Goal: Task Accomplishment & Management: Manage account settings

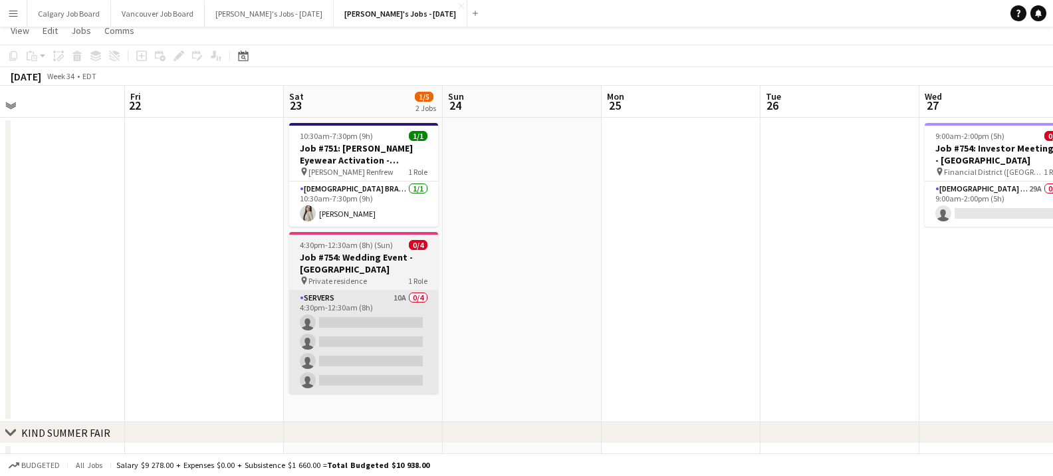
scroll to position [37, 0]
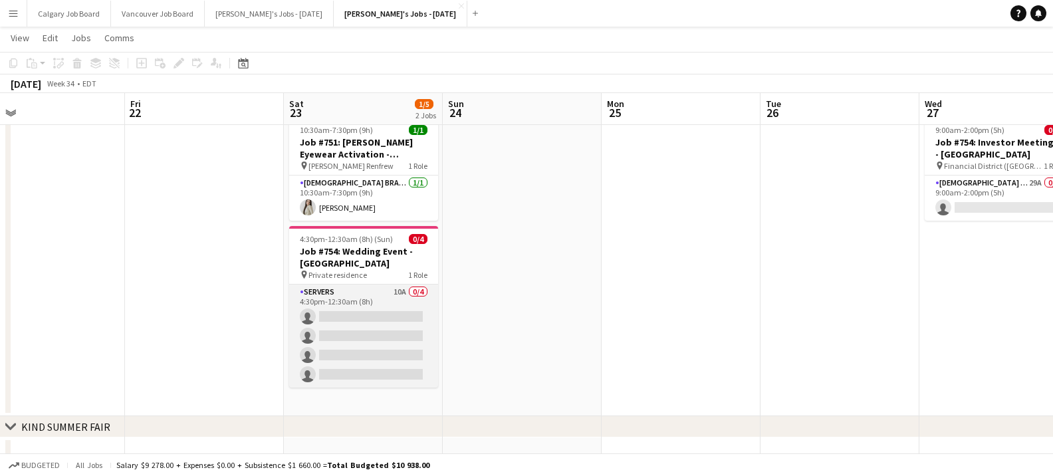
click at [384, 321] on app-card-role "Servers 10A 0/4 4:30pm-12:30am (8h) single-neutral-actions single-neutral-actio…" at bounding box center [363, 336] width 149 height 103
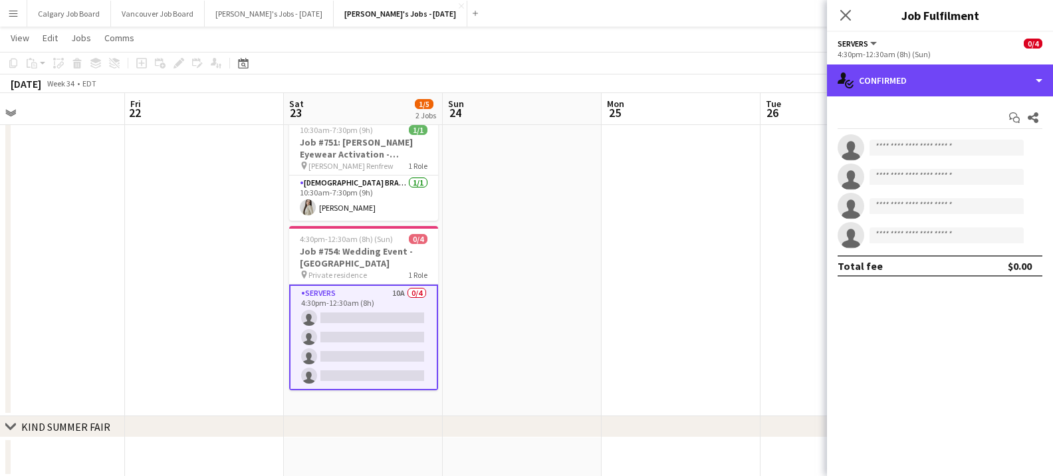
drag, startPoint x: 943, startPoint y: 70, endPoint x: 955, endPoint y: 116, distance: 48.1
click at [943, 70] on div "single-neutral-actions-check-2 Confirmed" at bounding box center [940, 80] width 226 height 32
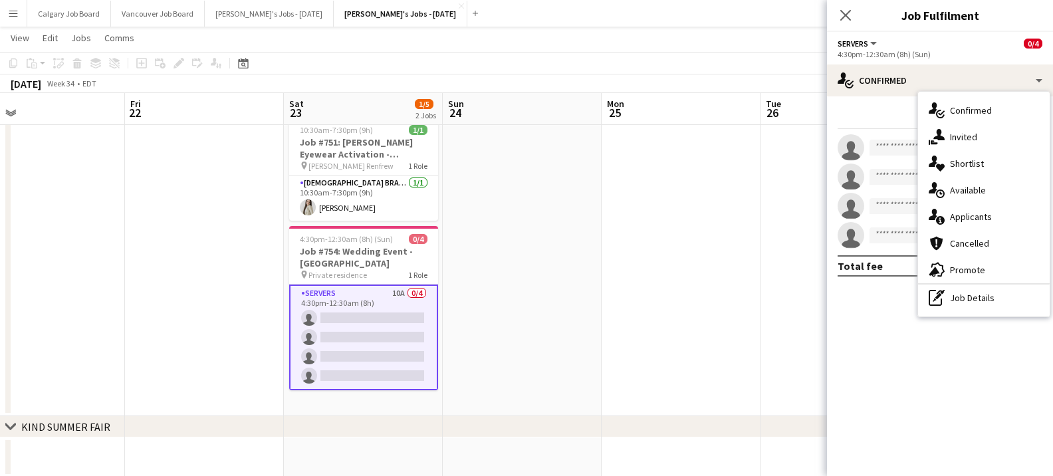
click at [960, 214] on div "single-neutral-actions-information Applicants" at bounding box center [984, 216] width 132 height 27
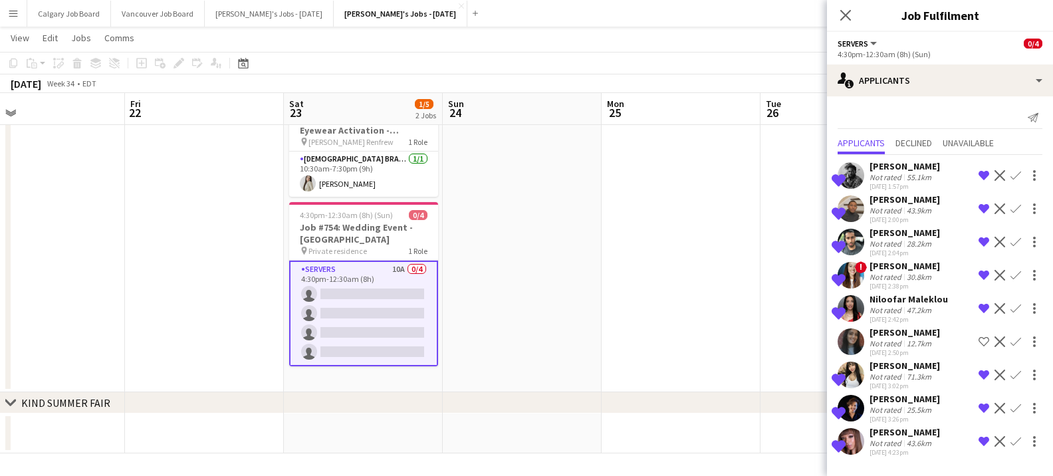
click at [674, 245] on app-date-cell at bounding box center [681, 240] width 159 height 305
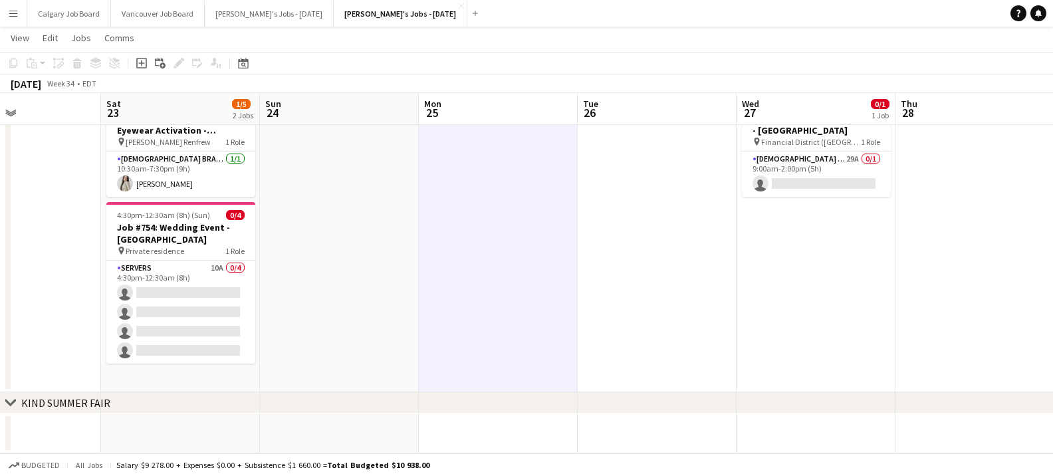
scroll to position [0, 523]
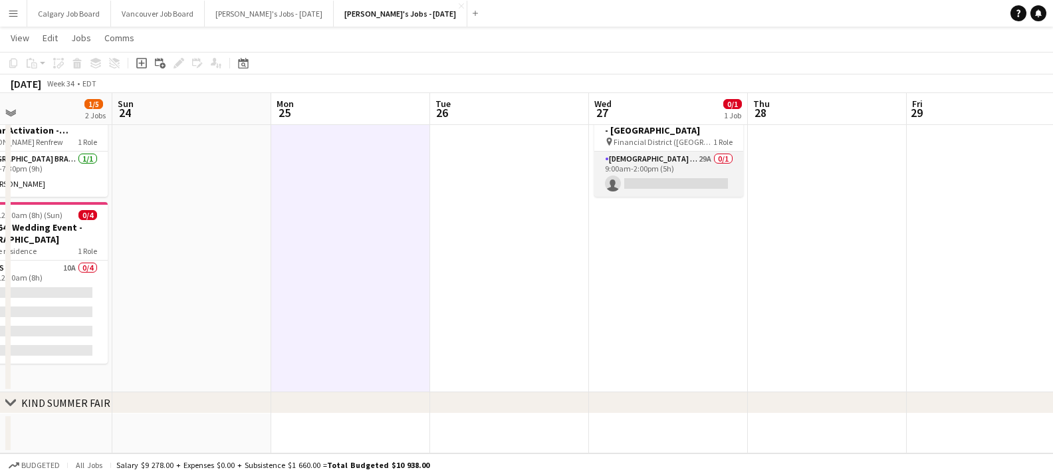
click at [627, 183] on app-card-role "[DEMOGRAPHIC_DATA] Assistant 29A 0/1 9:00am-2:00pm (5h) single-neutral-actions" at bounding box center [668, 174] width 149 height 45
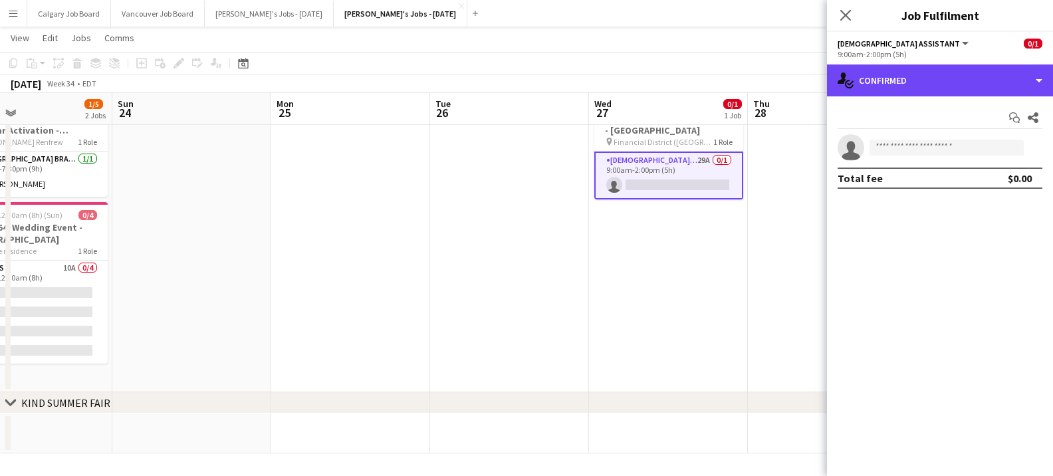
drag, startPoint x: 921, startPoint y: 82, endPoint x: 928, endPoint y: 116, distance: 34.7
click at [922, 83] on div "single-neutral-actions-check-2 Confirmed" at bounding box center [940, 80] width 226 height 32
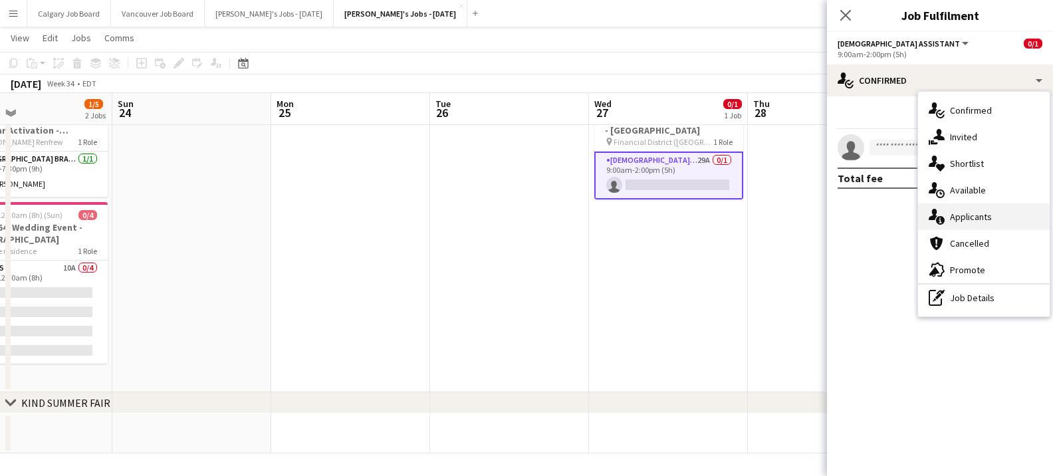
click at [949, 217] on div "single-neutral-actions-information Applicants" at bounding box center [984, 216] width 132 height 27
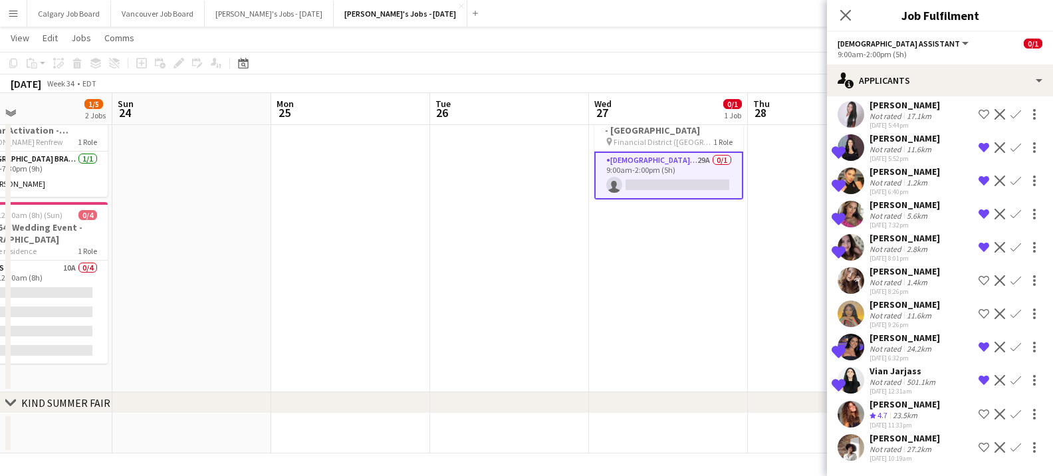
scroll to position [661, 0]
click at [985, 413] on app-icon "Shortlist crew" at bounding box center [984, 414] width 11 height 11
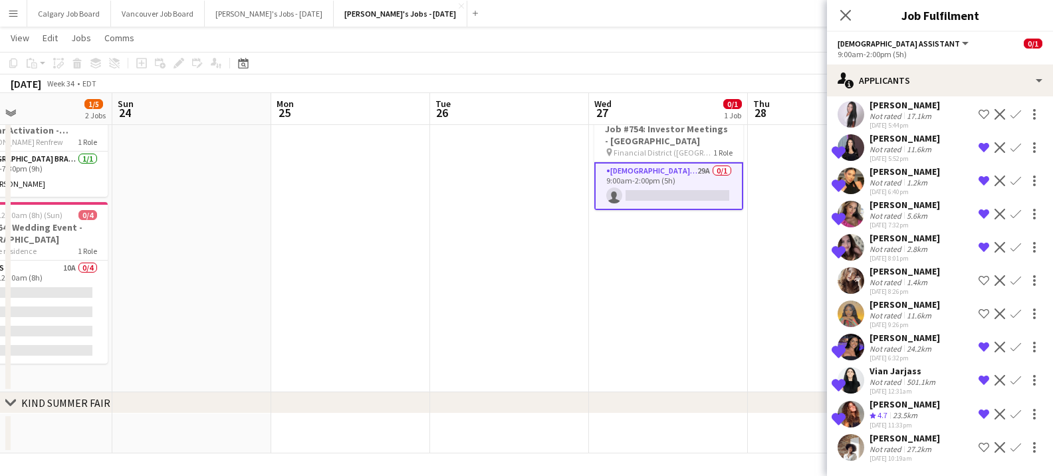
click at [796, 352] on app-date-cell at bounding box center [827, 240] width 159 height 305
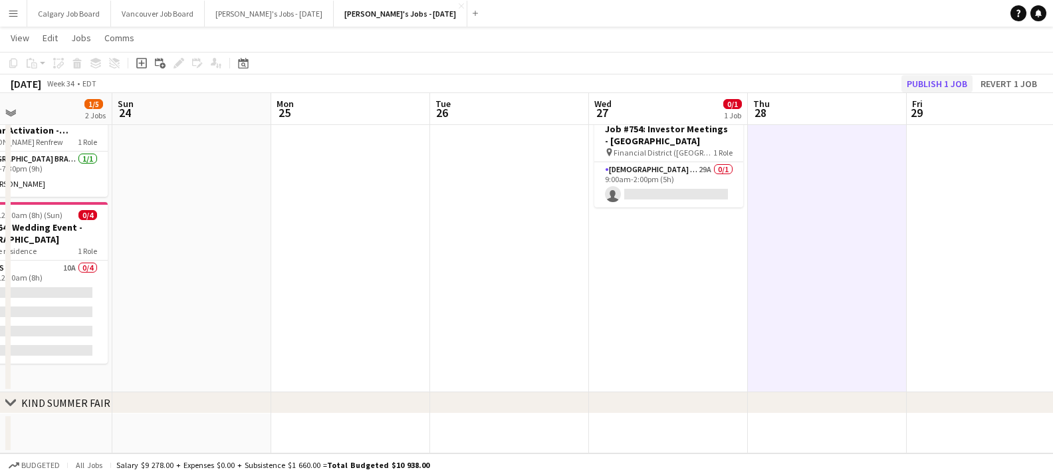
drag, startPoint x: 912, startPoint y: 73, endPoint x: 918, endPoint y: 80, distance: 9.9
click at [914, 74] on div "Copy Paste Paste Command V Paste with crew Command Shift V Paste linked Job [GE…" at bounding box center [526, 72] width 1053 height 41
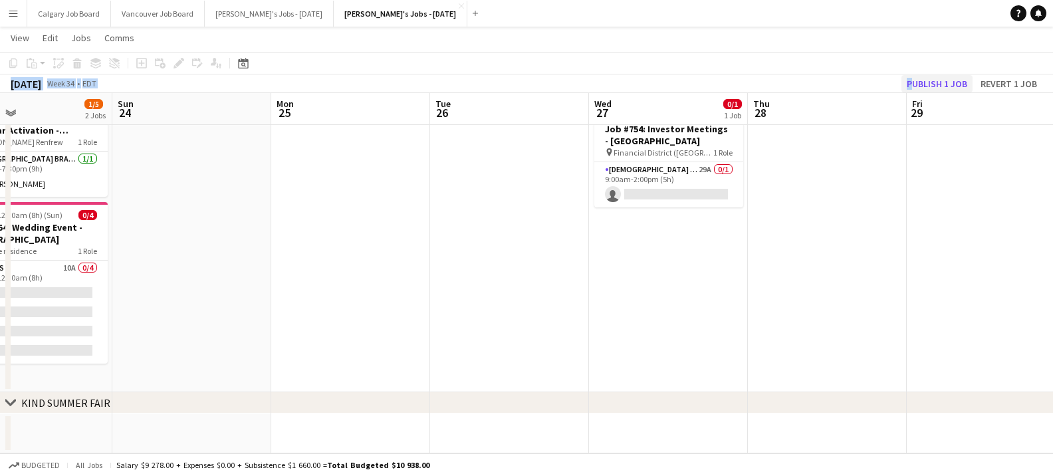
click at [920, 81] on button "Publish 1 job" at bounding box center [937, 83] width 71 height 17
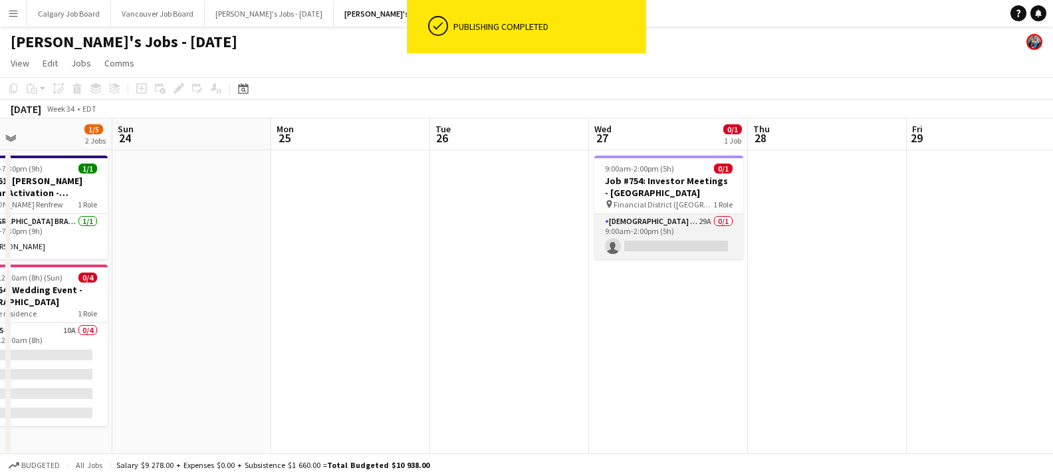
scroll to position [0, 0]
click at [688, 251] on app-card-role "Female Assistant 29A 0/1 9:00am-2:00pm (5h) single-neutral-actions" at bounding box center [668, 236] width 149 height 45
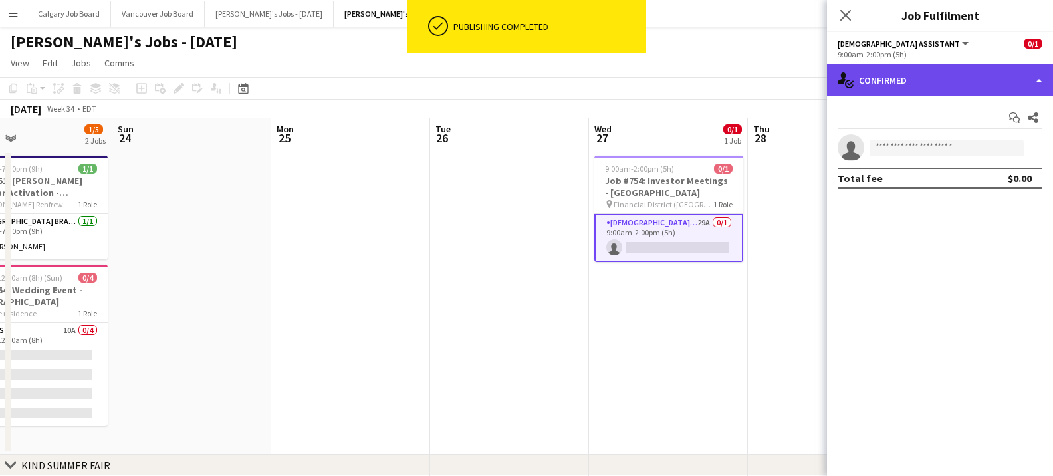
click at [925, 84] on div "single-neutral-actions-check-2 Confirmed" at bounding box center [940, 80] width 226 height 32
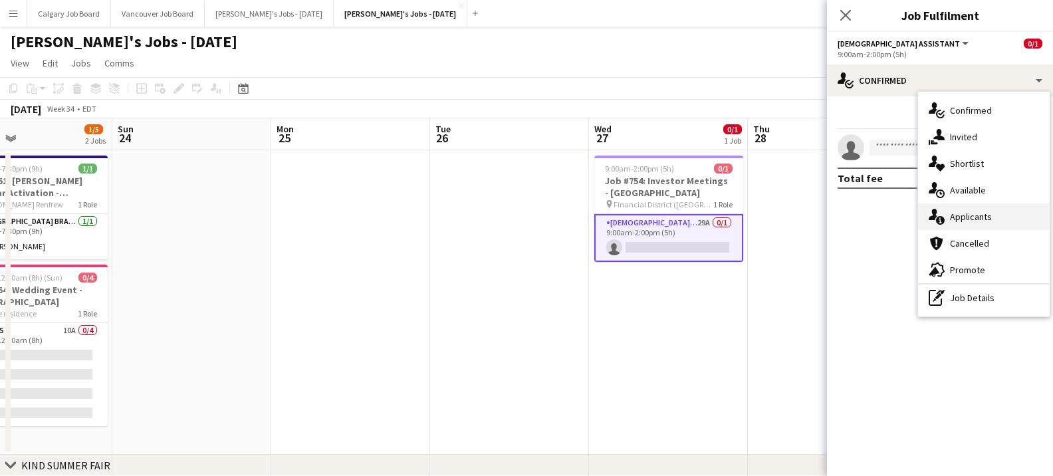
click at [961, 219] on div "single-neutral-actions-information Applicants" at bounding box center [984, 216] width 132 height 27
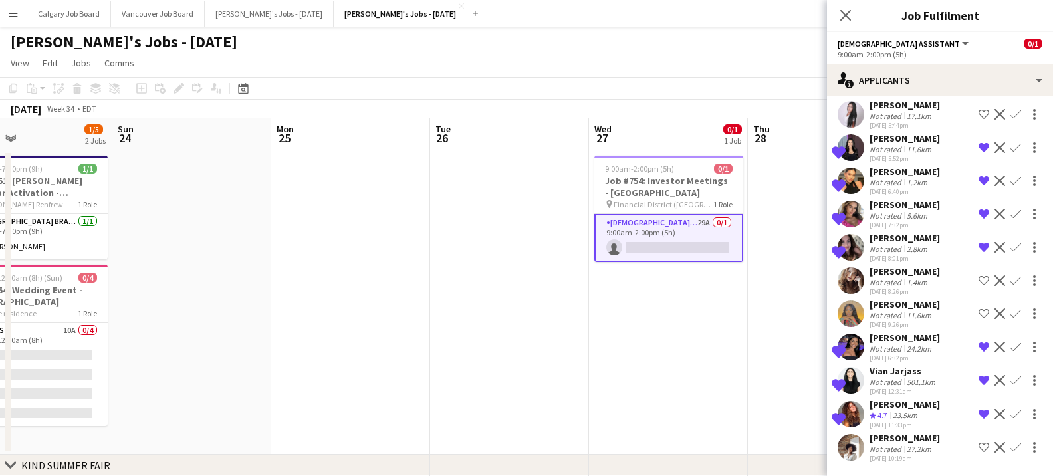
scroll to position [661, 0]
click at [884, 406] on div "Sirin Karasapan" at bounding box center [905, 404] width 70 height 12
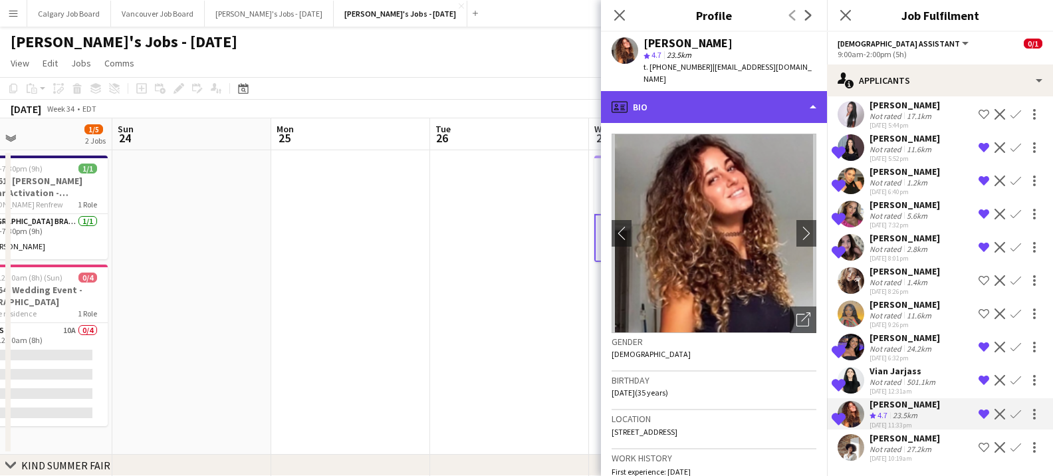
click at [747, 92] on div "profile Bio" at bounding box center [714, 107] width 226 height 32
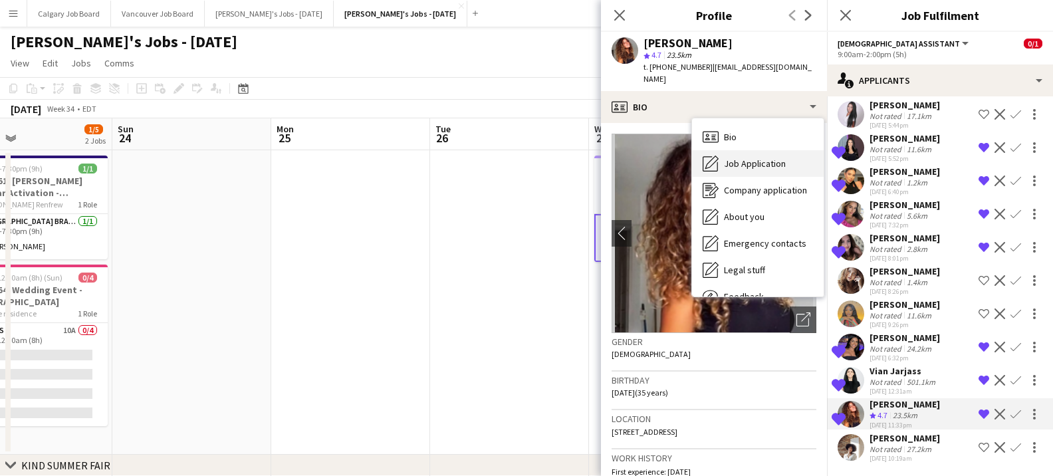
click at [755, 150] on div "Job Application Job Application" at bounding box center [758, 163] width 132 height 27
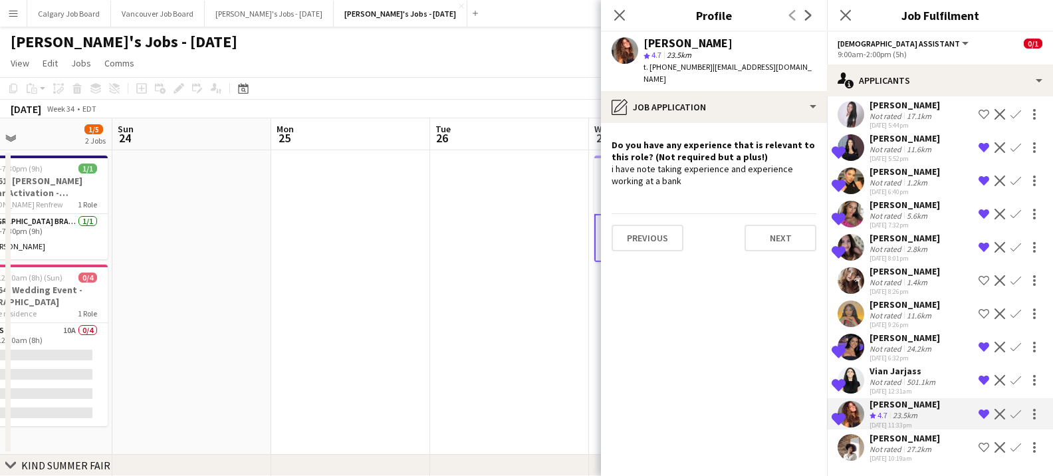
click at [983, 412] on app-icon "Remove crew from shortlist" at bounding box center [984, 414] width 11 height 11
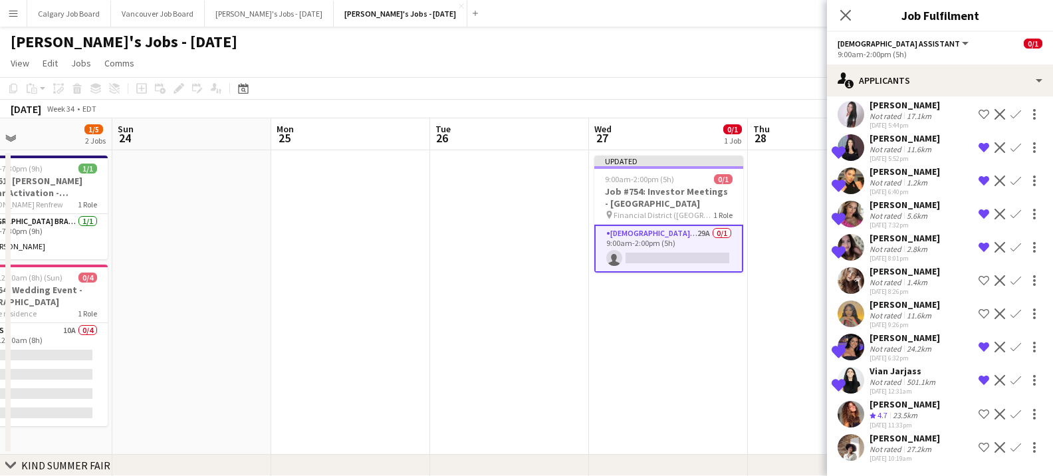
click at [688, 320] on app-date-cell "Updated 9:00am-2:00pm (5h) 0/1 Job #754: Investor Meetings - TORONTO pin Financ…" at bounding box center [668, 302] width 159 height 305
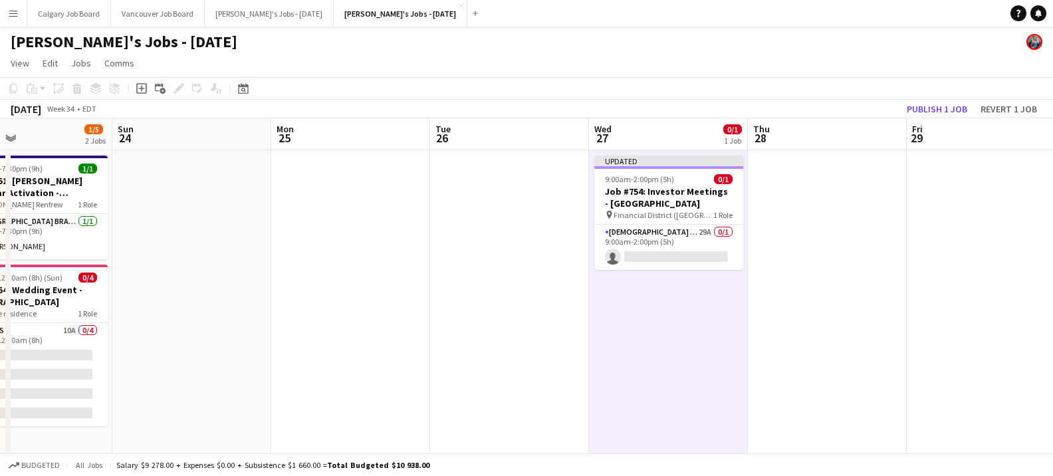
click at [946, 106] on button "Publish 1 job" at bounding box center [937, 108] width 71 height 17
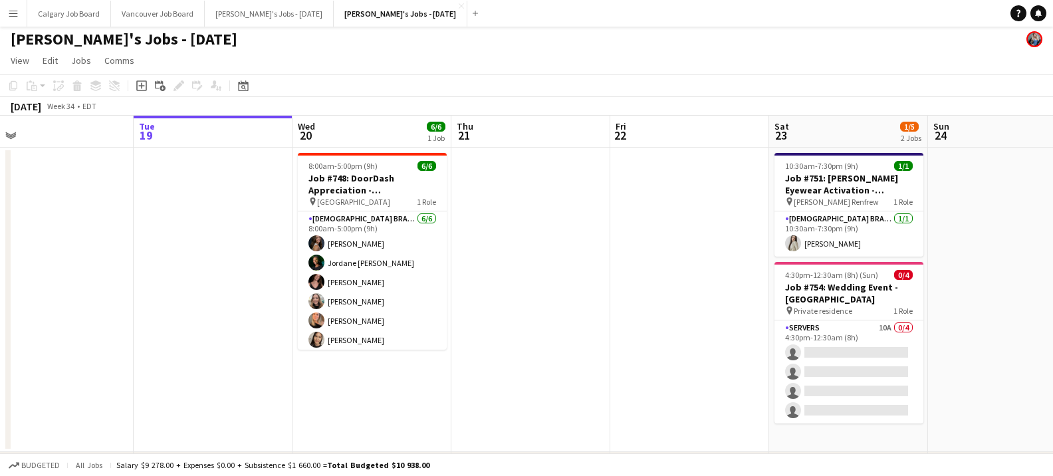
scroll to position [1, 0]
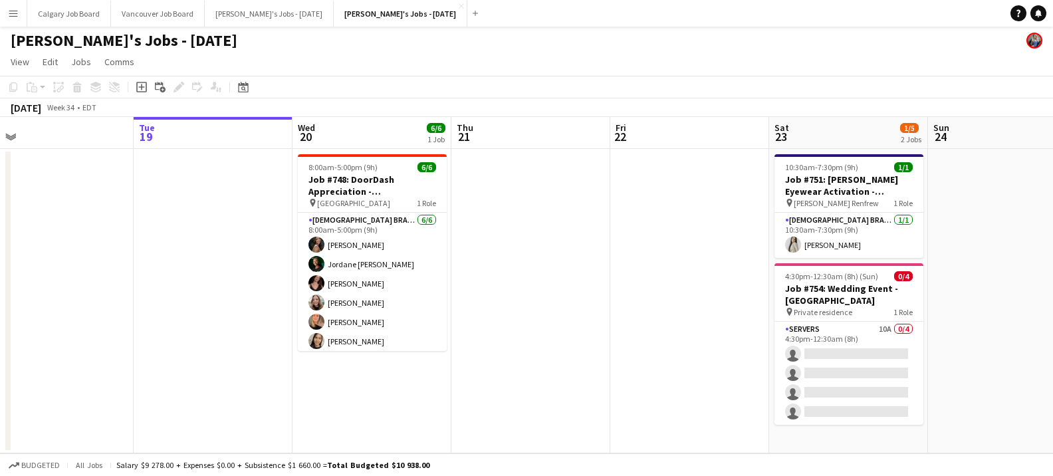
click at [23, 19] on button "Menu" at bounding box center [13, 13] width 27 height 27
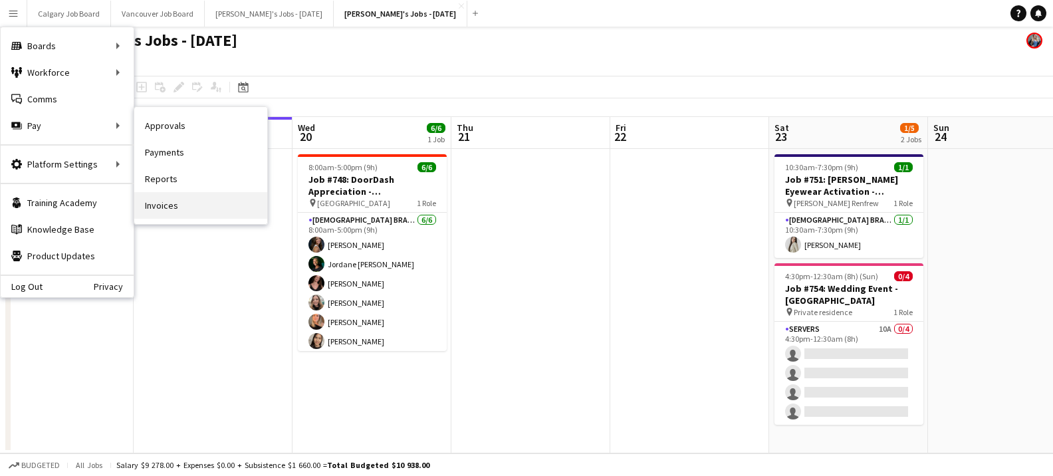
click at [161, 201] on link "Invoices" at bounding box center [200, 205] width 133 height 27
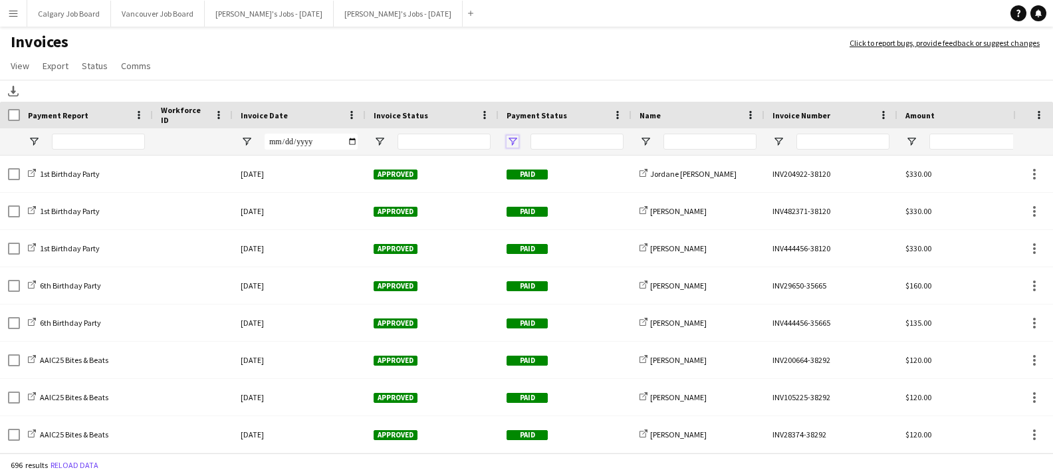
click at [513, 140] on span "Open Filter Menu" at bounding box center [513, 142] width 12 height 12
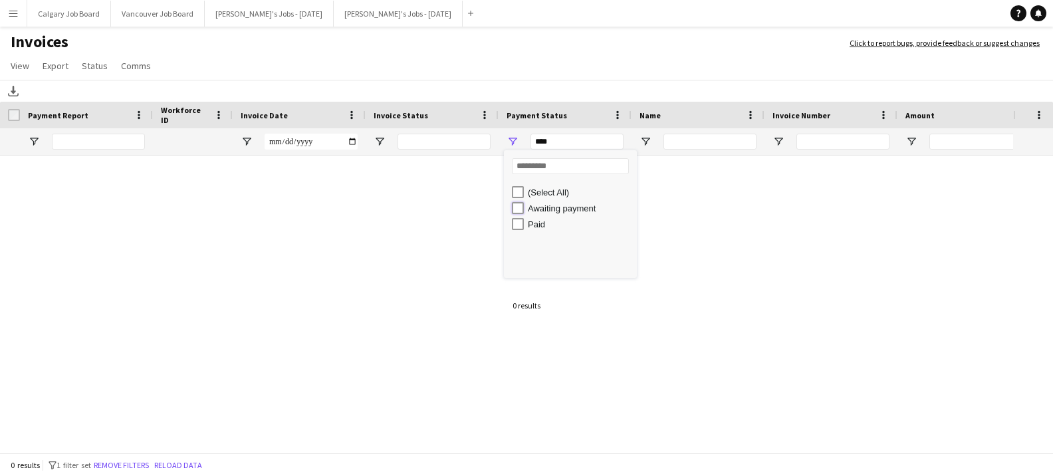
type input "**********"
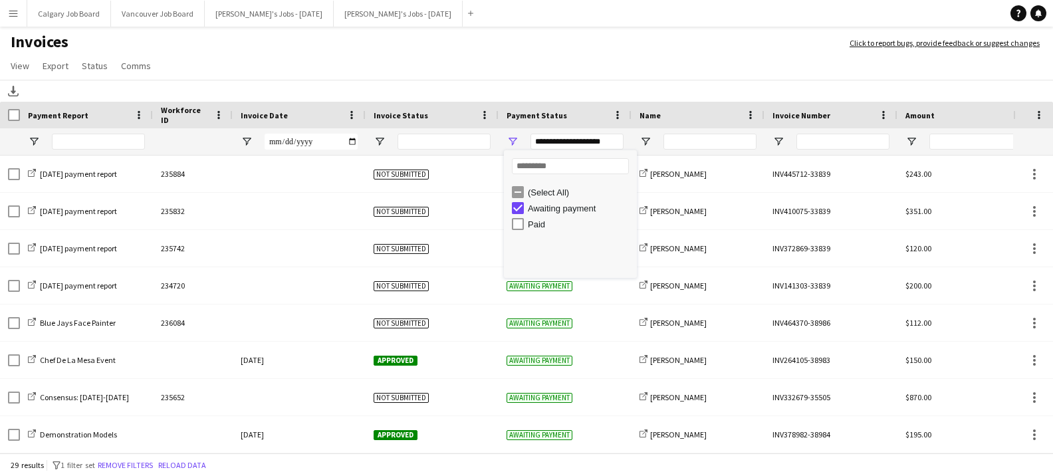
drag, startPoint x: 453, startPoint y: 68, endPoint x: 362, endPoint y: 132, distance: 111.2
click at [453, 70] on app-page-menu "View Customise view Customise filters Reset Filters Reset View Reset All Export…" at bounding box center [526, 67] width 1053 height 25
click at [377, 142] on span "Open Filter Menu" at bounding box center [380, 142] width 12 height 12
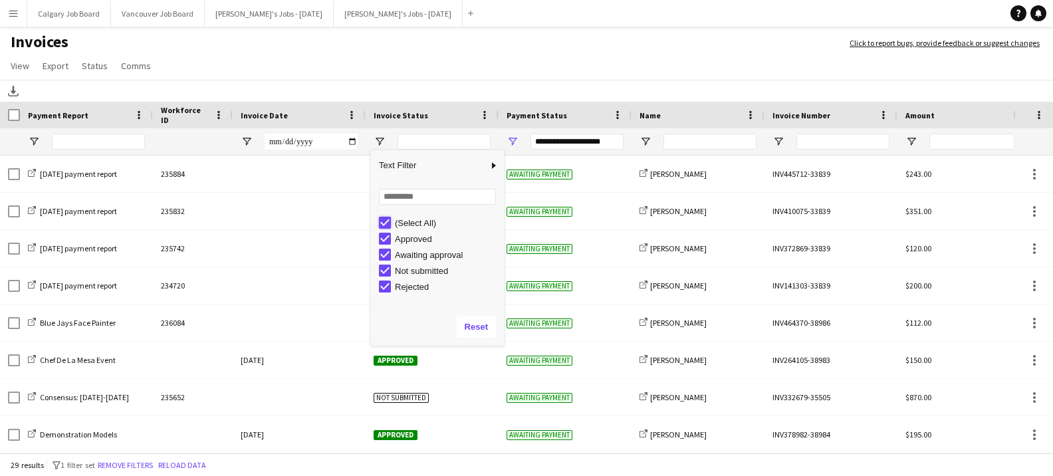
type input "***"
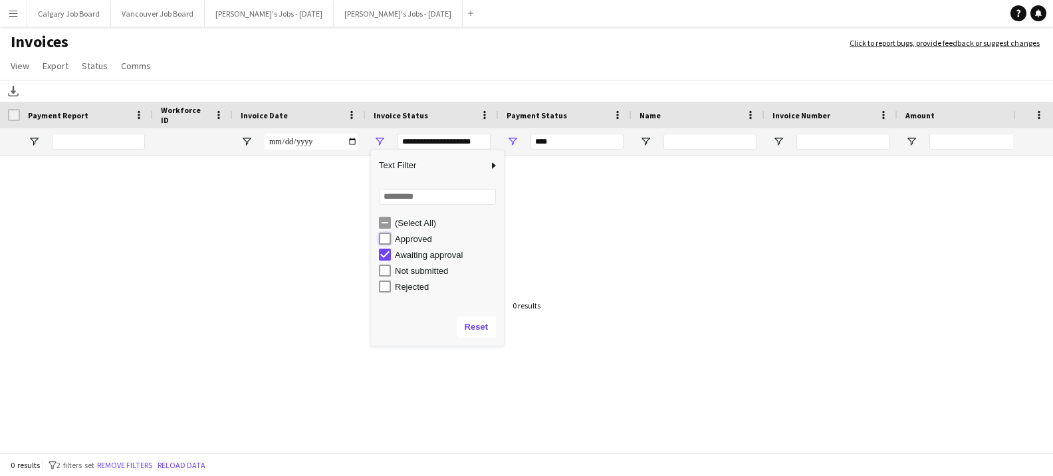
type input "**********"
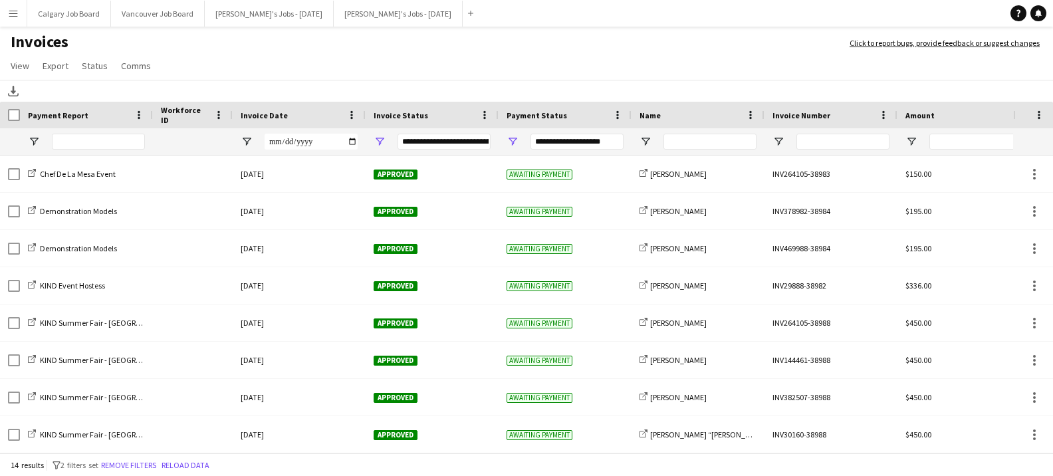
drag, startPoint x: 473, startPoint y: 59, endPoint x: 475, endPoint y: 96, distance: 37.3
click at [474, 59] on app-page-menu "View Customise view Customise filters Reset Filters Reset View Reset All Export…" at bounding box center [526, 67] width 1053 height 25
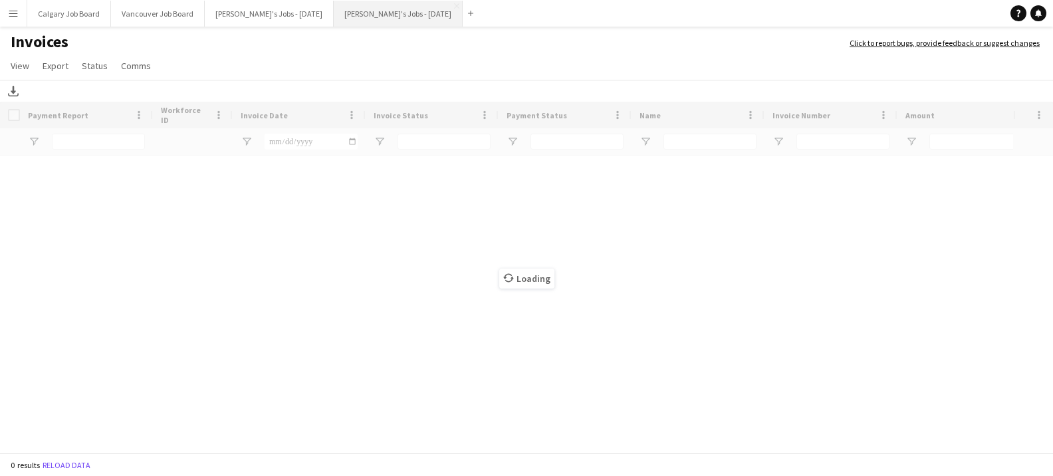
click at [420, 12] on button "Kirsten's Jobs - August 2025 Close" at bounding box center [398, 14] width 129 height 26
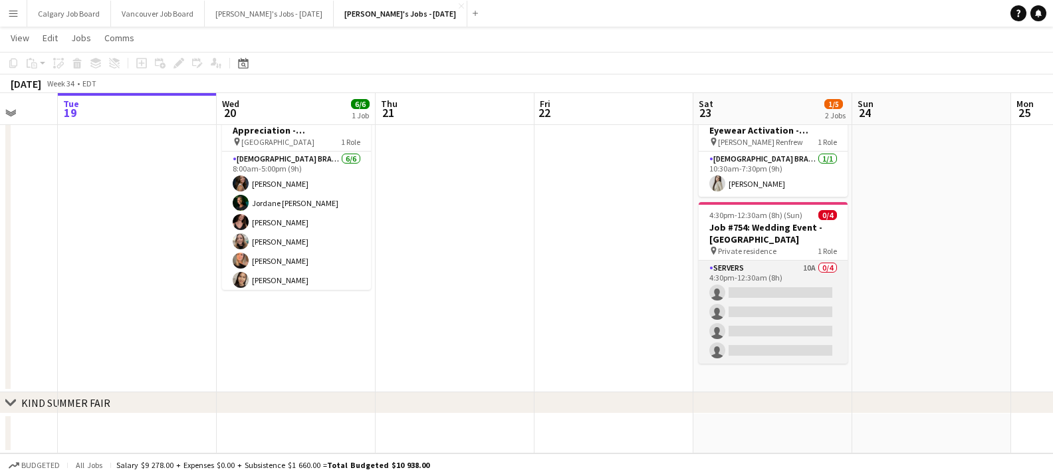
scroll to position [0, 424]
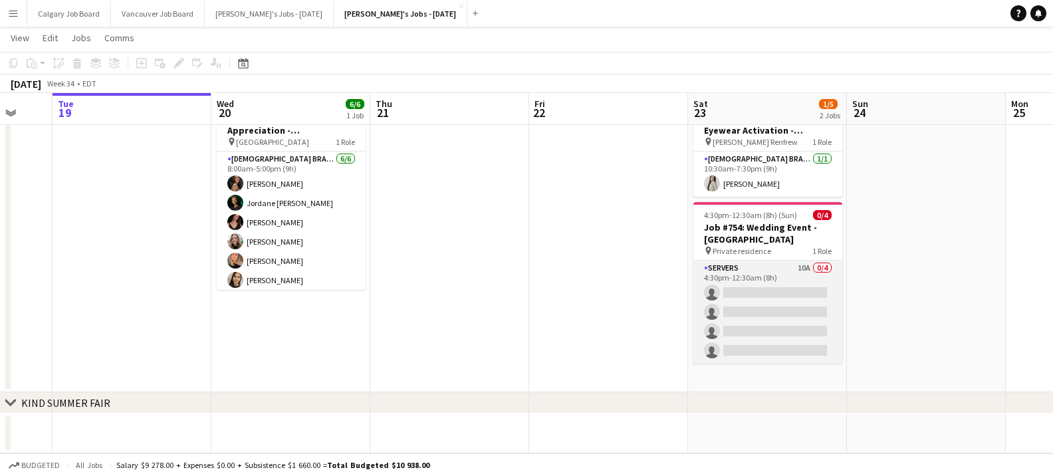
click at [745, 313] on app-card-role "Servers 10A 0/4 4:30pm-12:30am (8h) single-neutral-actions single-neutral-actio…" at bounding box center [768, 312] width 149 height 103
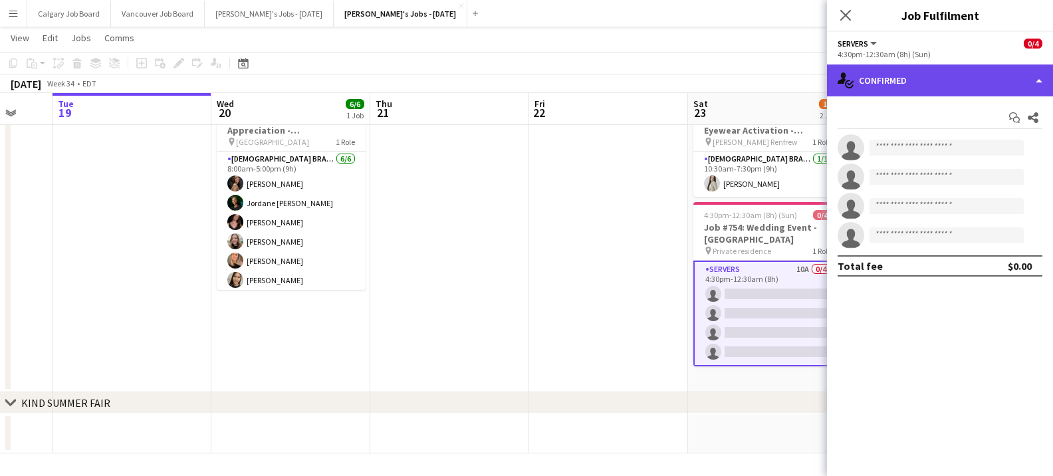
click at [940, 82] on div "single-neutral-actions-check-2 Confirmed" at bounding box center [940, 80] width 226 height 32
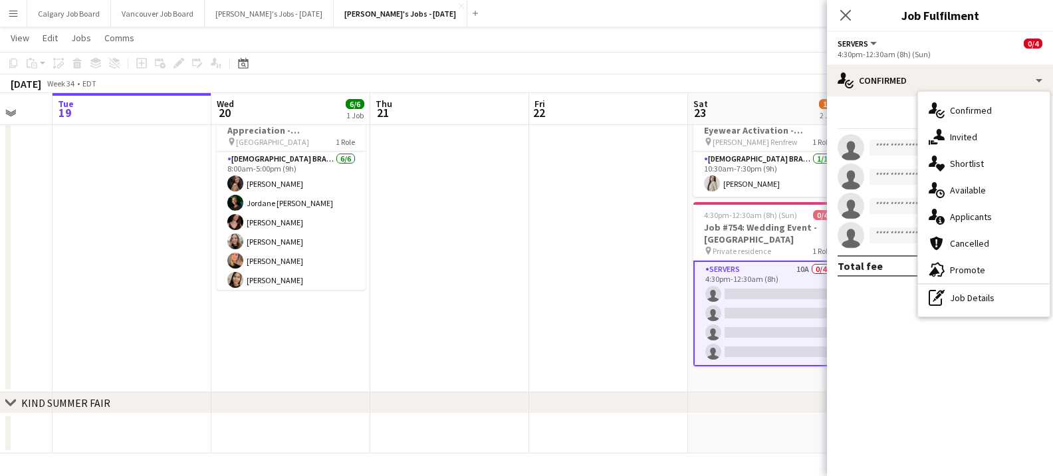
click at [966, 166] on div "single-neutral-actions-heart Shortlist" at bounding box center [984, 163] width 132 height 27
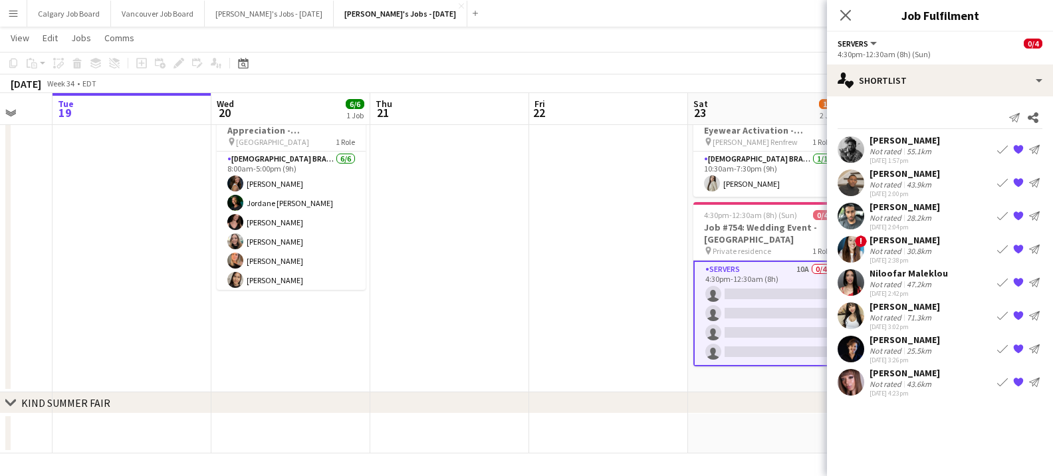
click at [895, 347] on div "Not rated" at bounding box center [887, 351] width 35 height 10
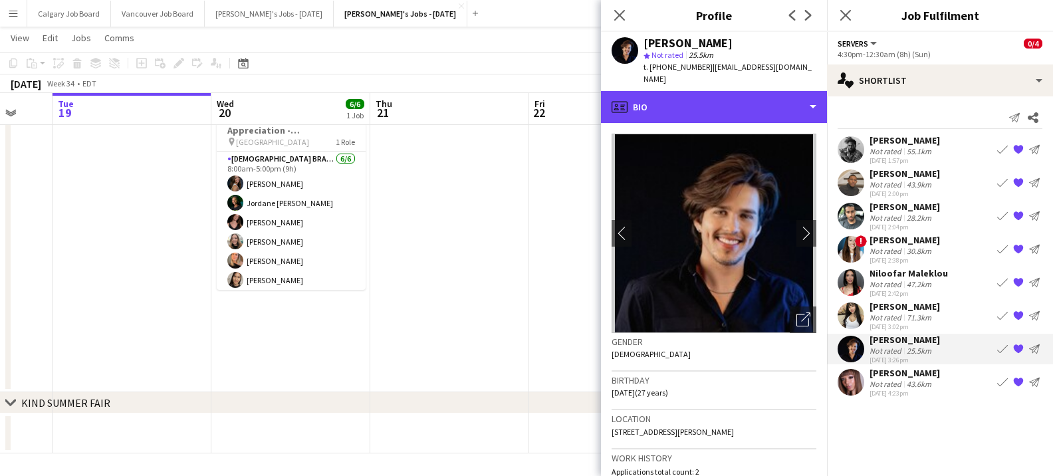
drag, startPoint x: 739, startPoint y: 96, endPoint x: 750, endPoint y: 140, distance: 45.8
click at [739, 96] on div "profile Bio" at bounding box center [714, 107] width 226 height 32
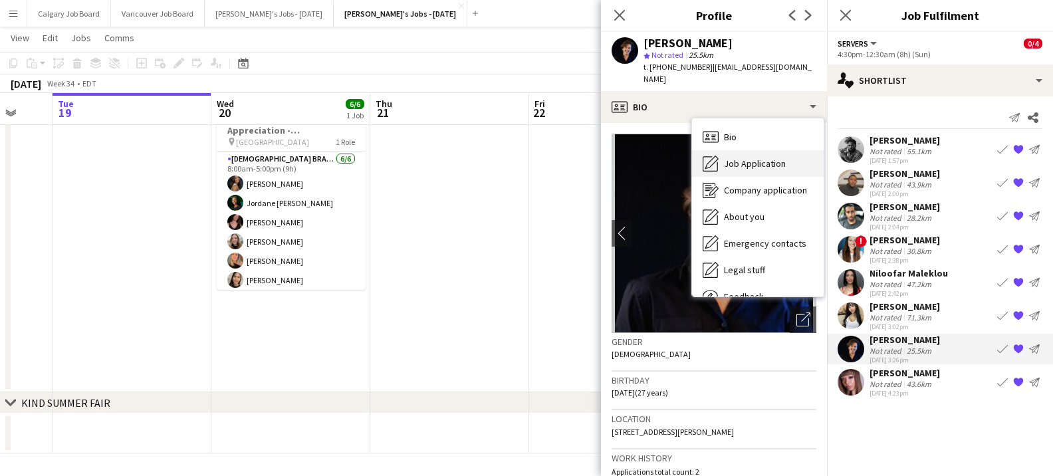
click at [755, 158] on span "Job Application" at bounding box center [755, 164] width 62 height 12
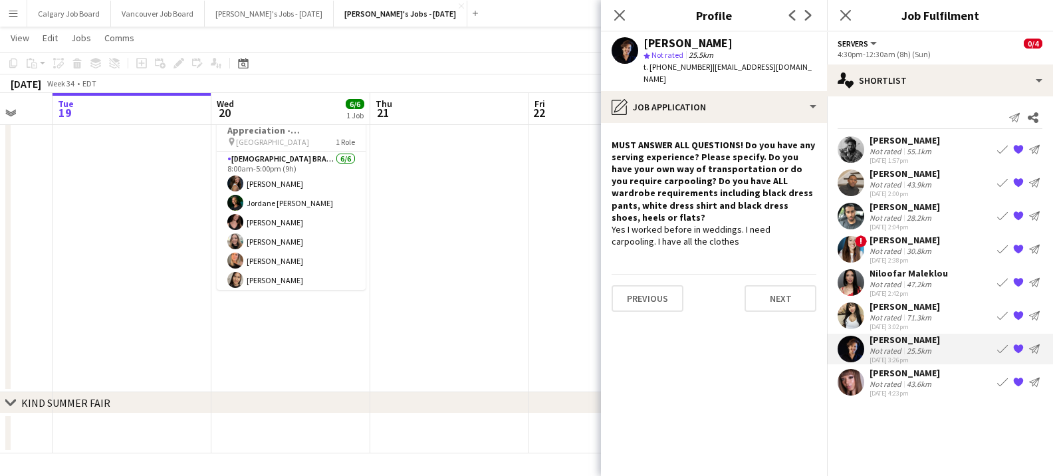
scroll to position [60, 0]
click at [1002, 350] on app-icon "Book crew" at bounding box center [1002, 349] width 11 height 11
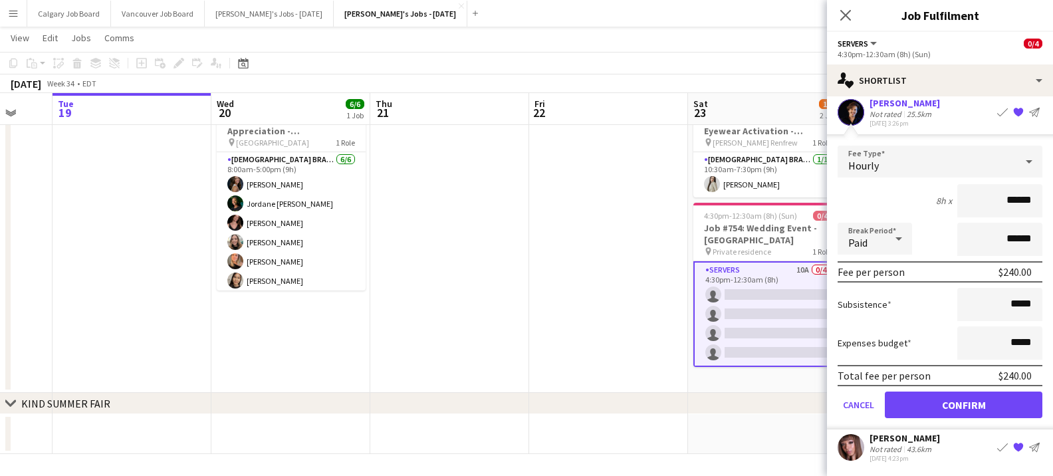
scroll to position [237, 0]
click at [963, 406] on button "Confirm" at bounding box center [964, 405] width 158 height 27
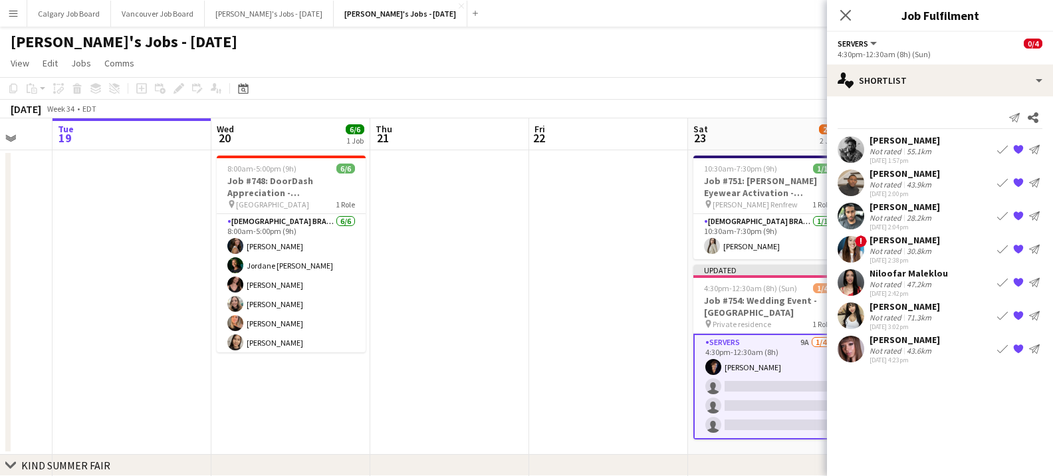
scroll to position [0, 0]
click at [895, 214] on div "Not rated" at bounding box center [887, 218] width 35 height 10
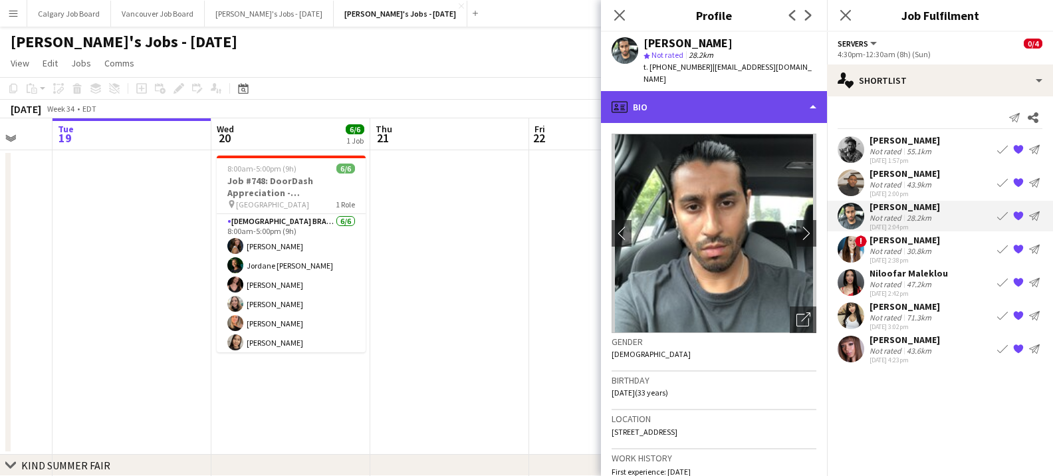
click at [791, 104] on div "profile Bio" at bounding box center [714, 107] width 226 height 32
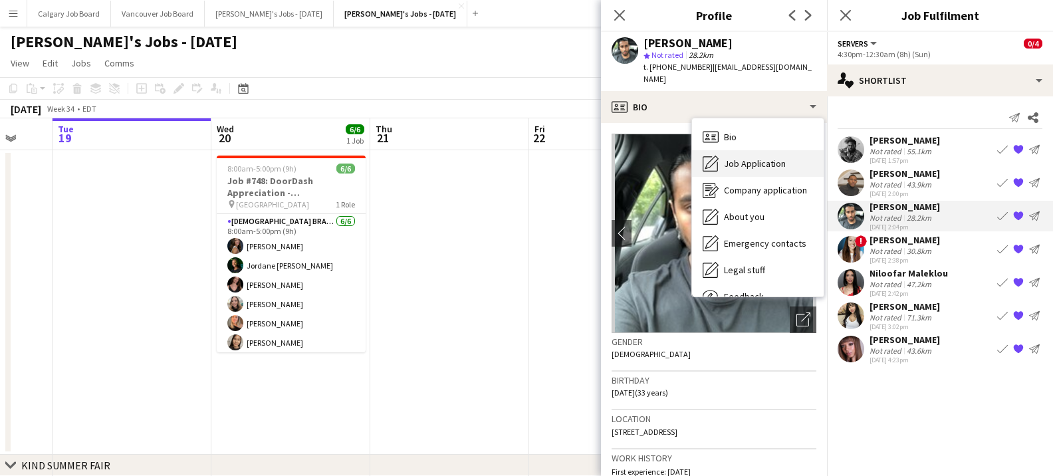
click at [759, 158] on span "Job Application" at bounding box center [755, 164] width 62 height 12
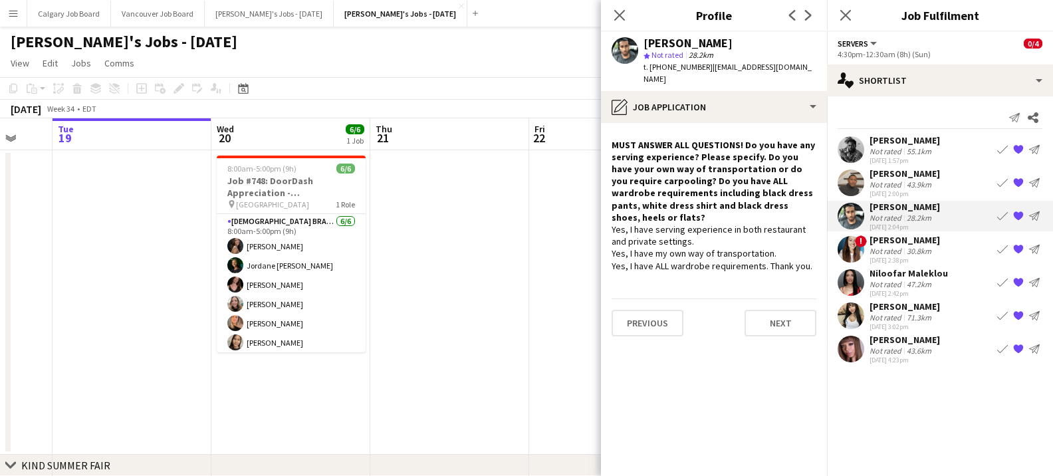
click at [998, 216] on app-icon "Book crew" at bounding box center [1002, 216] width 11 height 11
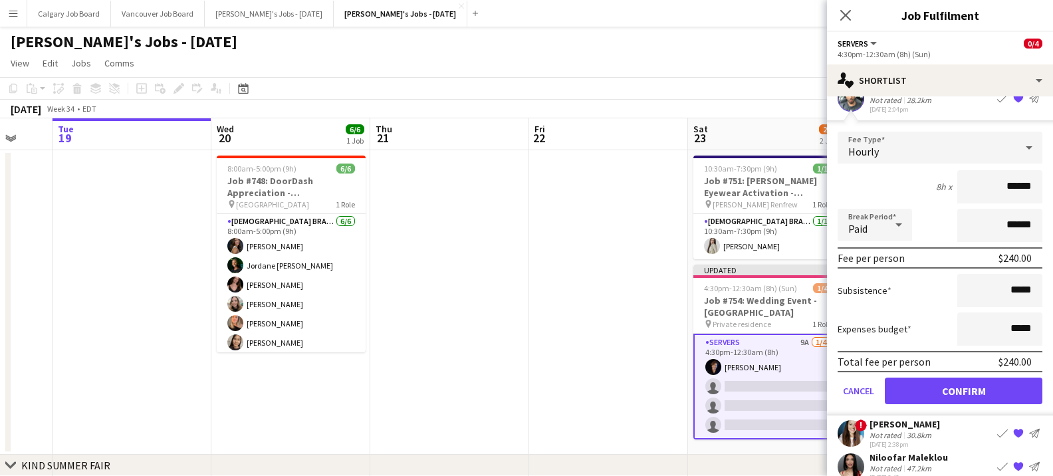
scroll to position [136, 0]
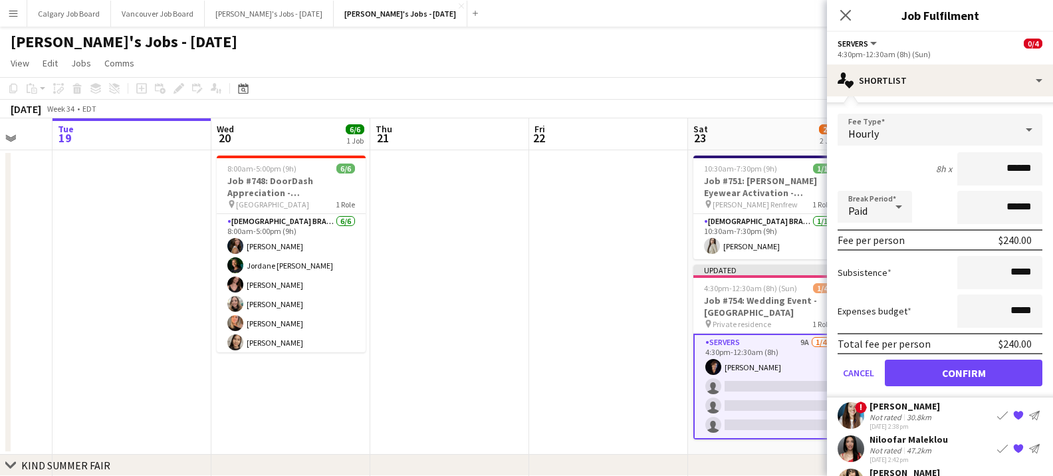
click at [948, 378] on button "Confirm" at bounding box center [964, 373] width 158 height 27
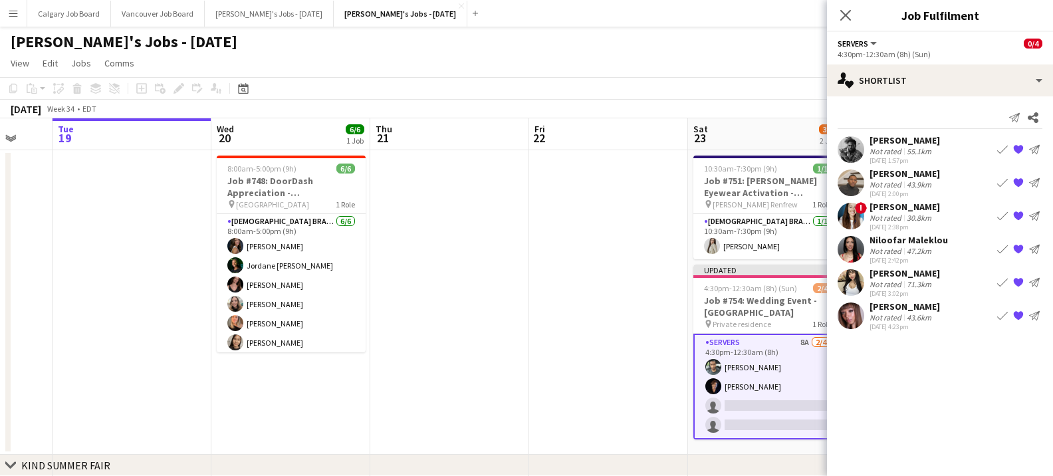
scroll to position [0, 0]
click at [900, 180] on div "Not rated" at bounding box center [887, 185] width 35 height 10
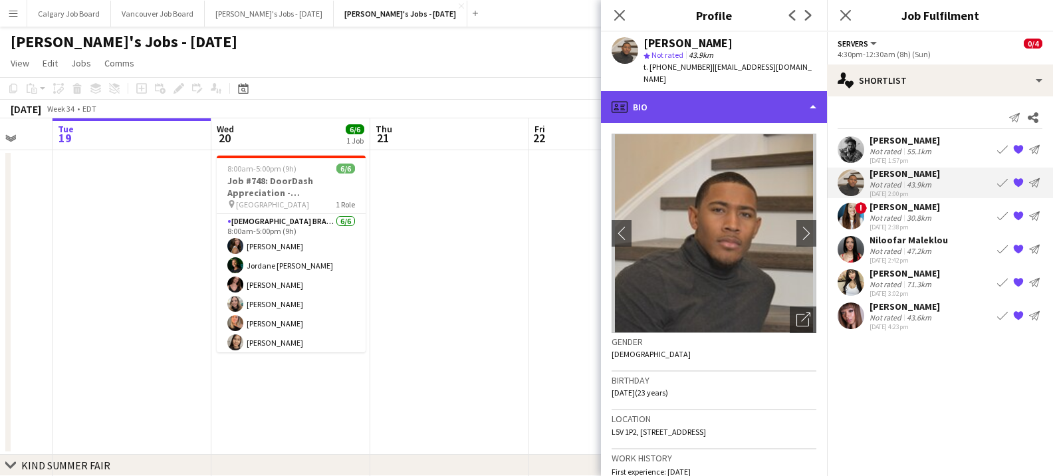
click at [751, 105] on div "profile Bio" at bounding box center [714, 107] width 226 height 32
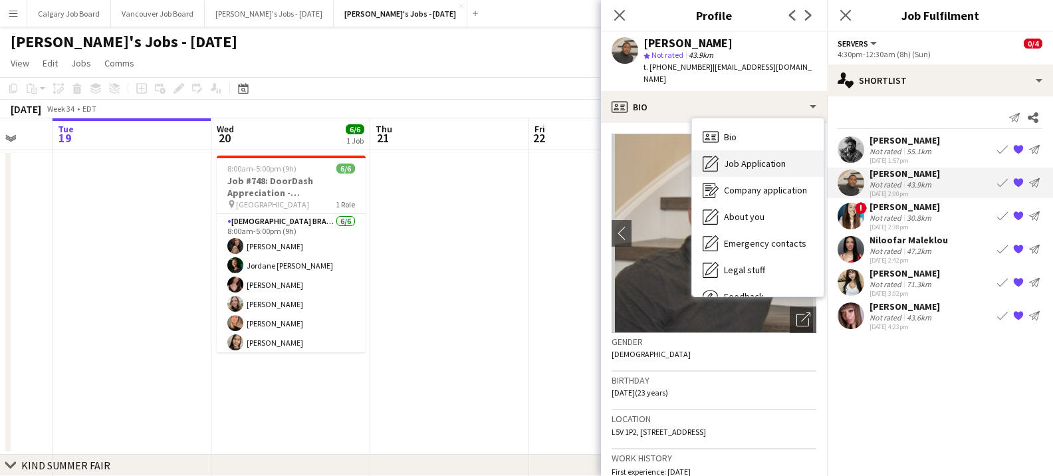
click at [761, 158] on span "Job Application" at bounding box center [755, 164] width 62 height 12
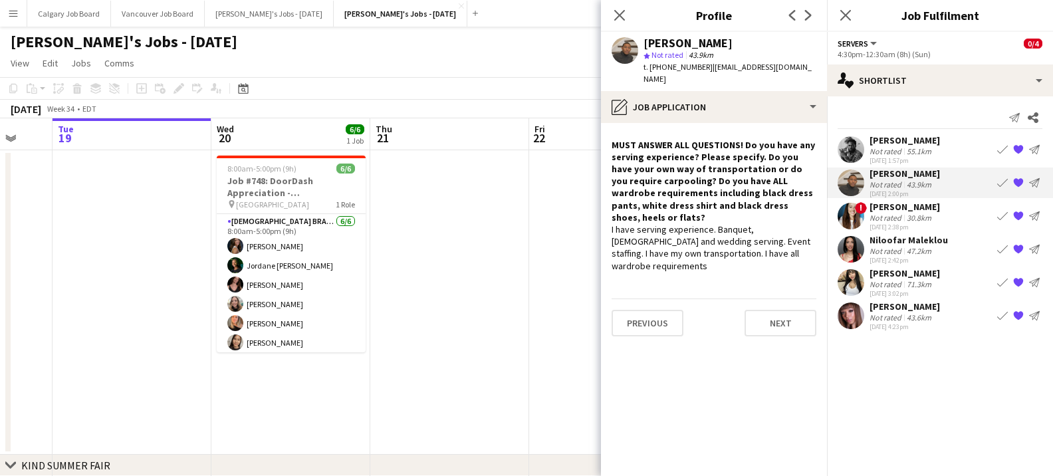
click at [1001, 182] on app-icon "Book crew" at bounding box center [1002, 183] width 11 height 11
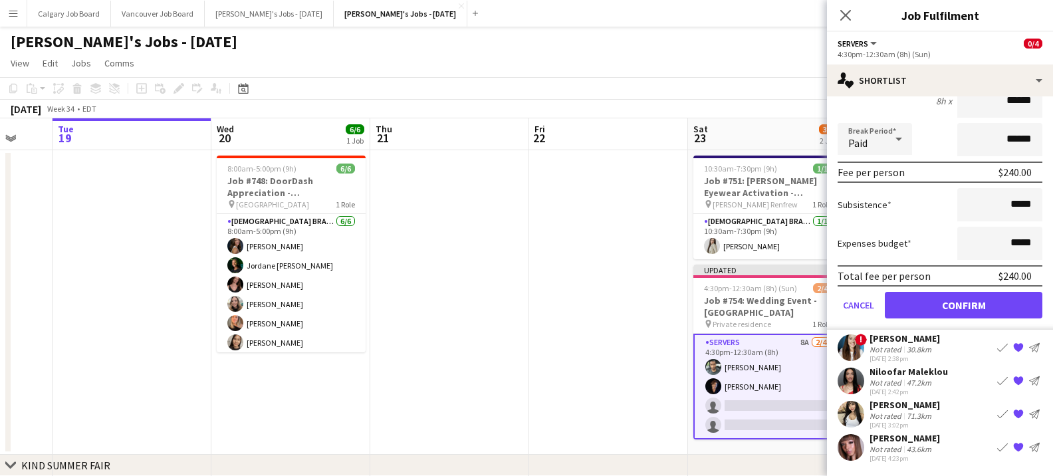
scroll to position [171, 0]
click at [945, 303] on button "Confirm" at bounding box center [964, 305] width 158 height 27
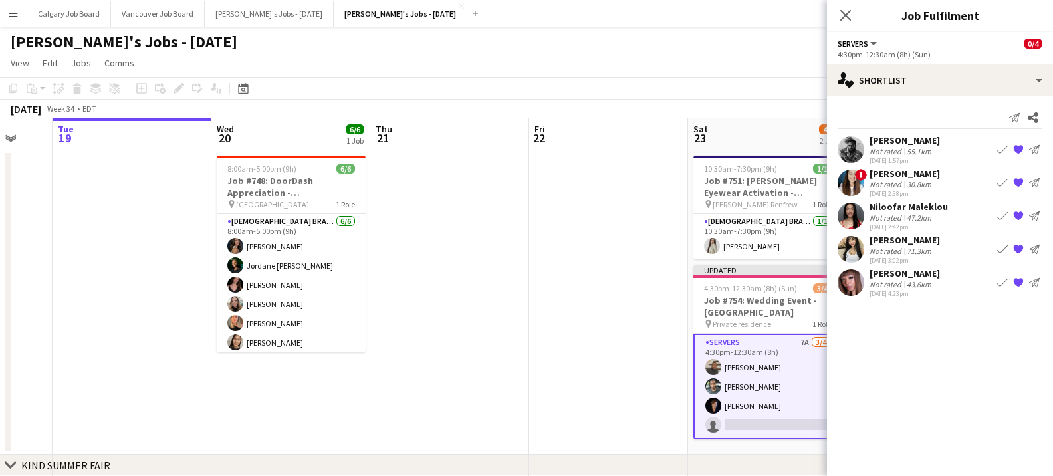
scroll to position [0, 0]
click at [904, 151] on div "55.1km" at bounding box center [919, 151] width 30 height 10
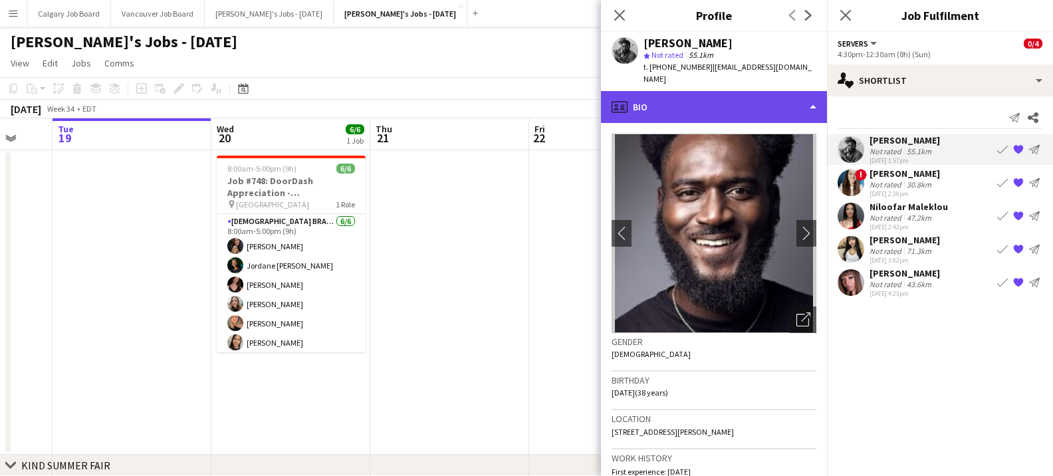
click at [781, 106] on div "profile Bio" at bounding box center [714, 107] width 226 height 32
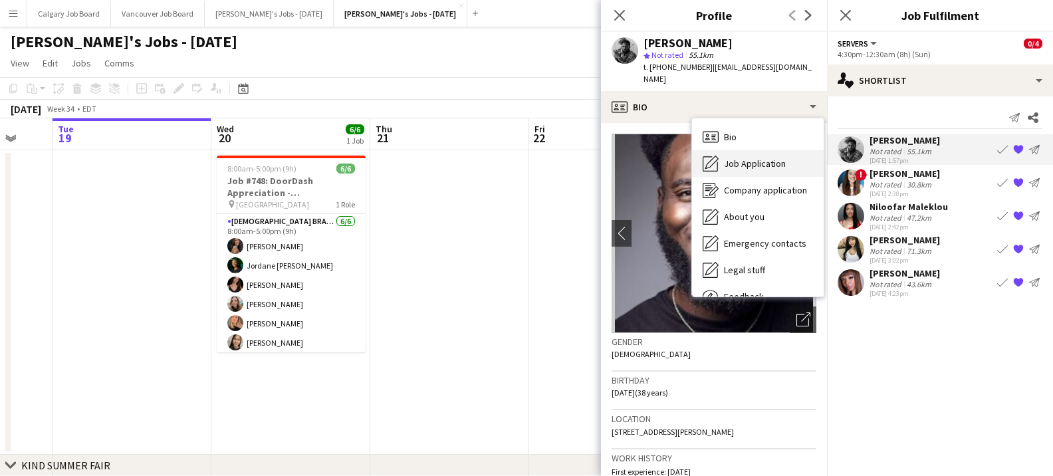
click at [765, 158] on span "Job Application" at bounding box center [755, 164] width 62 height 12
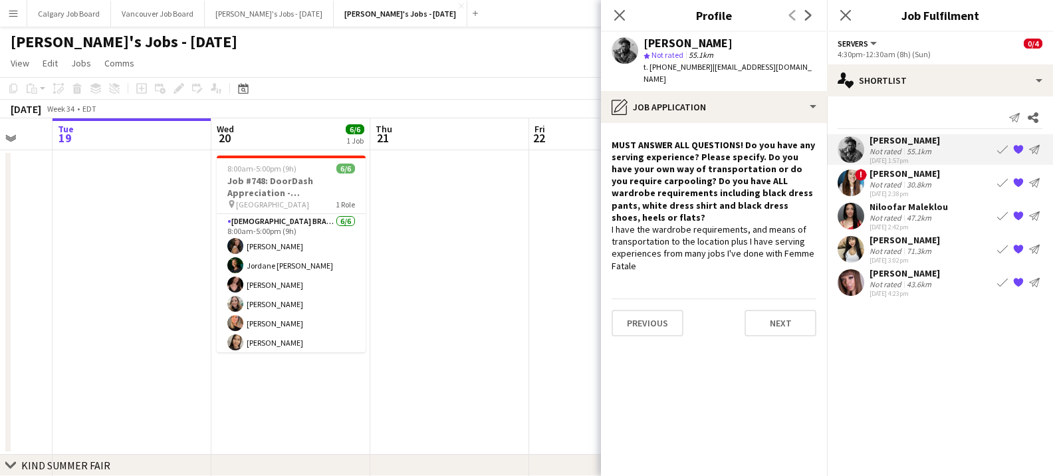
click at [999, 148] on app-icon "Book crew" at bounding box center [1002, 149] width 11 height 11
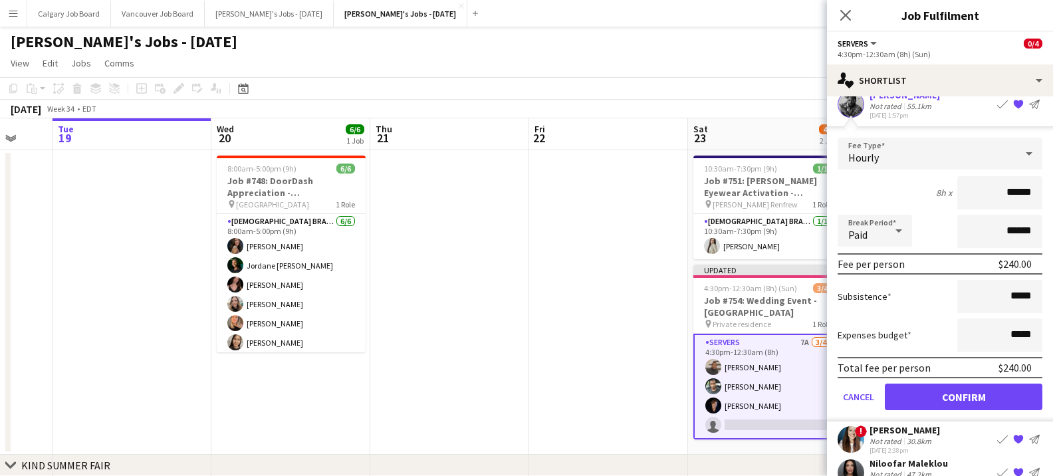
scroll to position [46, 0]
click at [938, 395] on button "Confirm" at bounding box center [964, 396] width 158 height 27
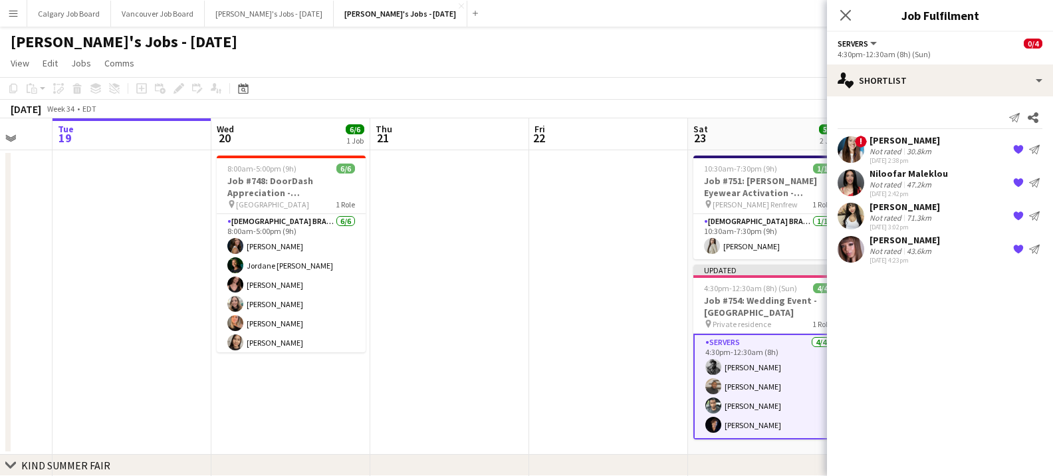
scroll to position [0, 0]
click at [759, 384] on app-card-role "Servers 4/4 4:30pm-12:30am (8h) Michael Oni Justus Willis-Richards Daniel Skell…" at bounding box center [768, 387] width 149 height 106
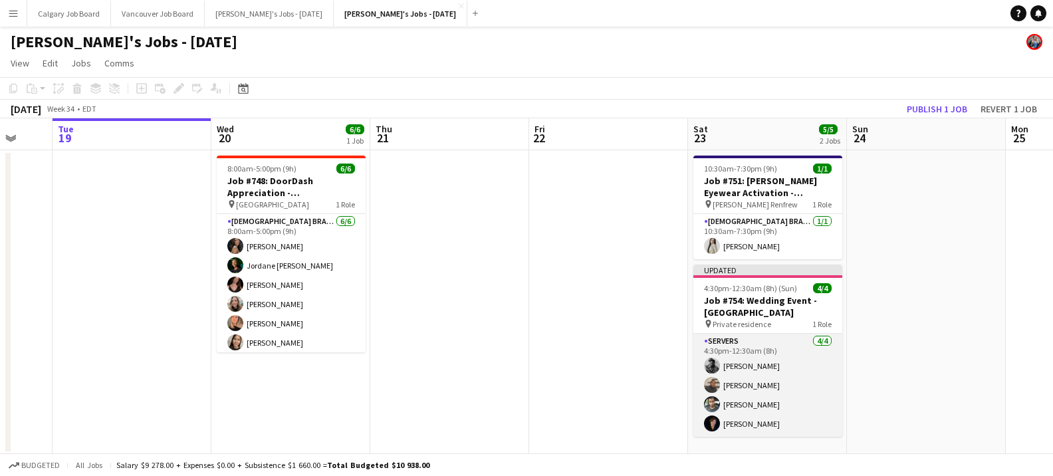
click at [745, 431] on app-card-role "Servers 4/4 4:30pm-12:30am (8h) Michael Oni Justus Willis-Richards Daniel Skell…" at bounding box center [768, 385] width 149 height 103
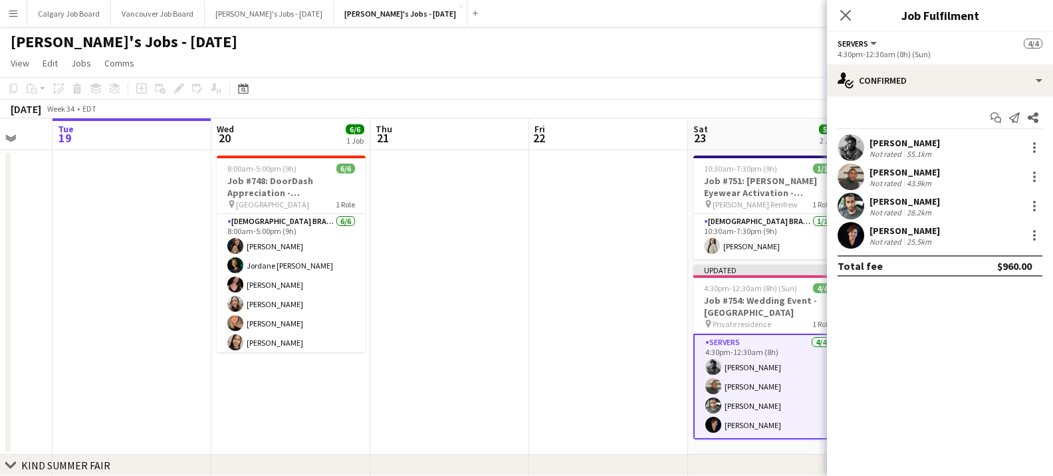
click at [882, 244] on div "Not rated" at bounding box center [887, 242] width 35 height 10
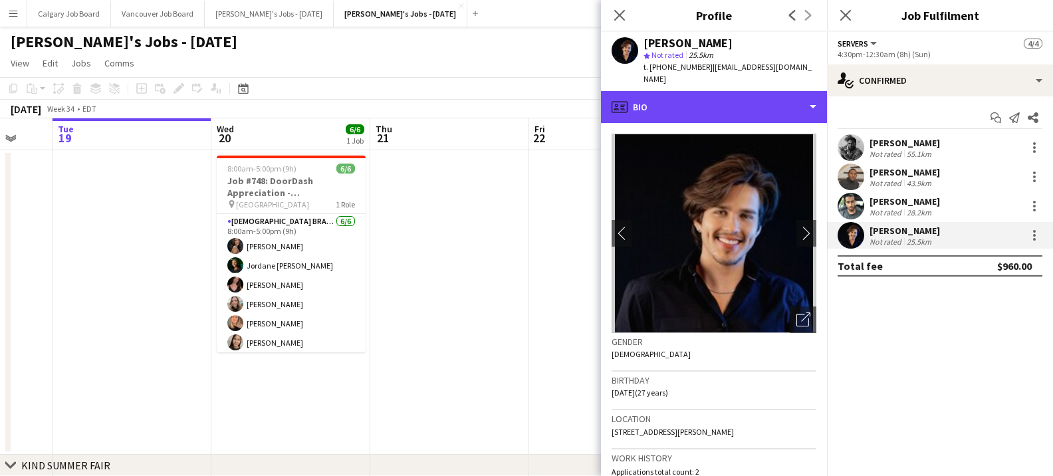
click at [769, 104] on div "profile Bio" at bounding box center [714, 107] width 226 height 32
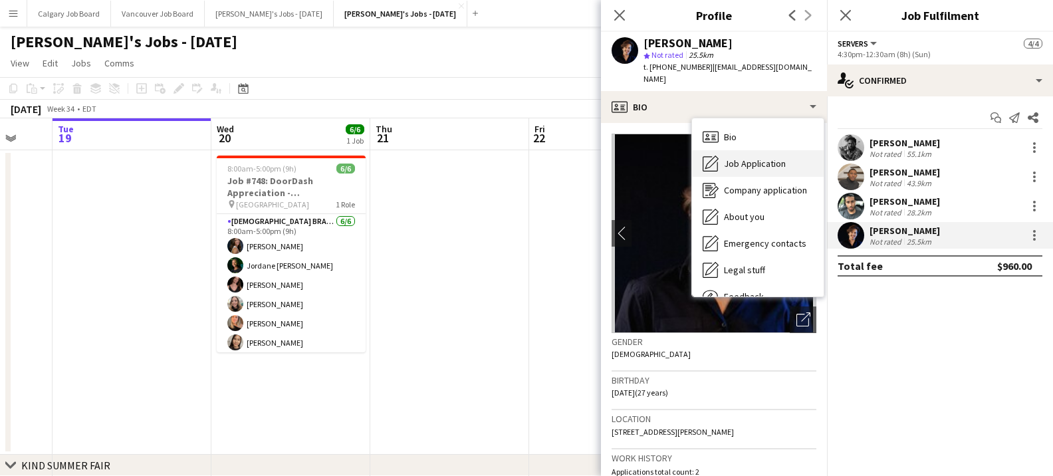
click at [769, 158] on span "Job Application" at bounding box center [755, 164] width 62 height 12
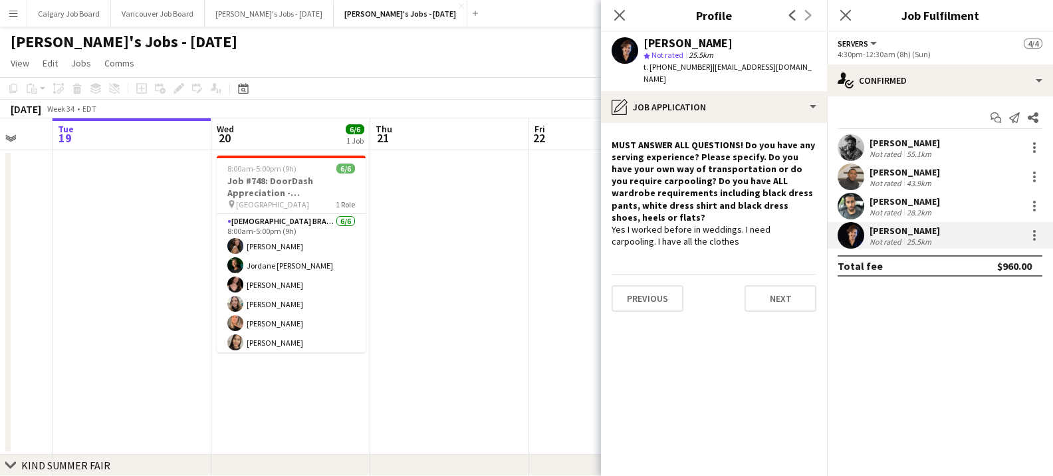
click at [551, 227] on app-date-cell at bounding box center [608, 302] width 159 height 305
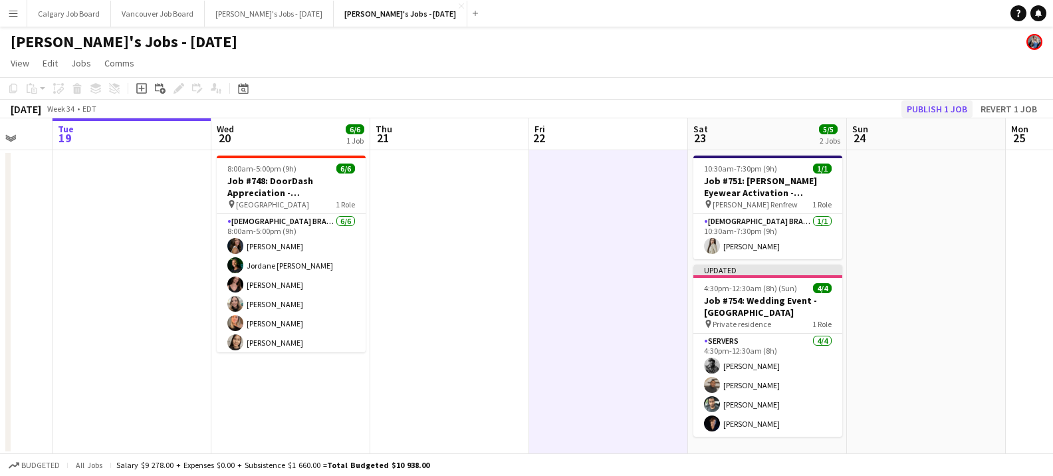
click at [934, 105] on button "Publish 1 job" at bounding box center [937, 108] width 71 height 17
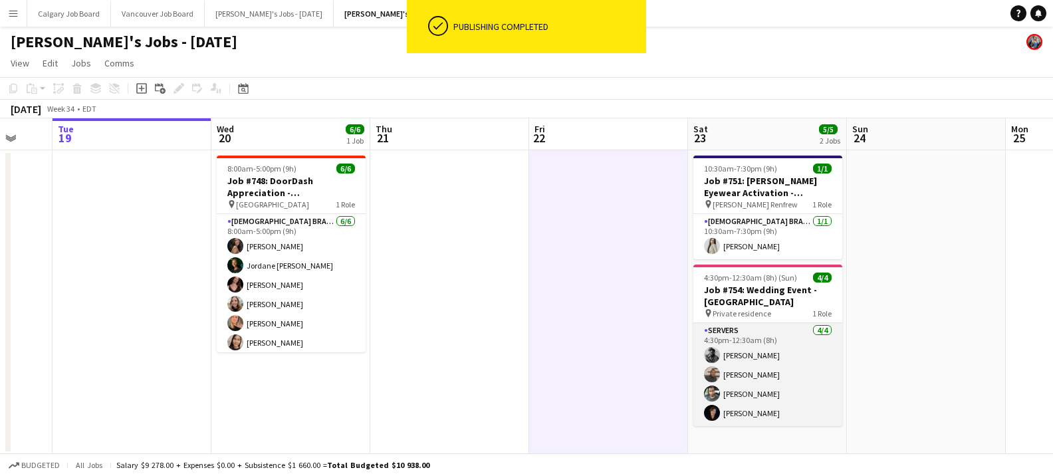
click at [739, 406] on app-card-role "Servers 4/4 4:30pm-12:30am (8h) Michael Oni Justus Willis-Richards Daniel Skell…" at bounding box center [768, 374] width 149 height 103
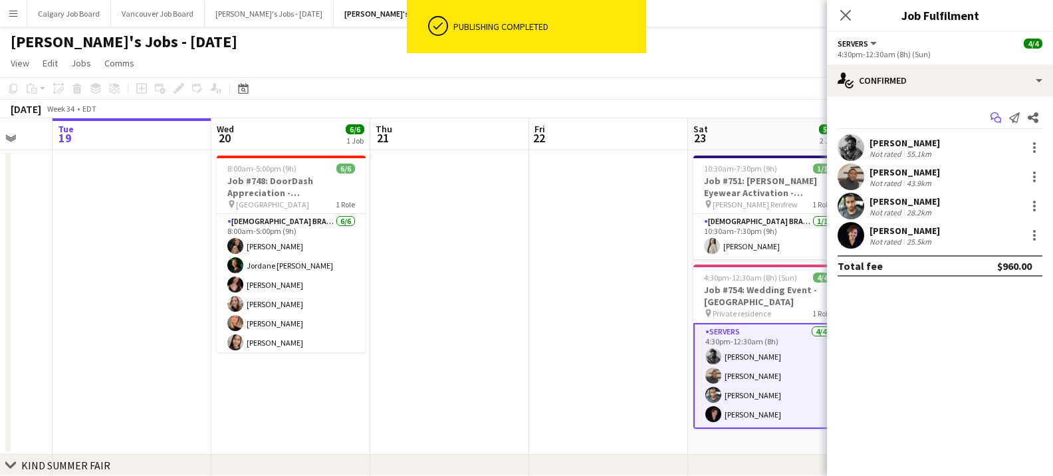
click at [992, 114] on icon at bounding box center [995, 115] width 8 height 7
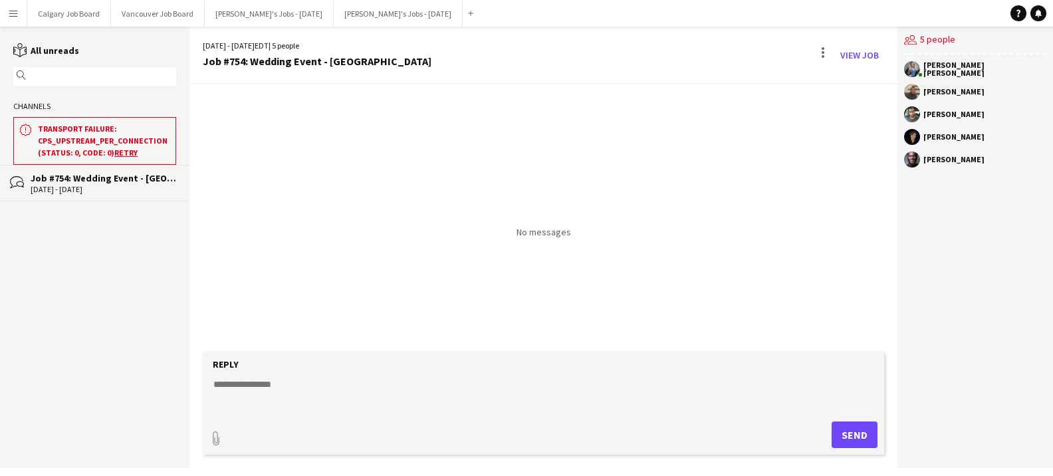
click at [380, 382] on textarea at bounding box center [546, 395] width 668 height 35
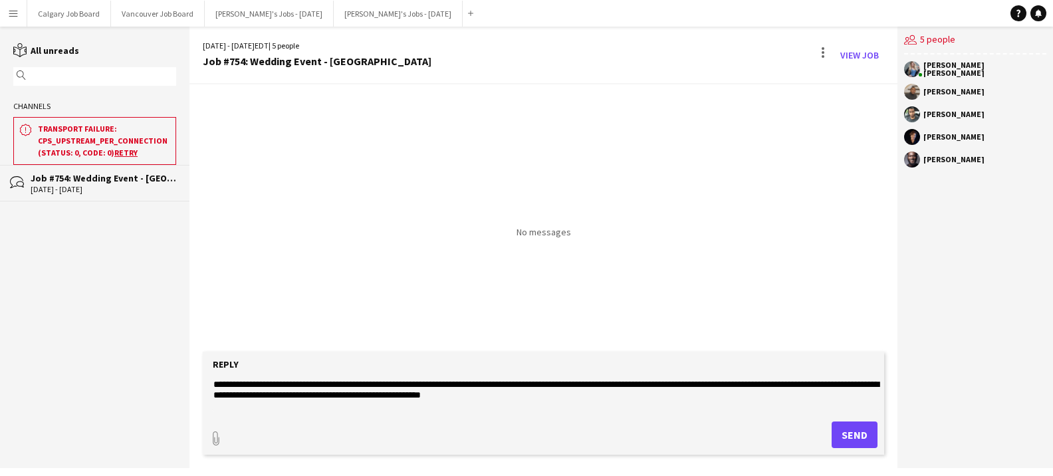
scroll to position [10, 0]
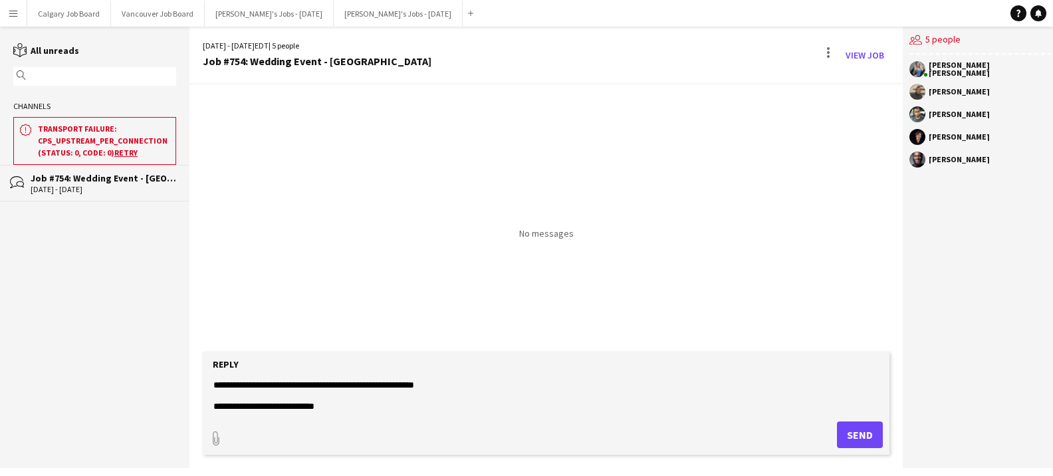
click at [567, 385] on textarea "**********" at bounding box center [546, 395] width 668 height 35
click at [483, 405] on textarea "**********" at bounding box center [546, 395] width 668 height 35
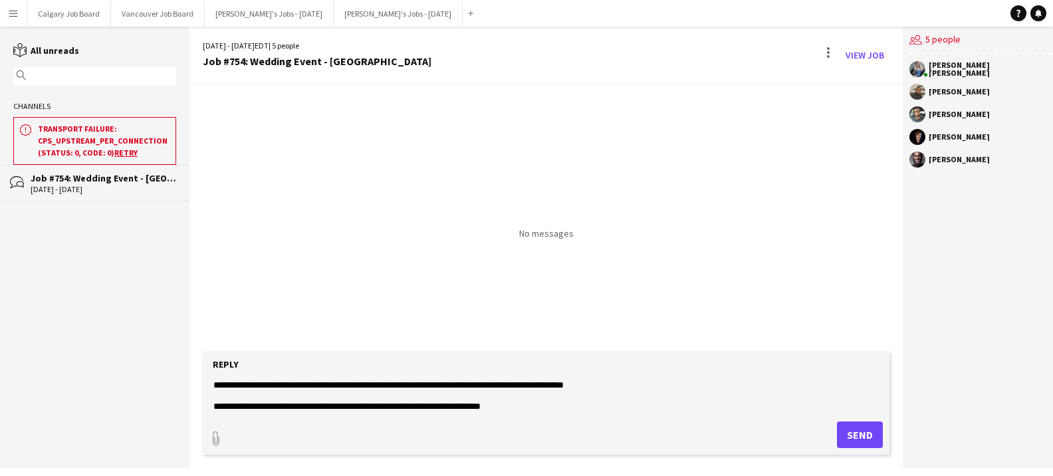
click at [390, 408] on textarea "**********" at bounding box center [546, 395] width 668 height 35
click at [545, 405] on textarea "**********" at bounding box center [546, 395] width 668 height 35
type textarea "**********"
click at [848, 428] on button "Send" at bounding box center [860, 435] width 46 height 27
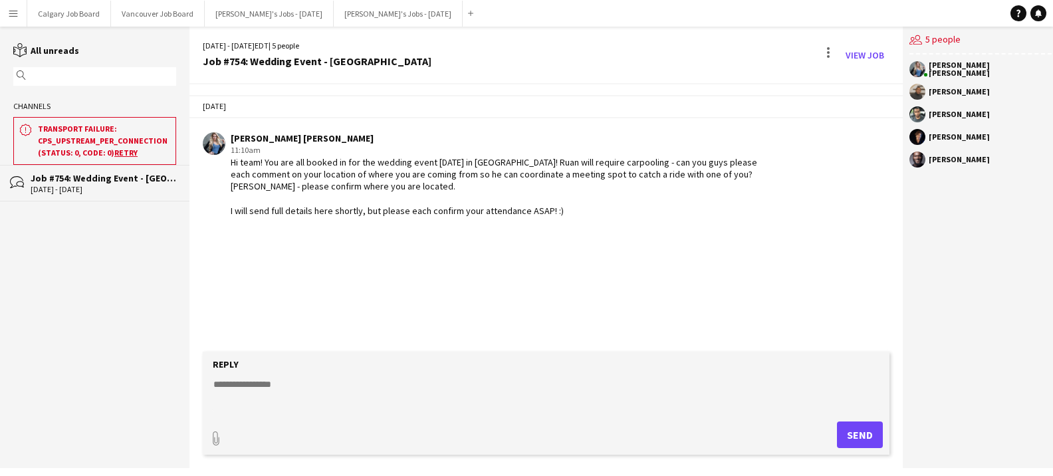
scroll to position [0, 0]
click at [15, 13] on app-icon "Menu" at bounding box center [13, 13] width 11 height 11
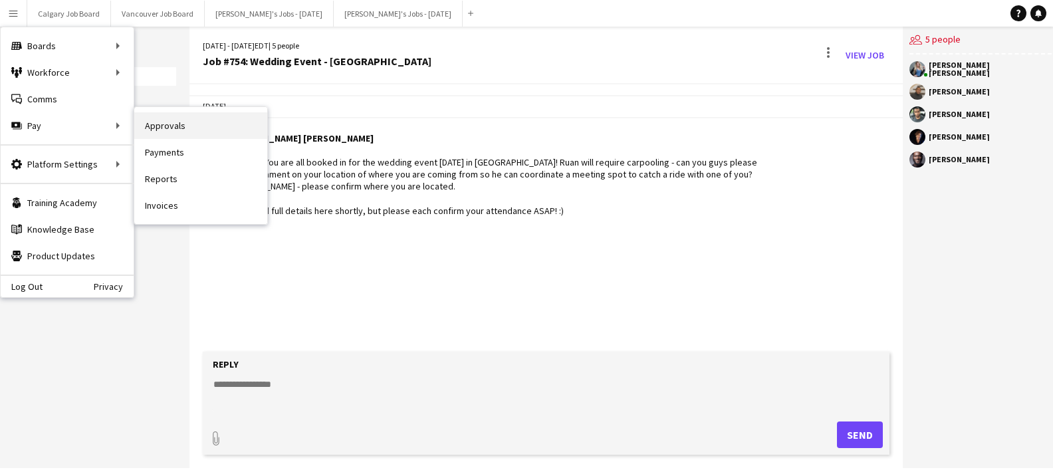
click at [154, 121] on link "Approvals" at bounding box center [200, 125] width 133 height 27
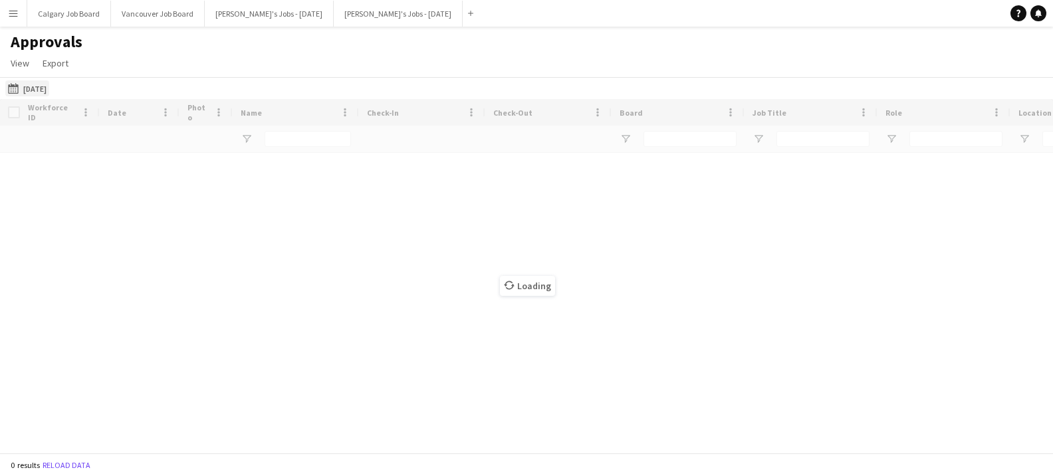
click at [49, 92] on button "13-08-2025 13-08-2025" at bounding box center [27, 88] width 44 height 16
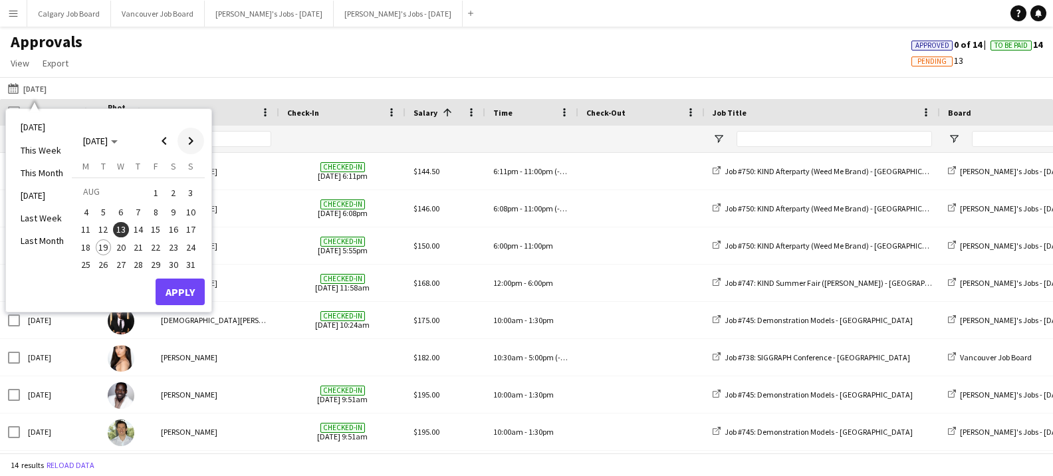
click at [193, 136] on span "Next month" at bounding box center [191, 141] width 27 height 27
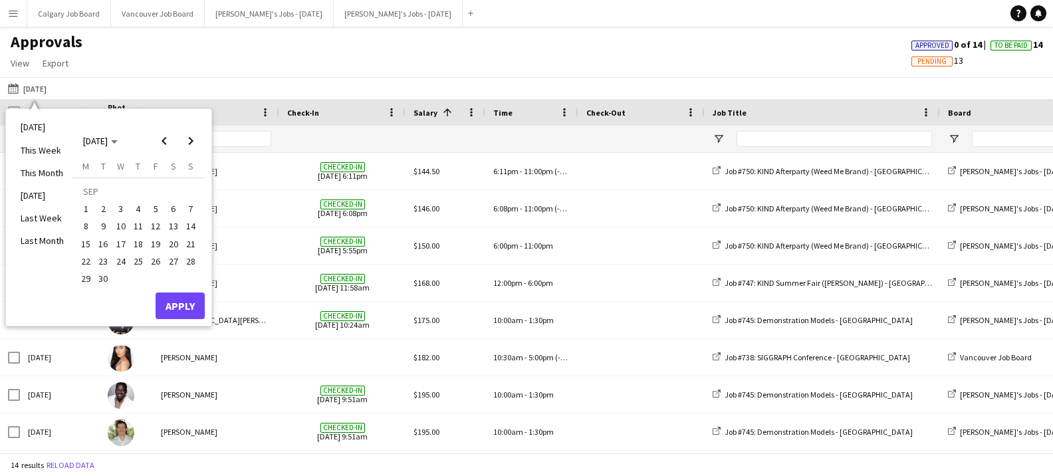
scroll to position [0, 1]
click at [138, 261] on span "25" at bounding box center [138, 261] width 16 height 16
click at [108, 141] on span "SEP 2025" at bounding box center [95, 141] width 25 height 12
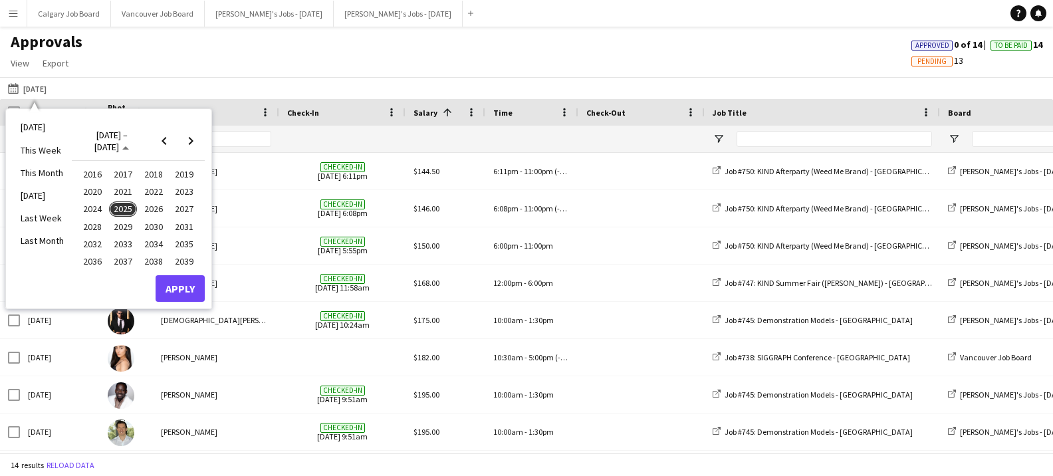
drag, startPoint x: 178, startPoint y: 193, endPoint x: 179, endPoint y: 304, distance: 110.4
click at [178, 193] on span "2023" at bounding box center [183, 192] width 27 height 16
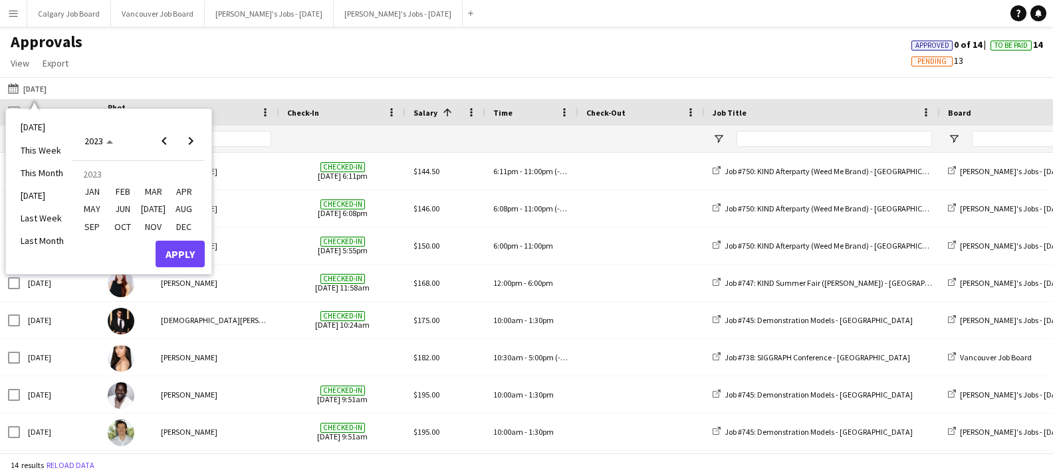
click at [189, 251] on button "Apply" at bounding box center [180, 254] width 49 height 27
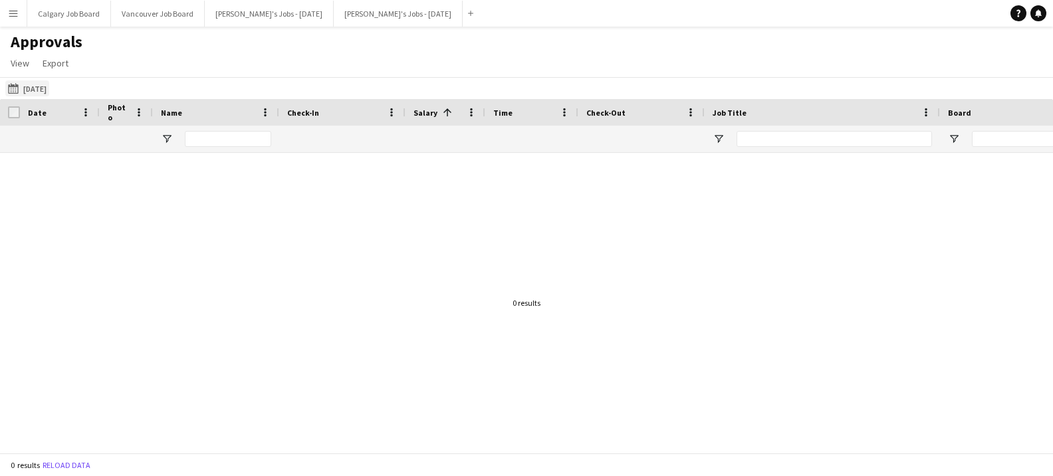
click at [49, 90] on button "13-08-2025 25-09-2025" at bounding box center [27, 88] width 44 height 16
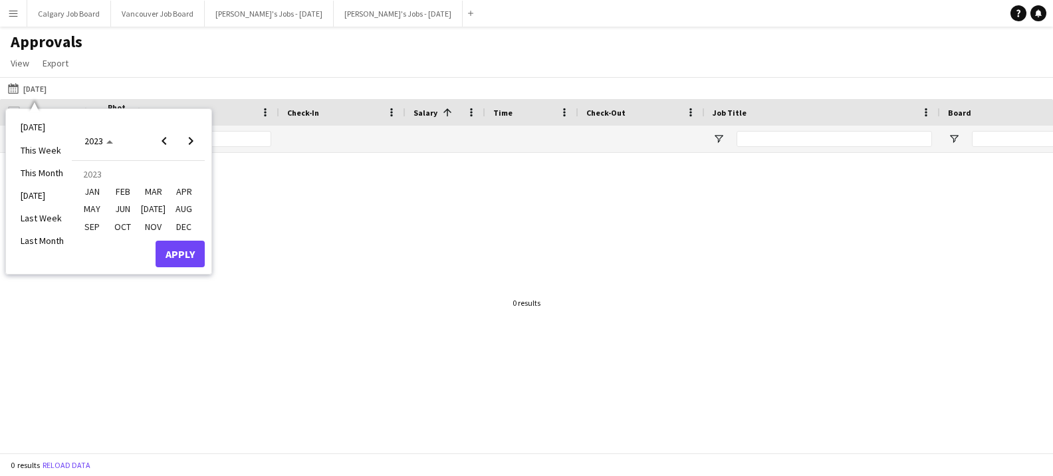
click at [100, 219] on span "SEP" at bounding box center [91, 227] width 27 height 16
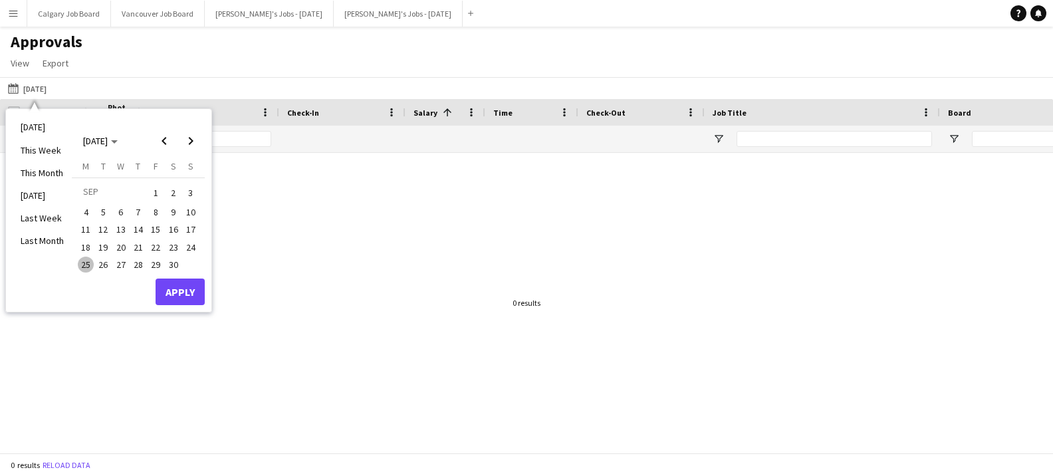
click at [90, 261] on span "25" at bounding box center [86, 265] width 16 height 16
click at [166, 282] on button "Apply" at bounding box center [180, 292] width 49 height 27
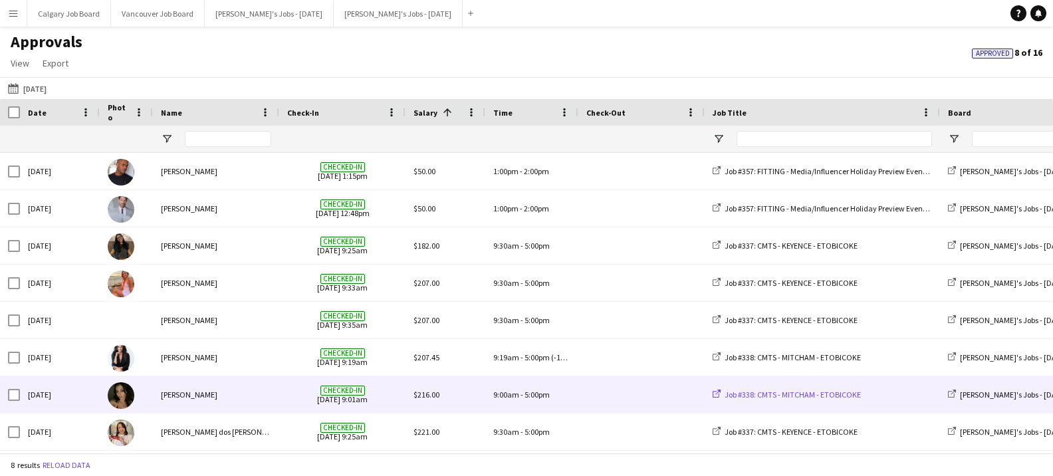
click at [795, 394] on span "Job #338: CMTS - MITCHAM - ETOBICOKE" at bounding box center [793, 395] width 136 height 10
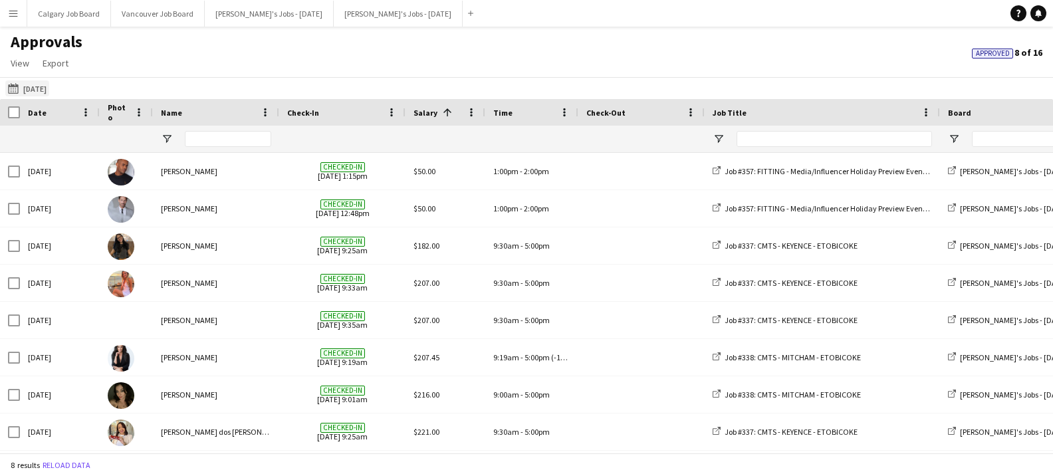
click at [43, 91] on button "13-08-2025 25-09-2023" at bounding box center [27, 88] width 44 height 16
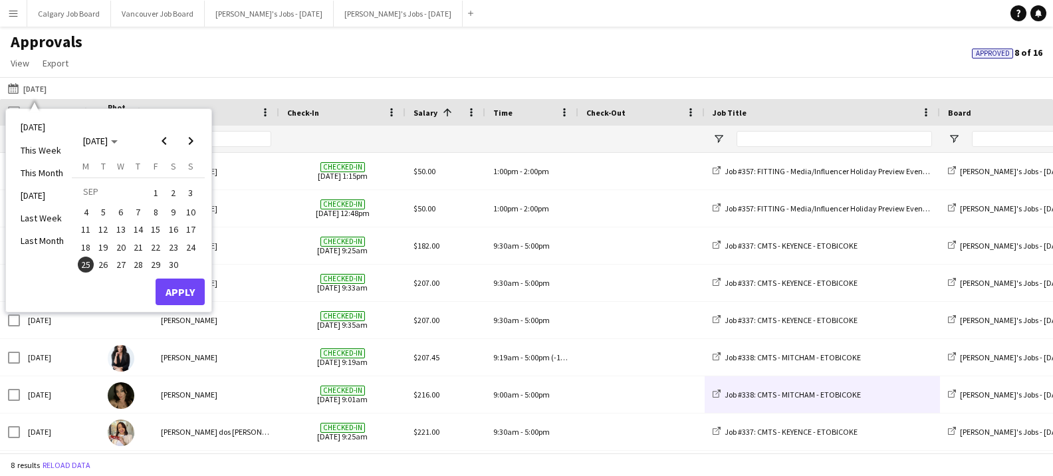
drag, startPoint x: 136, startPoint y: 243, endPoint x: 154, endPoint y: 285, distance: 45.0
click at [136, 243] on span "21" at bounding box center [138, 247] width 16 height 16
click at [170, 281] on button "Apply" at bounding box center [180, 292] width 49 height 27
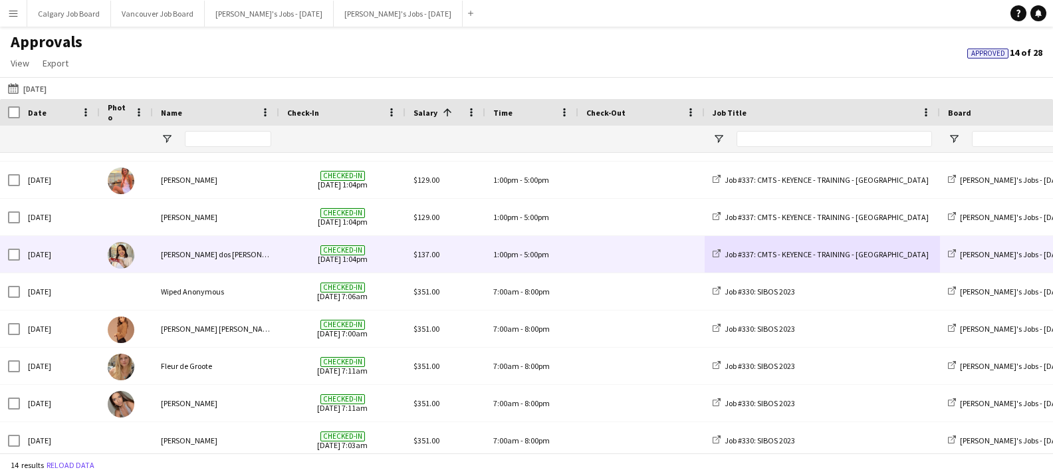
scroll to position [97, 0]
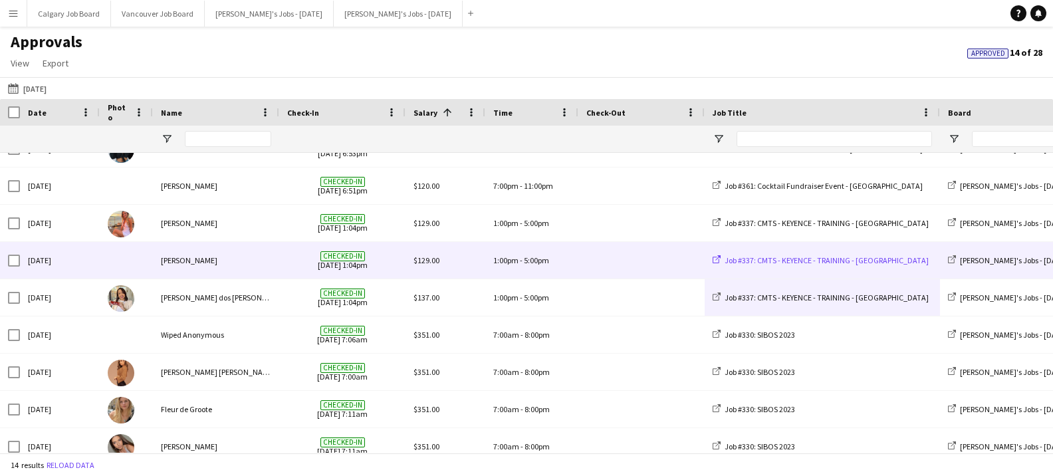
click at [789, 261] on span "Job #337: CMTS - KEYENCE - TRAINING - [GEOGRAPHIC_DATA]" at bounding box center [827, 260] width 204 height 10
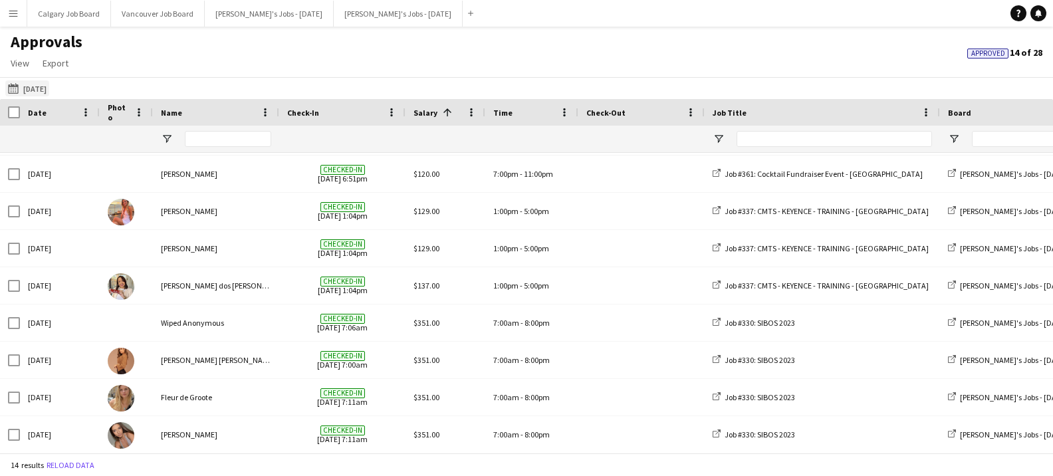
scroll to position [0, 0]
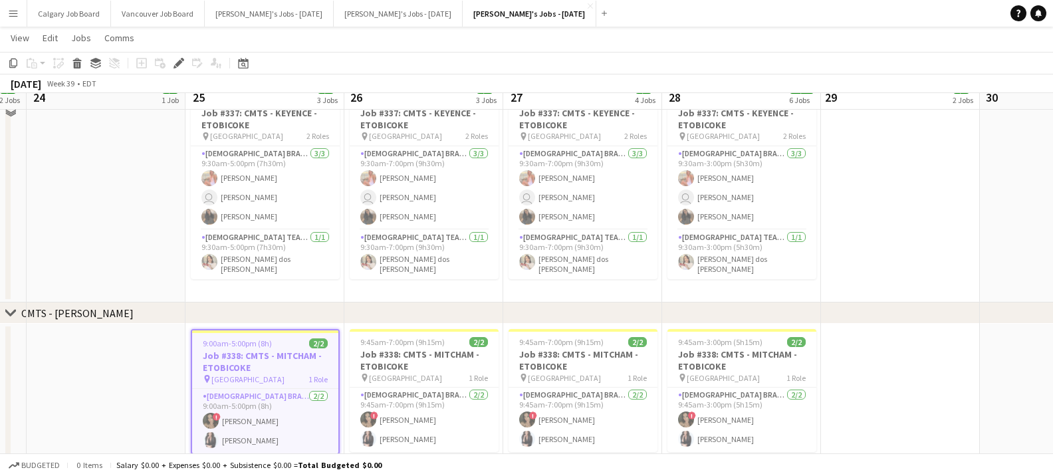
scroll to position [667, 0]
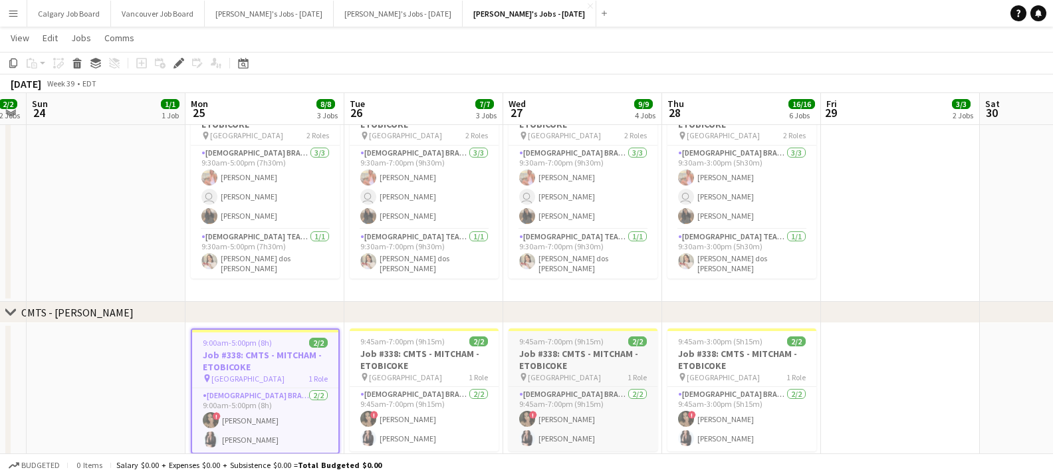
click at [561, 356] on h3 "Job #338: CMTS - MITCHAM - ETOBICOKE" at bounding box center [583, 360] width 149 height 24
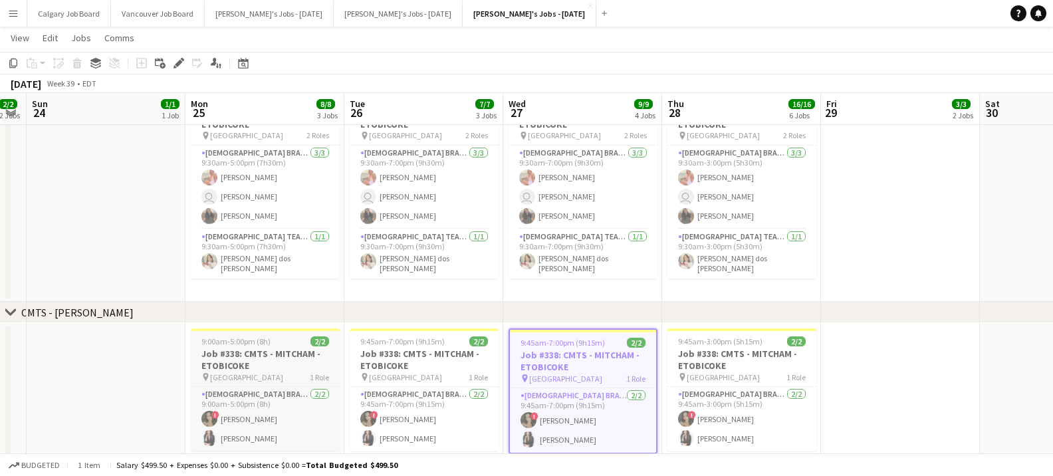
click at [295, 349] on h3 "Job #338: CMTS - MITCHAM - ETOBICOKE" at bounding box center [265, 360] width 149 height 24
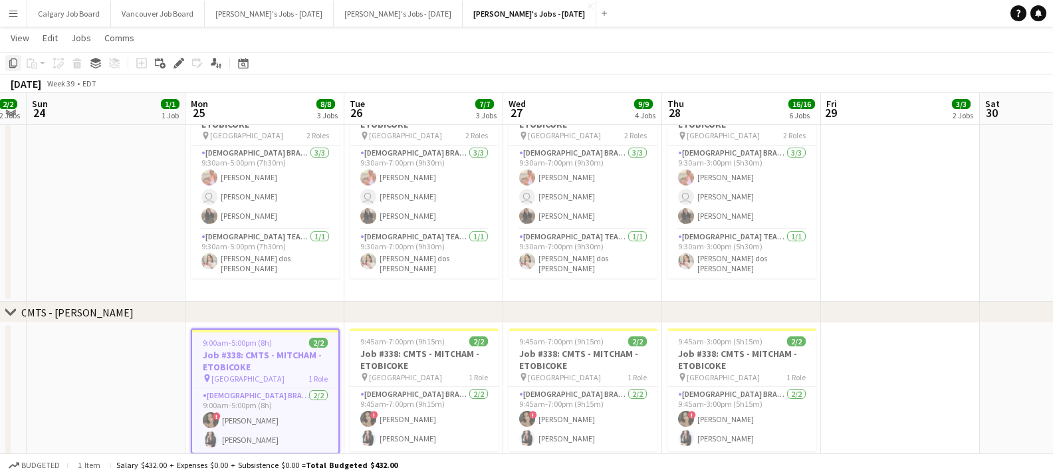
click at [12, 63] on icon "Copy" at bounding box center [13, 63] width 11 height 11
click at [269, 9] on button "[PERSON_NAME]'s Jobs - [DATE] Close" at bounding box center [269, 14] width 129 height 26
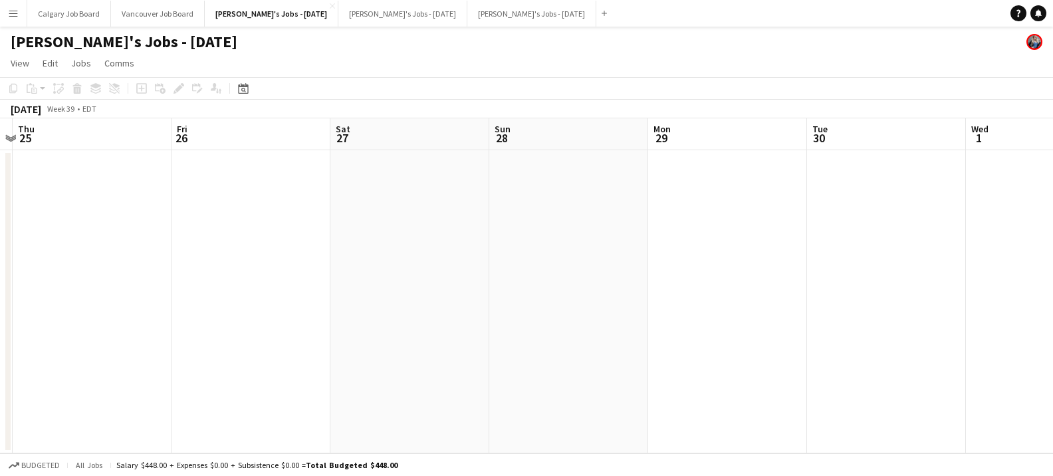
click at [684, 184] on app-date-cell at bounding box center [727, 301] width 159 height 303
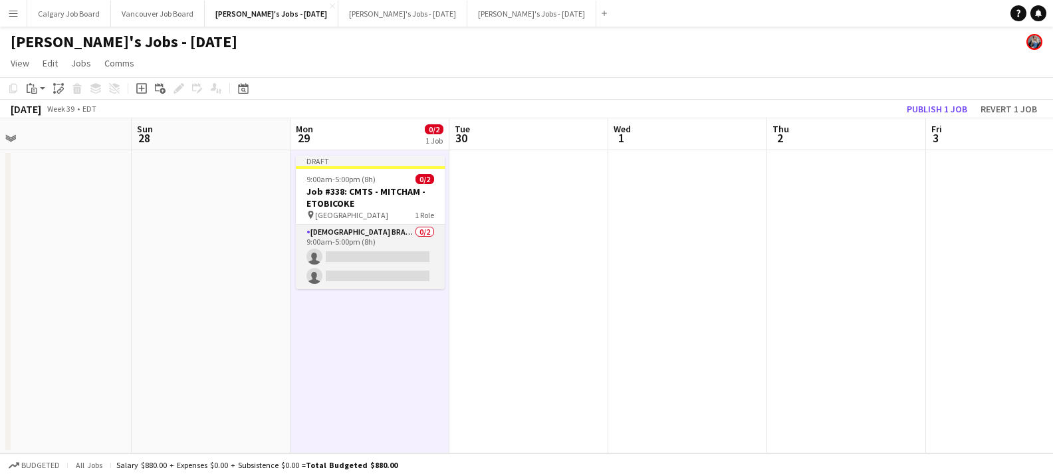
click at [327, 264] on app-card-role "[DEMOGRAPHIC_DATA] Brand Ambassador 0/2 9:00am-5:00pm (8h) single-neutral-actio…" at bounding box center [370, 257] width 149 height 64
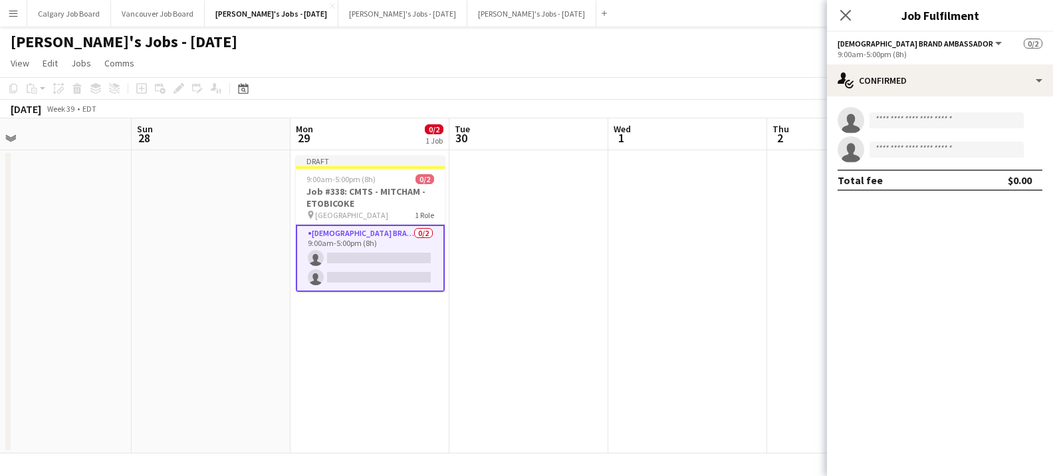
drag, startPoint x: 322, startPoint y: 186, endPoint x: 654, endPoint y: 136, distance: 335.5
click at [322, 186] on h3 "Job #338: CMTS - MITCHAM - ETOBICOKE" at bounding box center [370, 198] width 149 height 24
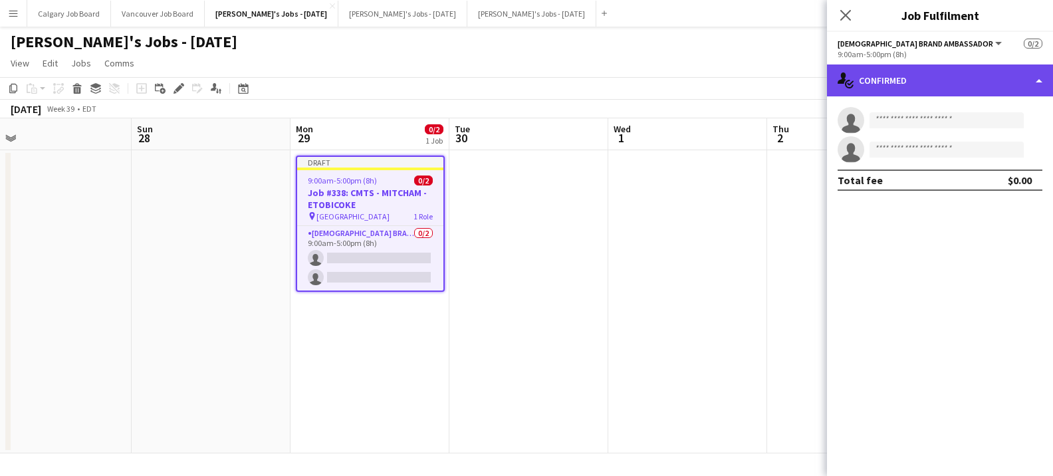
click at [1021, 78] on div "single-neutral-actions-check-2 Confirmed" at bounding box center [940, 80] width 226 height 32
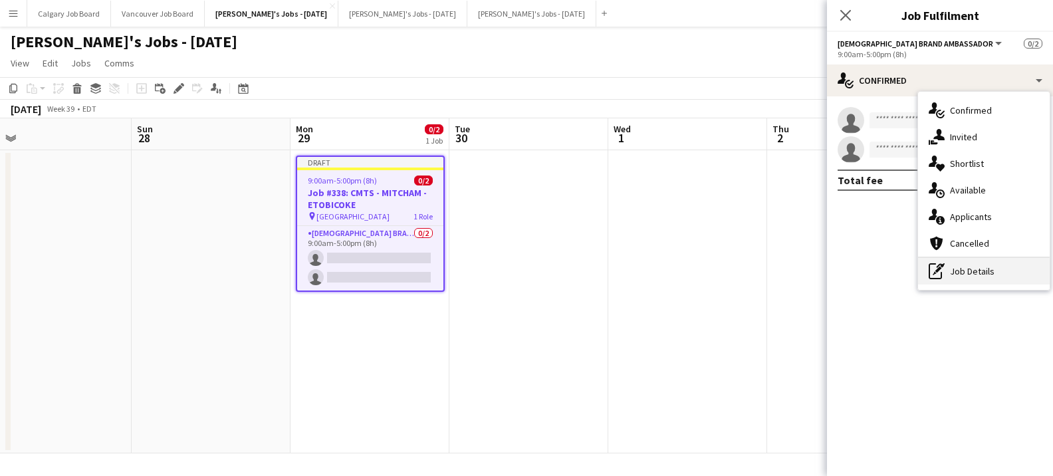
click at [1012, 273] on div "pen-write Job Details" at bounding box center [984, 271] width 132 height 27
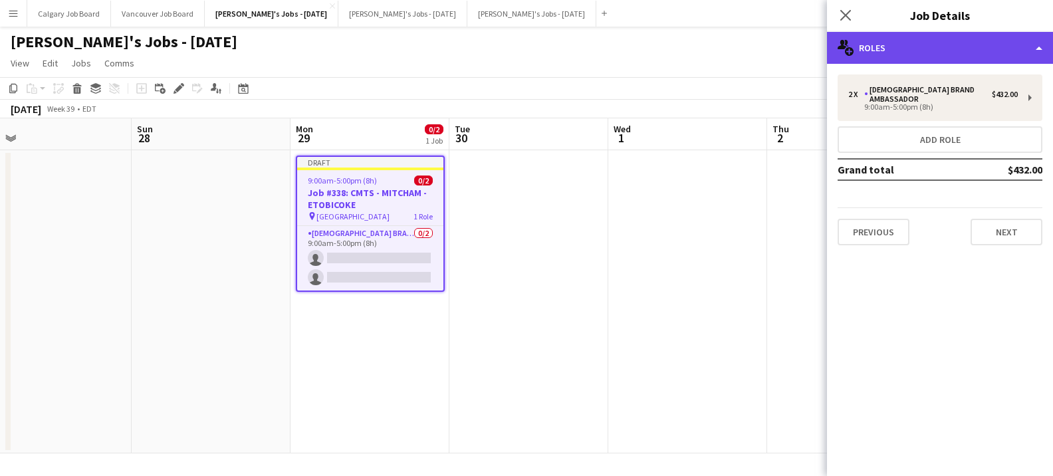
click at [974, 43] on div "multiple-users-add Roles" at bounding box center [940, 48] width 226 height 32
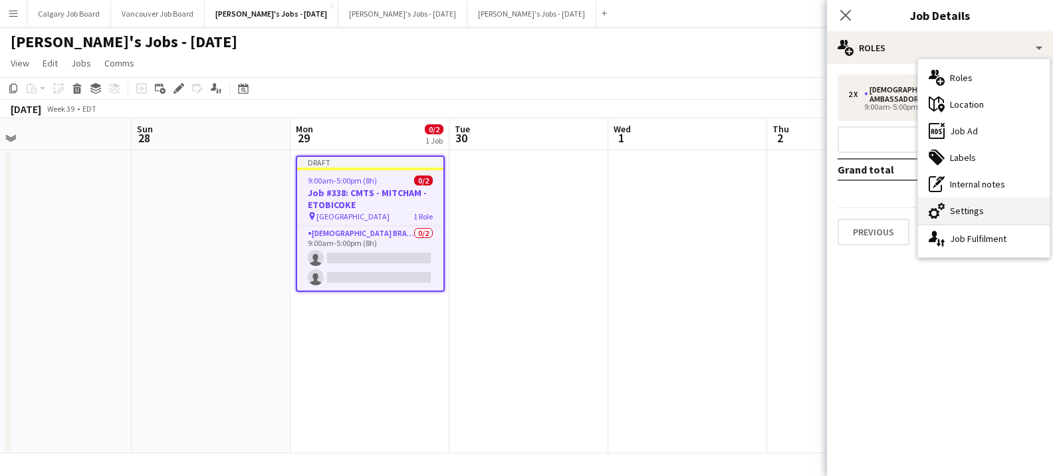
click at [959, 205] on div "cog-double-3 Settings" at bounding box center [984, 210] width 132 height 27
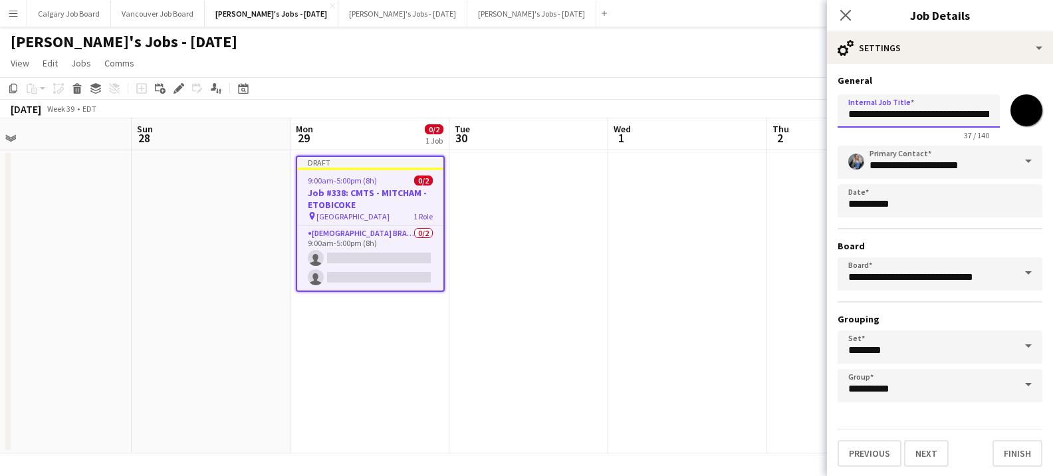
drag, startPoint x: 874, startPoint y: 116, endPoint x: 886, endPoint y: 114, distance: 12.8
click at [886, 114] on input "**********" at bounding box center [919, 110] width 162 height 33
type input "**********"
click at [924, 443] on button "Next" at bounding box center [926, 453] width 45 height 27
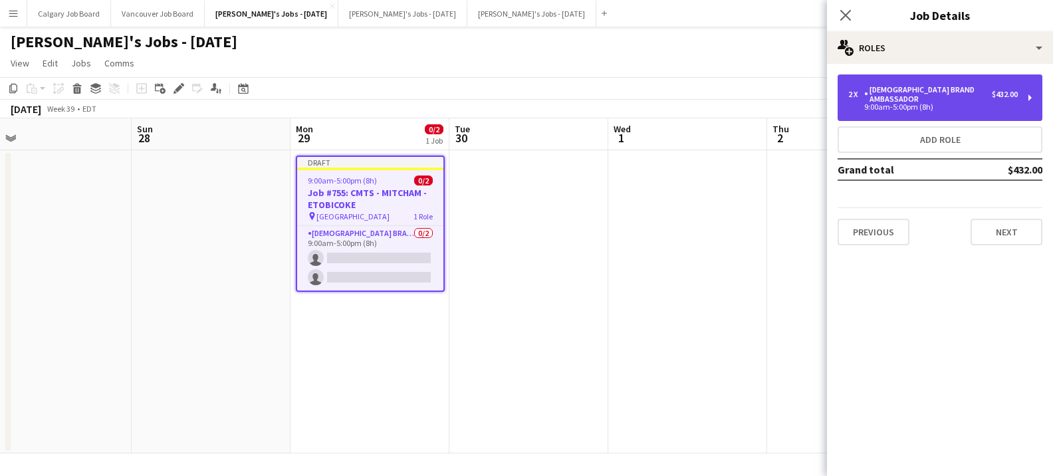
click at [928, 86] on div "[DEMOGRAPHIC_DATA] Brand Ambassador" at bounding box center [928, 94] width 128 height 19
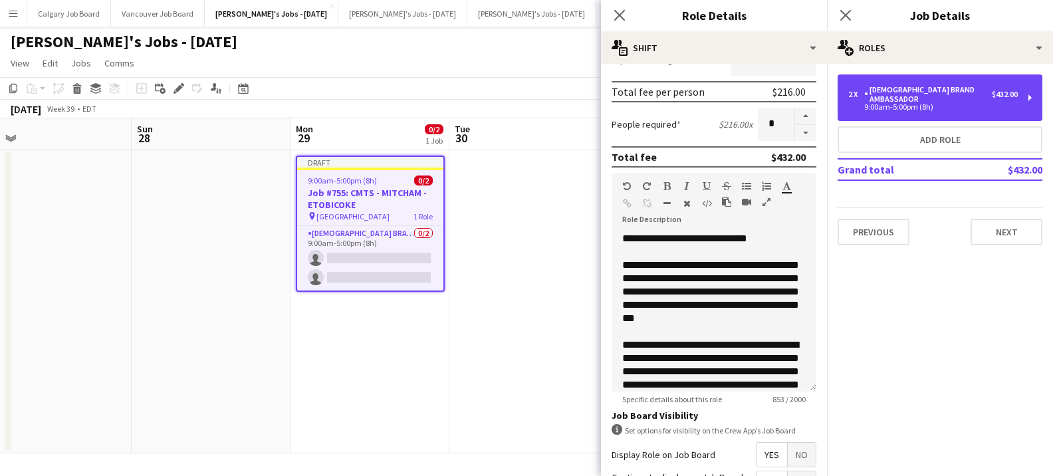
scroll to position [326, 0]
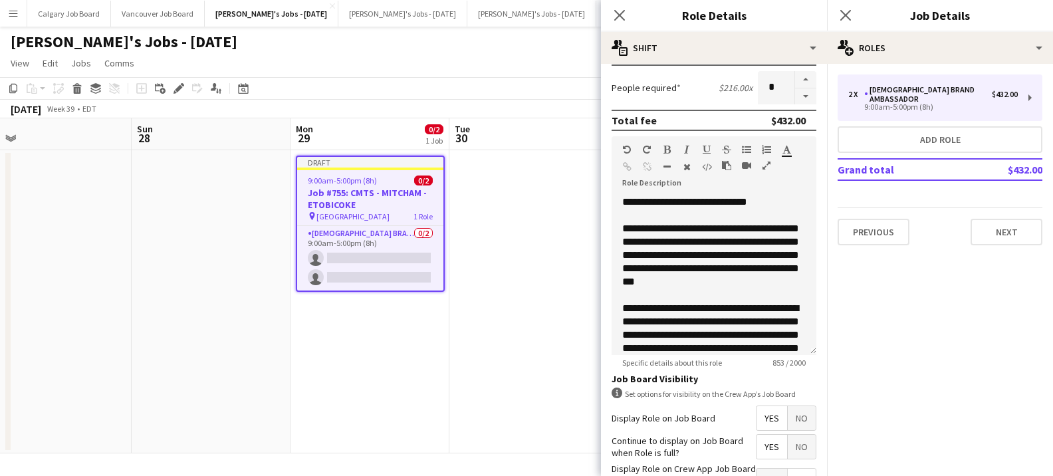
click at [794, 413] on span "No" at bounding box center [802, 418] width 28 height 24
click at [795, 420] on span "No" at bounding box center [802, 418] width 28 height 24
click at [474, 328] on app-date-cell at bounding box center [528, 301] width 159 height 303
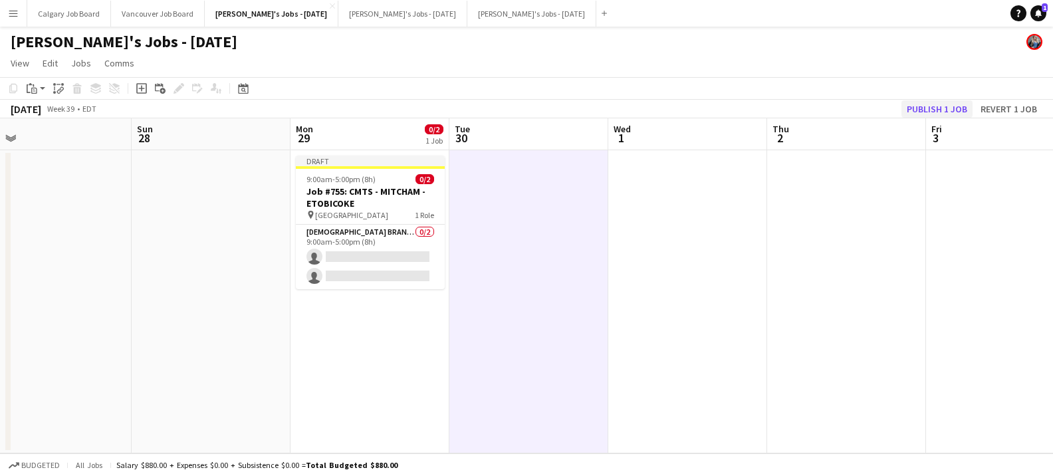
click at [938, 105] on button "Publish 1 job" at bounding box center [937, 108] width 71 height 17
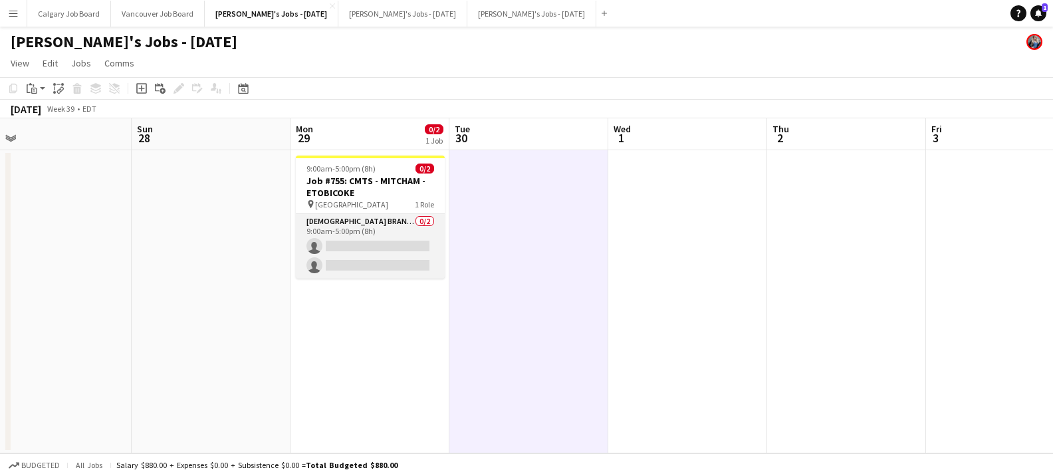
click at [349, 244] on app-card-role "[DEMOGRAPHIC_DATA] Brand Ambassador 0/2 9:00am-5:00pm (8h) single-neutral-actio…" at bounding box center [370, 246] width 149 height 64
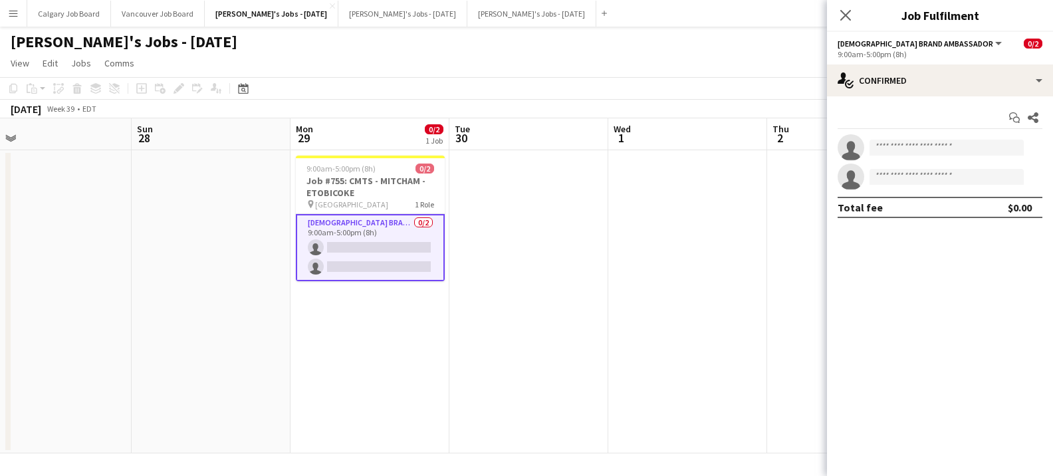
click at [541, 181] on app-date-cell at bounding box center [528, 301] width 159 height 303
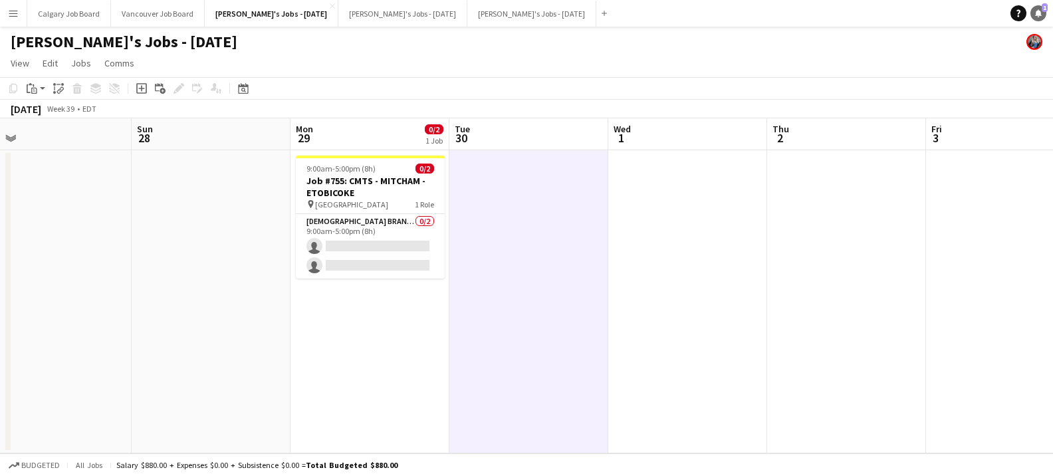
click at [1043, 11] on span "1" at bounding box center [1045, 7] width 6 height 9
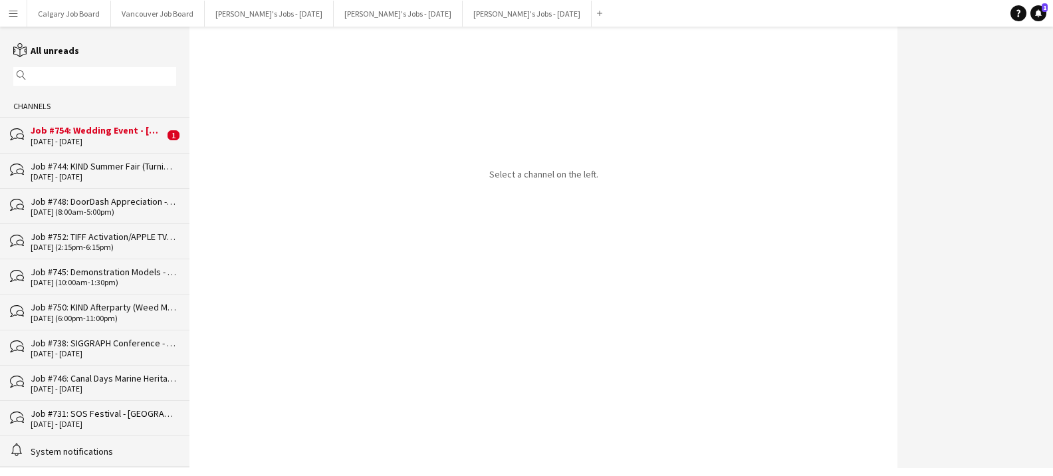
click at [147, 133] on div "Job #754: Wedding Event - KING CITY" at bounding box center [98, 130] width 134 height 12
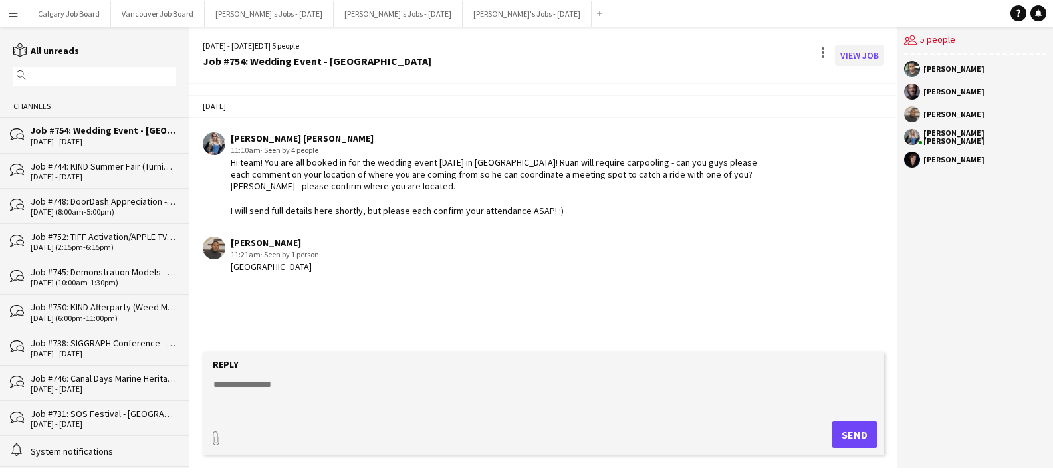
click at [840, 56] on link "View Job" at bounding box center [859, 55] width 49 height 21
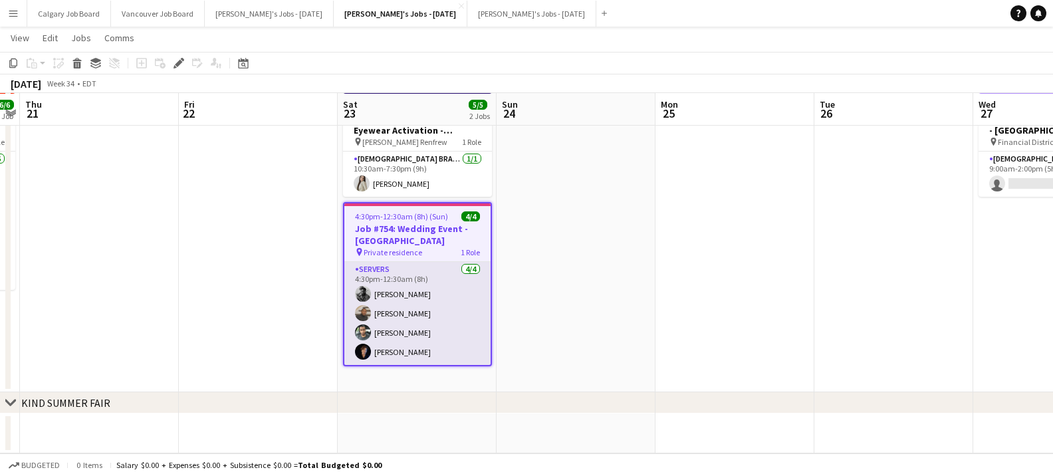
scroll to position [61, 0]
click at [365, 357] on app-user-avatar at bounding box center [363, 352] width 16 height 16
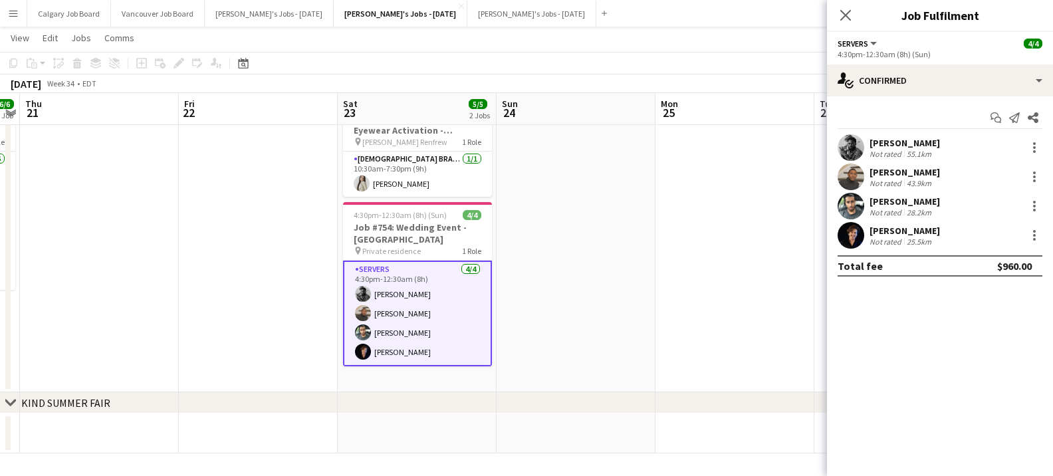
click at [915, 260] on div "Total fee $960.00" at bounding box center [940, 265] width 205 height 21
click at [907, 235] on div "Ruan Lage" at bounding box center [905, 231] width 70 height 12
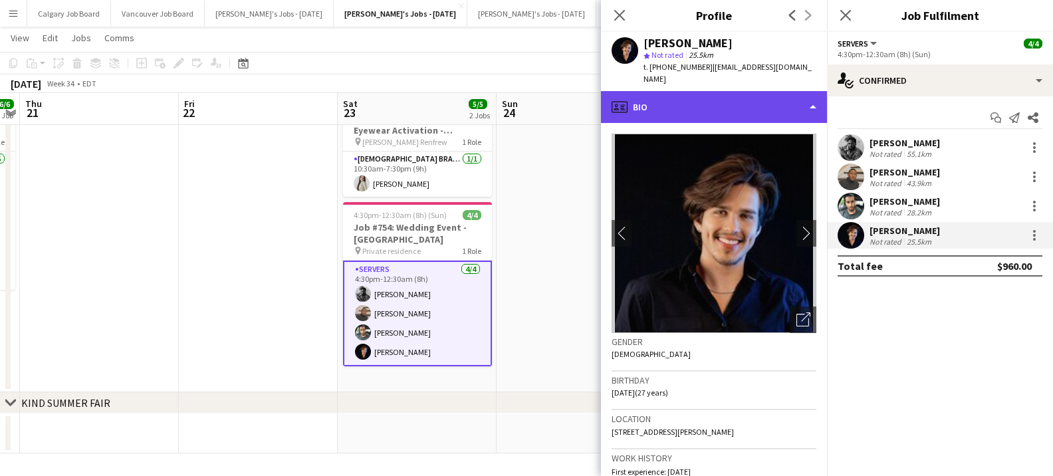
click at [727, 105] on div "profile Bio" at bounding box center [714, 107] width 226 height 32
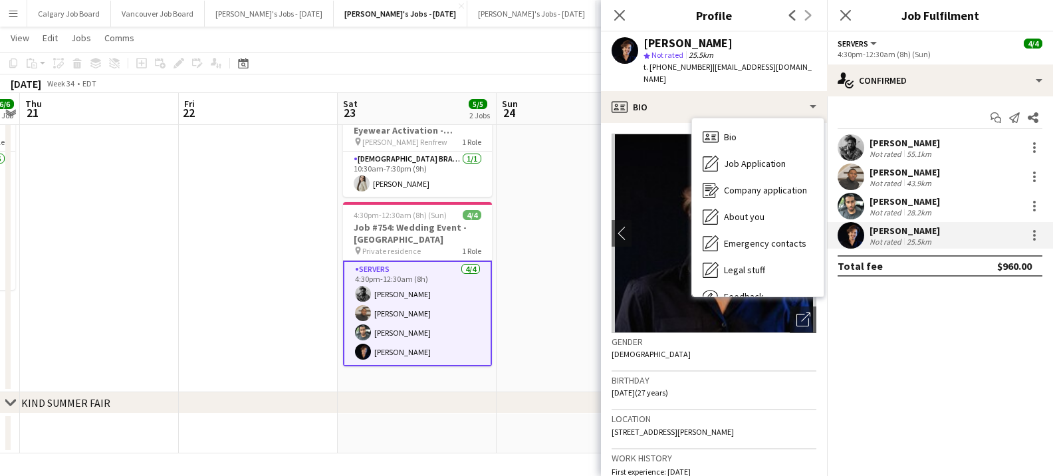
click at [733, 351] on div "Gender Male" at bounding box center [714, 352] width 205 height 39
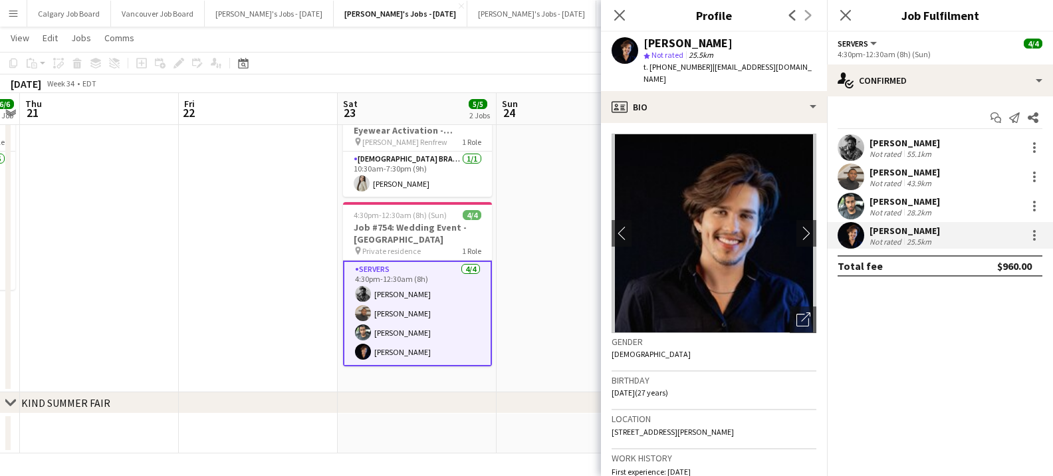
click at [564, 348] on app-date-cell at bounding box center [576, 240] width 159 height 305
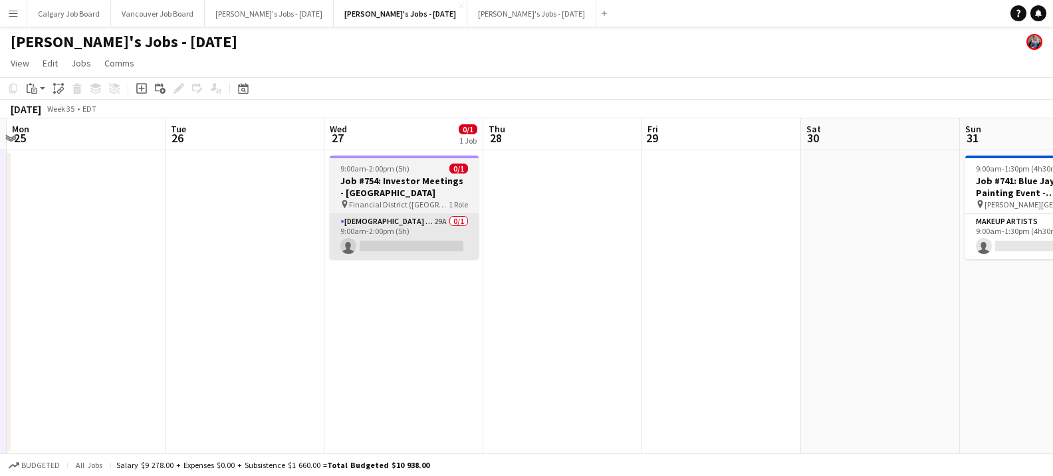
scroll to position [0, 495]
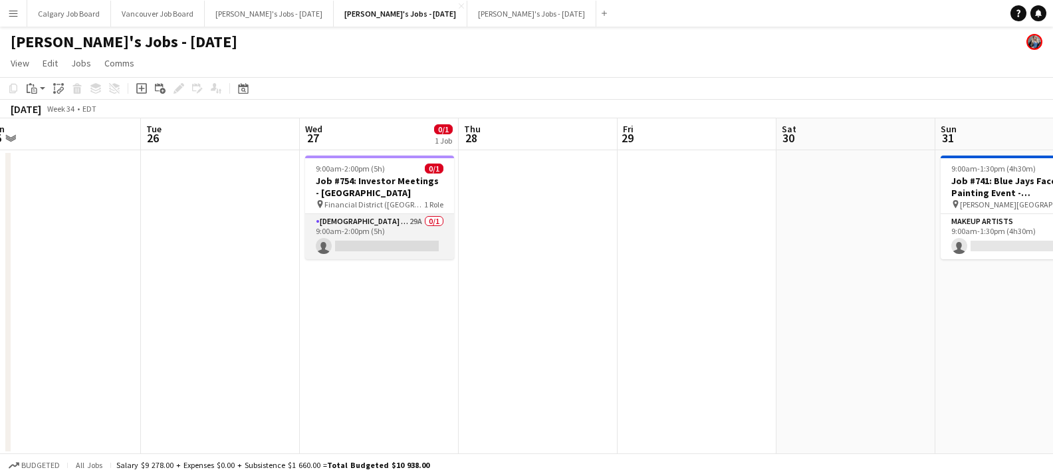
click at [376, 241] on app-card-role "Female Assistant 29A 0/1 9:00am-2:00pm (5h) single-neutral-actions" at bounding box center [379, 236] width 149 height 45
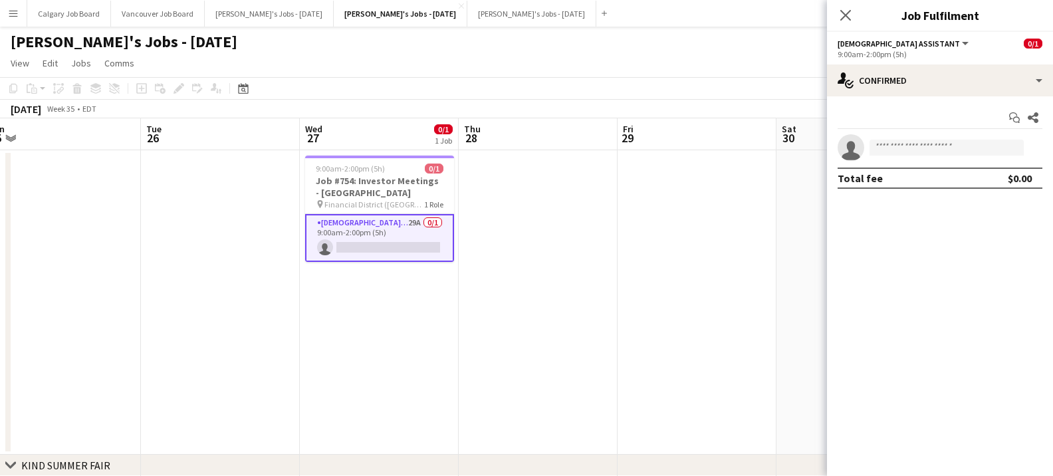
click at [656, 184] on app-date-cell at bounding box center [697, 302] width 159 height 305
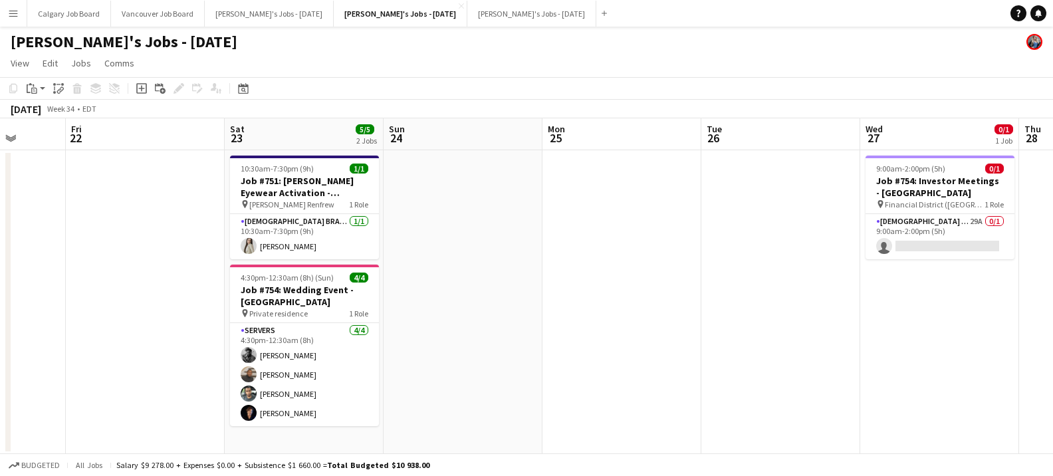
scroll to position [0, 437]
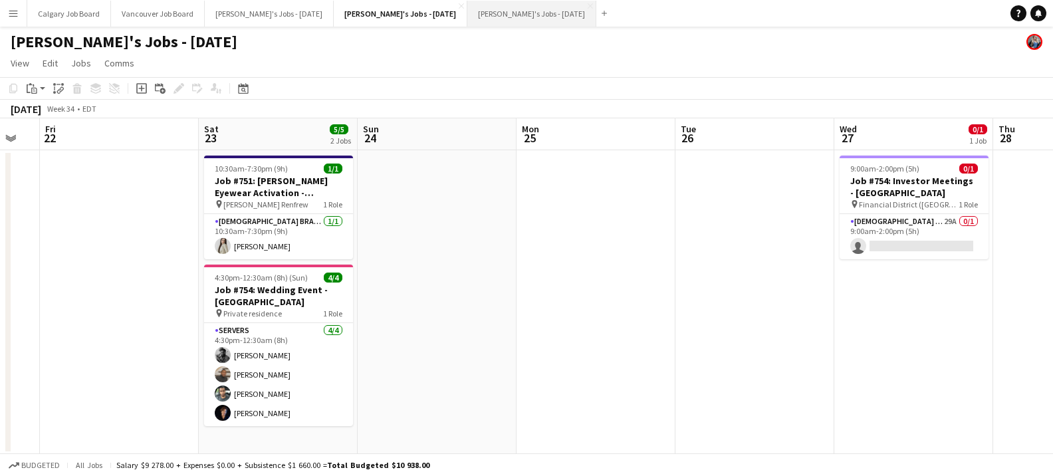
click at [532, 9] on button "Kirsten's Jobs - September 2023 Close" at bounding box center [531, 14] width 129 height 26
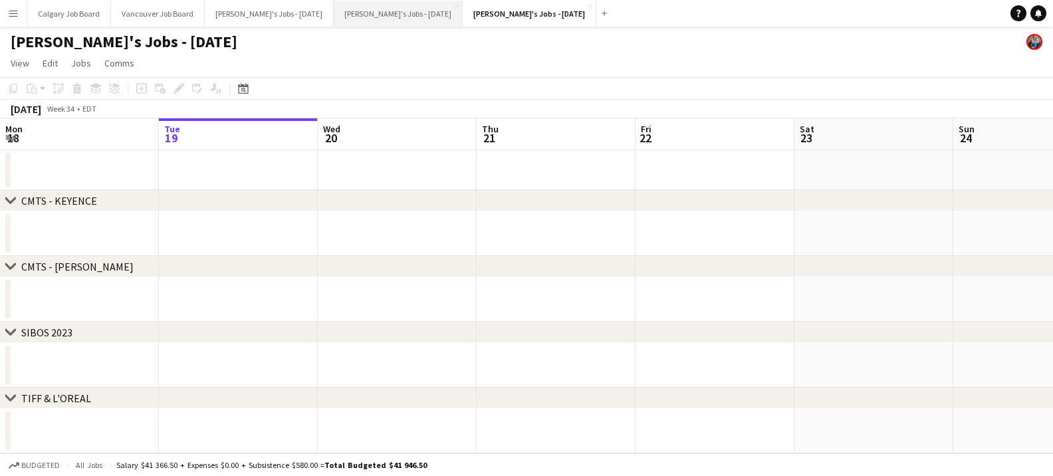
drag, startPoint x: 569, startPoint y: 6, endPoint x: 384, endPoint y: 23, distance: 186.3
click at [588, 7] on app-icon "Close" at bounding box center [590, 5] width 5 height 5
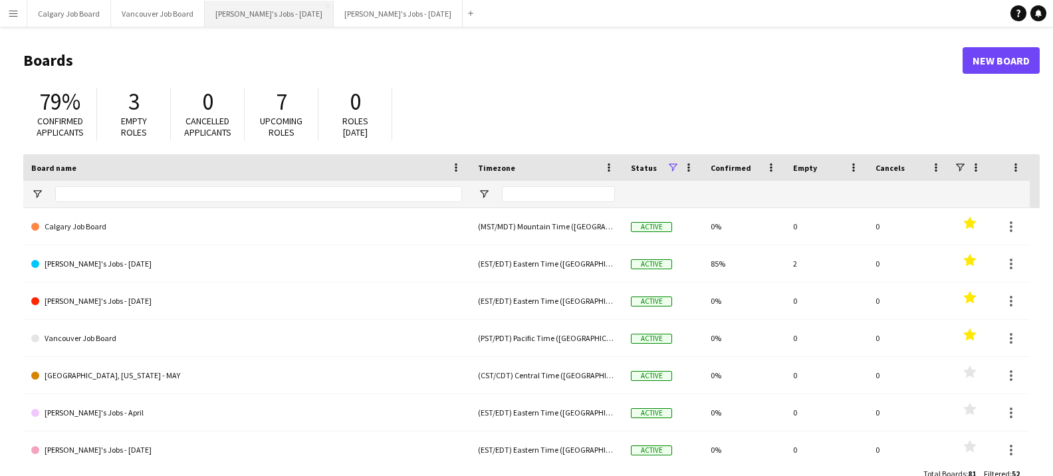
click at [264, 17] on button "[PERSON_NAME]'s Jobs - [DATE] Close" at bounding box center [269, 14] width 129 height 26
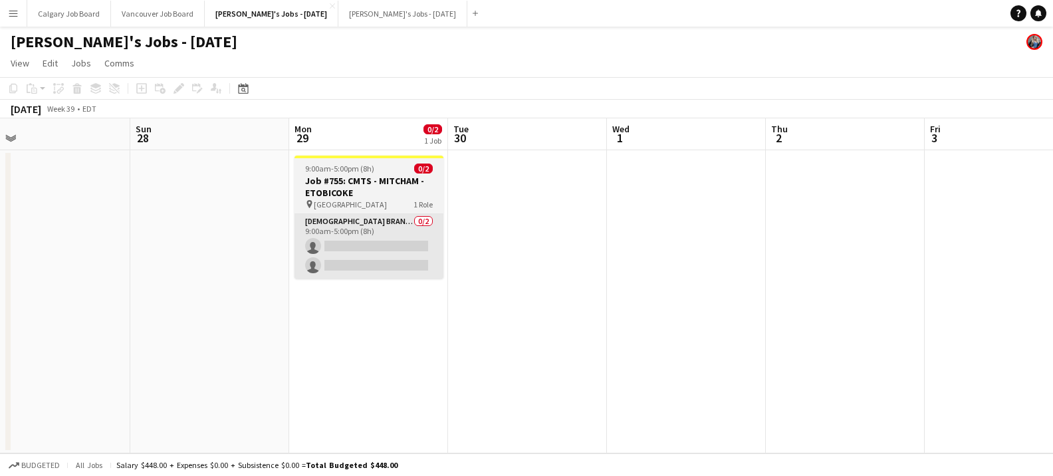
scroll to position [0, 496]
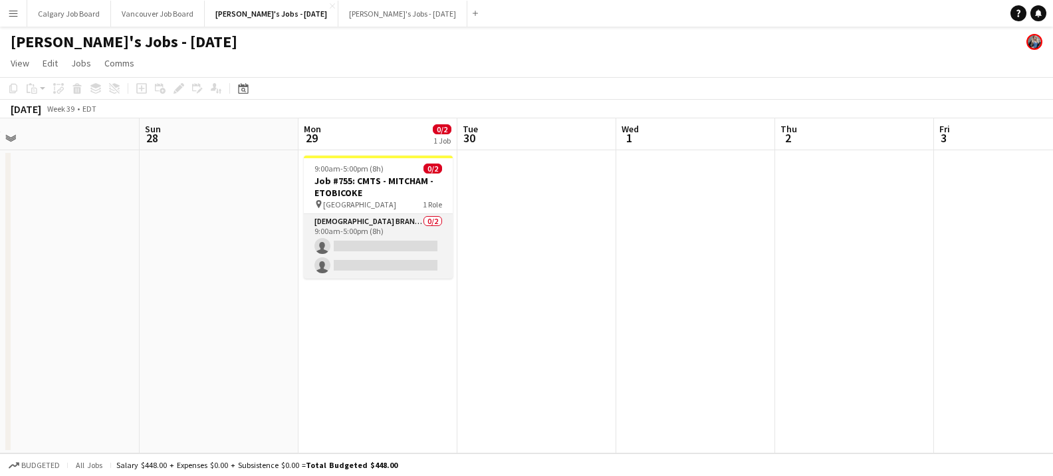
click at [407, 254] on app-card-role "[DEMOGRAPHIC_DATA] Brand Ambassador 0/2 9:00am-5:00pm (8h) single-neutral-actio…" at bounding box center [378, 246] width 149 height 64
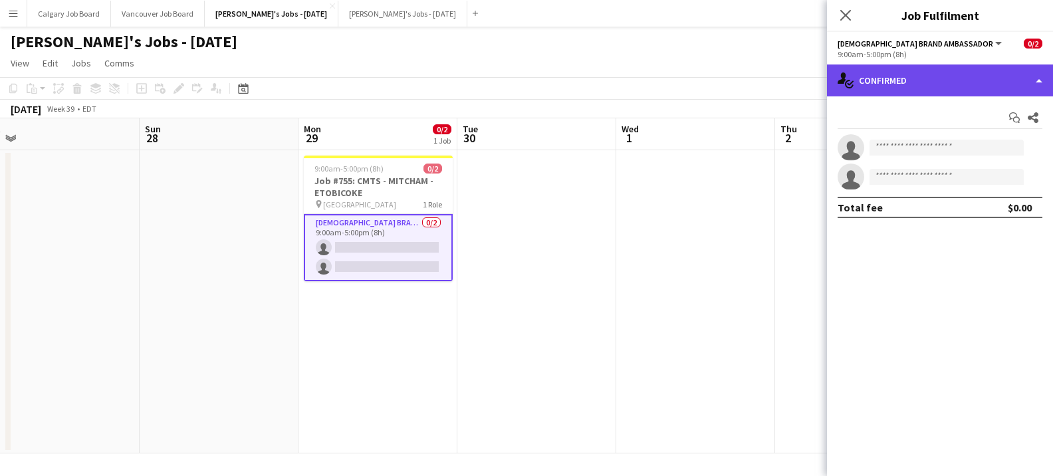
click at [920, 90] on div "single-neutral-actions-check-2 Confirmed" at bounding box center [940, 80] width 226 height 32
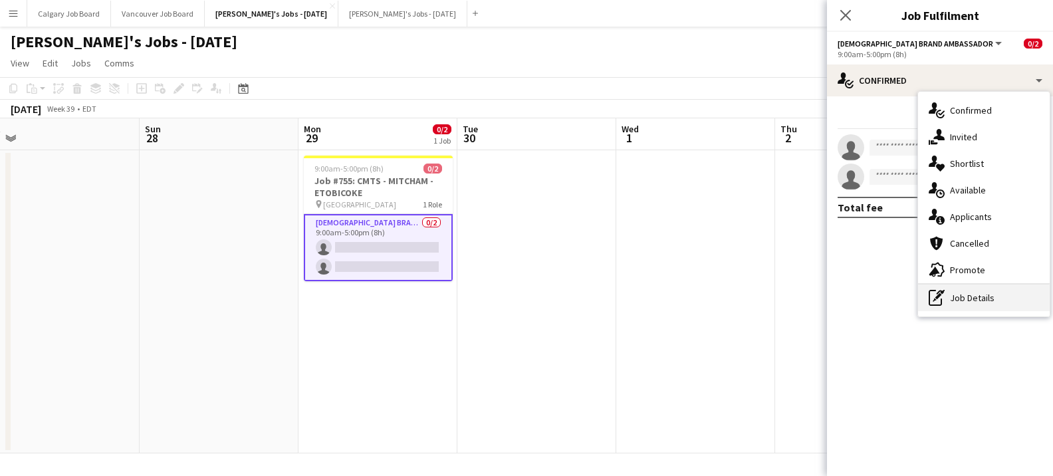
click at [963, 304] on div "pen-write Job Details" at bounding box center [984, 298] width 132 height 27
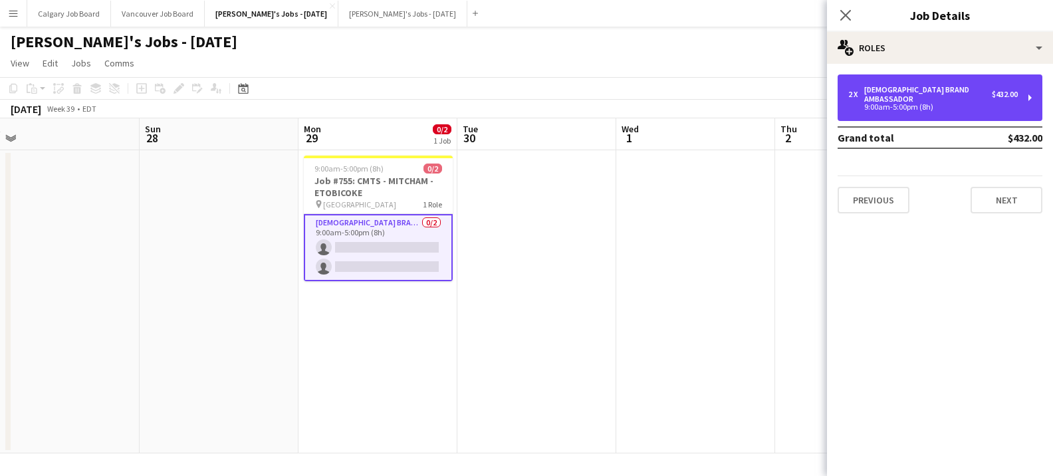
drag, startPoint x: 910, startPoint y: 94, endPoint x: 740, endPoint y: 142, distance: 176.6
click at [910, 104] on div "9:00am-5:00pm (8h)" at bounding box center [933, 107] width 170 height 7
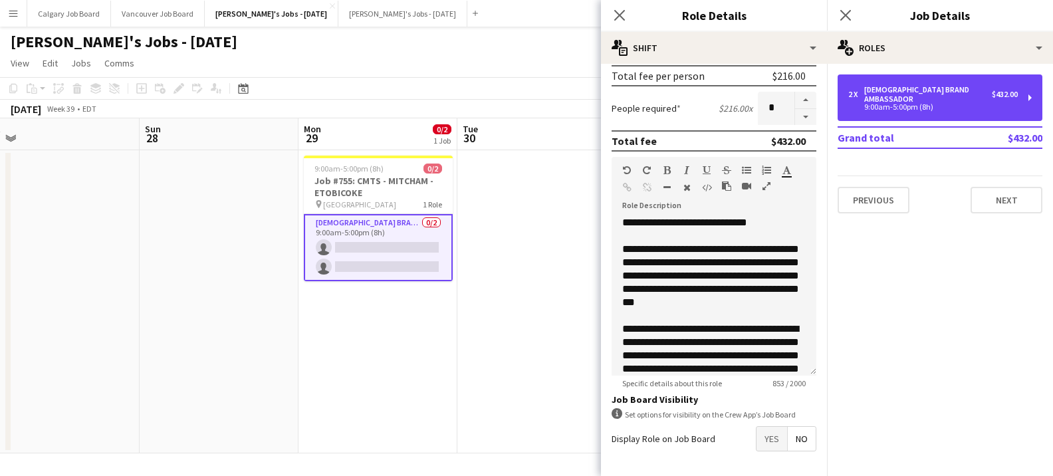
scroll to position [316, 0]
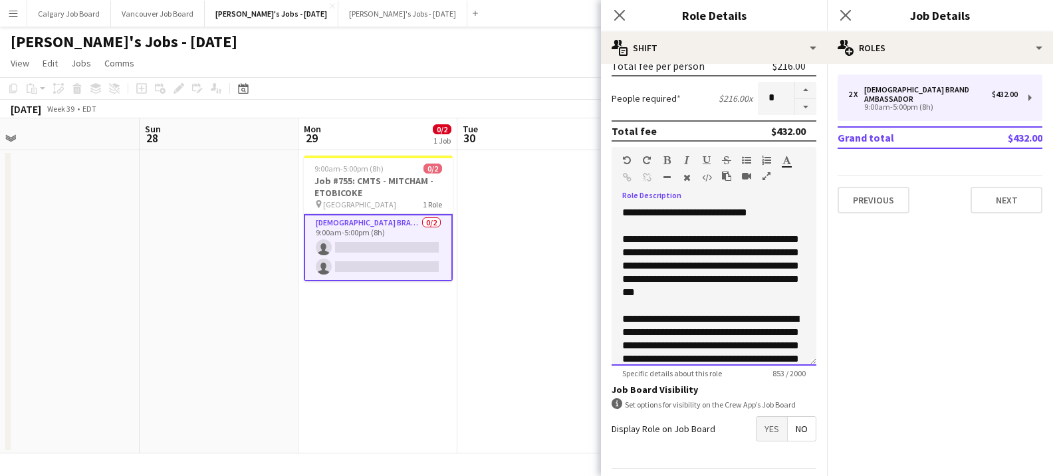
click at [690, 233] on div "**********" at bounding box center [714, 286] width 205 height 160
drag, startPoint x: 662, startPoint y: 241, endPoint x: 796, endPoint y: 240, distance: 133.6
click at [797, 241] on div "**********" at bounding box center [714, 286] width 205 height 160
click at [708, 158] on icon "button" at bounding box center [707, 160] width 8 height 9
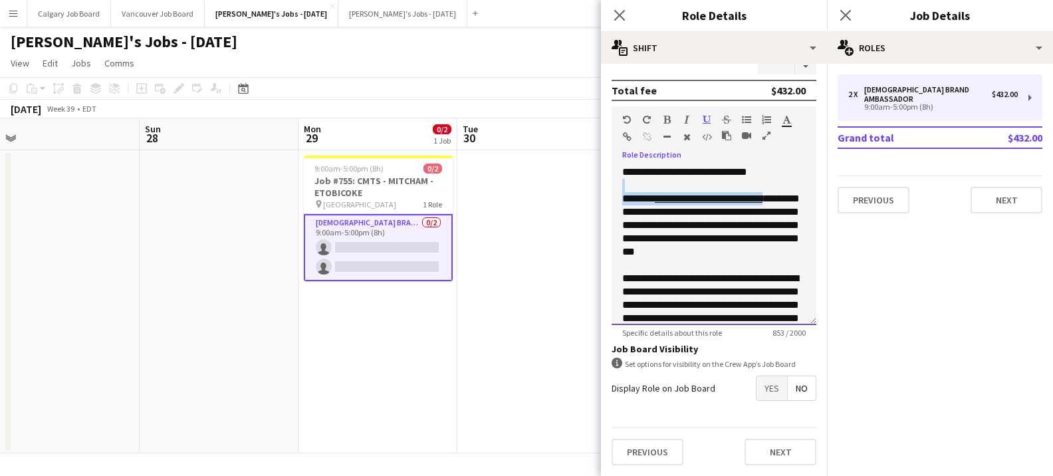
scroll to position [356, 0]
click at [696, 233] on div "**********" at bounding box center [714, 246] width 205 height 160
drag, startPoint x: 704, startPoint y: 228, endPoint x: 727, endPoint y: 227, distance: 23.3
click at [727, 227] on div "**********" at bounding box center [714, 246] width 205 height 160
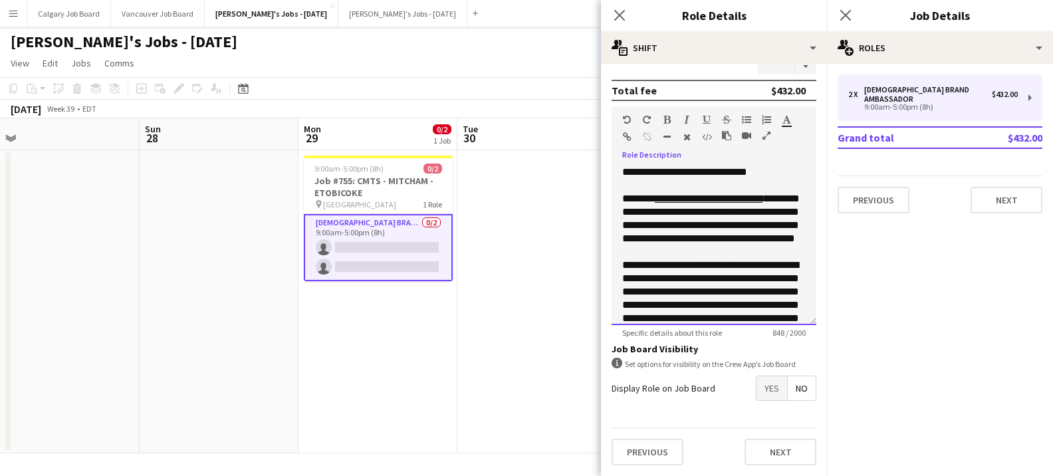
click at [748, 227] on div "**********" at bounding box center [714, 246] width 205 height 160
click at [768, 237] on div "**********" at bounding box center [714, 246] width 205 height 160
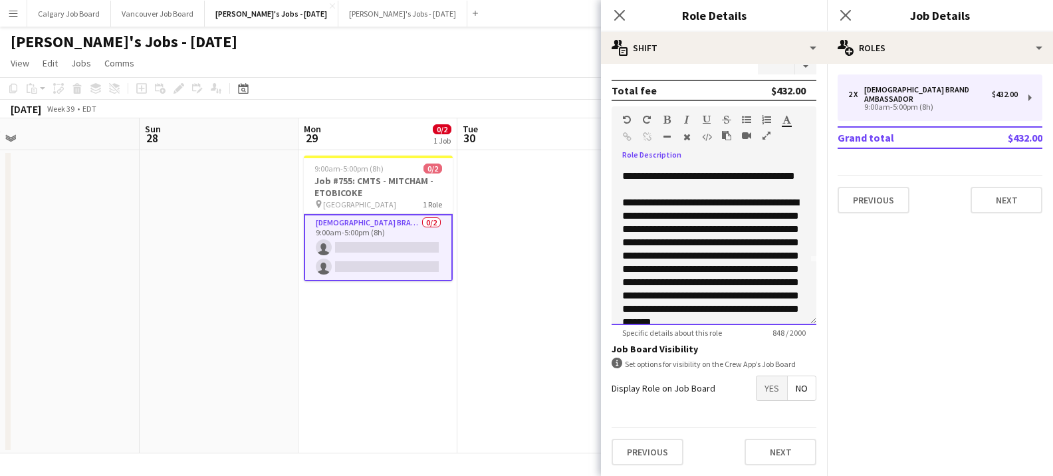
scroll to position [75, 0]
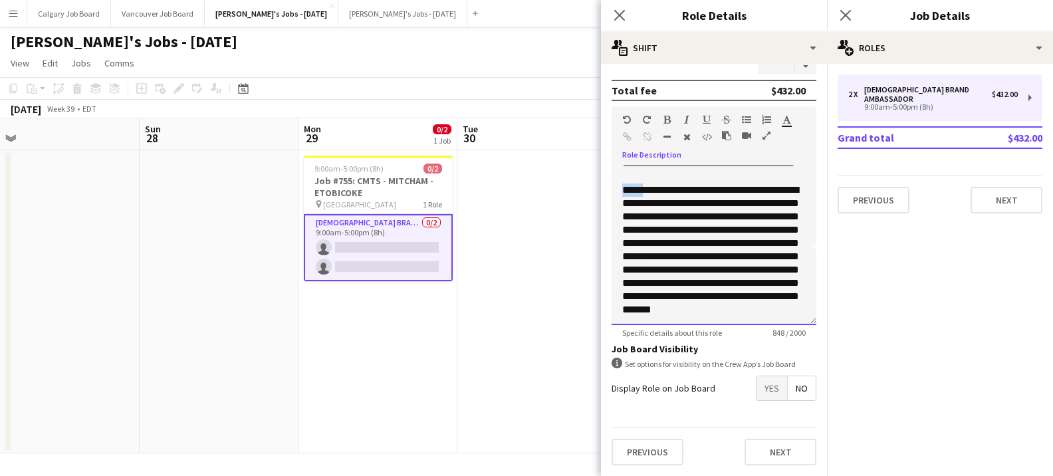
drag, startPoint x: 622, startPoint y: 205, endPoint x: 660, endPoint y: 193, distance: 39.3
click at [654, 203] on div "**********" at bounding box center [714, 264] width 184 height 160
click at [667, 120] on icon "button" at bounding box center [667, 119] width 7 height 9
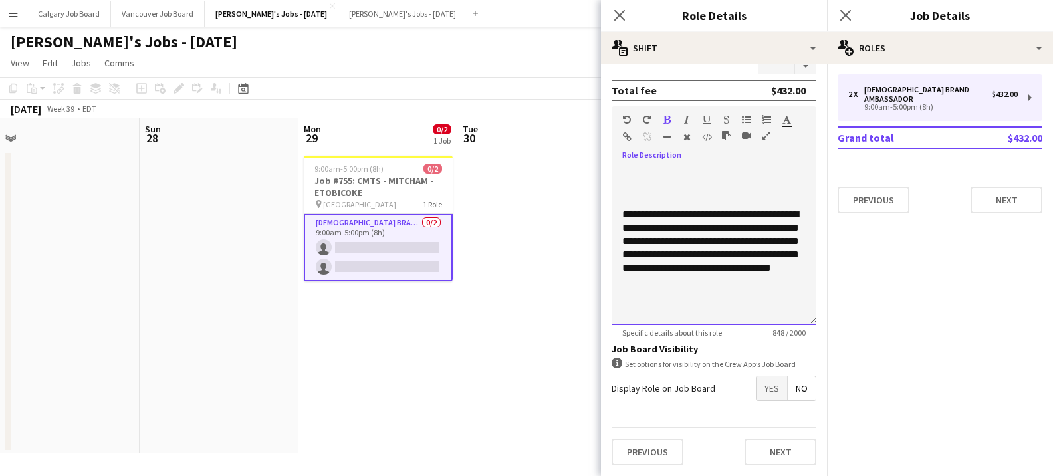
scroll to position [237, 0]
drag, startPoint x: 619, startPoint y: 217, endPoint x: 659, endPoint y: 215, distance: 39.9
click at [659, 215] on div "**********" at bounding box center [714, 246] width 205 height 160
click at [667, 119] on icon "button" at bounding box center [667, 119] width 7 height 9
click at [714, 237] on div "**********" at bounding box center [714, 261] width 184 height 106
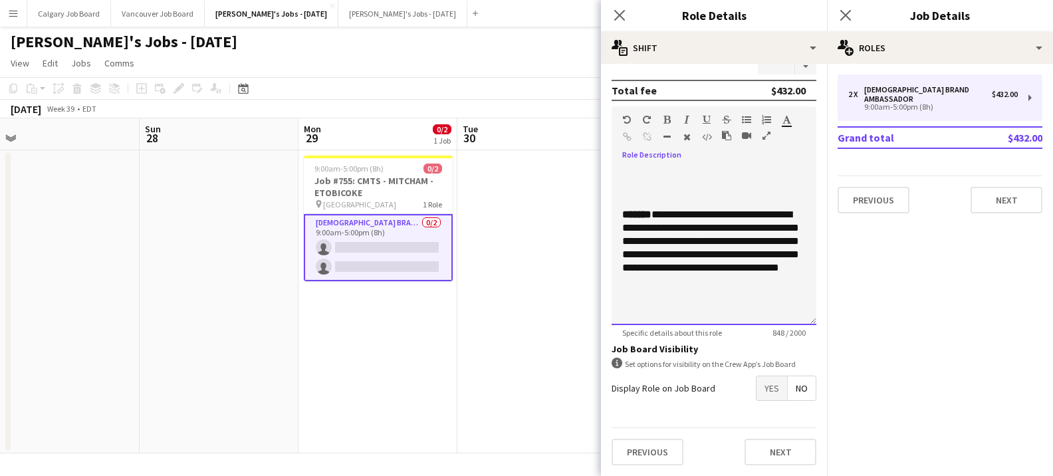
scroll to position [235, 0]
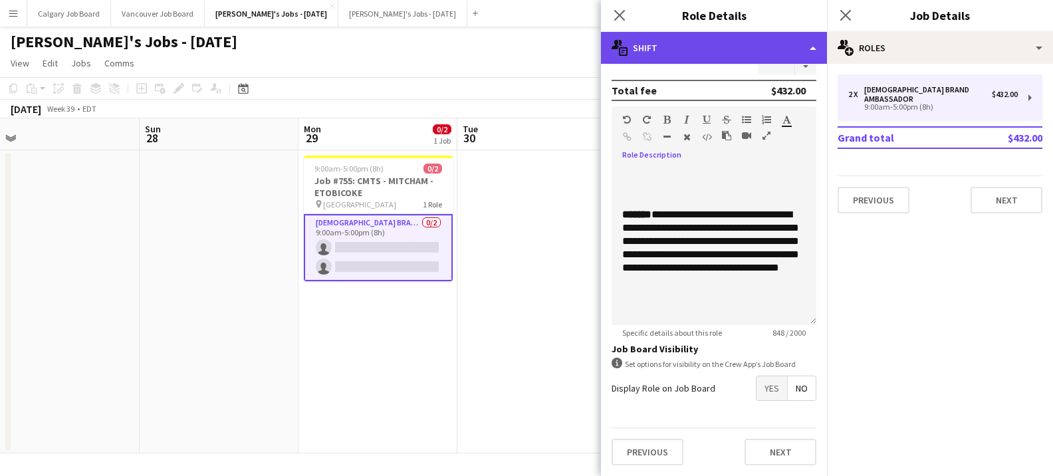
click at [706, 47] on div "multiple-actions-text Shift" at bounding box center [714, 48] width 226 height 32
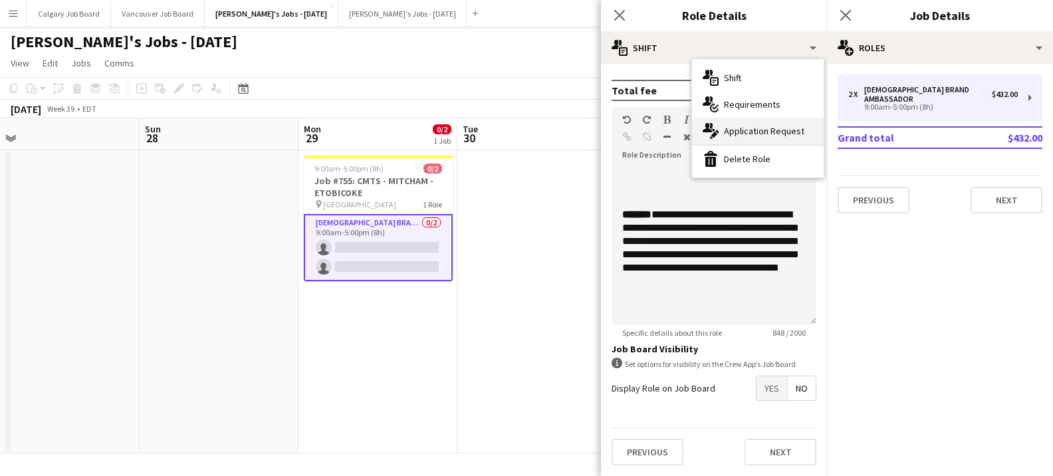
click at [773, 134] on div "multiple-actions-edit-1 Application Request" at bounding box center [758, 131] width 132 height 27
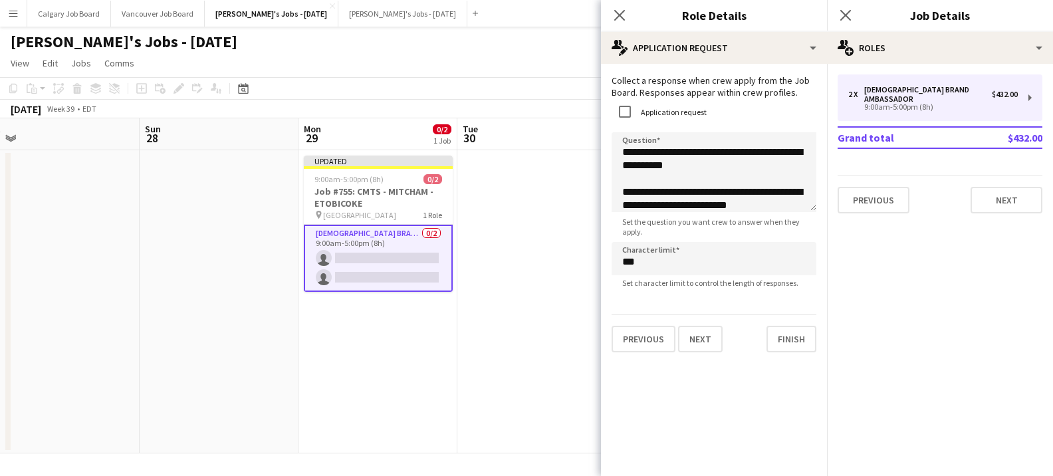
scroll to position [0, 0]
click at [729, 160] on textarea "**********" at bounding box center [714, 172] width 205 height 80
drag, startPoint x: 786, startPoint y: 154, endPoint x: 795, endPoint y: 152, distance: 8.7
click at [795, 152] on textarea "**********" at bounding box center [714, 172] width 205 height 80
drag, startPoint x: 618, startPoint y: 168, endPoint x: 670, endPoint y: 165, distance: 51.9
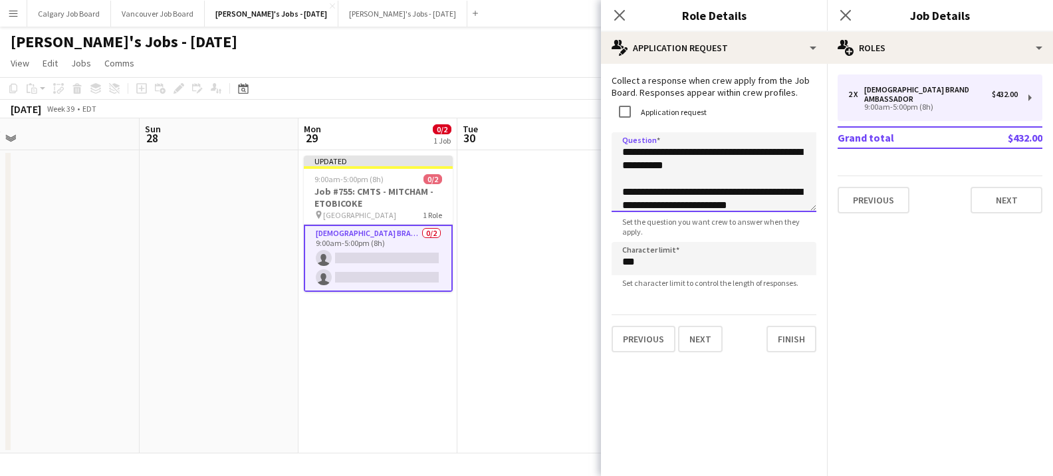
click at [670, 165] on textarea "**********" at bounding box center [714, 172] width 205 height 80
click at [696, 170] on textarea "**********" at bounding box center [714, 172] width 205 height 80
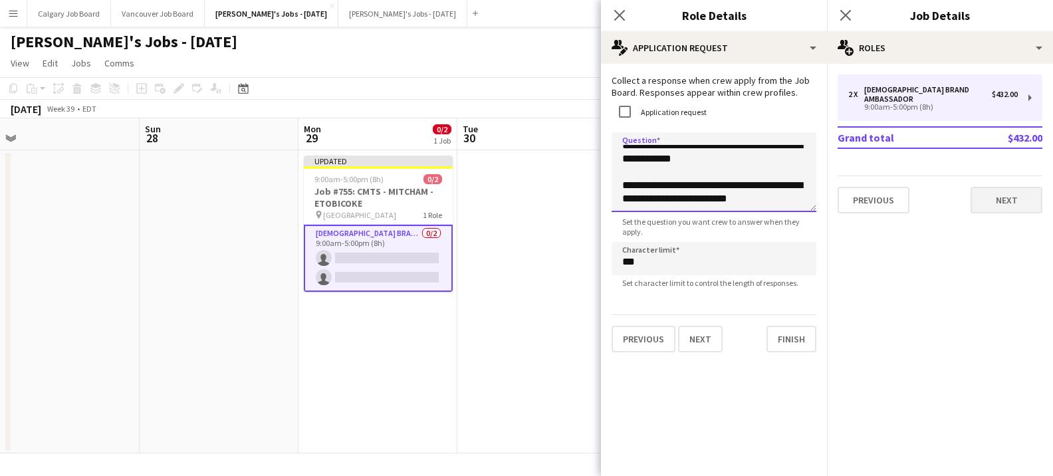
type textarea "**********"
click at [985, 189] on button "Next" at bounding box center [1007, 200] width 72 height 27
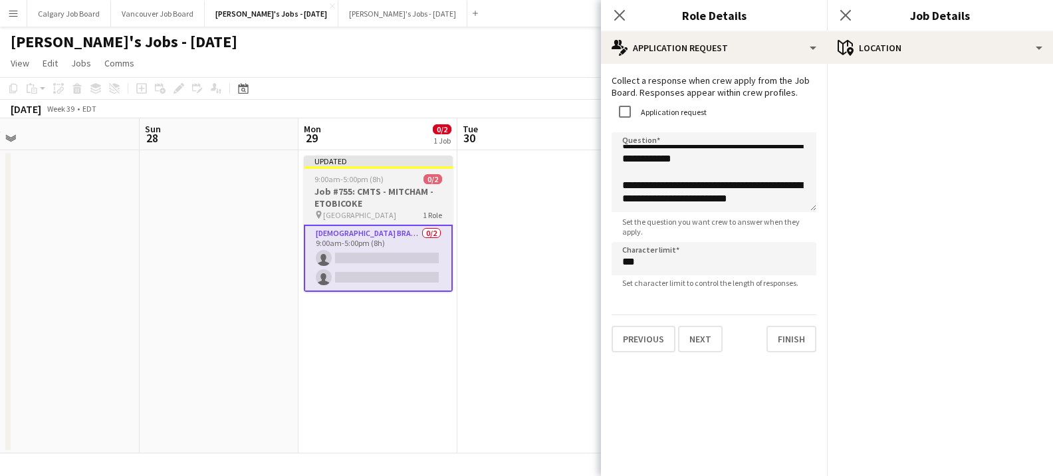
click at [384, 186] on h3 "Job #755: CMTS - MITCHAM - ETOBICOKE" at bounding box center [378, 198] width 149 height 24
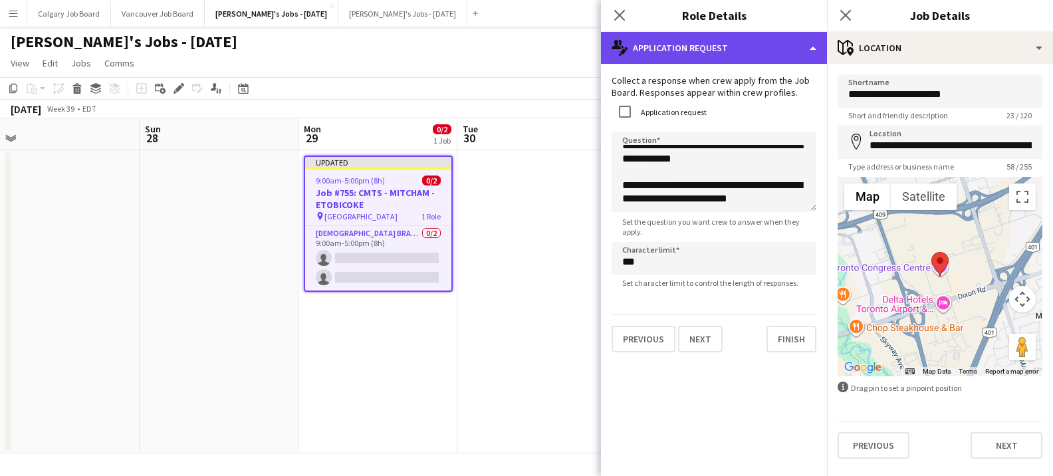
click at [688, 58] on div "multiple-actions-edit-1 Application Request" at bounding box center [714, 48] width 226 height 32
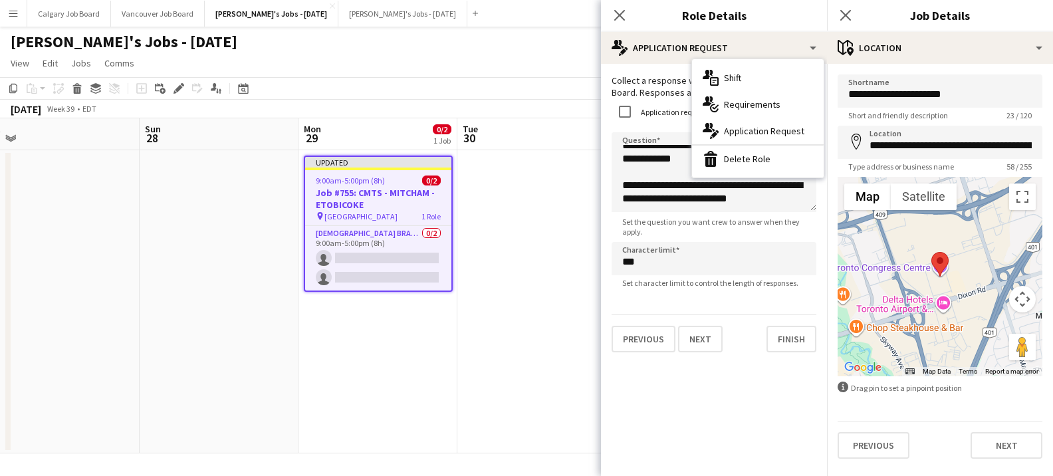
click at [753, 366] on mat-expansion-panel "**********" at bounding box center [714, 270] width 226 height 412
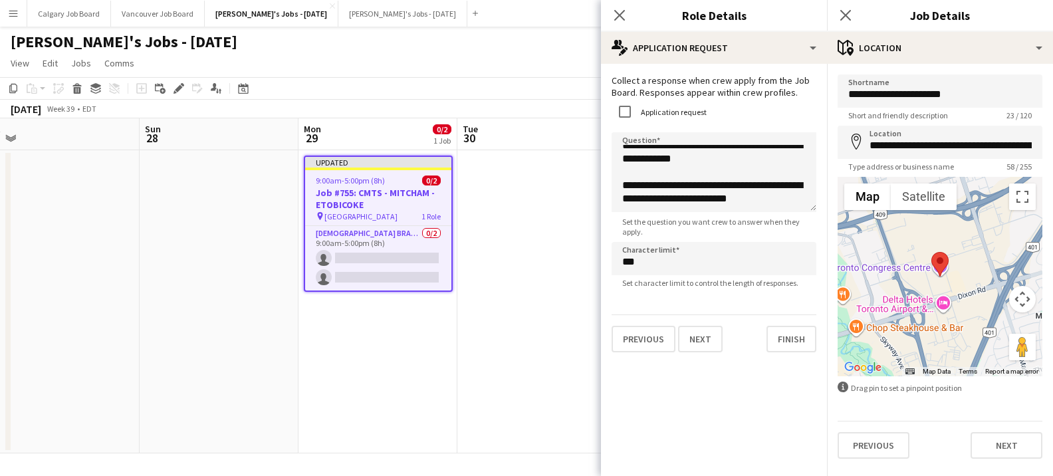
scroll to position [2, 0]
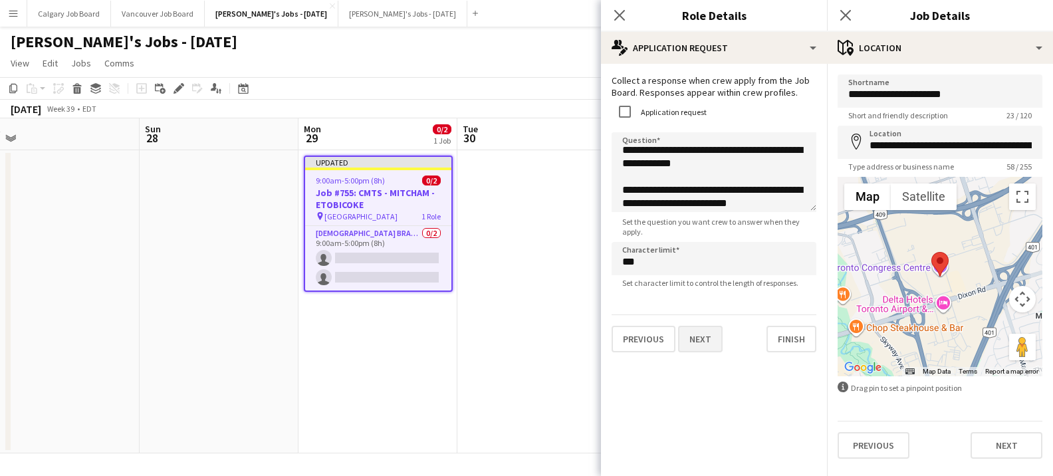
click at [693, 330] on button "Next" at bounding box center [700, 339] width 45 height 27
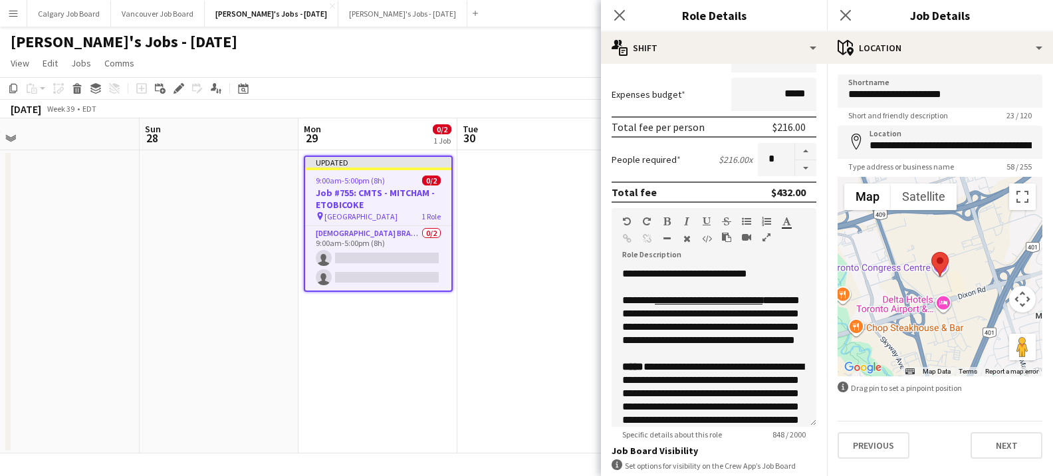
scroll to position [0, 0]
click at [739, 328] on div "**********" at bounding box center [714, 347] width 205 height 160
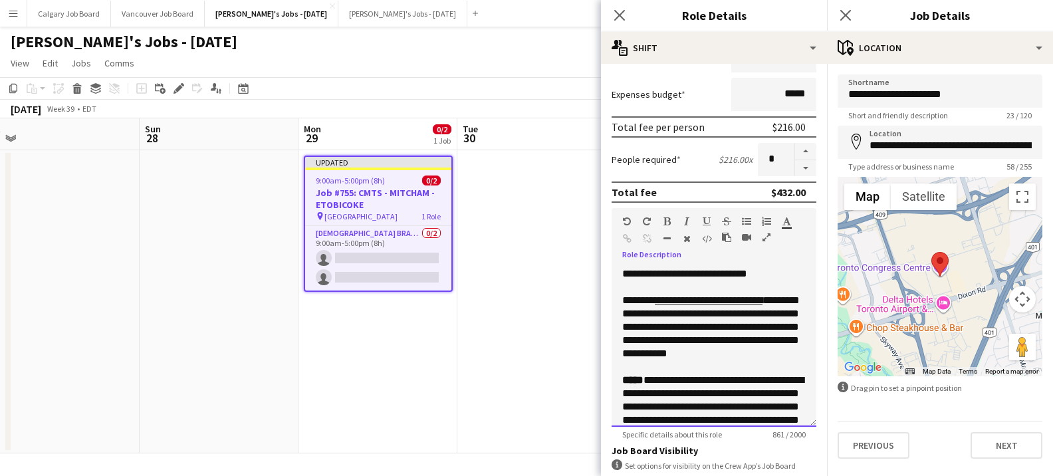
click at [727, 343] on div "**********" at bounding box center [714, 347] width 205 height 160
click at [623, 342] on div "**********" at bounding box center [714, 347] width 205 height 160
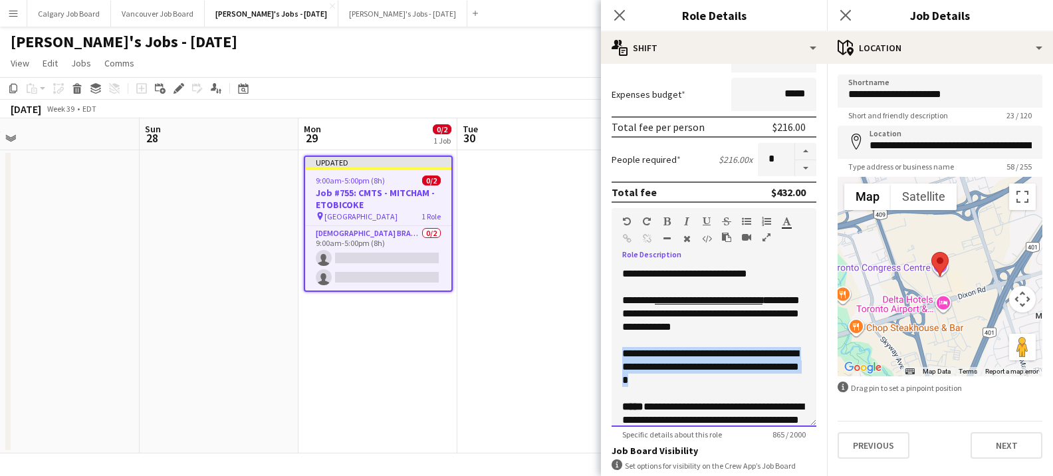
drag, startPoint x: 616, startPoint y: 351, endPoint x: 680, endPoint y: 269, distance: 104.3
click at [676, 378] on div "**********" at bounding box center [714, 347] width 205 height 160
click at [684, 219] on icon "button" at bounding box center [686, 221] width 5 height 9
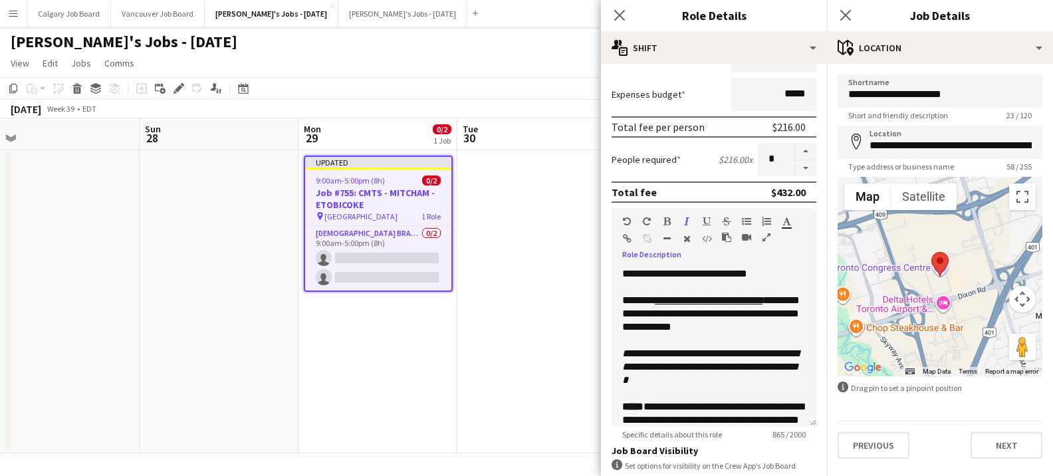
drag, startPoint x: 670, startPoint y: 220, endPoint x: 679, endPoint y: 219, distance: 9.4
click at [670, 219] on icon "button" at bounding box center [667, 221] width 7 height 9
click at [783, 223] on icon "button" at bounding box center [787, 221] width 9 height 9
type input "*******"
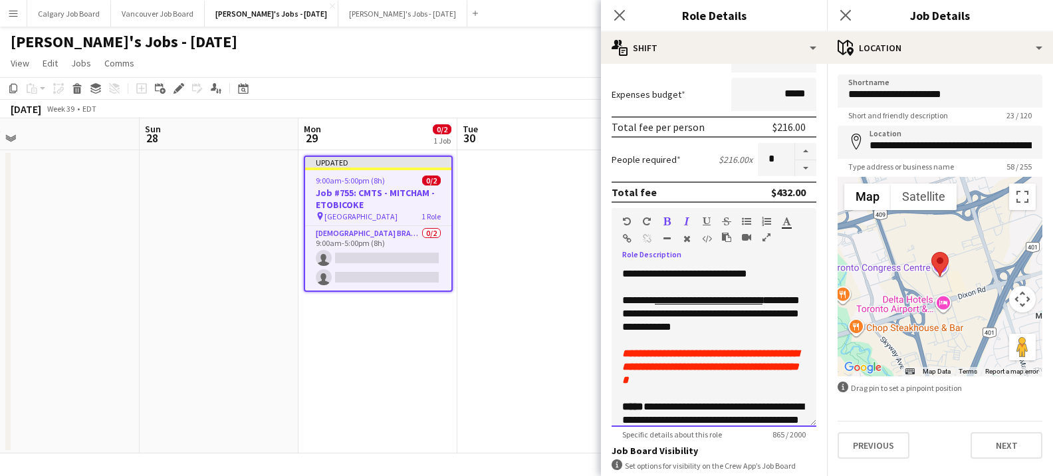
click at [736, 318] on div "**********" at bounding box center [714, 347] width 205 height 160
click at [628, 276] on div "**********" at bounding box center [714, 273] width 184 height 13
drag, startPoint x: 620, startPoint y: 275, endPoint x: 804, endPoint y: 273, distance: 183.5
click at [804, 273] on div "**********" at bounding box center [714, 347] width 205 height 160
click at [670, 222] on icon "button" at bounding box center [667, 221] width 7 height 9
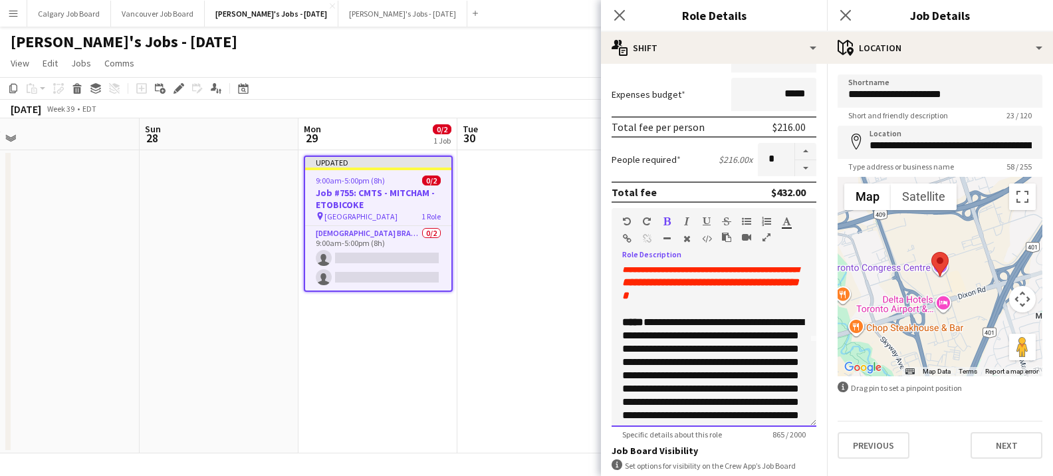
scroll to position [92, 0]
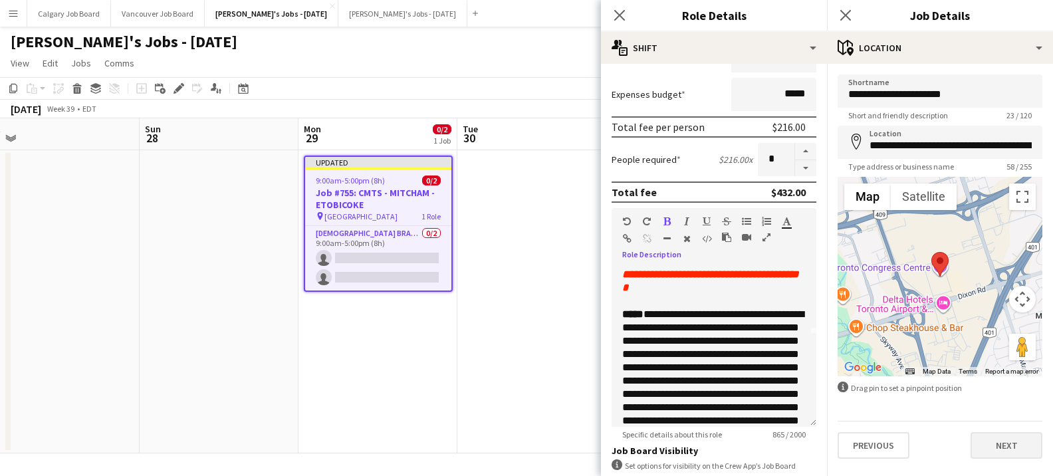
click at [1009, 454] on button "Next" at bounding box center [1007, 445] width 72 height 27
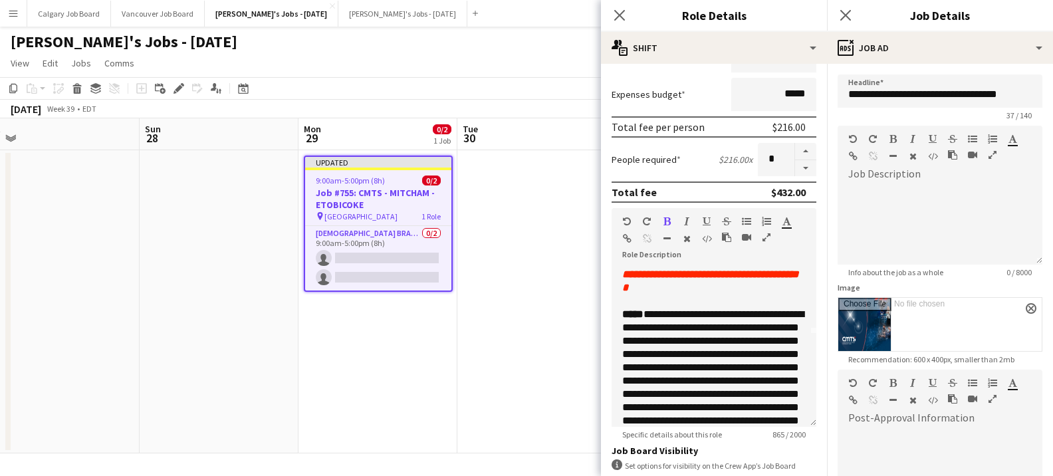
scroll to position [0, 1]
click at [1031, 302] on input "Image" at bounding box center [939, 324] width 203 height 53
drag, startPoint x: 1034, startPoint y: 307, endPoint x: 973, endPoint y: 311, distance: 60.6
click at [1033, 307] on app-icon "close" at bounding box center [1031, 308] width 8 height 5
type input "**********"
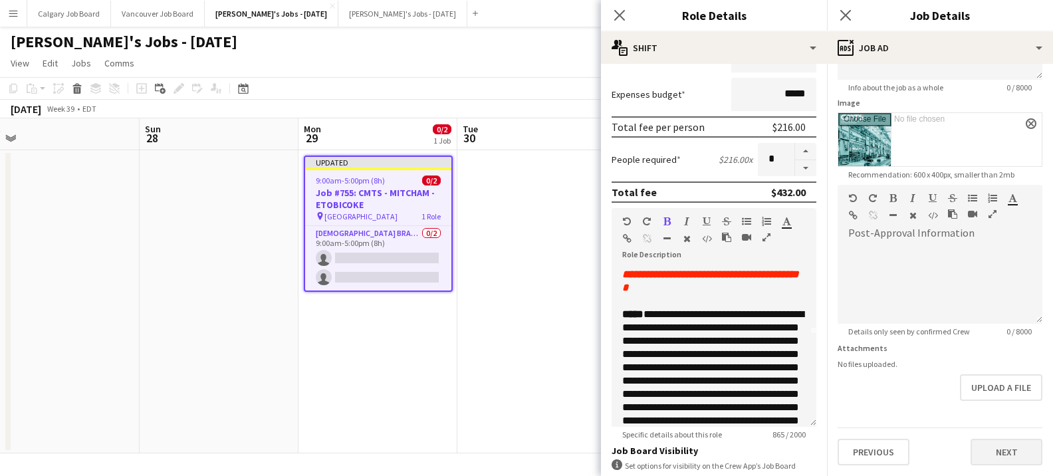
scroll to position [0, 0]
click at [1008, 445] on button "Next" at bounding box center [1007, 452] width 72 height 27
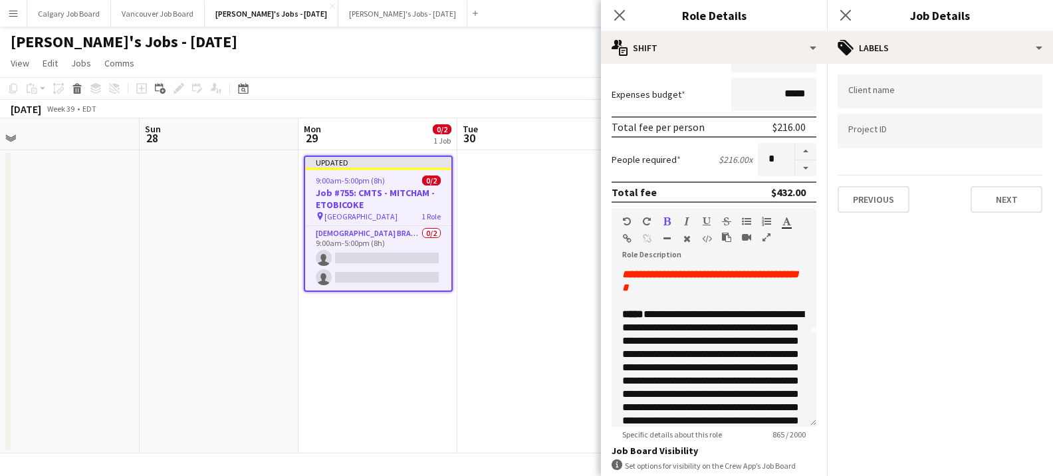
click at [590, 221] on app-date-cell at bounding box center [536, 301] width 159 height 303
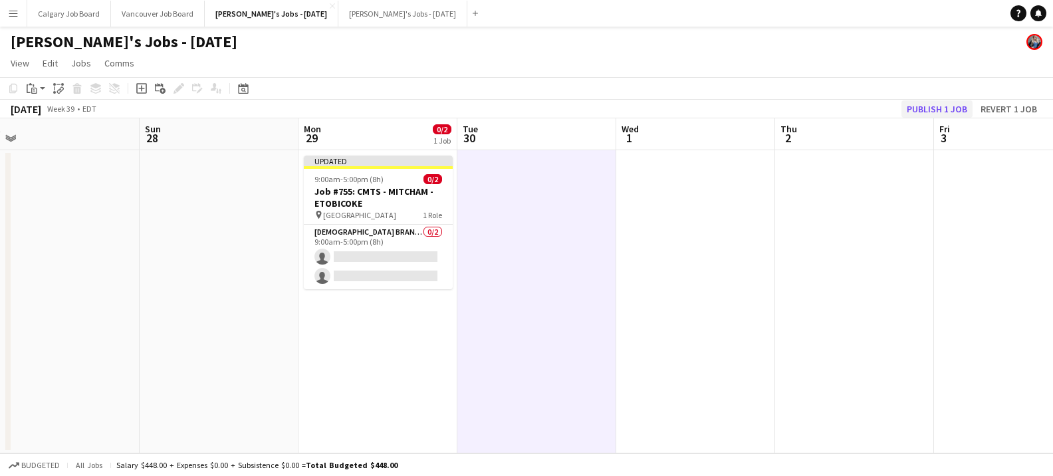
click at [918, 105] on button "Publish 1 job" at bounding box center [937, 108] width 71 height 17
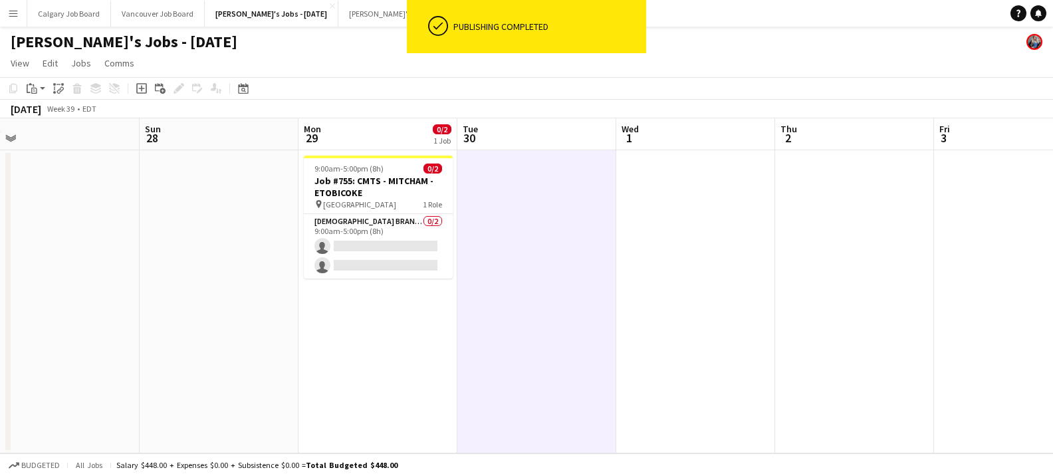
drag, startPoint x: 373, startPoint y: 263, endPoint x: 763, endPoint y: 152, distance: 405.0
click at [377, 261] on app-calendar-viewport "Wed 24 Thu 25 Fri 26 Sat 27 Sun 28 Mon 29 0/2 1 Job Tue 30 Wed 1 Thu 2 Fri 3 Sa…" at bounding box center [526, 285] width 1053 height 335
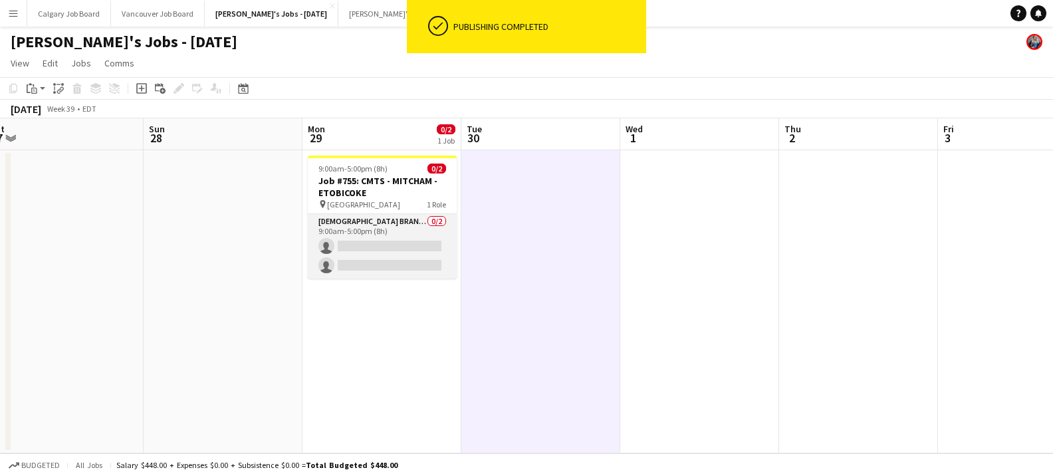
click at [449, 255] on app-card-role "[DEMOGRAPHIC_DATA] Brand Ambassador 0/2 9:00am-5:00pm (8h) single-neutral-actio…" at bounding box center [382, 246] width 149 height 64
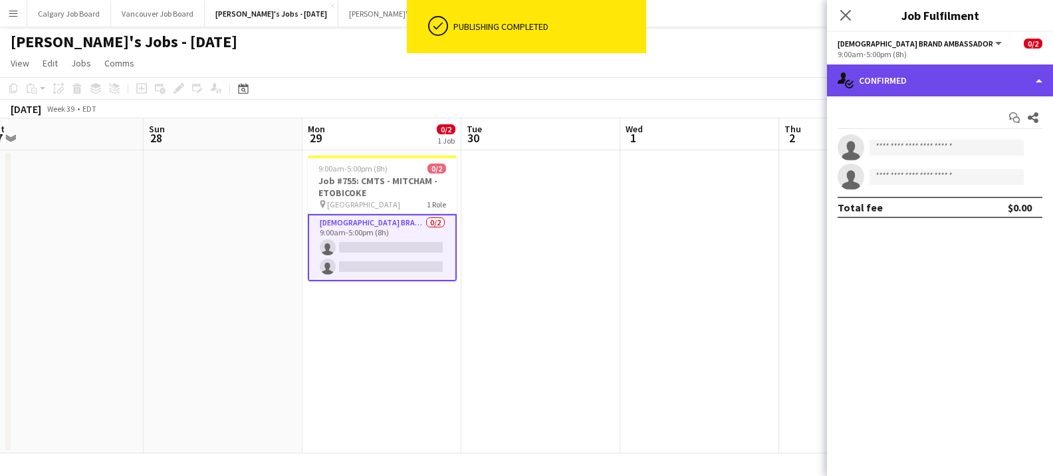
click at [959, 89] on div "single-neutral-actions-check-2 Confirmed" at bounding box center [940, 80] width 226 height 32
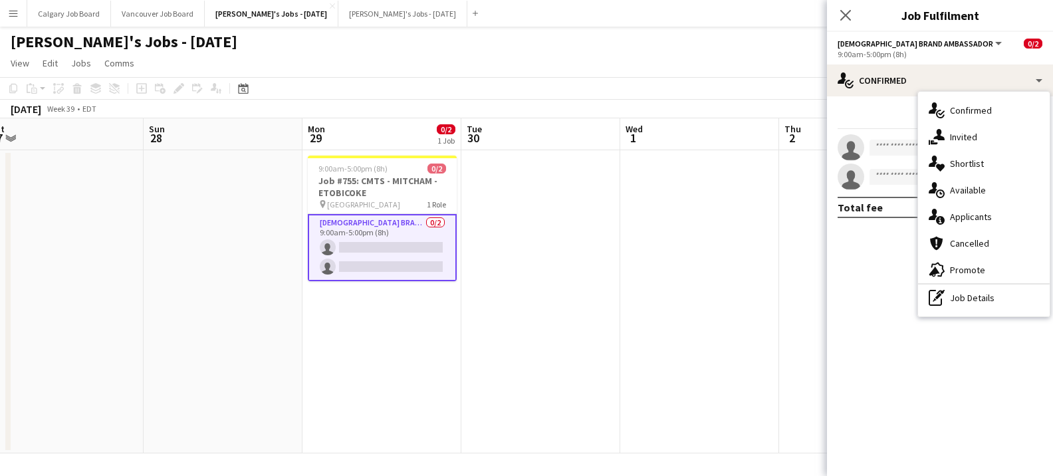
drag, startPoint x: 1001, startPoint y: 292, endPoint x: 892, endPoint y: 281, distance: 109.6
click at [1001, 292] on div "pen-write Job Details" at bounding box center [984, 298] width 132 height 27
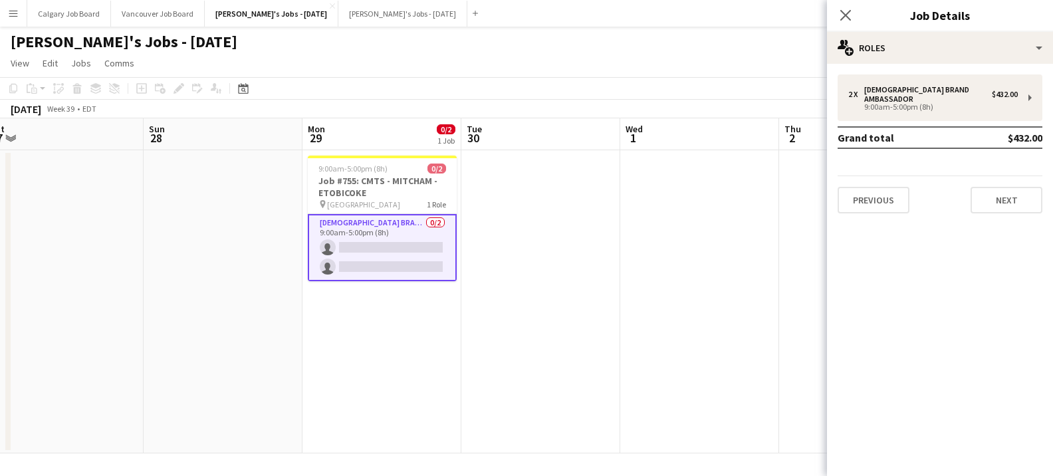
drag, startPoint x: 366, startPoint y: 179, endPoint x: 612, endPoint y: 213, distance: 247.7
click at [368, 179] on h3 "Job #755: CMTS - MITCHAM - ETOBICOKE" at bounding box center [382, 187] width 149 height 24
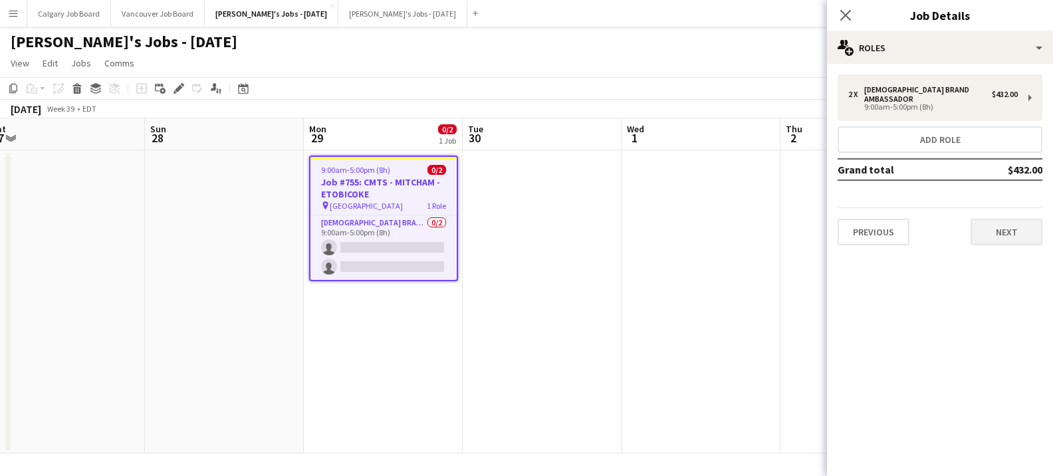
click at [1004, 222] on button "Next" at bounding box center [1007, 232] width 72 height 27
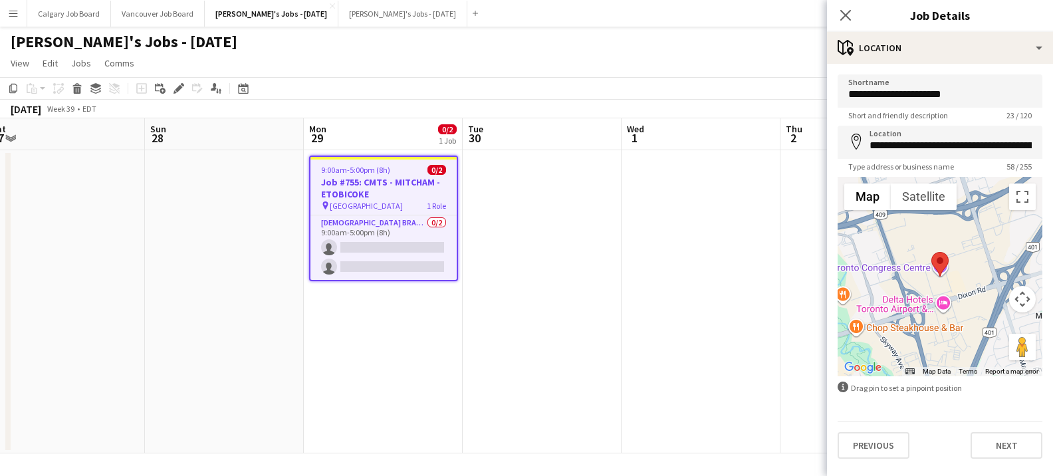
click at [735, 209] on app-date-cell at bounding box center [701, 301] width 159 height 303
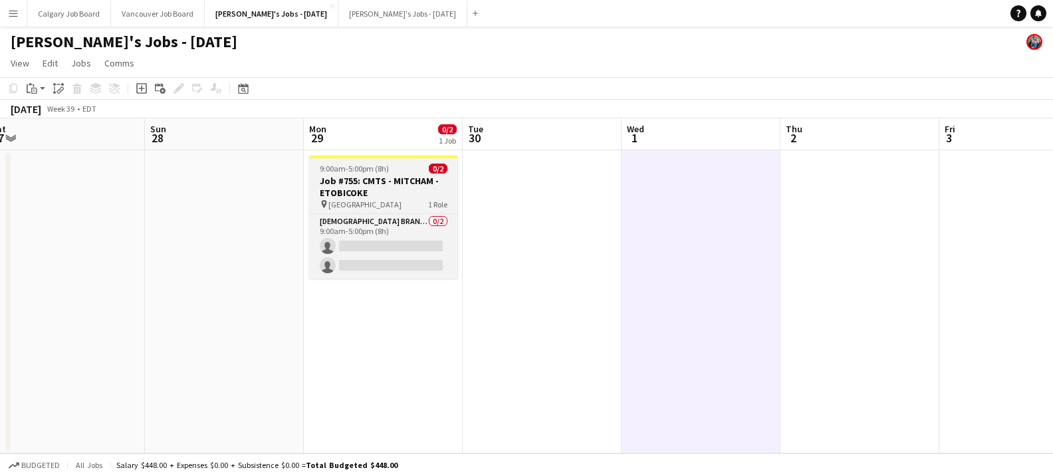
click at [387, 176] on h3 "Job #755: CMTS - MITCHAM - ETOBICOKE" at bounding box center [383, 187] width 149 height 24
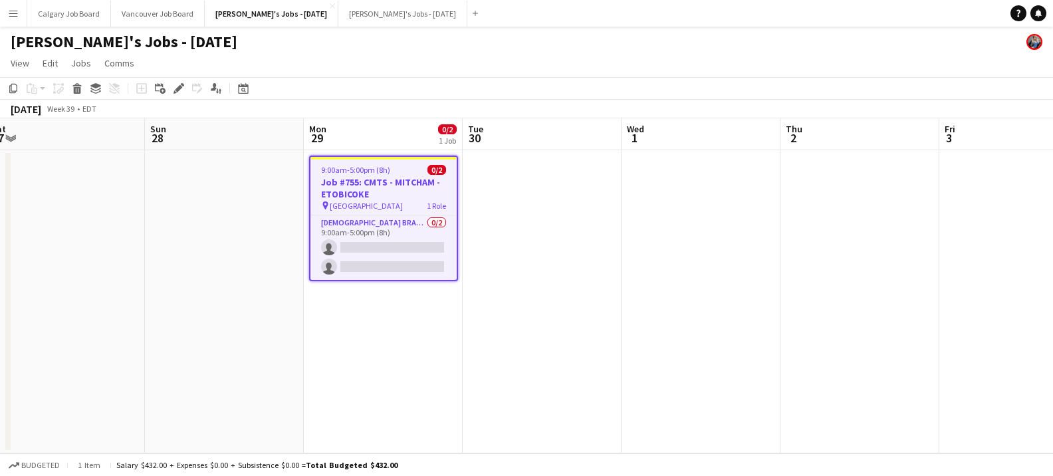
click at [543, 184] on app-date-cell at bounding box center [542, 301] width 159 height 303
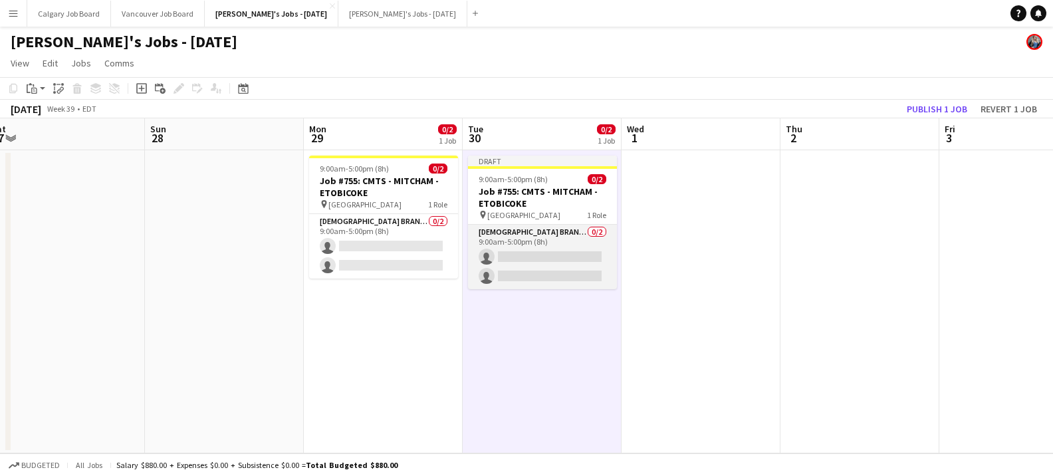
click at [487, 259] on app-card-role "[DEMOGRAPHIC_DATA] Brand Ambassador 0/2 9:00am-5:00pm (8h) single-neutral-actio…" at bounding box center [542, 257] width 149 height 64
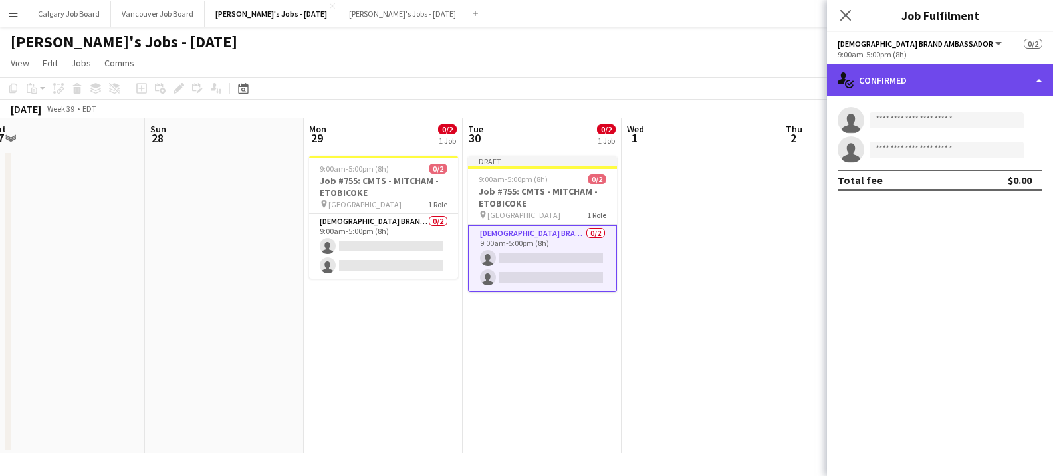
click at [921, 87] on div "single-neutral-actions-check-2 Confirmed" at bounding box center [940, 80] width 226 height 32
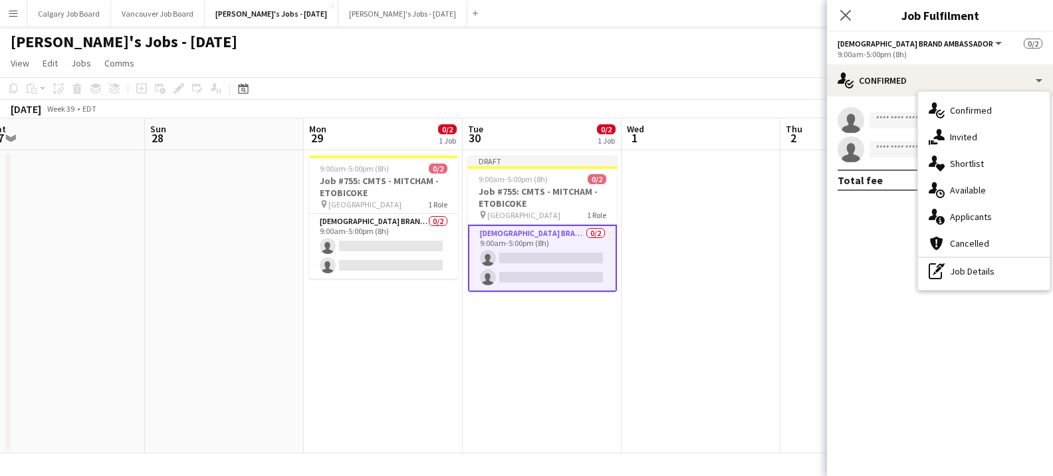
drag, startPoint x: 983, startPoint y: 278, endPoint x: 948, endPoint y: 164, distance: 119.7
click at [983, 278] on div "pen-write Job Details" at bounding box center [984, 271] width 132 height 27
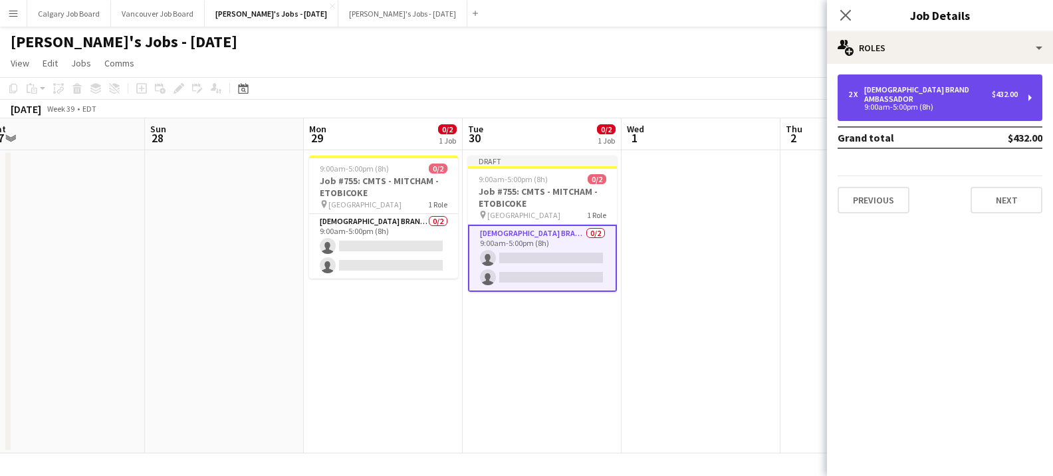
click at [905, 104] on div "9:00am-5:00pm (8h)" at bounding box center [933, 107] width 170 height 7
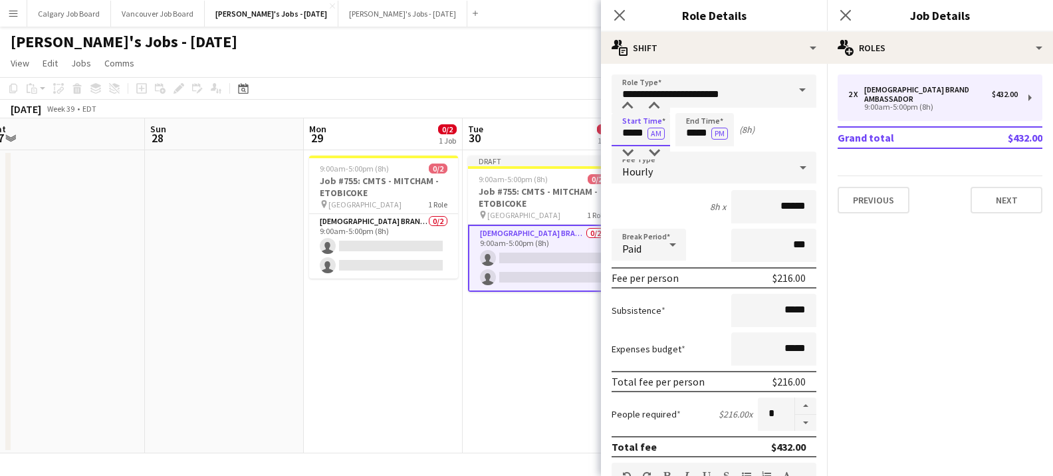
click at [640, 132] on input "*****" at bounding box center [641, 129] width 59 height 33
type input "*****"
click at [697, 134] on input "*****" at bounding box center [705, 129] width 59 height 33
type input "*****"
click at [545, 92] on app-toolbar "Copy Paste Paste Command V Paste with crew Command Shift V Paste linked Job [GE…" at bounding box center [526, 88] width 1053 height 23
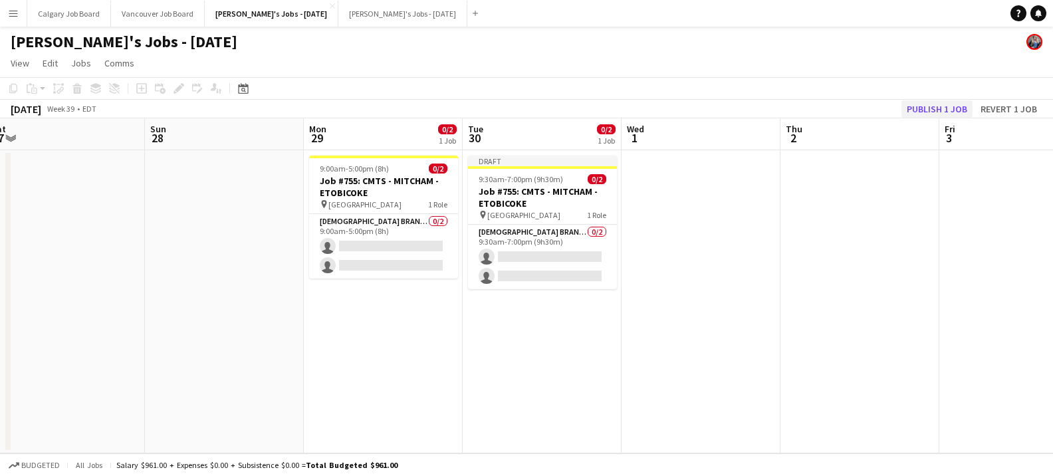
click at [908, 111] on button "Publish 1 job" at bounding box center [937, 108] width 71 height 17
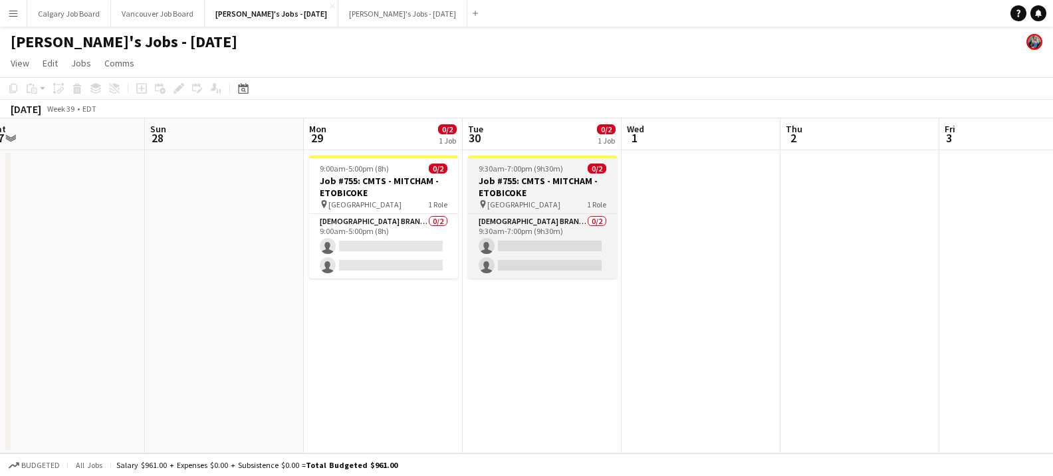
click at [557, 179] on h3 "Job #755: CMTS - MITCHAM - ETOBICOKE" at bounding box center [542, 187] width 149 height 24
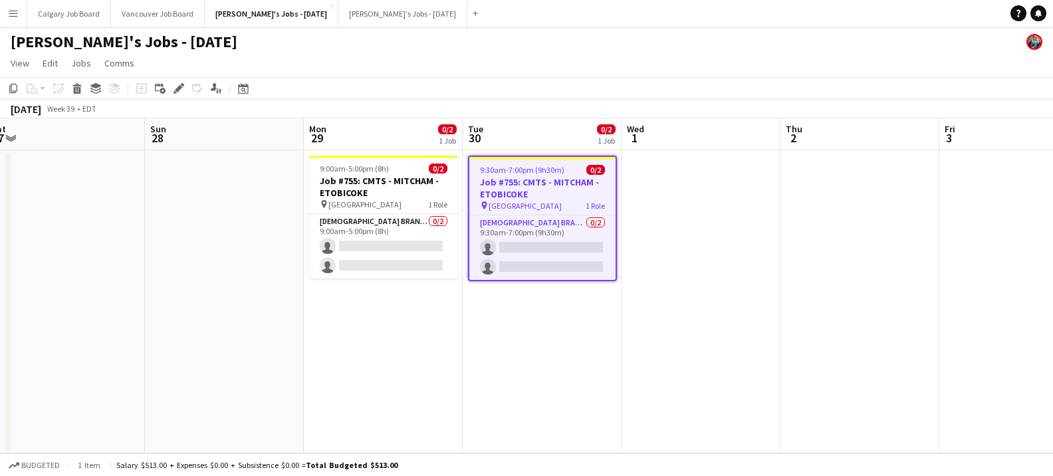
click at [744, 177] on app-date-cell at bounding box center [701, 301] width 159 height 303
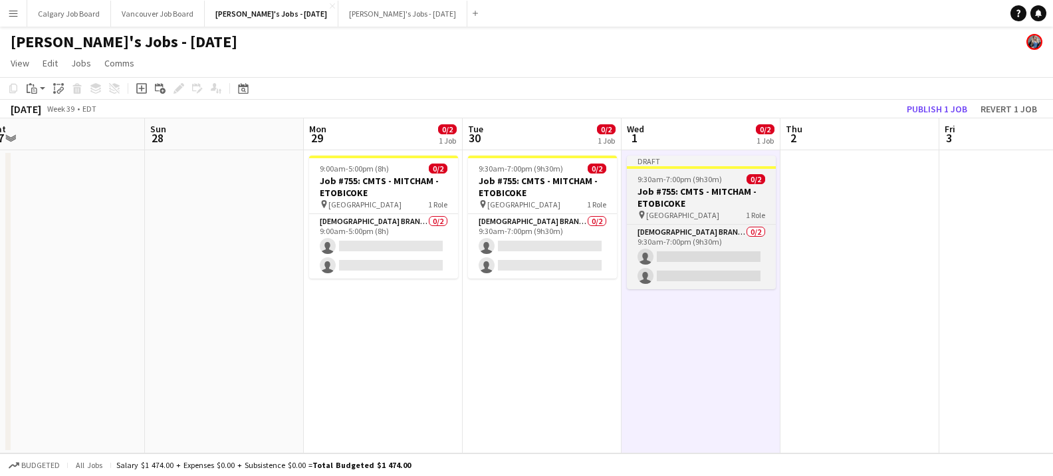
click at [730, 186] on h3 "Job #755: CMTS - MITCHAM - ETOBICOKE" at bounding box center [701, 198] width 149 height 24
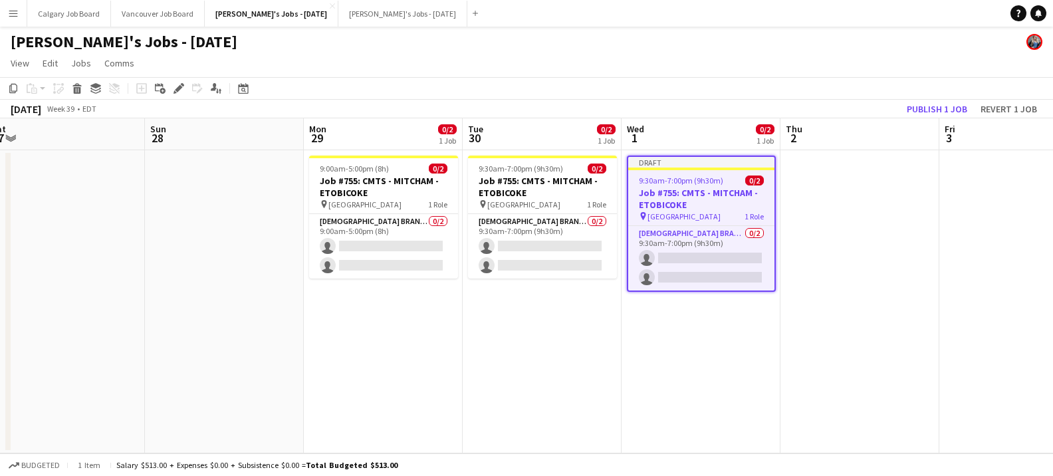
click at [844, 183] on app-date-cell at bounding box center [860, 301] width 159 height 303
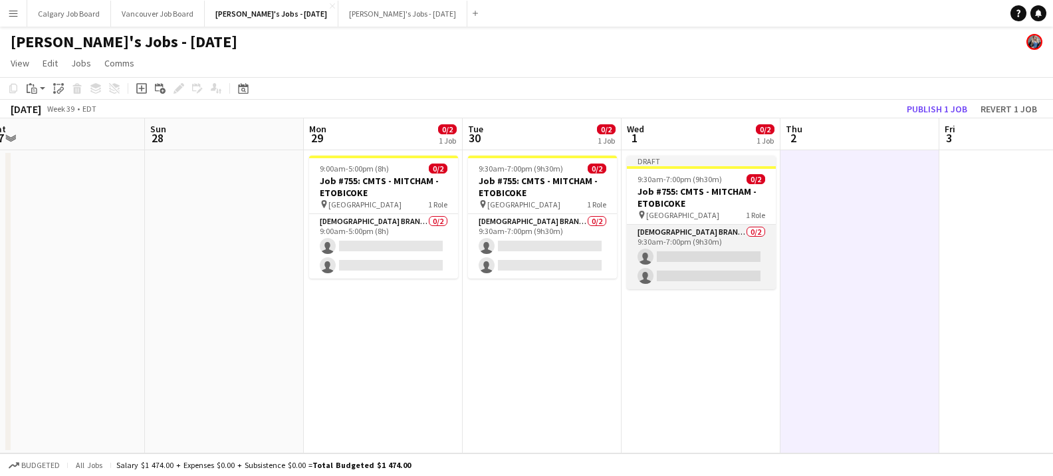
click at [668, 253] on app-card-role "Female Brand Ambassador 0/2 9:30am-7:00pm (9h30m) single-neutral-actions single…" at bounding box center [701, 257] width 149 height 64
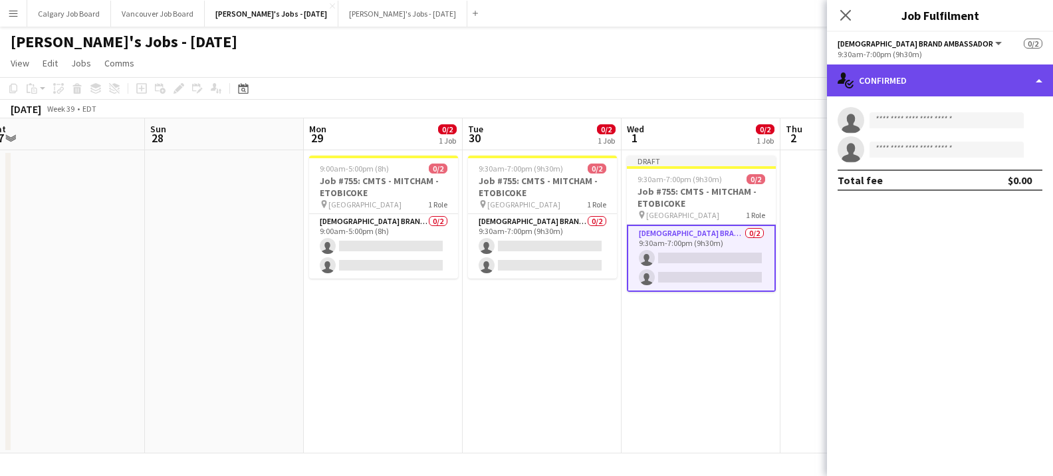
click at [936, 78] on div "single-neutral-actions-check-2 Confirmed" at bounding box center [940, 80] width 226 height 32
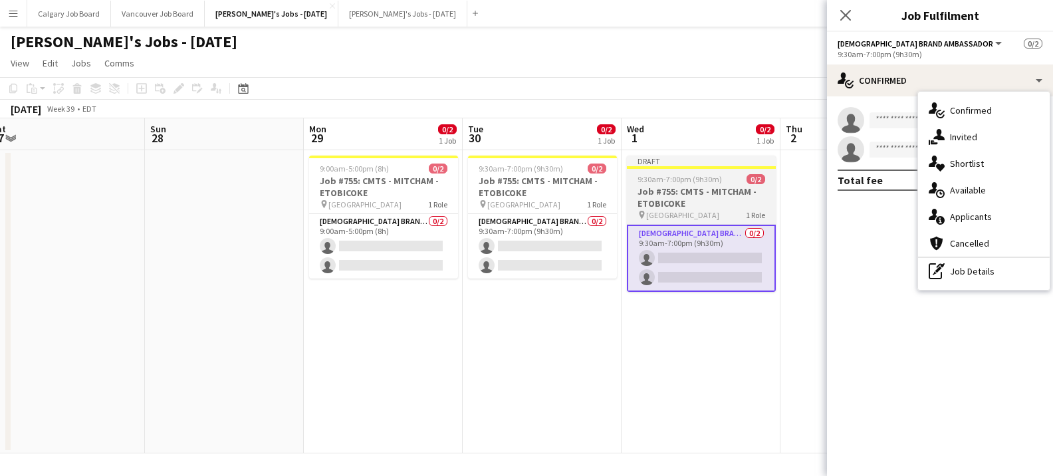
click at [687, 190] on h3 "Job #755: CMTS - MITCHAM - ETOBICOKE" at bounding box center [701, 198] width 149 height 24
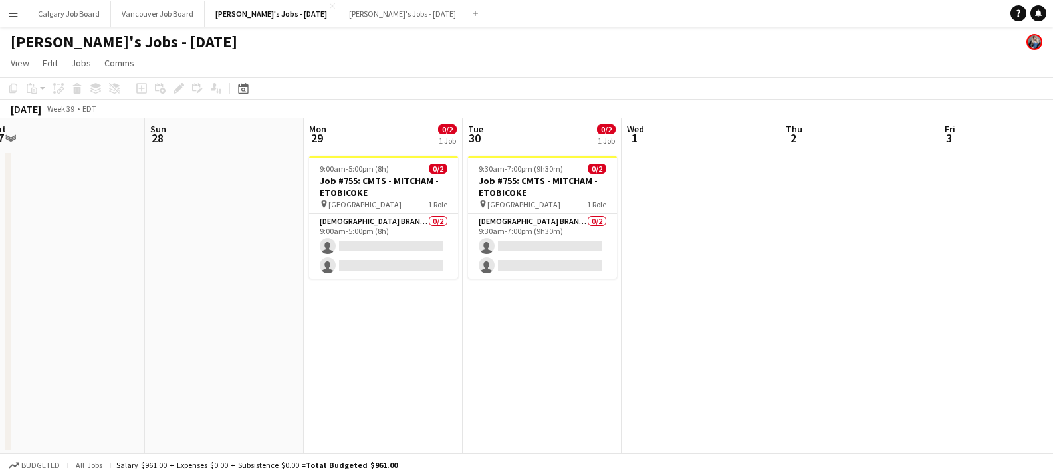
click at [13, 10] on app-icon "Menu" at bounding box center [13, 13] width 11 height 11
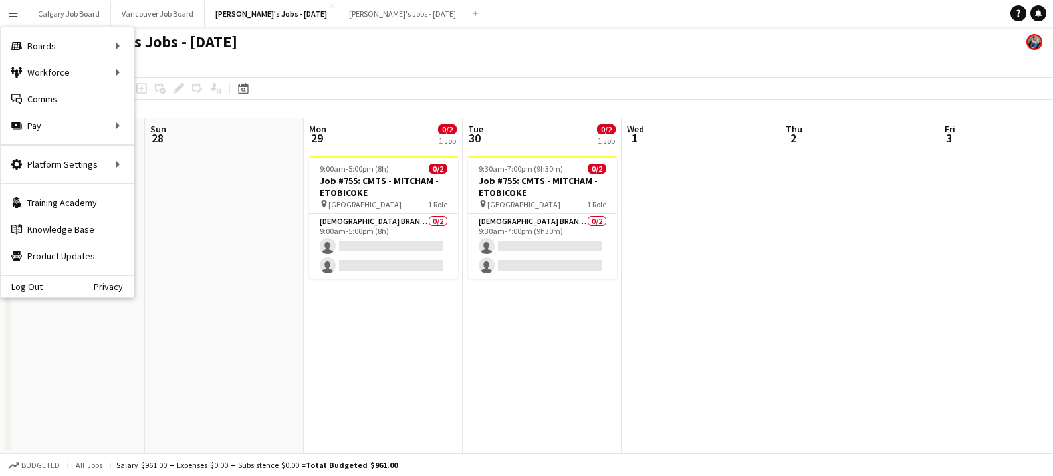
click at [375, 61] on app-page-menu "View Day view expanded Day view collapsed Month view Date picker Jump to today …" at bounding box center [526, 64] width 1053 height 25
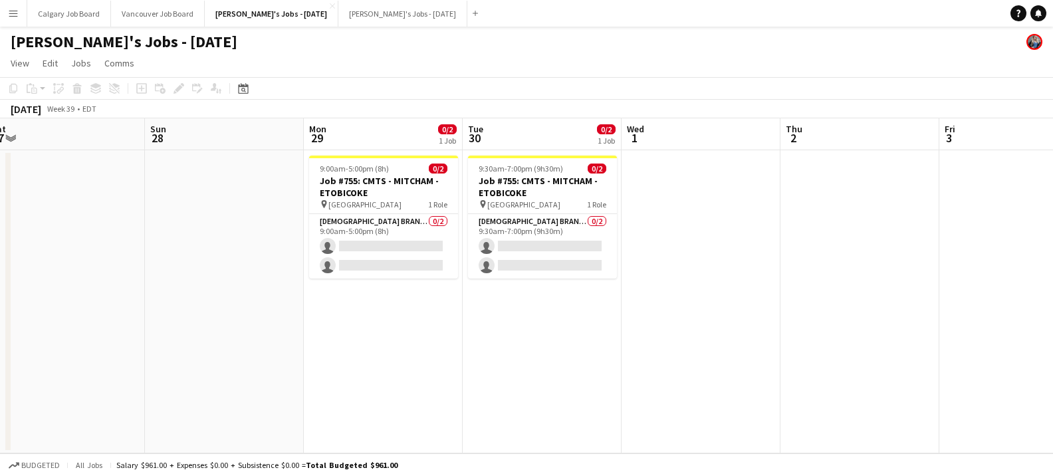
drag, startPoint x: 20, startPoint y: 7, endPoint x: 35, endPoint y: 44, distance: 39.4
click at [20, 7] on button "Menu" at bounding box center [13, 13] width 27 height 27
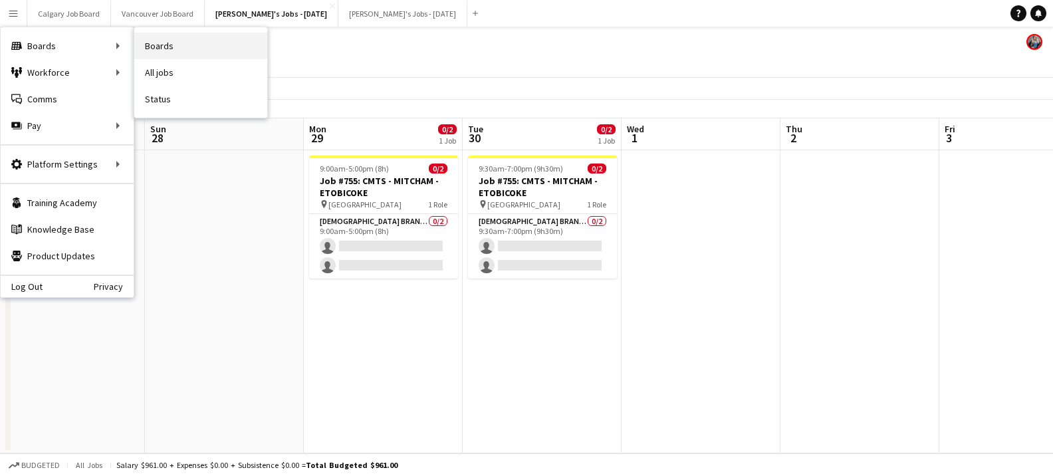
click at [165, 46] on link "Boards" at bounding box center [200, 46] width 133 height 27
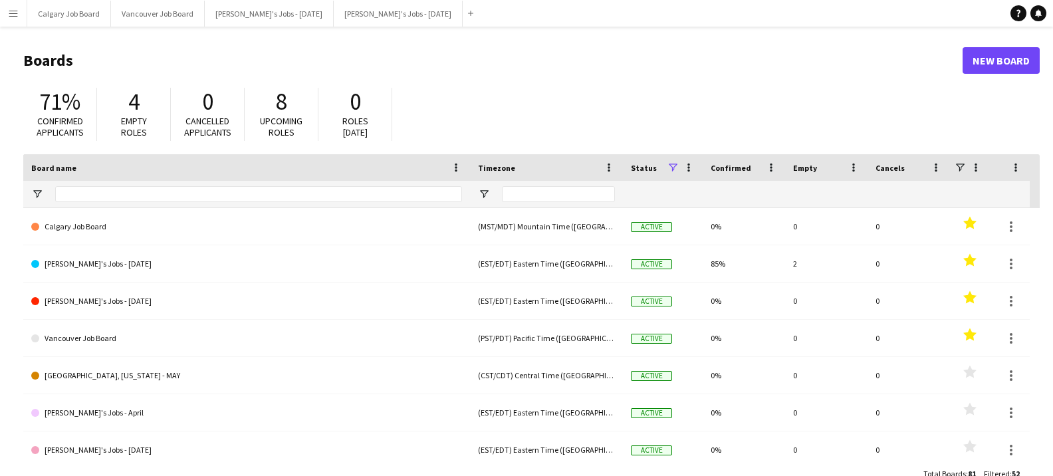
click at [985, 57] on link "New Board" at bounding box center [1001, 60] width 77 height 27
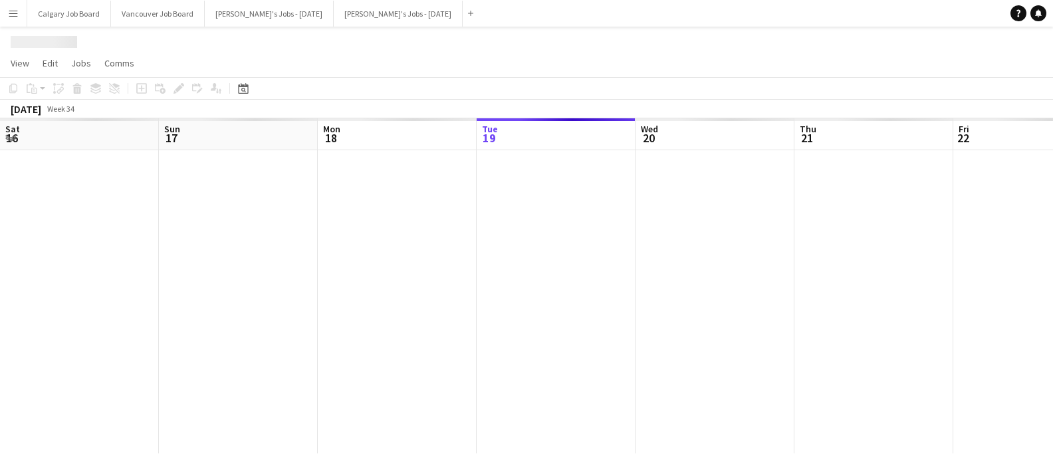
scroll to position [0, 318]
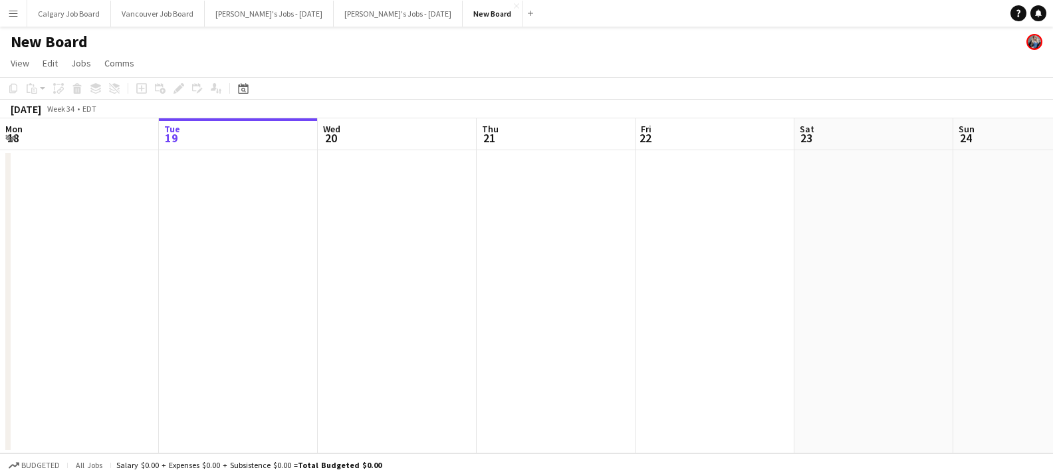
click at [54, 45] on h1 "New Board" at bounding box center [49, 42] width 77 height 20
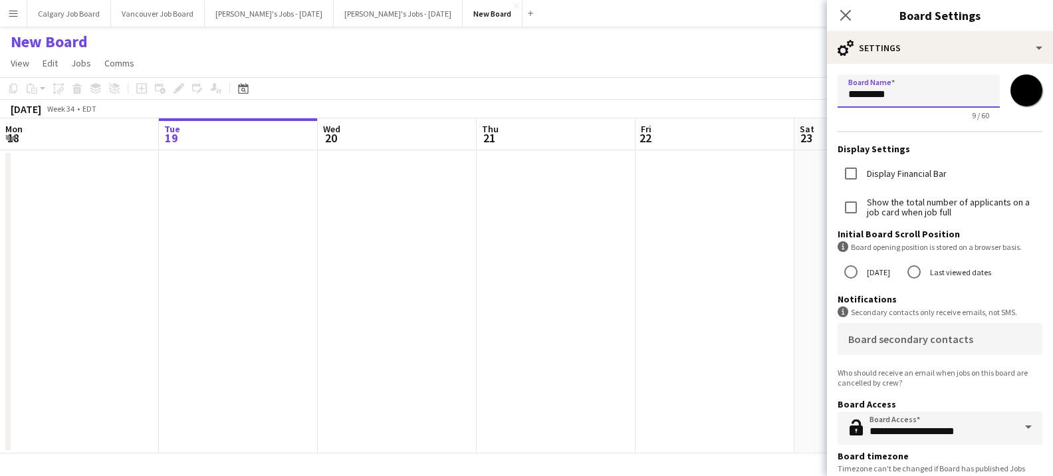
drag, startPoint x: 833, startPoint y: 102, endPoint x: 794, endPoint y: 101, distance: 39.3
click at [794, 101] on body "Menu Boards Boards Boards All jobs Status Workforce Workforce My Workforce Recr…" at bounding box center [526, 238] width 1053 height 476
drag, startPoint x: 930, startPoint y: 89, endPoint x: 838, endPoint y: 89, distance: 91.1
click at [838, 89] on input "*********" at bounding box center [919, 90] width 162 height 33
type input "**********"
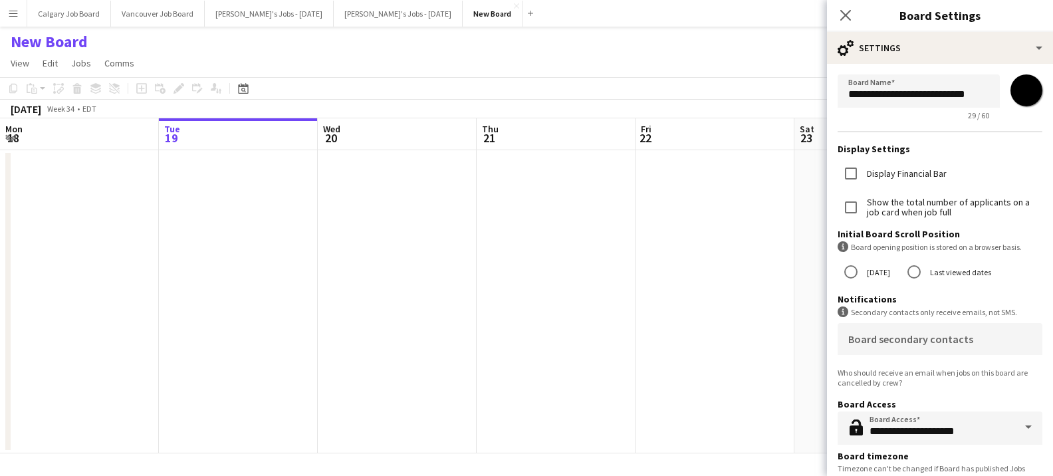
click at [1024, 90] on input "*******" at bounding box center [1027, 90] width 48 height 48
type input "*******"
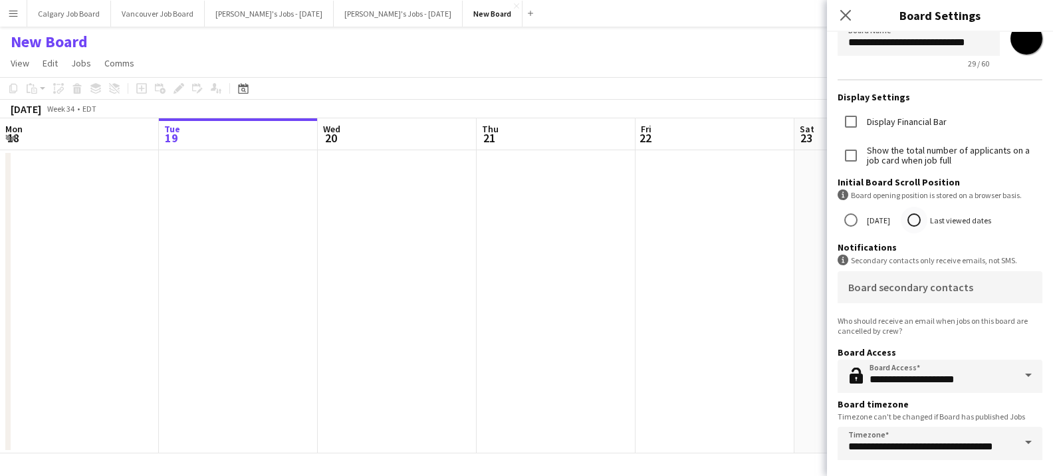
scroll to position [53, 0]
click at [764, 392] on app-date-cell at bounding box center [715, 301] width 159 height 303
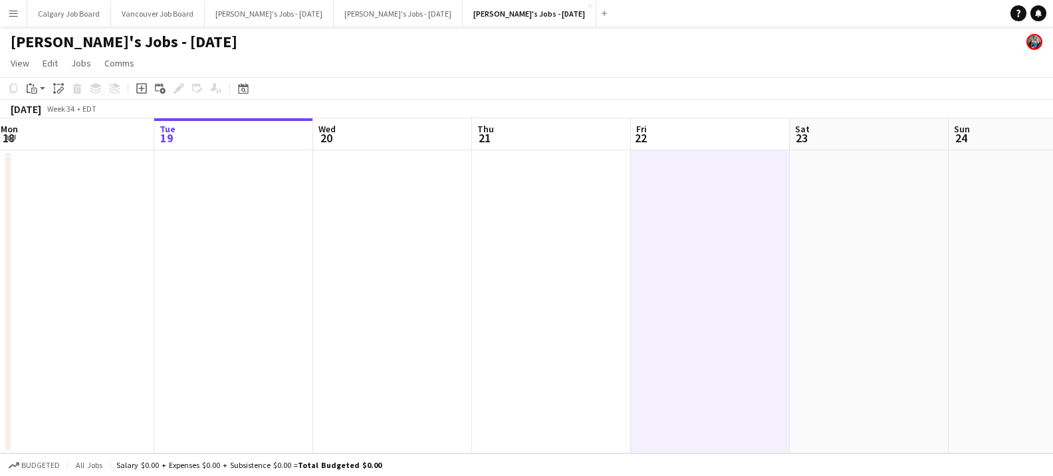
scroll to position [0, 329]
click at [241, 84] on icon at bounding box center [243, 88] width 10 height 11
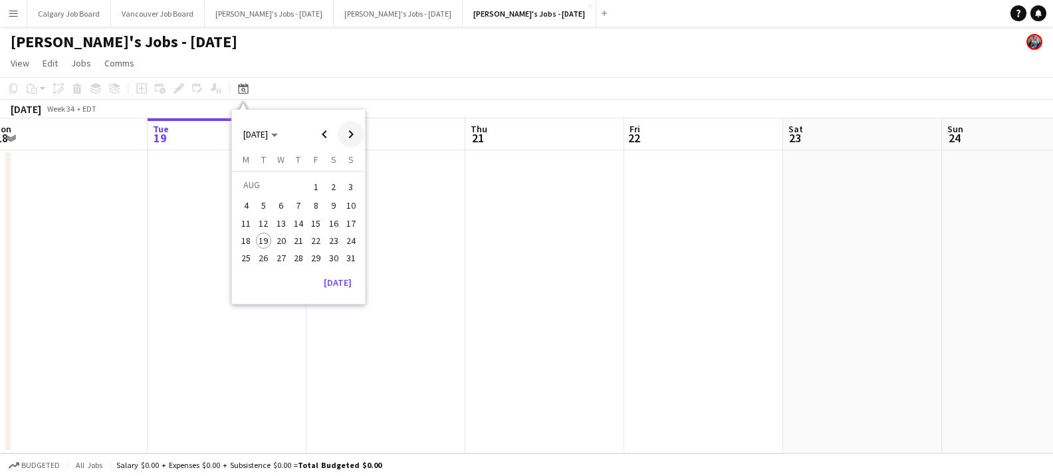
click at [346, 137] on span "Next month" at bounding box center [351, 134] width 27 height 27
click at [350, 134] on span "Next month" at bounding box center [351, 134] width 27 height 27
click at [281, 199] on span "1" at bounding box center [281, 203] width 16 height 16
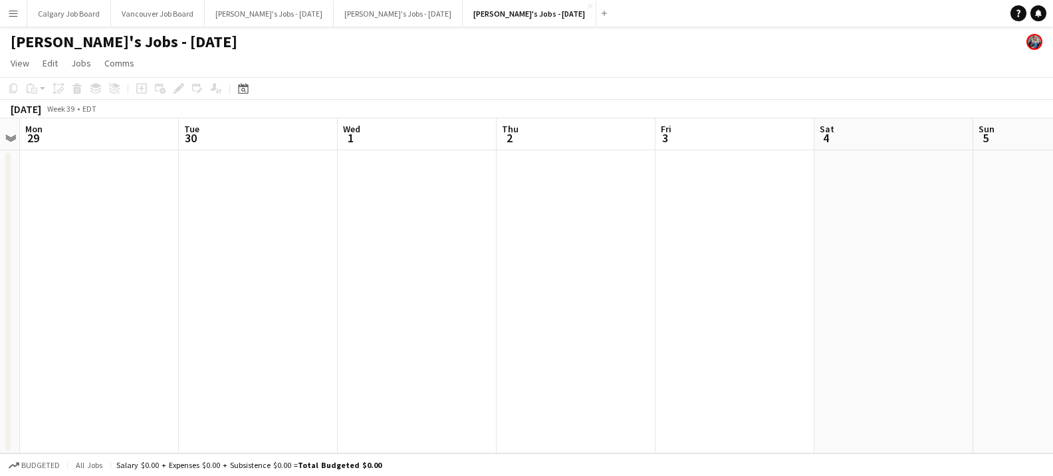
click at [365, 159] on app-date-cell at bounding box center [417, 301] width 159 height 303
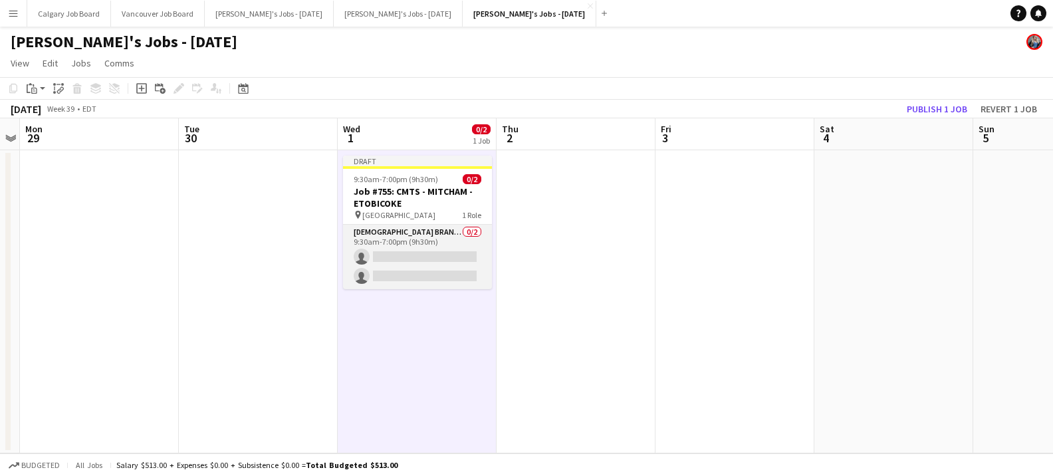
click at [378, 239] on app-card-role "Female Brand Ambassador 0/2 9:30am-7:00pm (9h30m) single-neutral-actions single…" at bounding box center [417, 257] width 149 height 64
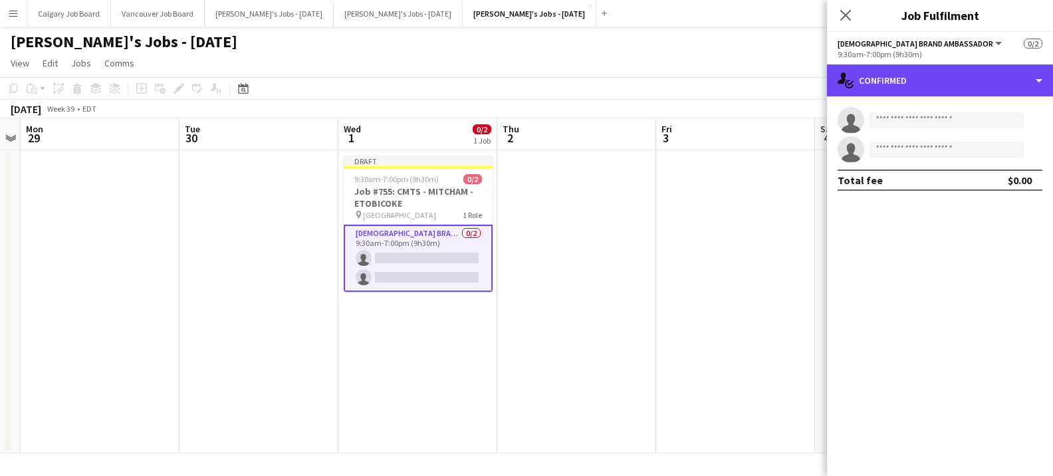
drag, startPoint x: 934, startPoint y: 86, endPoint x: 988, endPoint y: 234, distance: 157.1
click at [934, 87] on div "single-neutral-actions-check-2 Confirmed" at bounding box center [940, 80] width 226 height 32
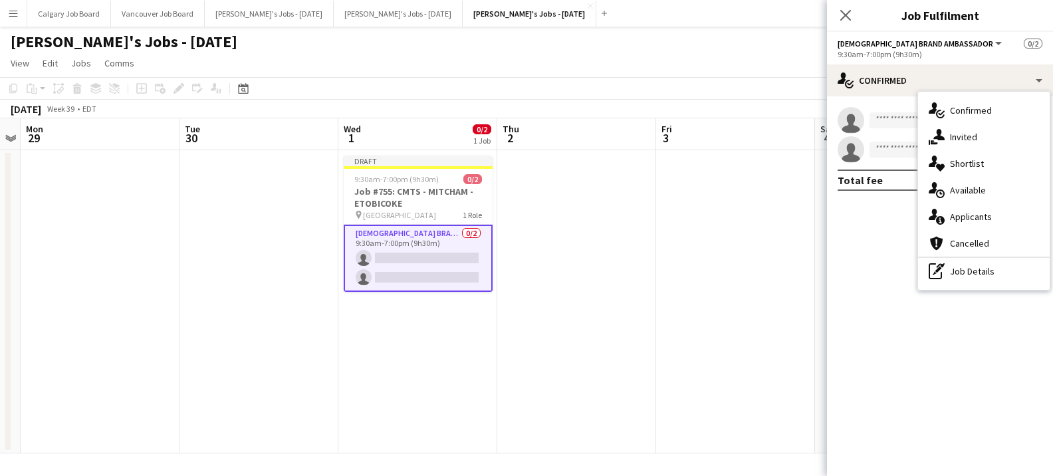
click at [991, 258] on div "single-neutral-actions-check-2 Confirmed single-neutral-actions-share-1 Invited…" at bounding box center [984, 191] width 132 height 198
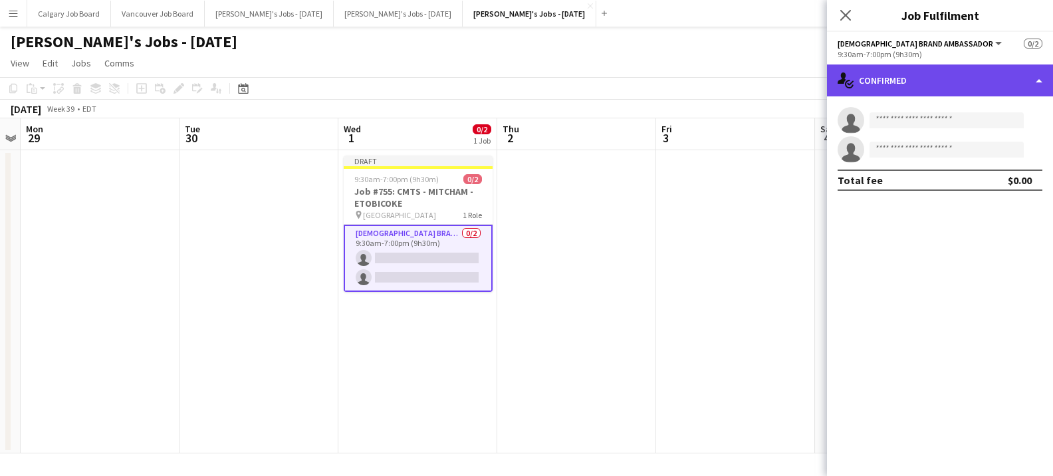
click at [908, 79] on div "single-neutral-actions-check-2 Confirmed" at bounding box center [940, 80] width 226 height 32
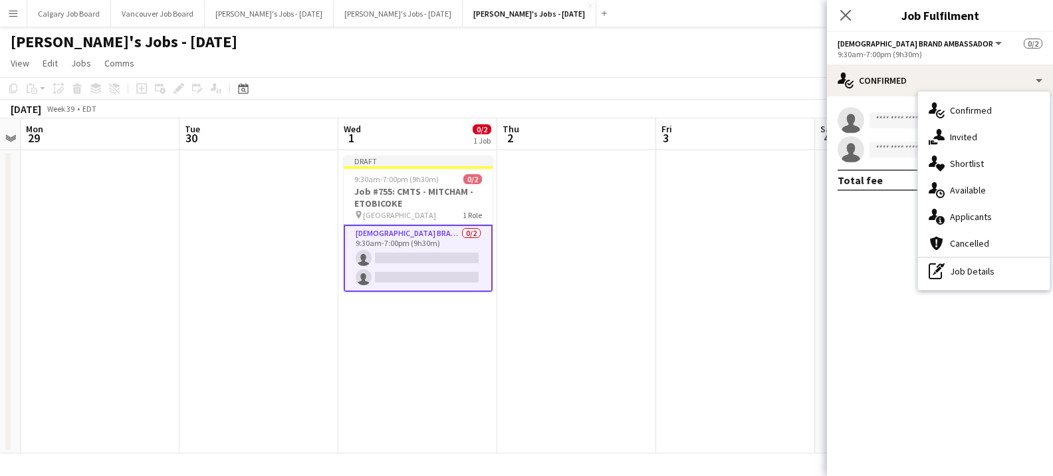
drag, startPoint x: 940, startPoint y: 261, endPoint x: 943, endPoint y: 181, distance: 80.5
click at [940, 258] on div "pen-write Job Details" at bounding box center [984, 271] width 132 height 27
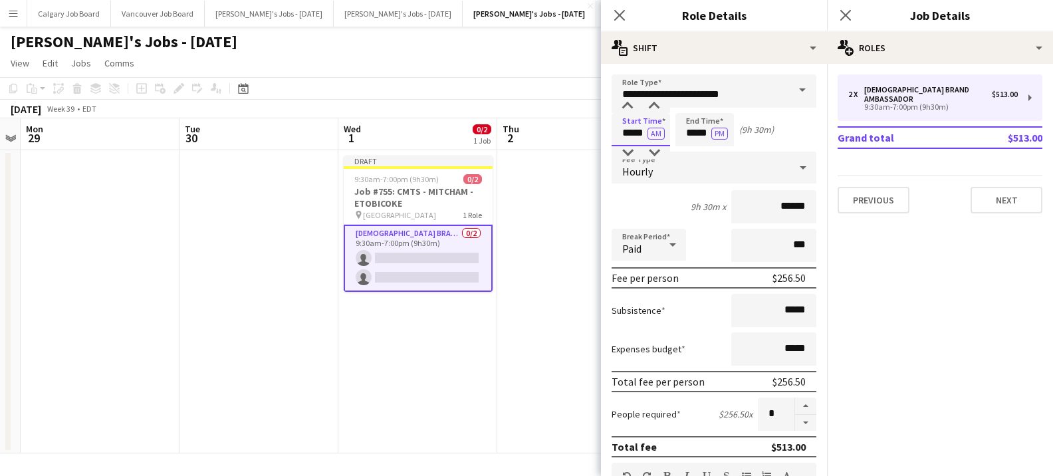
drag, startPoint x: 638, startPoint y: 134, endPoint x: 644, endPoint y: 132, distance: 6.9
click at [644, 132] on input "*****" at bounding box center [641, 129] width 59 height 33
type input "*****"
click at [696, 135] on input "*****" at bounding box center [705, 129] width 59 height 33
type input "*****"
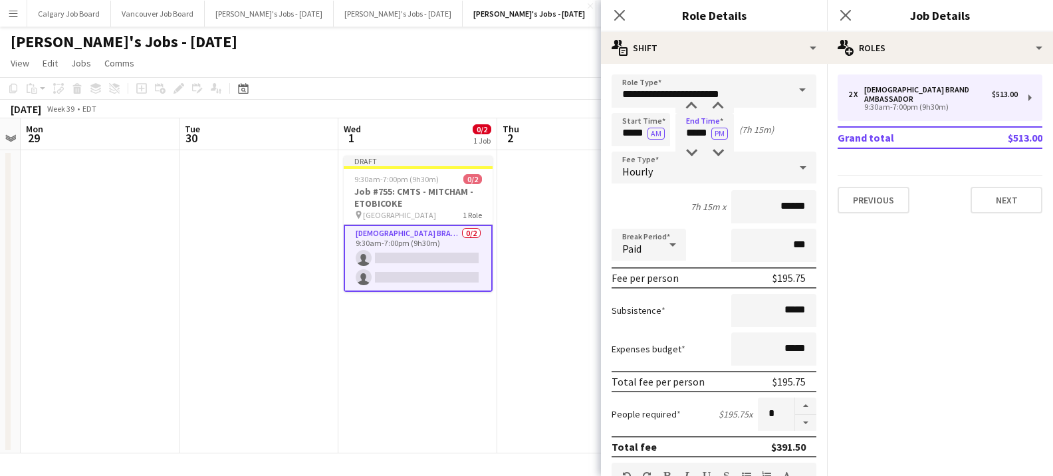
click at [536, 85] on app-toolbar "Copy Paste Paste Command V Paste with crew Command Shift V Paste linked Job Del…" at bounding box center [526, 88] width 1053 height 23
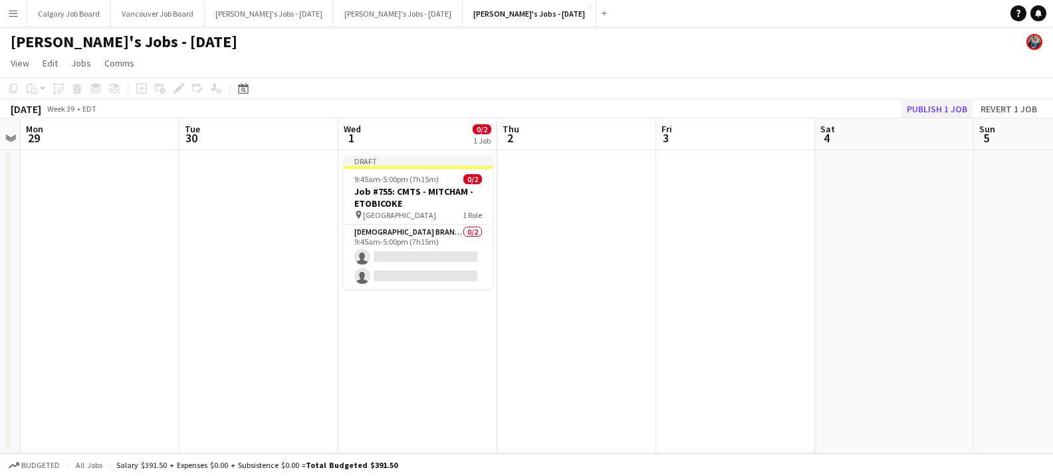
click at [932, 106] on button "Publish 1 job" at bounding box center [937, 108] width 71 height 17
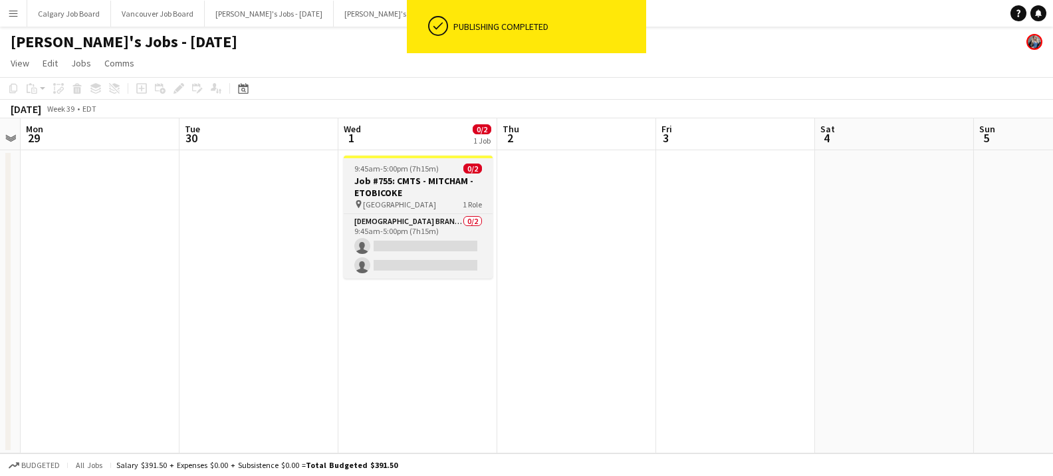
click at [432, 178] on h3 "Job #755: CMTS - MITCHAM - ETOBICOKE" at bounding box center [418, 187] width 149 height 24
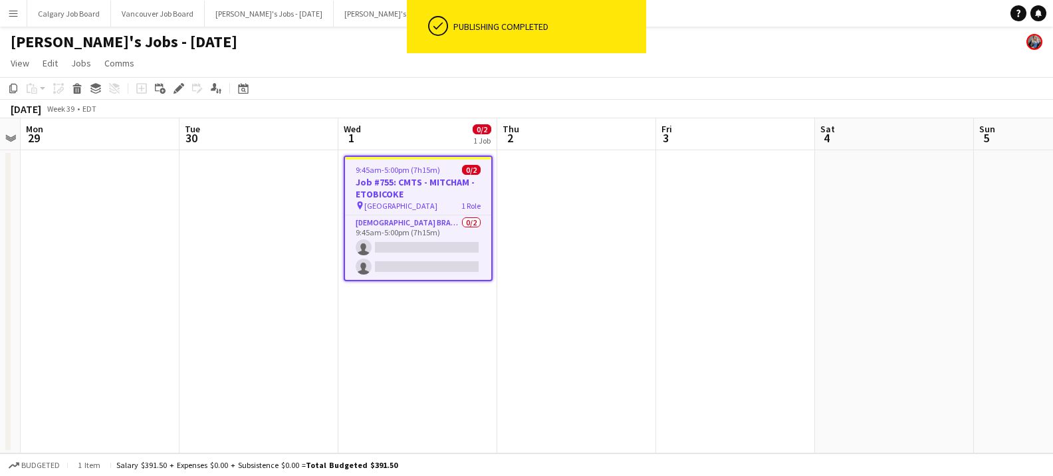
click at [574, 174] on app-date-cell at bounding box center [576, 301] width 159 height 303
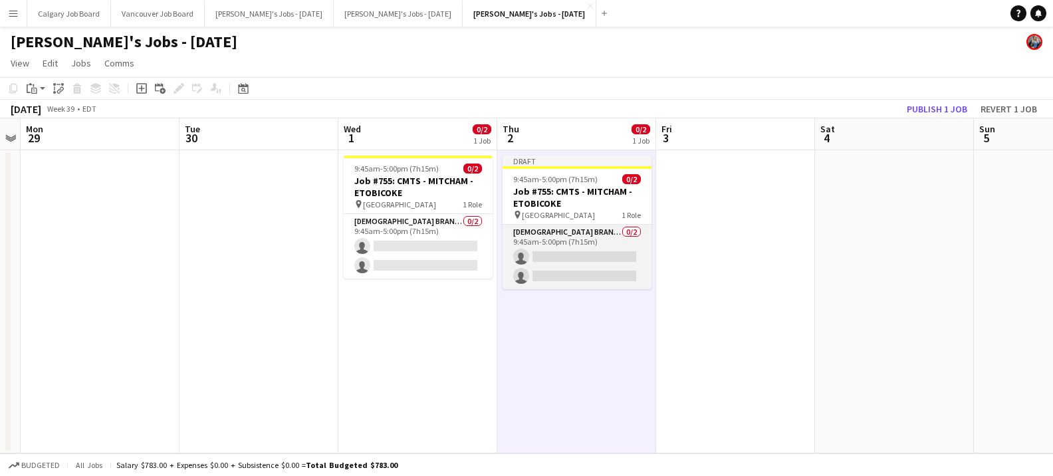
drag, startPoint x: 588, startPoint y: 269, endPoint x: 635, endPoint y: 249, distance: 50.9
click at [588, 269] on app-card-role "Female Brand Ambassador 0/2 9:45am-5:00pm (7h15m) single-neutral-actions single…" at bounding box center [577, 257] width 149 height 64
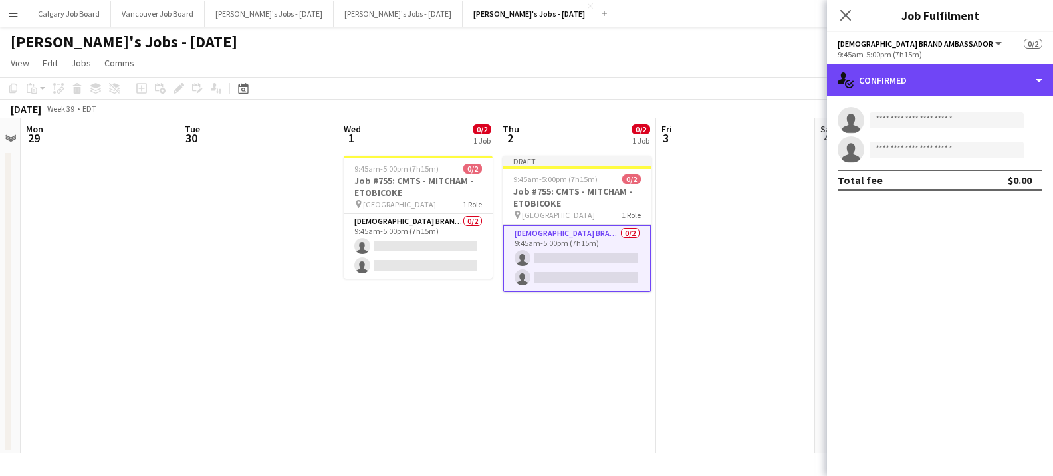
drag, startPoint x: 974, startPoint y: 70, endPoint x: 968, endPoint y: 227, distance: 156.4
click at [974, 70] on div "single-neutral-actions-check-2 Confirmed" at bounding box center [940, 80] width 226 height 32
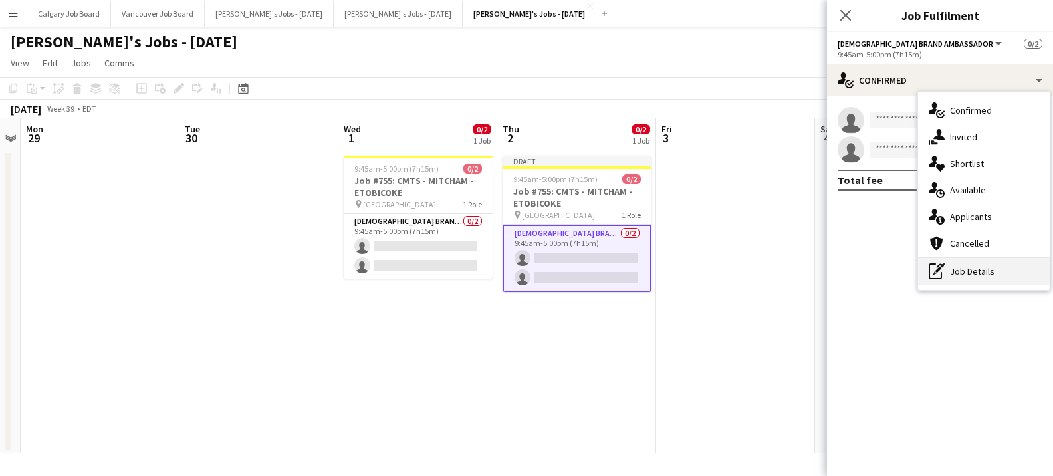
click at [964, 266] on div "pen-write Job Details" at bounding box center [984, 271] width 132 height 27
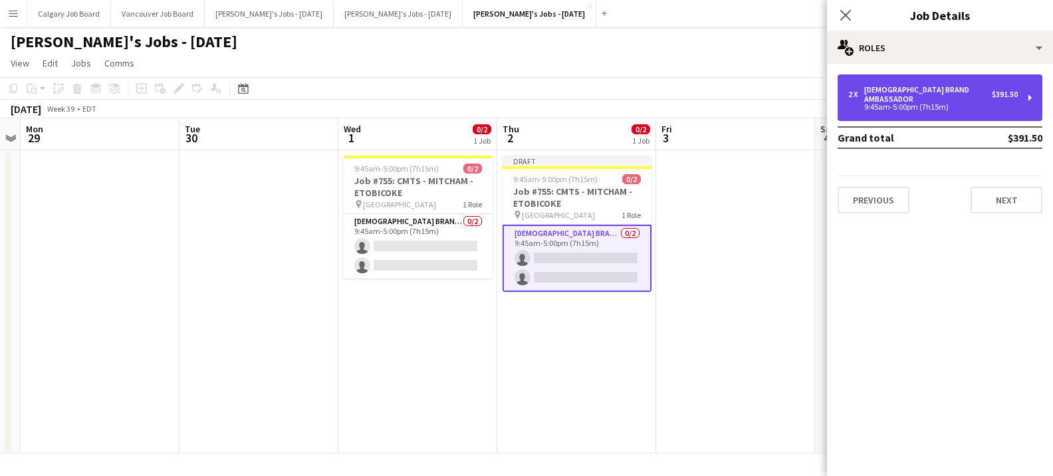
click at [914, 104] on div "9:45am-5:00pm (7h15m)" at bounding box center [933, 107] width 170 height 7
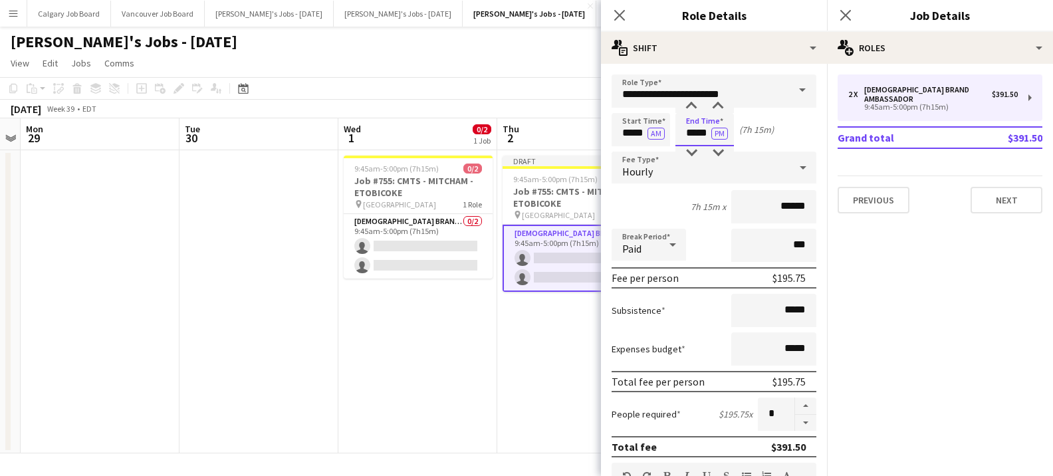
click at [696, 133] on input "*****" at bounding box center [705, 129] width 59 height 33
type input "*****"
click at [515, 90] on app-toolbar "Copy Paste Paste Command V Paste with crew Command Shift V Paste linked Job Del…" at bounding box center [526, 88] width 1053 height 23
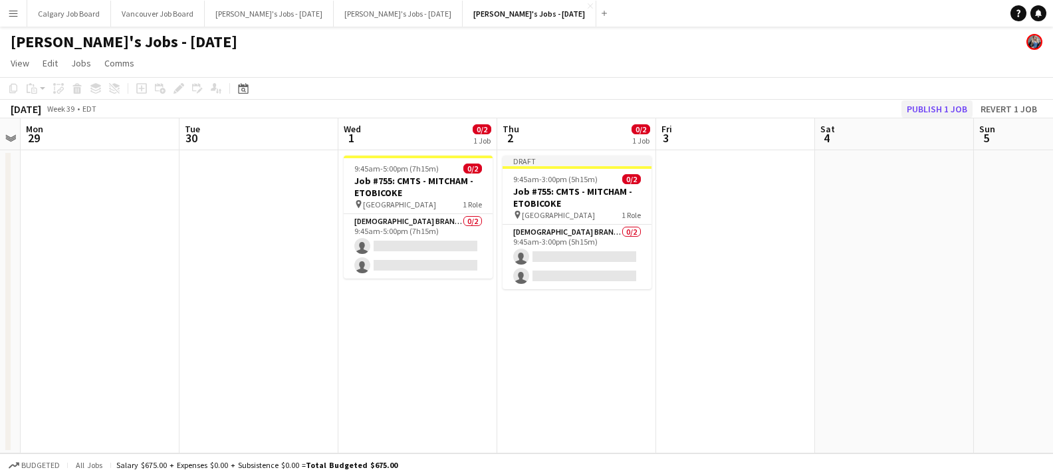
click at [954, 111] on button "Publish 1 job" at bounding box center [937, 108] width 71 height 17
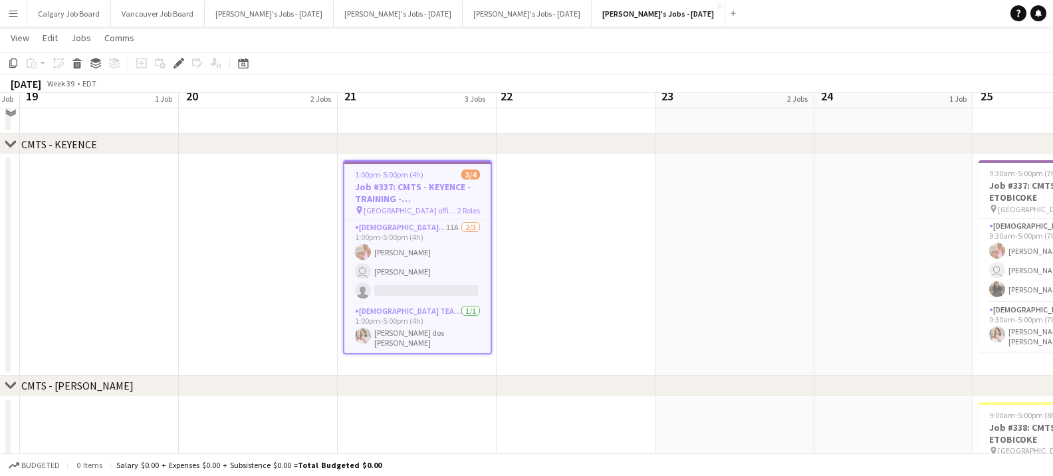
scroll to position [245, 0]
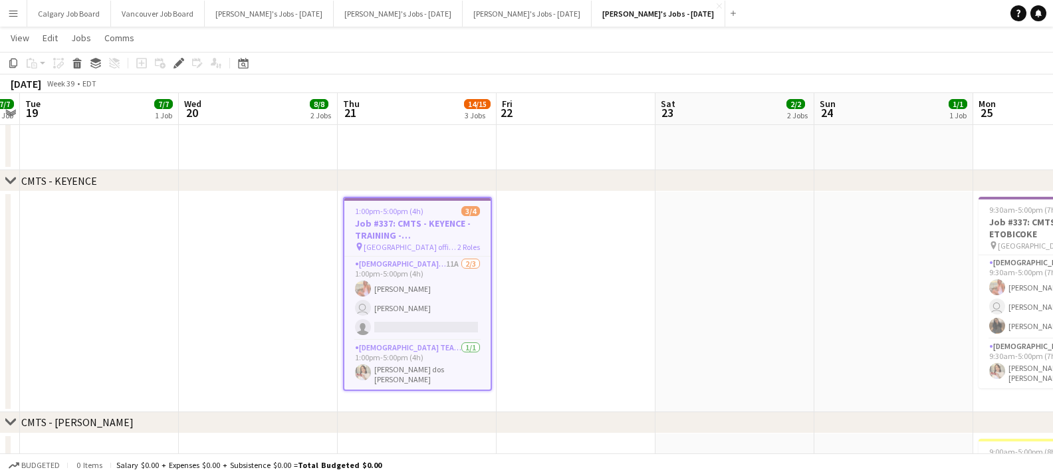
click at [520, 240] on app-date-cell at bounding box center [576, 301] width 159 height 221
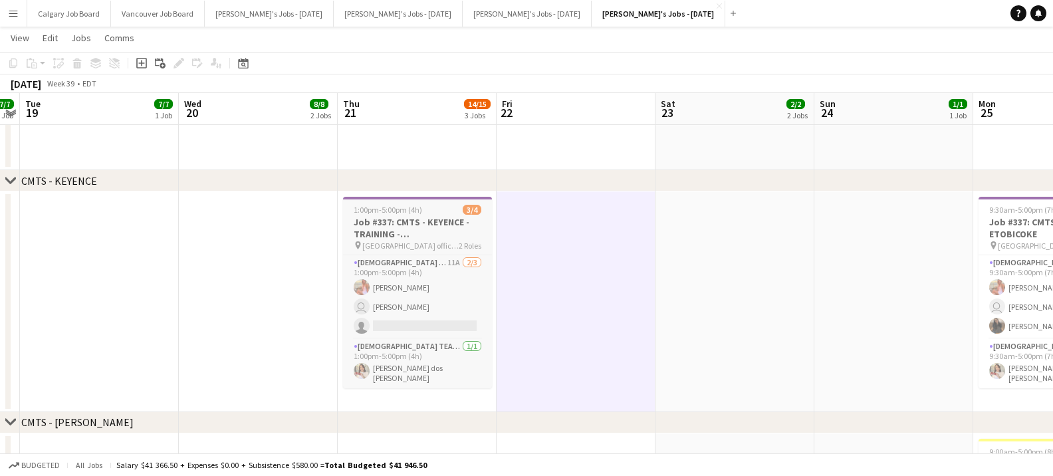
click at [441, 215] on app-job-card "1:00pm-5:00pm (4h) 3/4 Job #337: CMTS - KEYENCE - TRAINING - MISSISSAUGA pin Mi…" at bounding box center [417, 292] width 149 height 191
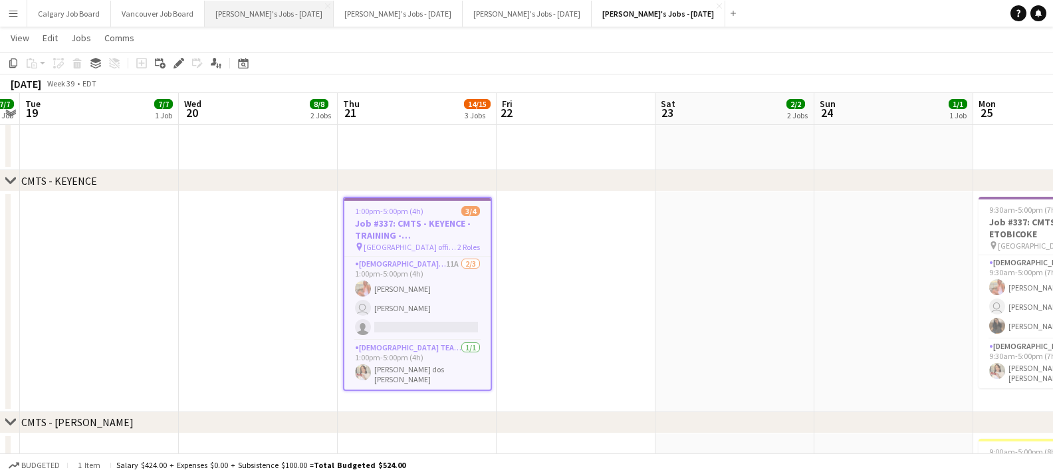
click at [291, 13] on button "[PERSON_NAME]'s Jobs - [DATE] Close" at bounding box center [269, 14] width 129 height 26
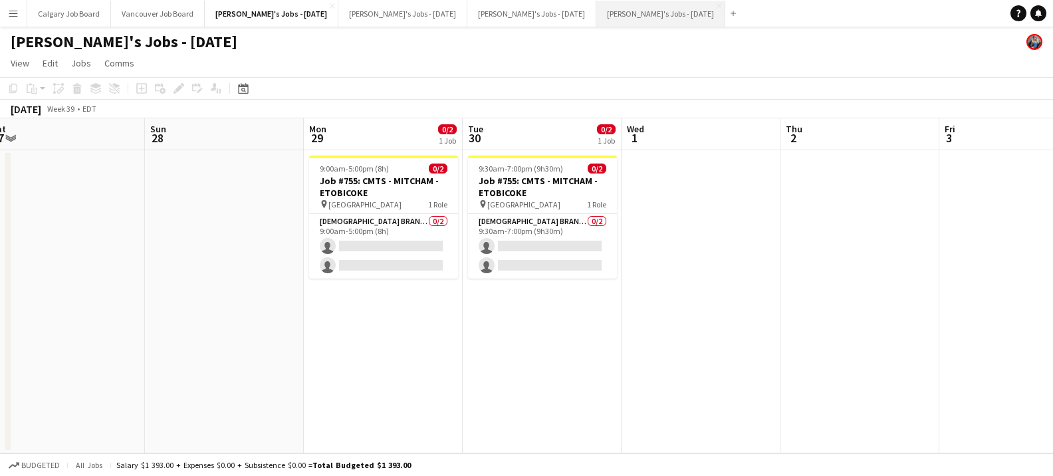
click at [642, 9] on button "[PERSON_NAME]'s Jobs - [DATE] Close" at bounding box center [660, 14] width 129 height 26
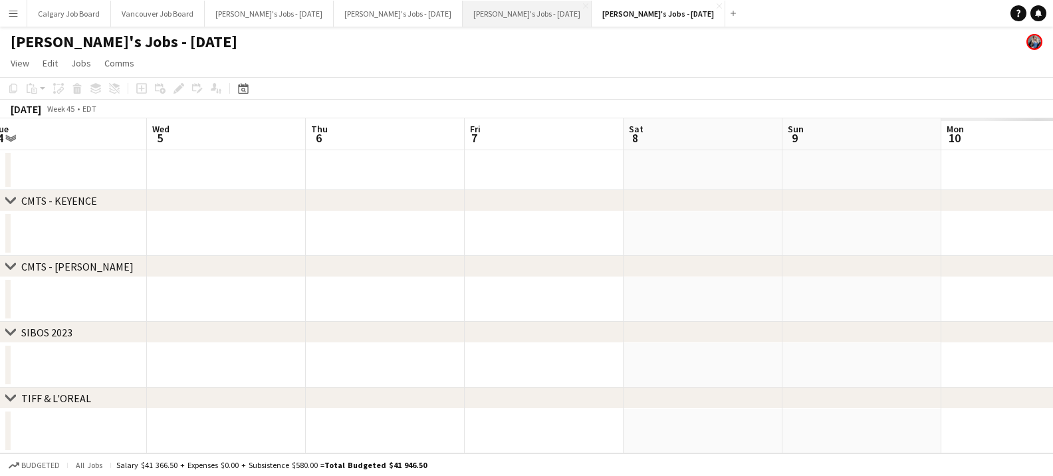
scroll to position [0, 515]
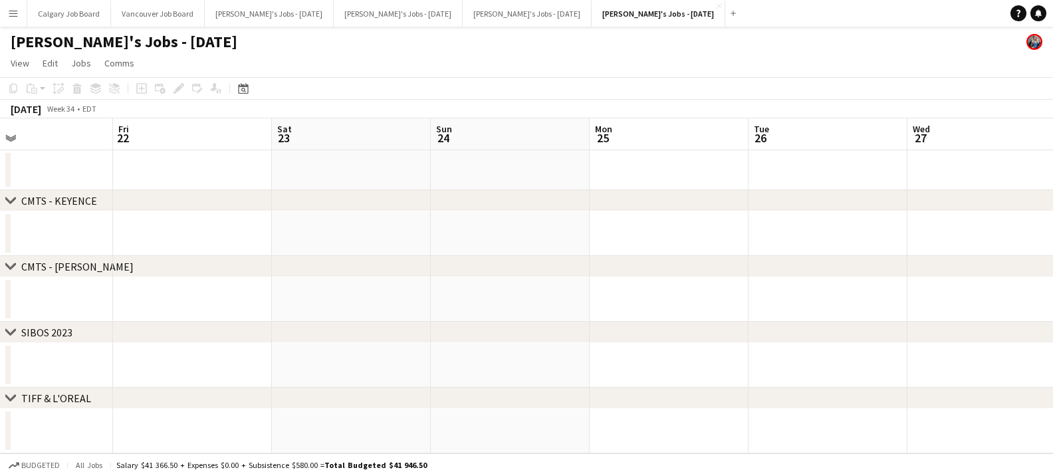
scroll to position [0, 392]
click at [239, 86] on icon at bounding box center [243, 88] width 10 height 11
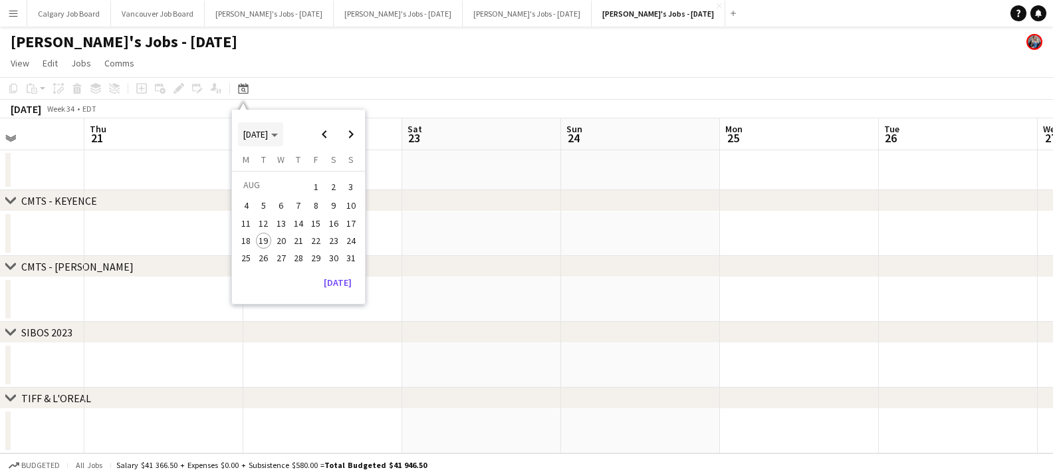
click at [278, 134] on icon "Choose month and year" at bounding box center [274, 135] width 7 height 3
click at [342, 188] on span "2023" at bounding box center [343, 186] width 27 height 16
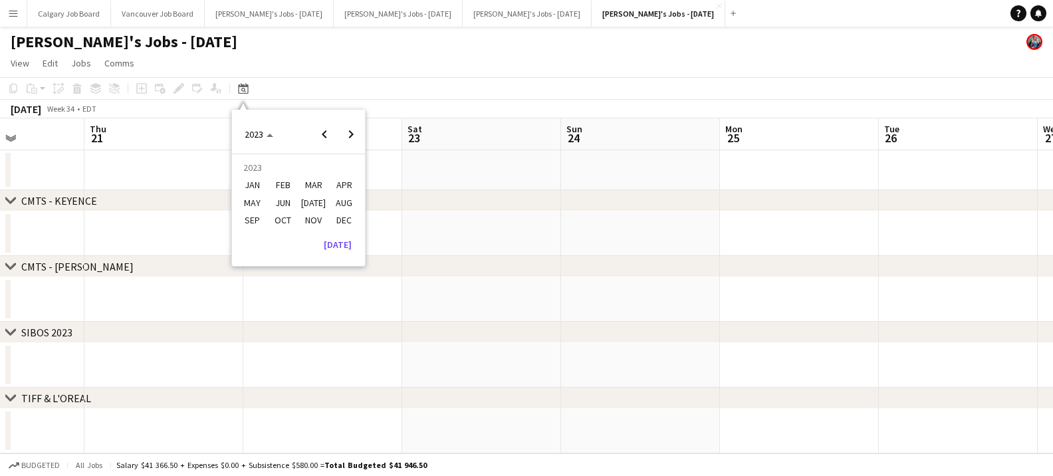
click at [260, 215] on span "SEP" at bounding box center [252, 220] width 27 height 16
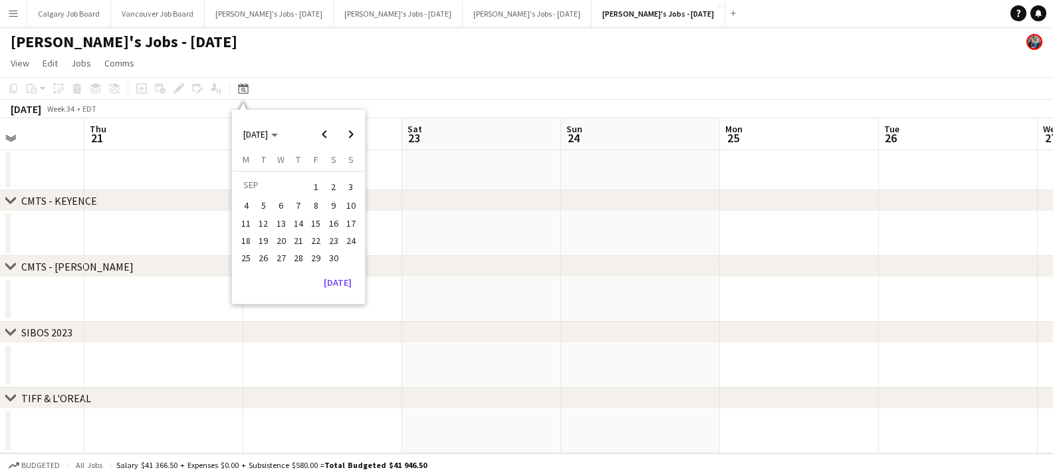
click at [312, 253] on span "29" at bounding box center [316, 258] width 16 height 16
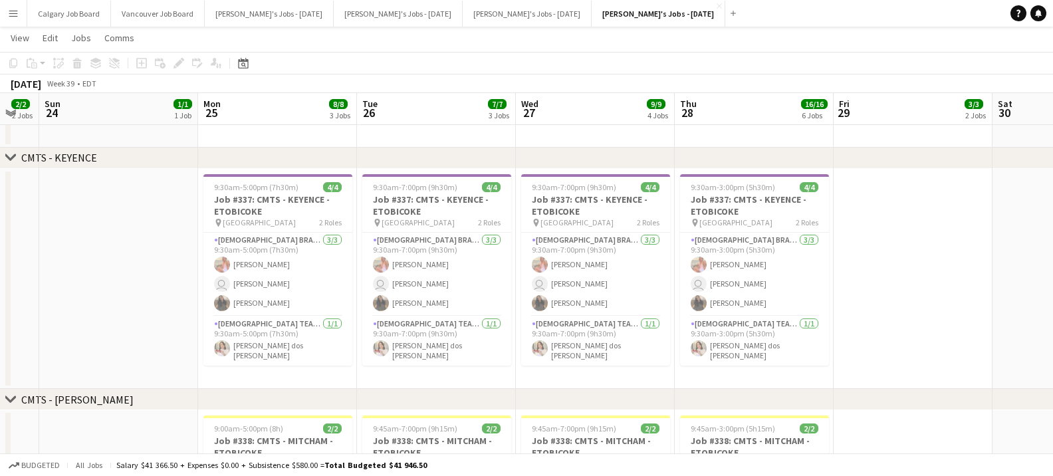
scroll to position [0, 271]
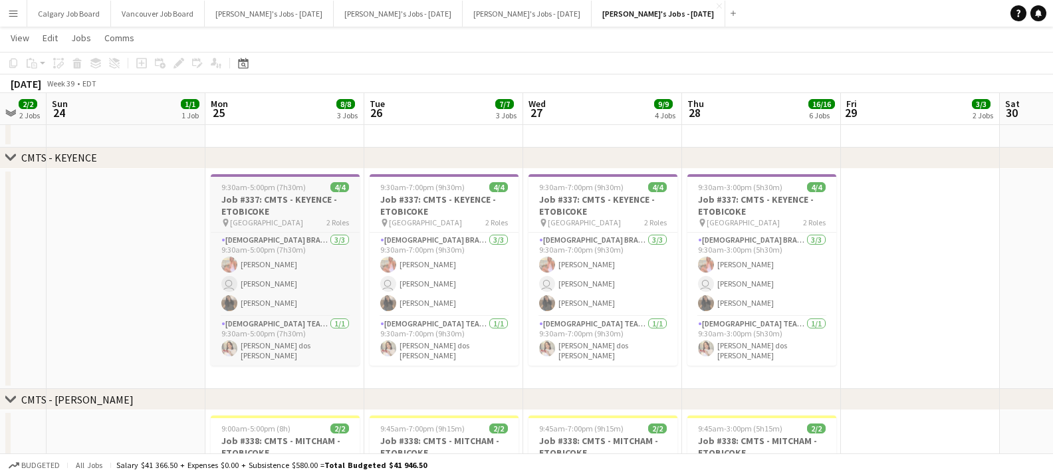
click at [275, 183] on span "9:30am-5:00pm (7h30m)" at bounding box center [263, 187] width 84 height 10
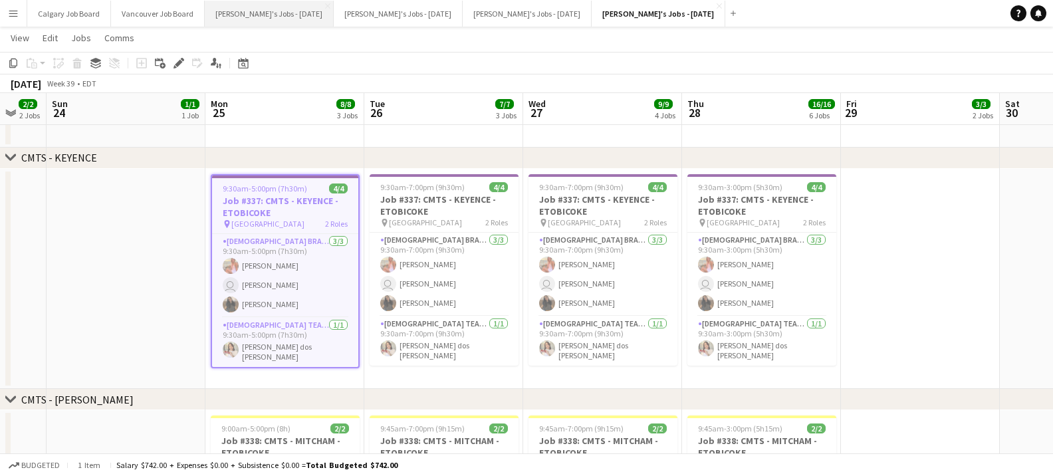
click at [318, 12] on button "[PERSON_NAME]'s Jobs - [DATE] Close" at bounding box center [269, 14] width 129 height 26
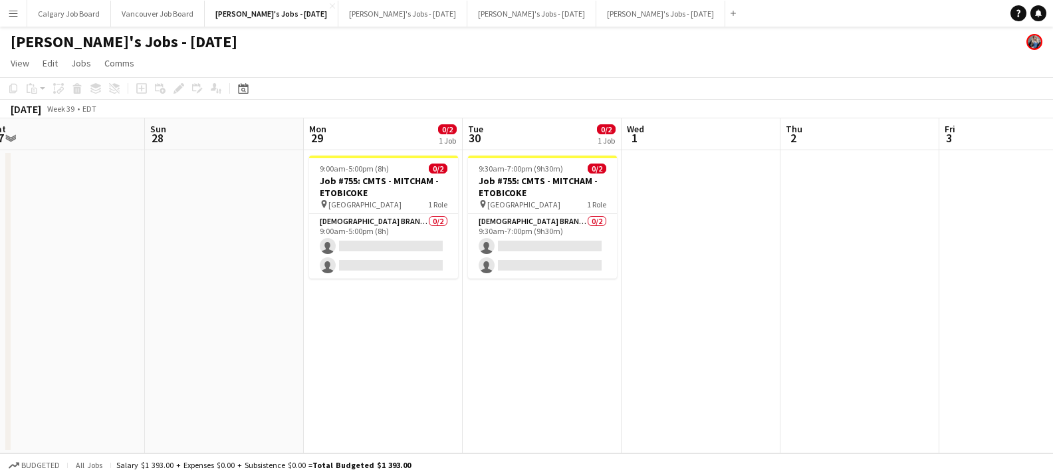
click at [376, 332] on app-date-cell "9:00am-5:00pm (8h) 0/2 Job #755: CMTS - MITCHAM - ETOBICOKE pin Toronto Congres…" at bounding box center [383, 301] width 159 height 303
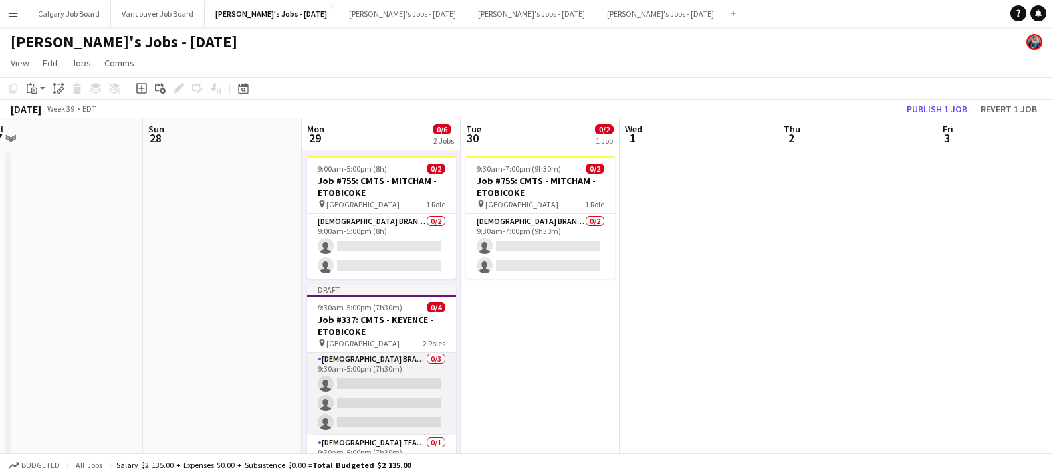
scroll to position [1, 0]
click at [349, 392] on app-card-role "[DEMOGRAPHIC_DATA] Brand Ambassador 0/3 9:30am-5:00pm (7h30m) single-neutral-ac…" at bounding box center [381, 394] width 149 height 84
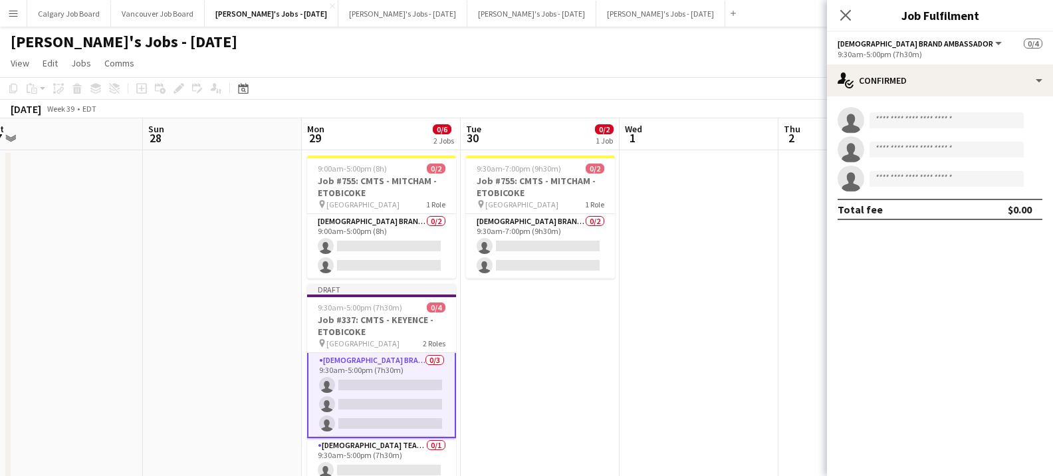
click at [943, 98] on div "single-neutral-actions single-neutral-actions single-neutral-actions Total fee …" at bounding box center [940, 163] width 226 height 134
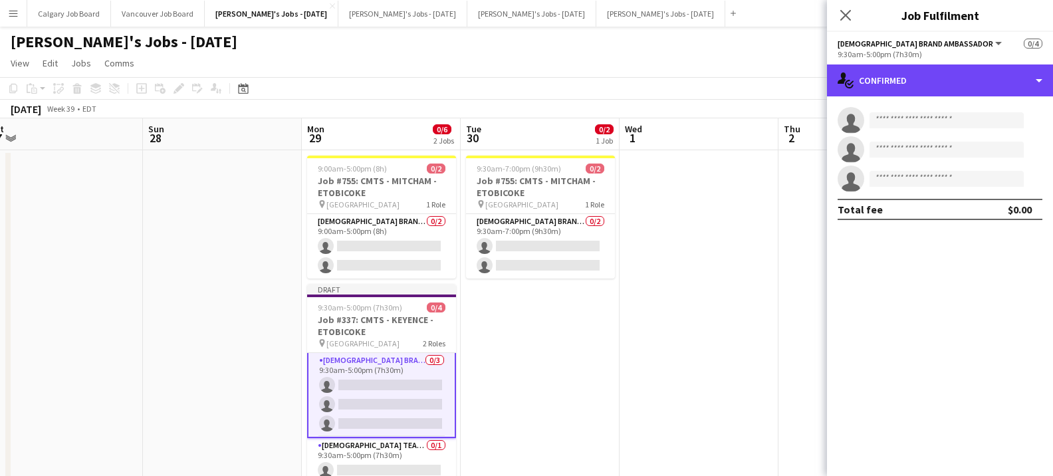
drag, startPoint x: 938, startPoint y: 86, endPoint x: 951, endPoint y: 221, distance: 134.9
click at [938, 86] on div "single-neutral-actions-check-2 Confirmed" at bounding box center [940, 80] width 226 height 32
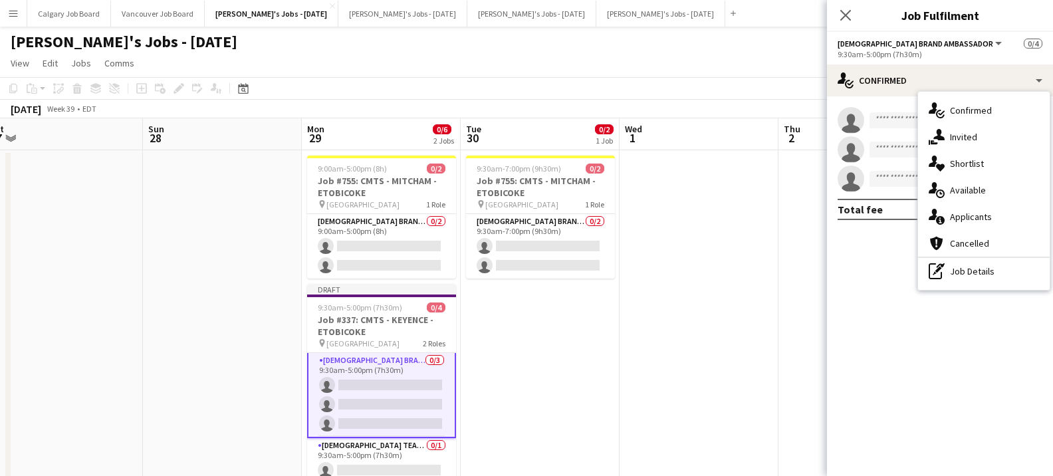
drag, startPoint x: 959, startPoint y: 273, endPoint x: 931, endPoint y: 181, distance: 96.6
click at [959, 273] on div "pen-write Job Details" at bounding box center [984, 271] width 132 height 27
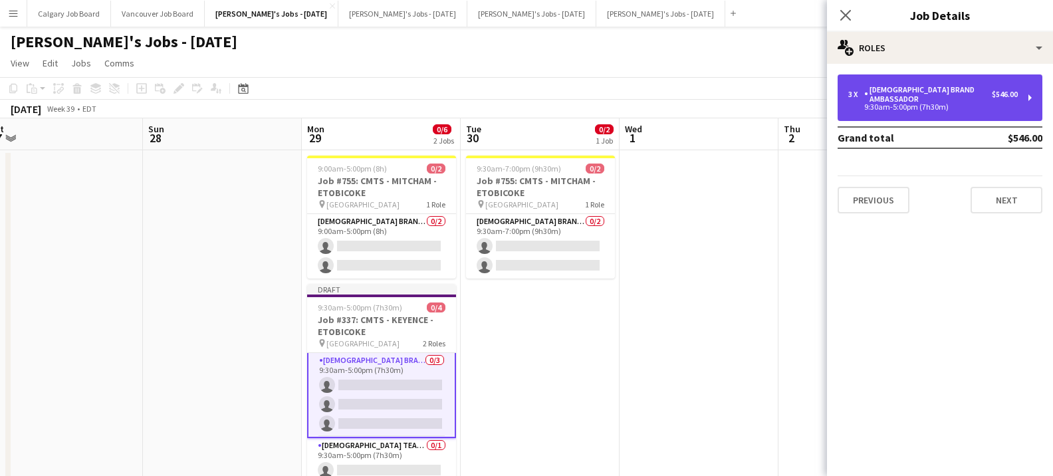
click at [894, 104] on div "9:30am-5:00pm (7h30m)" at bounding box center [933, 107] width 170 height 7
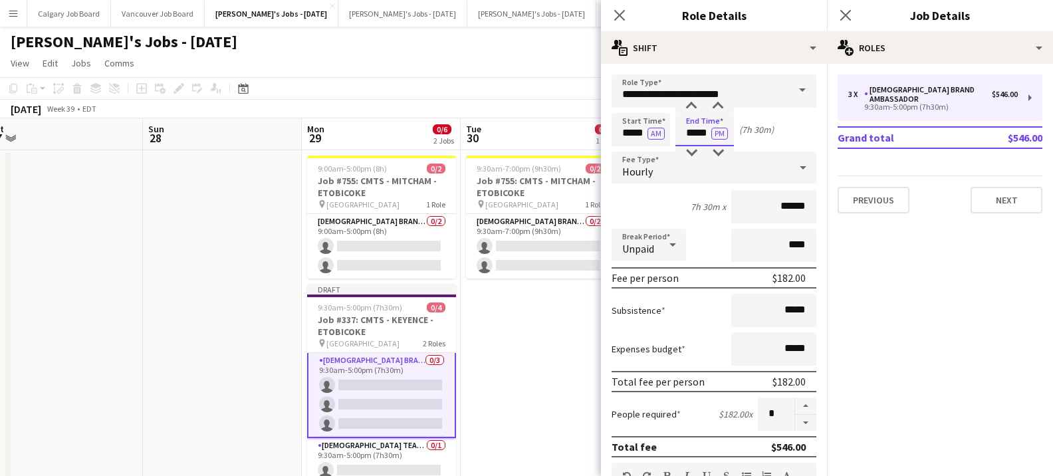
drag, startPoint x: 694, startPoint y: 133, endPoint x: 700, endPoint y: 132, distance: 6.7
click at [700, 132] on input "*****" at bounding box center [705, 129] width 59 height 33
type input "*****"
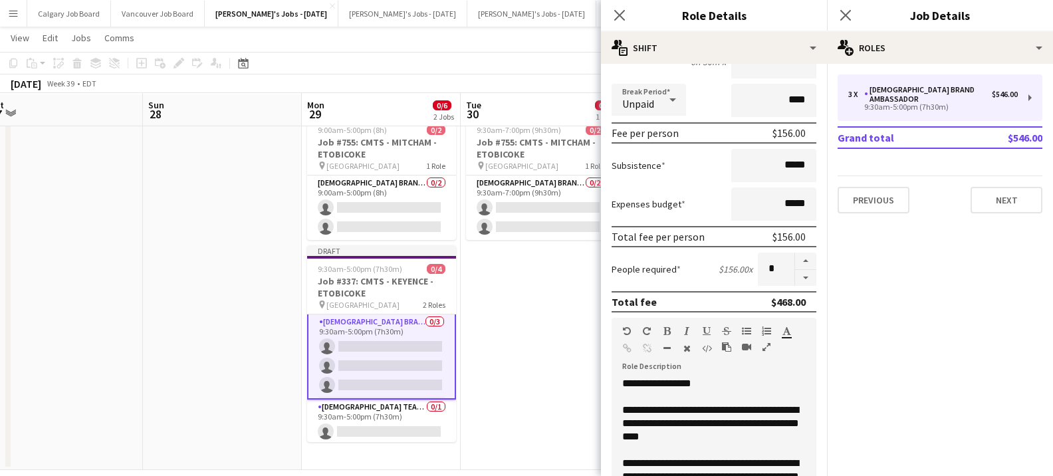
scroll to position [39, 0]
click at [804, 261] on button "button" at bounding box center [805, 261] width 21 height 17
type input "*"
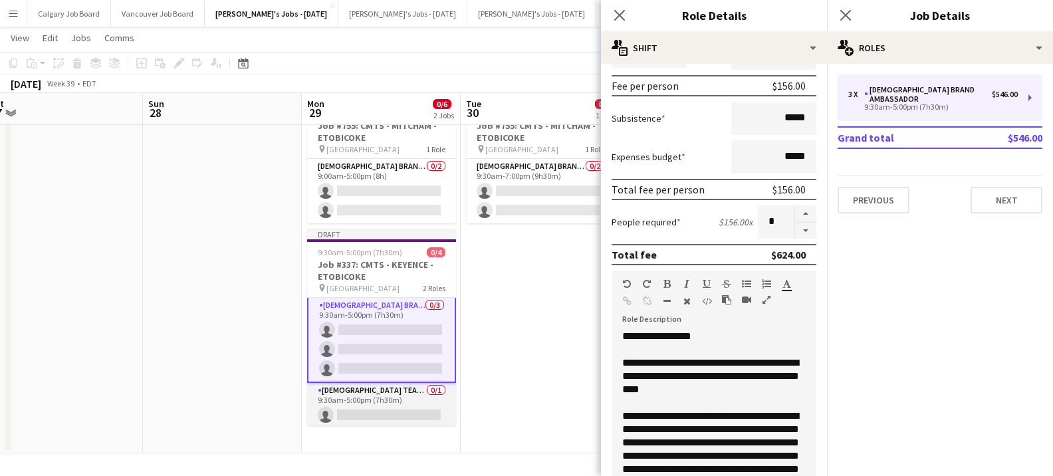
scroll to position [54, 0]
drag, startPoint x: 418, startPoint y: 400, endPoint x: 434, endPoint y: 388, distance: 19.6
click at [418, 400] on app-card-role "[DEMOGRAPHIC_DATA] Team Leader 0/1 9:30am-5:00pm (7h30m) single-neutral-actions" at bounding box center [381, 405] width 149 height 45
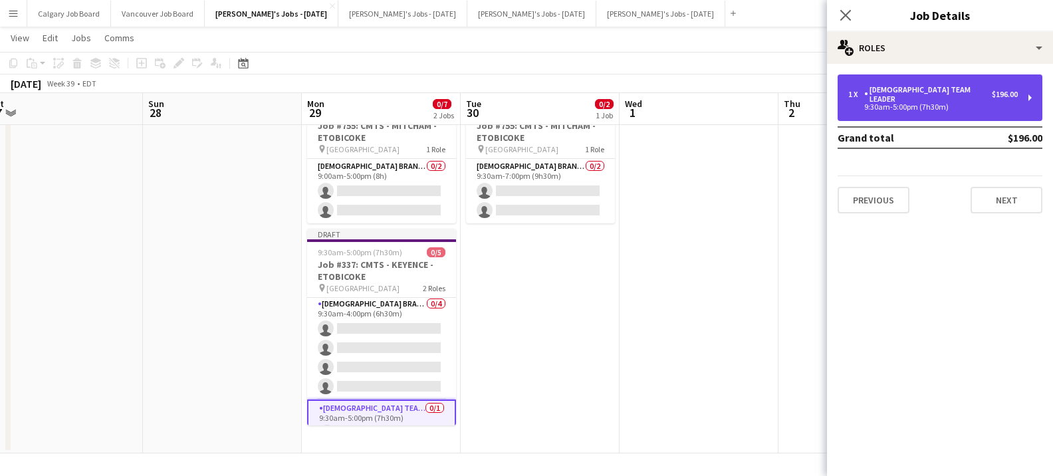
click at [965, 85] on div "1 x [DEMOGRAPHIC_DATA] Team Leader $196.00" at bounding box center [933, 94] width 170 height 19
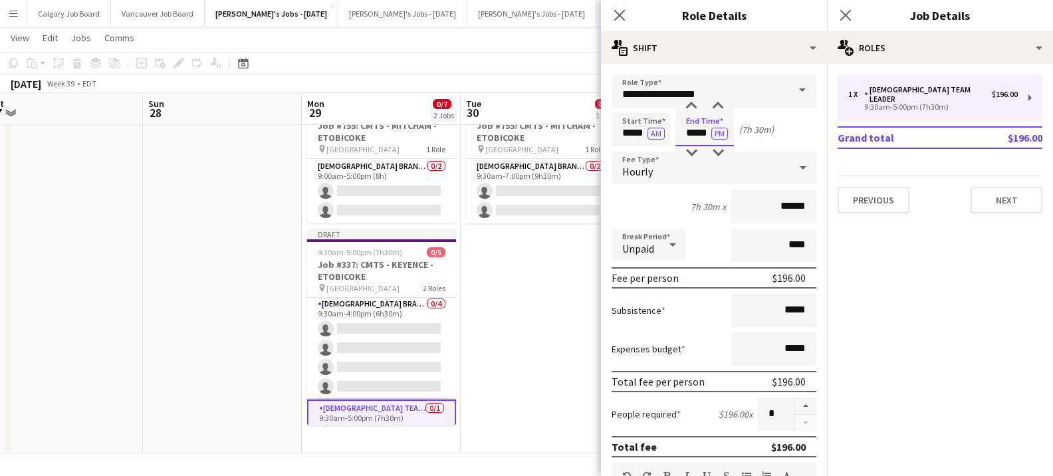
click at [692, 132] on input "*****" at bounding box center [705, 129] width 59 height 33
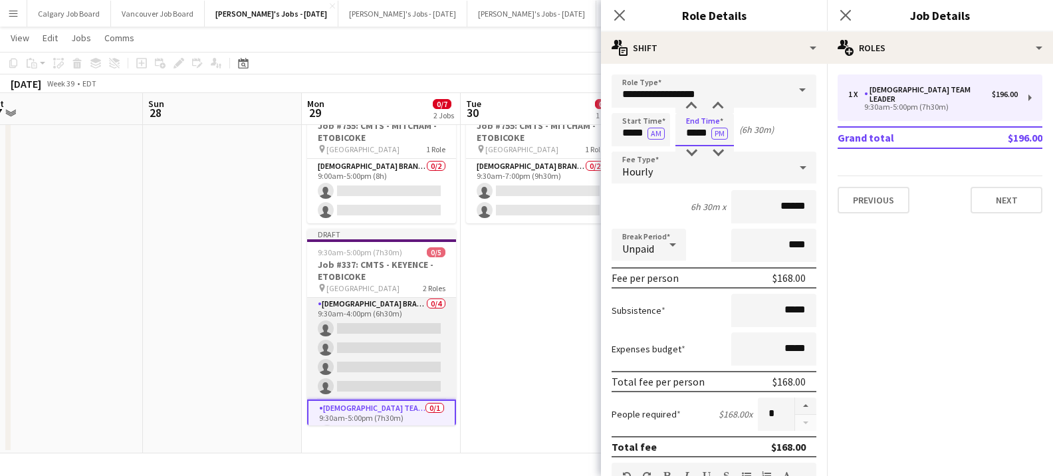
scroll to position [0, 0]
type input "*****"
click at [428, 333] on app-card-role "[DEMOGRAPHIC_DATA] Brand Ambassador 0/4 9:30am-4:00pm (6h30m) single-neutral-ac…" at bounding box center [381, 348] width 149 height 103
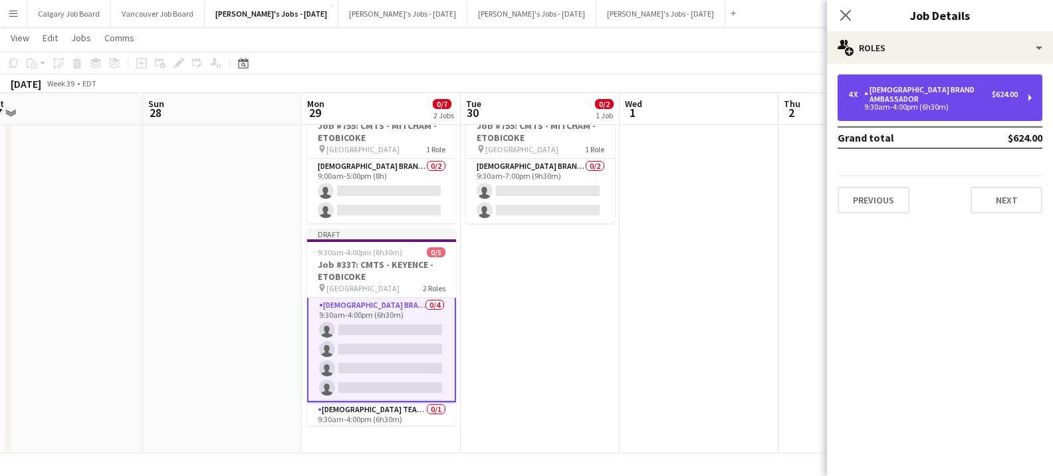
click at [928, 104] on div "4 x [DEMOGRAPHIC_DATA] Brand Ambassador $624.00 9:30am-4:00pm (6h30m)" at bounding box center [940, 97] width 205 height 47
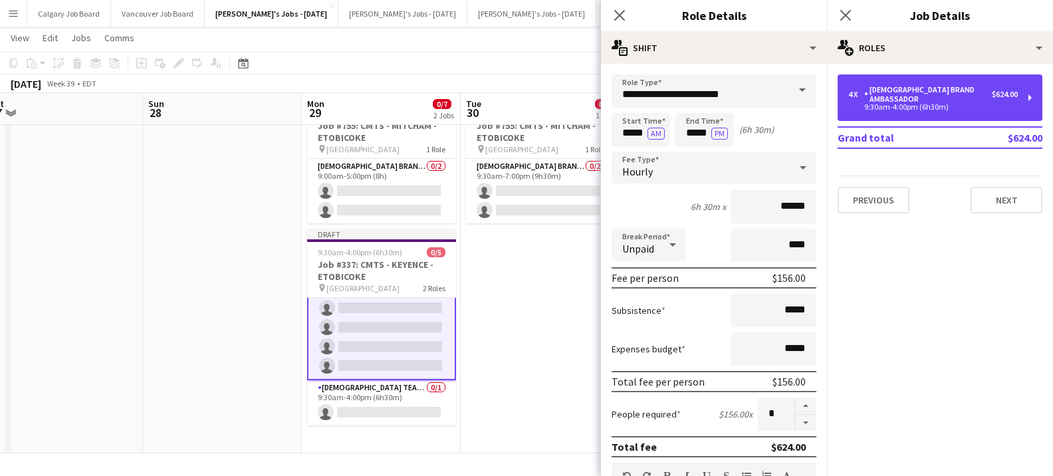
scroll to position [23, 0]
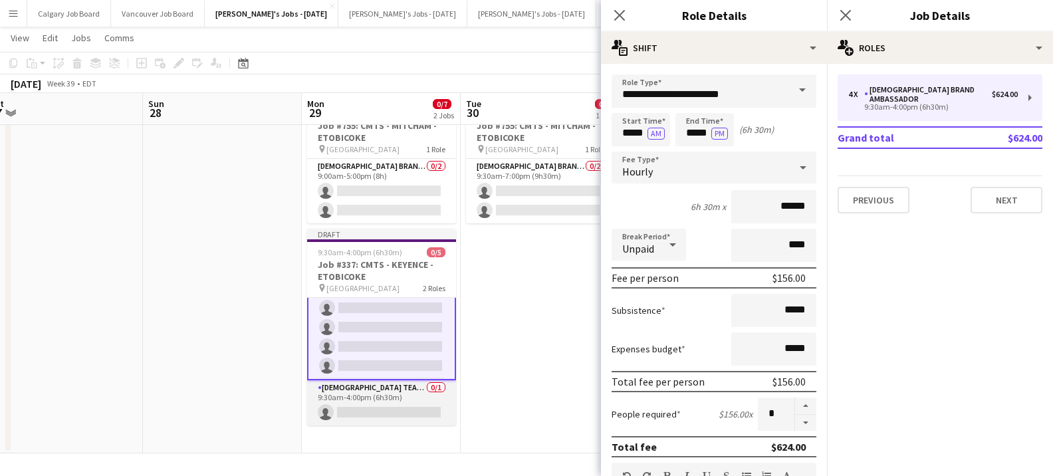
click at [398, 396] on app-card-role "[DEMOGRAPHIC_DATA] Team Leader 0/1 9:30am-4:00pm (6h30m) single-neutral-actions" at bounding box center [381, 402] width 149 height 45
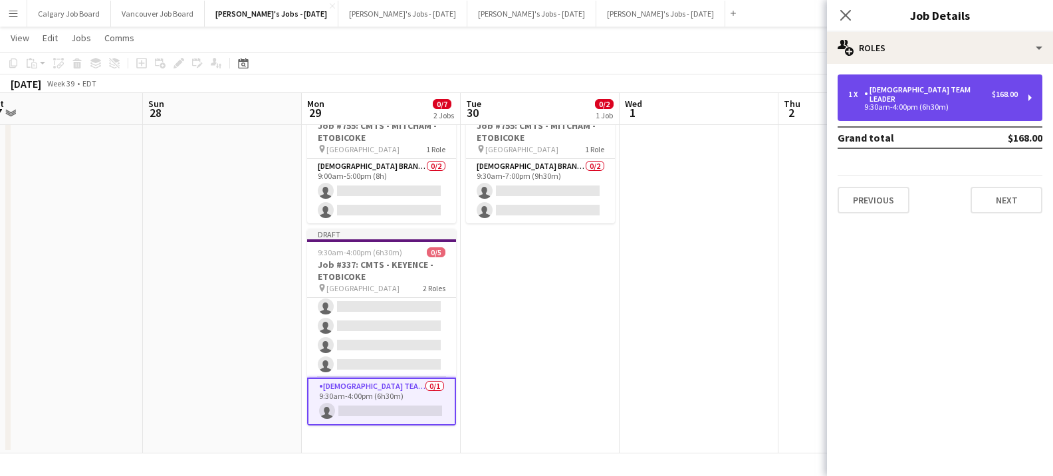
click at [866, 104] on div "1 x [DEMOGRAPHIC_DATA] Team Leader $168.00 9:30am-4:00pm (6h30m)" at bounding box center [940, 97] width 205 height 47
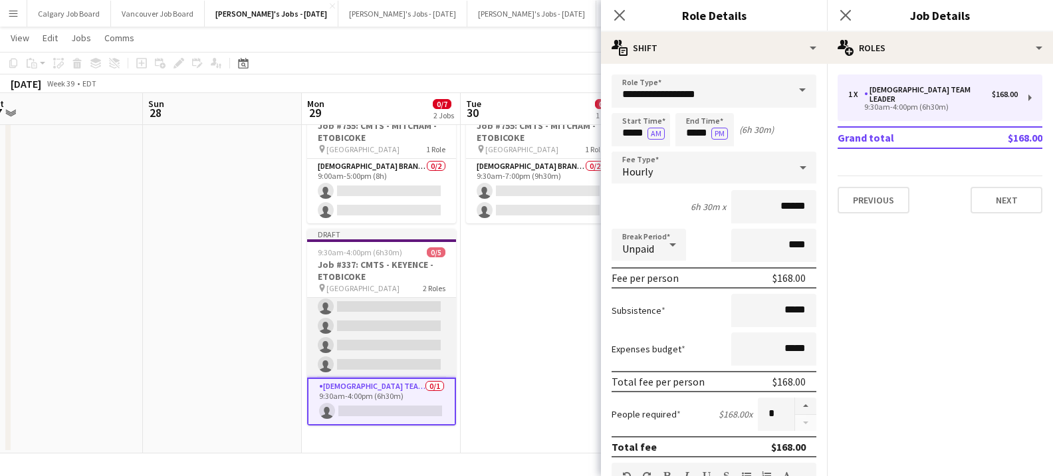
click at [410, 311] on app-card-role "[DEMOGRAPHIC_DATA] Brand Ambassador 0/4 9:30am-4:00pm (6h30m) single-neutral-ac…" at bounding box center [381, 326] width 149 height 103
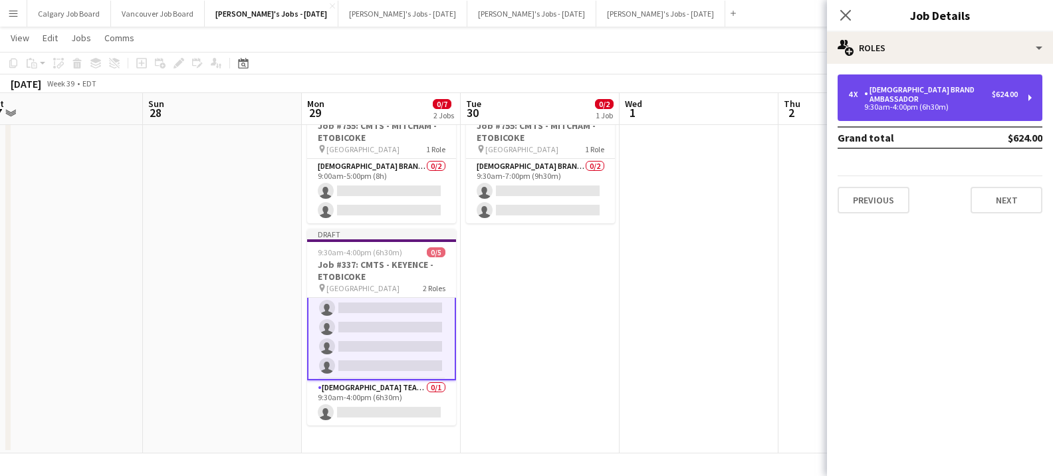
click at [916, 78] on div "4 x [DEMOGRAPHIC_DATA] Brand Ambassador $624.00 9:30am-4:00pm (6h30m)" at bounding box center [940, 97] width 205 height 47
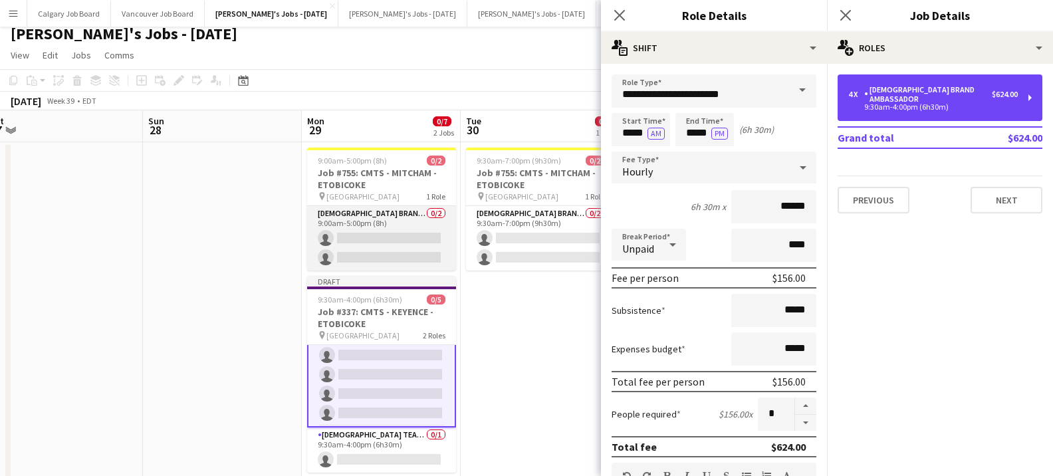
scroll to position [2, 0]
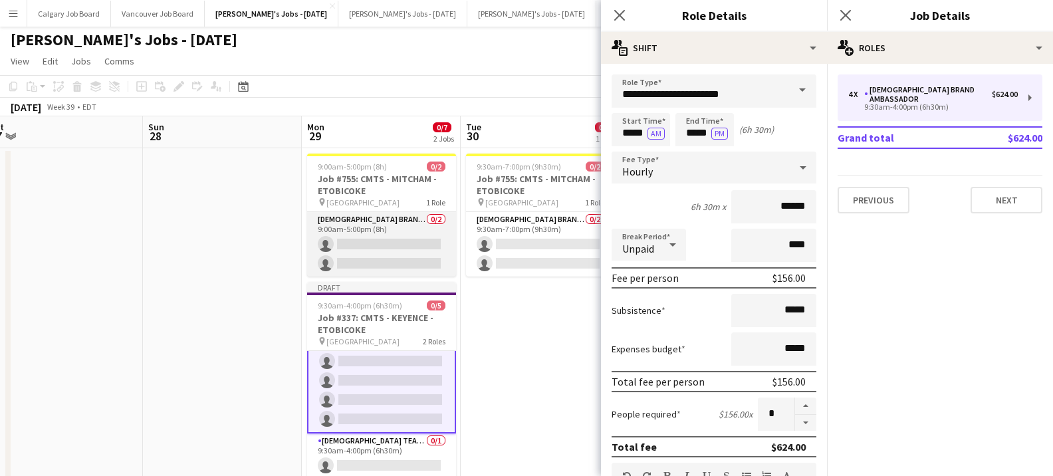
click at [408, 248] on app-card-role "[DEMOGRAPHIC_DATA] Brand Ambassador 0/2 9:00am-5:00pm (8h) single-neutral-actio…" at bounding box center [381, 244] width 149 height 64
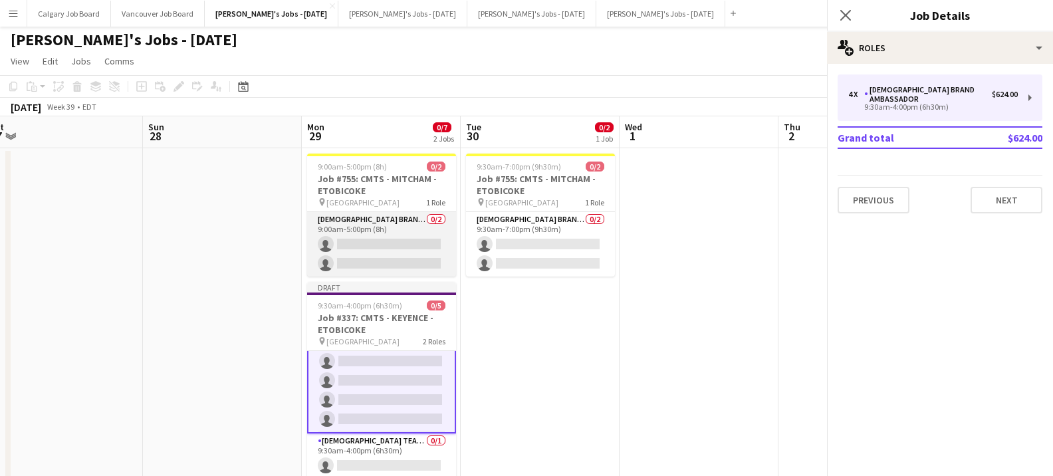
scroll to position [21, 0]
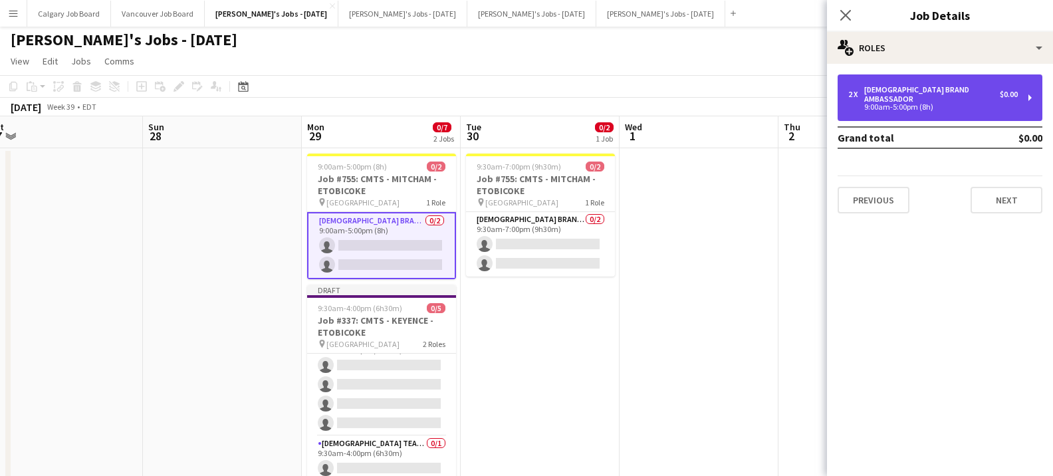
click at [881, 104] on div "9:00am-5:00pm (8h)" at bounding box center [933, 107] width 170 height 7
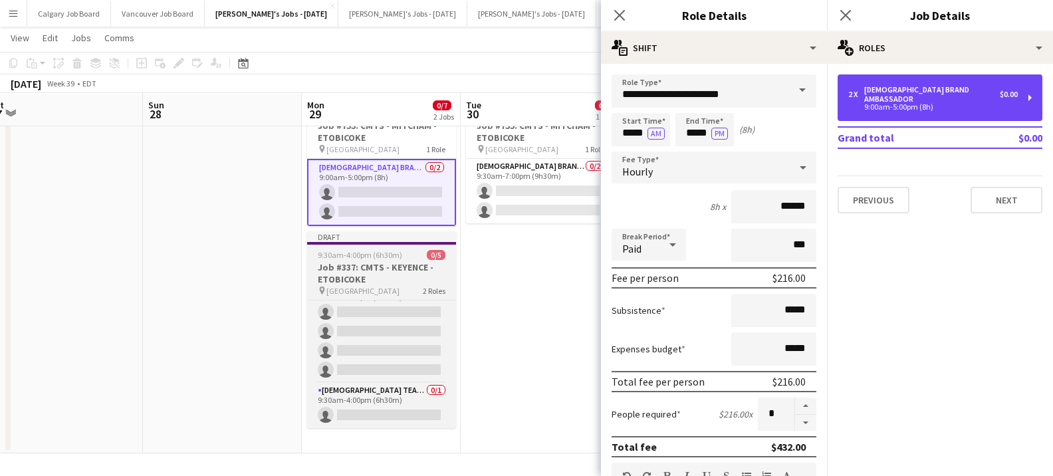
scroll to position [54, 0]
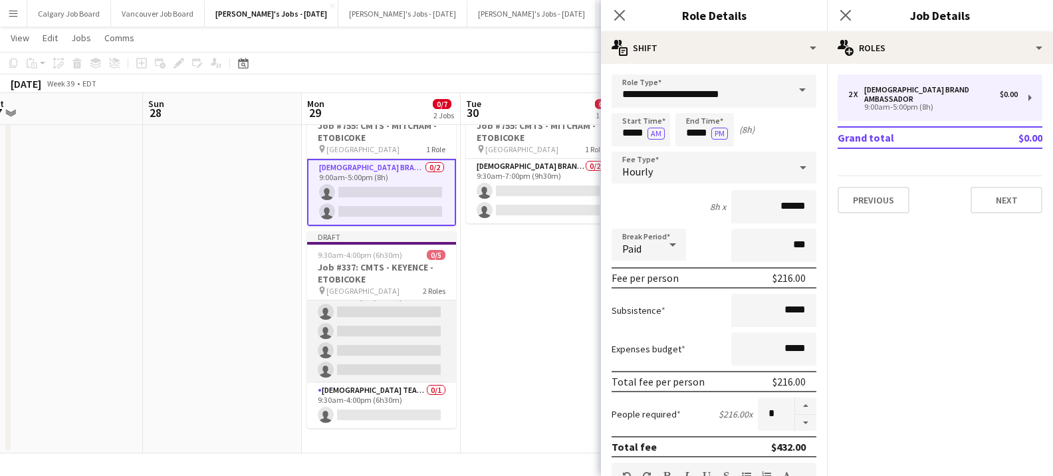
click at [413, 320] on app-card-role "[DEMOGRAPHIC_DATA] Brand Ambassador 0/4 9:30am-4:00pm (6h30m) single-neutral-ac…" at bounding box center [381, 331] width 149 height 103
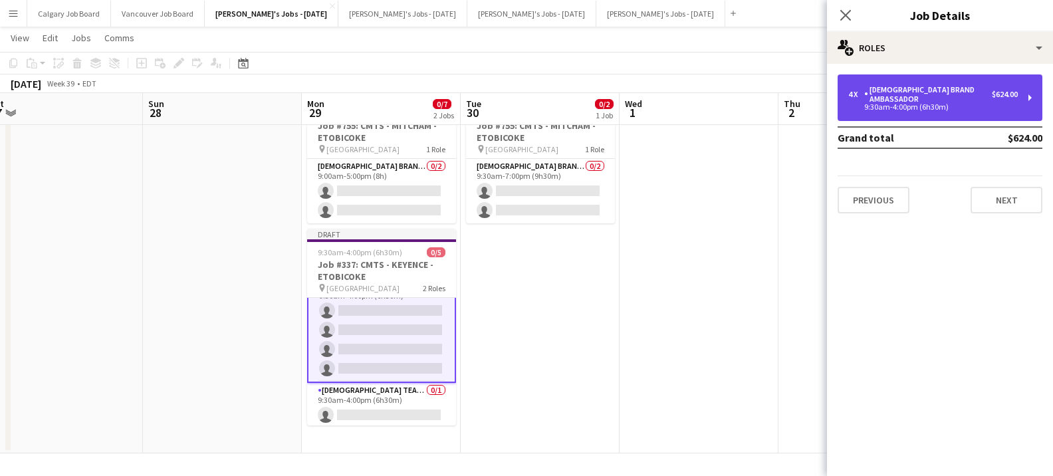
click at [905, 89] on div "[DEMOGRAPHIC_DATA] Brand Ambassador" at bounding box center [928, 94] width 128 height 19
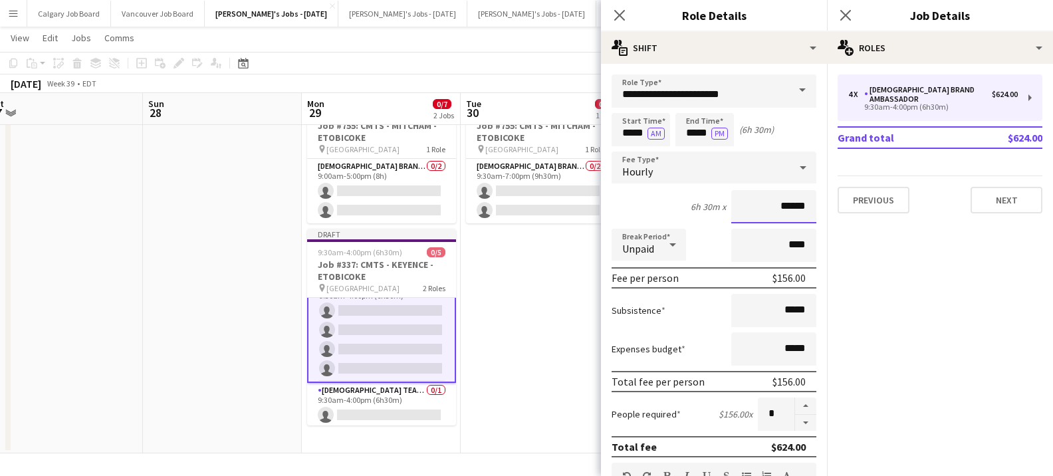
click at [791, 205] on input "******" at bounding box center [773, 206] width 85 height 33
type input "******"
click at [410, 401] on app-card-role "[DEMOGRAPHIC_DATA] Team Leader 0/1 9:30am-4:00pm (6h30m) single-neutral-actions" at bounding box center [381, 405] width 149 height 45
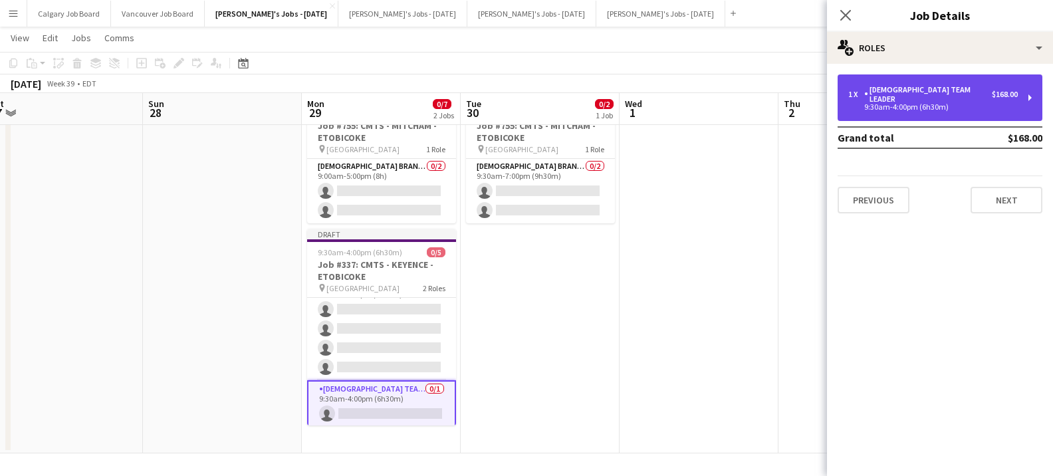
click at [961, 84] on div "1 x [DEMOGRAPHIC_DATA] Team Leader $168.00 9:30am-4:00pm (6h30m)" at bounding box center [940, 97] width 205 height 47
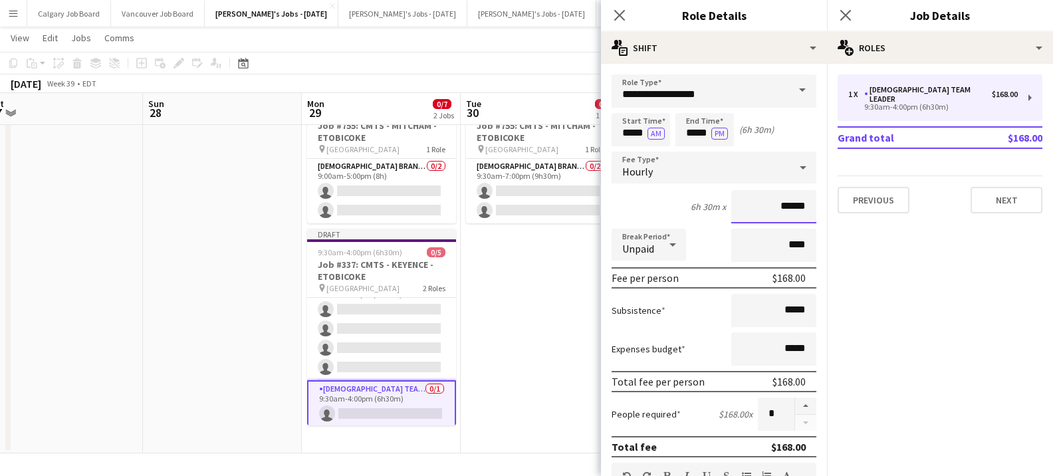
drag, startPoint x: 783, startPoint y: 206, endPoint x: 791, endPoint y: 205, distance: 8.1
click at [791, 205] on input "******" at bounding box center [773, 206] width 85 height 33
click at [791, 209] on input "******" at bounding box center [773, 206] width 85 height 33
click at [793, 206] on input "******" at bounding box center [773, 206] width 85 height 33
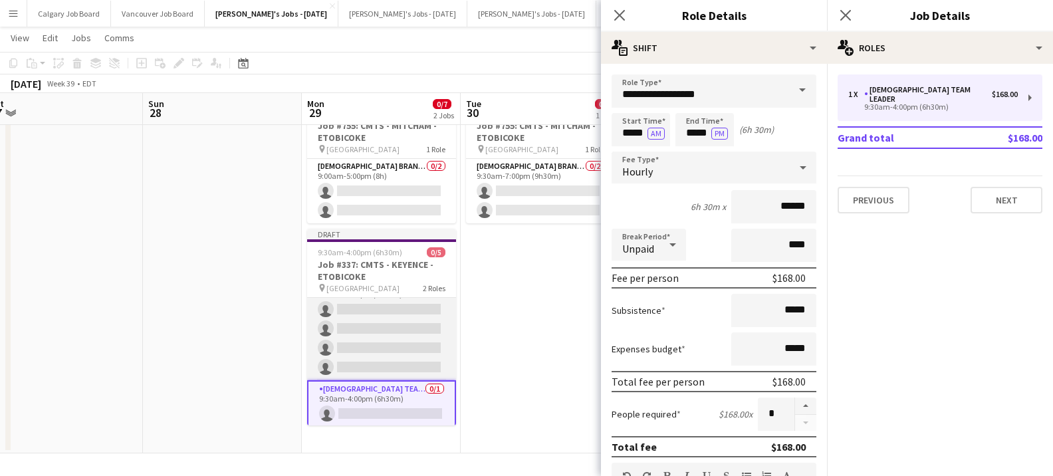
click at [404, 315] on app-card-role "[DEMOGRAPHIC_DATA] Brand Ambassador 0/4 9:30am-4:00pm (6h30m) single-neutral-ac…" at bounding box center [381, 328] width 149 height 103
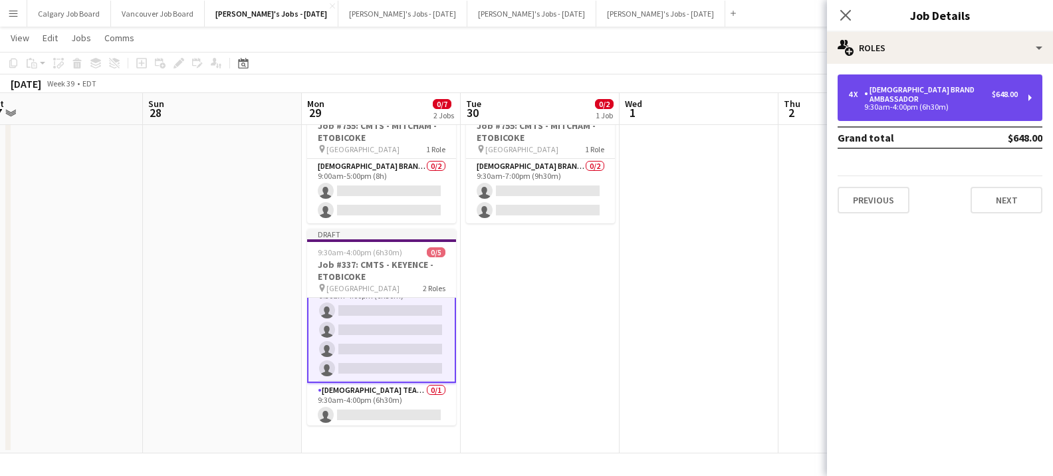
click at [907, 104] on div "9:30am-4:00pm (6h30m)" at bounding box center [933, 107] width 170 height 7
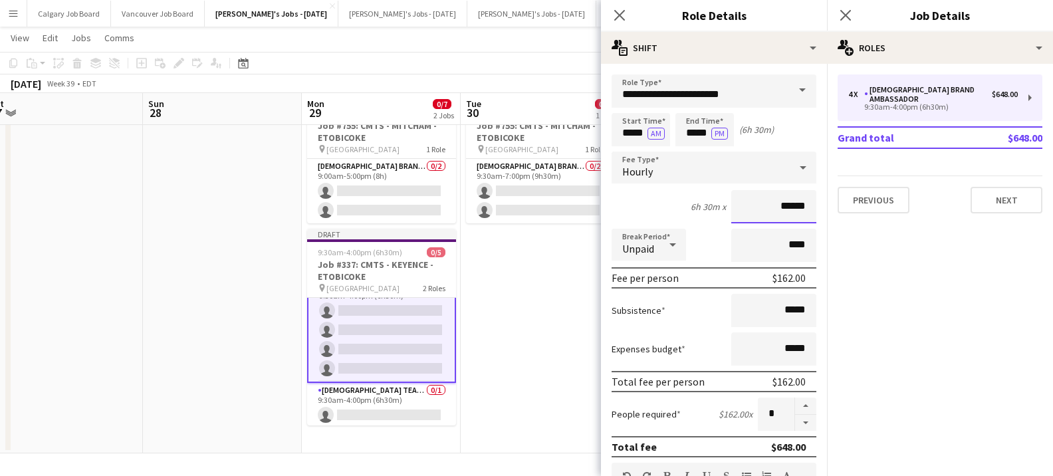
click at [793, 201] on input "******" at bounding box center [773, 206] width 85 height 33
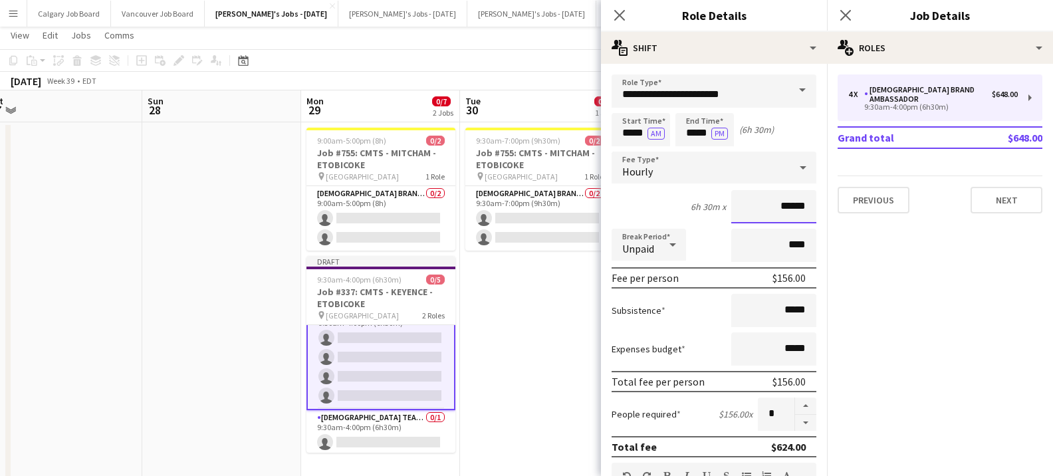
scroll to position [29, 0]
type input "******"
click at [359, 418] on app-card-role "[DEMOGRAPHIC_DATA] Team Leader 0/1 9:30am-4:00pm (6h30m) single-neutral-actions" at bounding box center [381, 432] width 149 height 45
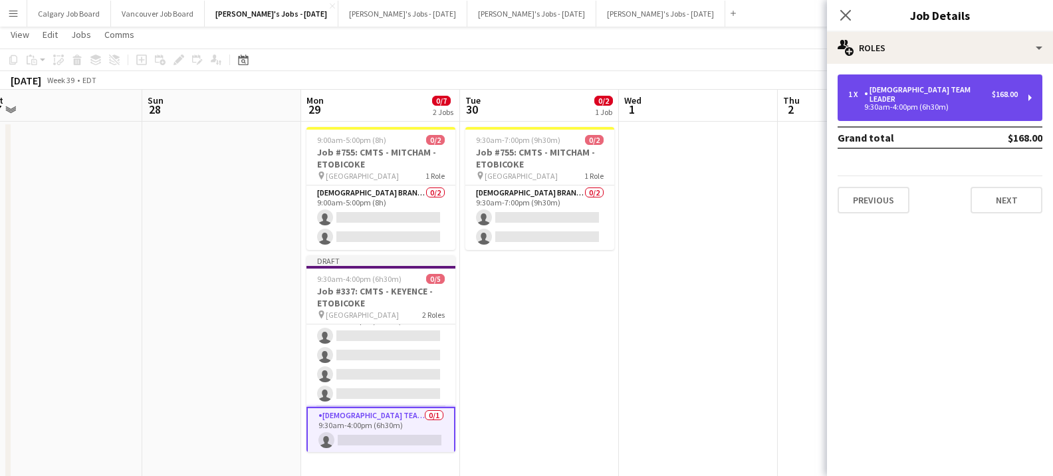
click at [927, 93] on div "[DEMOGRAPHIC_DATA] Team Leader" at bounding box center [928, 94] width 128 height 19
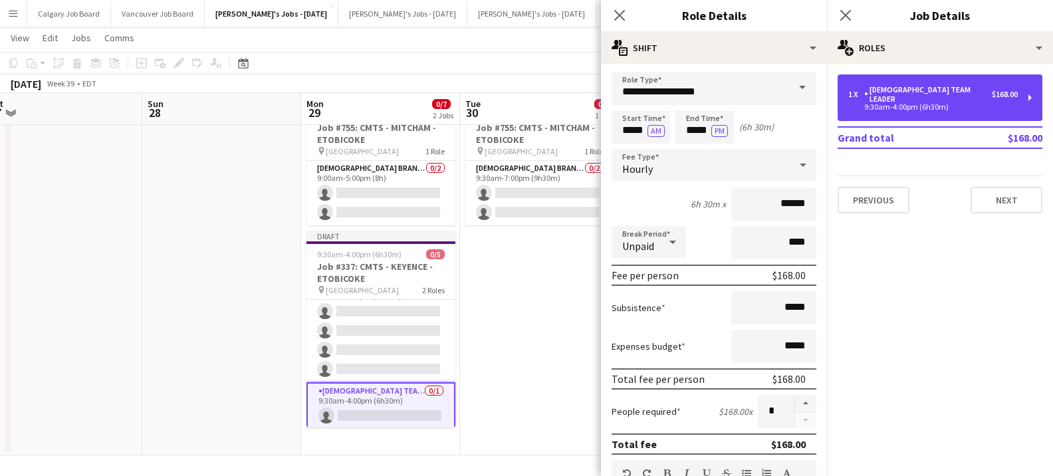
scroll to position [53, 0]
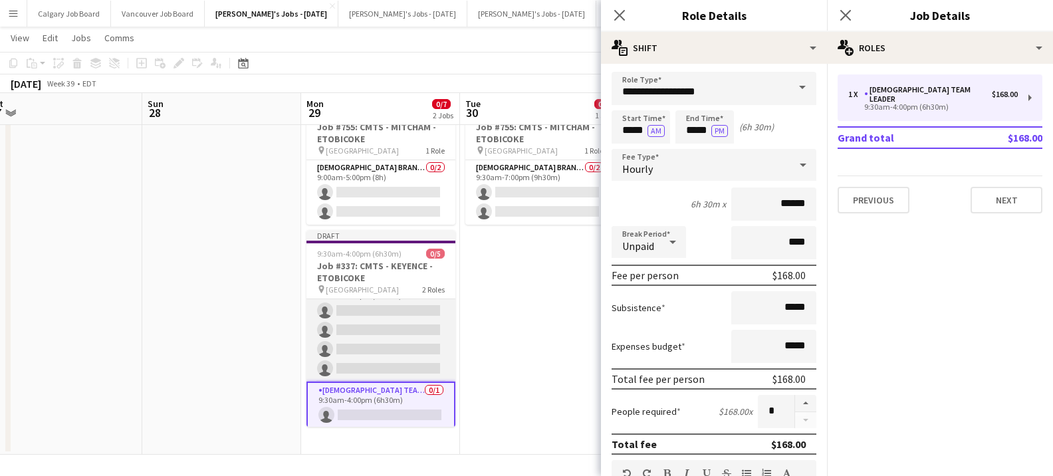
click at [397, 319] on app-card-role "[DEMOGRAPHIC_DATA] Brand Ambassador 0/4 9:30am-4:00pm (6h30m) single-neutral-ac…" at bounding box center [381, 330] width 149 height 103
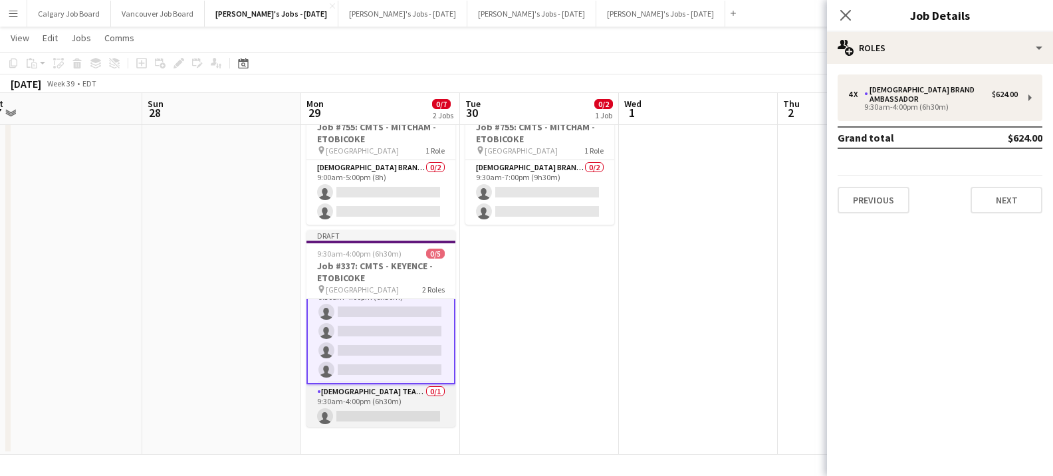
click at [428, 404] on app-card-role "[DEMOGRAPHIC_DATA] Team Leader 0/1 9:30am-4:00pm (6h30m) single-neutral-actions" at bounding box center [381, 406] width 149 height 45
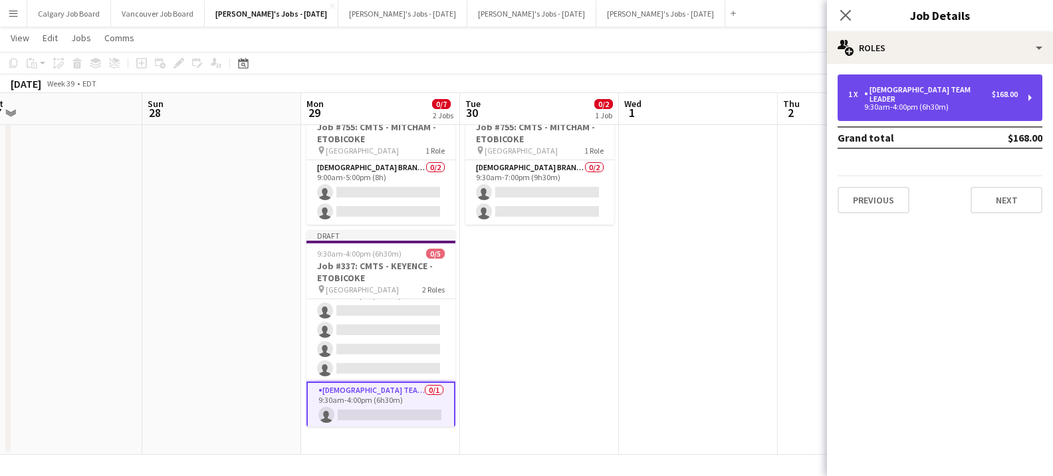
click at [978, 83] on div "1 x [DEMOGRAPHIC_DATA] Team Leader $168.00 9:30am-4:00pm (6h30m)" at bounding box center [940, 97] width 205 height 47
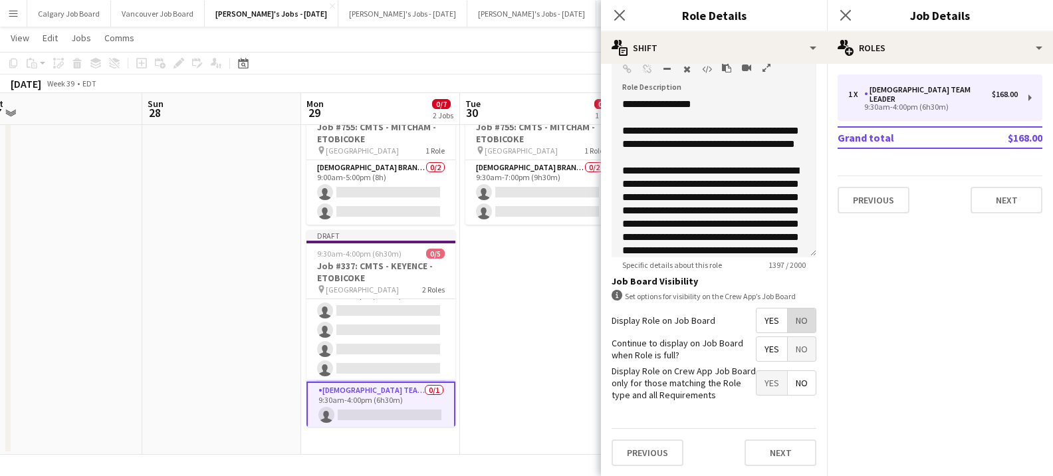
drag, startPoint x: 793, startPoint y: 320, endPoint x: 796, endPoint y: 365, distance: 44.6
click at [793, 320] on span "No" at bounding box center [802, 321] width 28 height 24
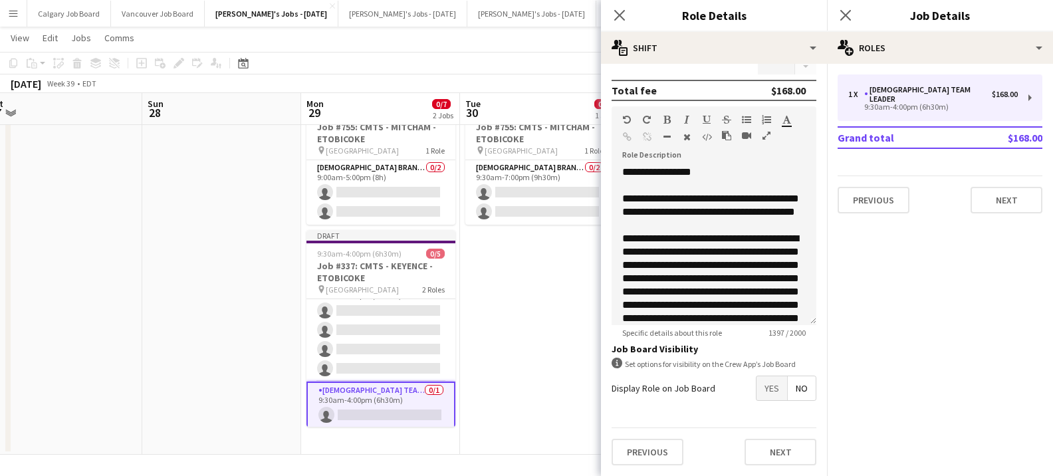
drag, startPoint x: 449, startPoint y: 341, endPoint x: 539, endPoint y: 313, distance: 93.6
click at [449, 341] on app-card-role "[DEMOGRAPHIC_DATA] Brand Ambassador 0/4 9:30am-4:00pm (6h30m) single-neutral-ac…" at bounding box center [381, 330] width 149 height 103
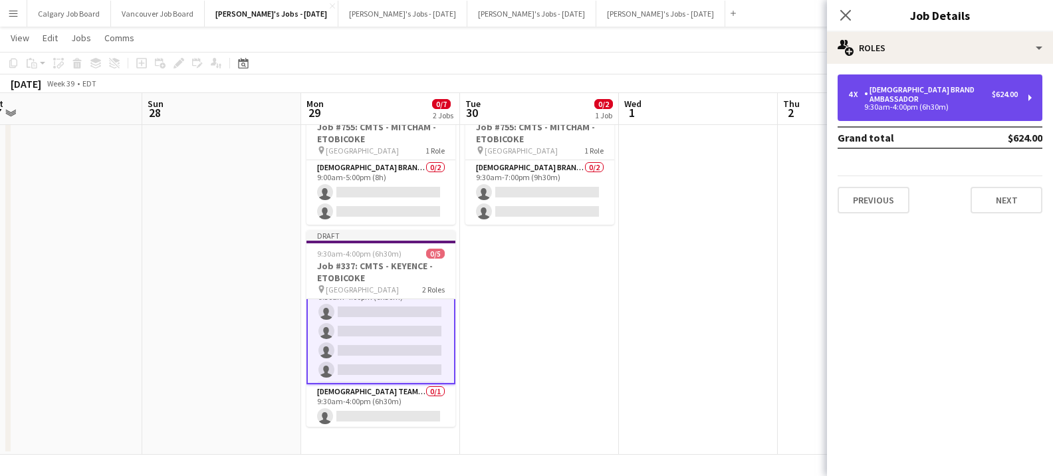
click at [935, 86] on div "[DEMOGRAPHIC_DATA] Brand Ambassador" at bounding box center [928, 94] width 128 height 19
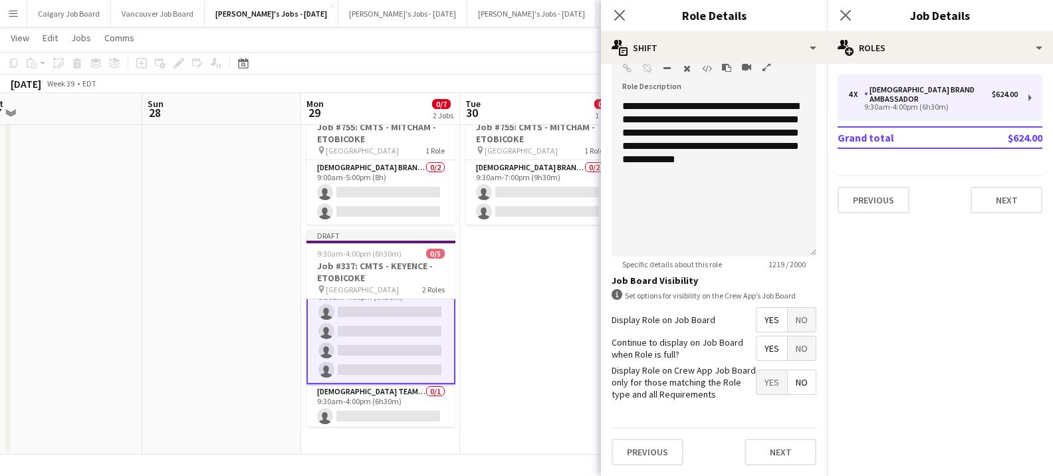
scroll to position [424, 0]
click at [797, 335] on form "**********" at bounding box center [714, 63] width 226 height 826
click at [798, 326] on span "No" at bounding box center [802, 321] width 28 height 24
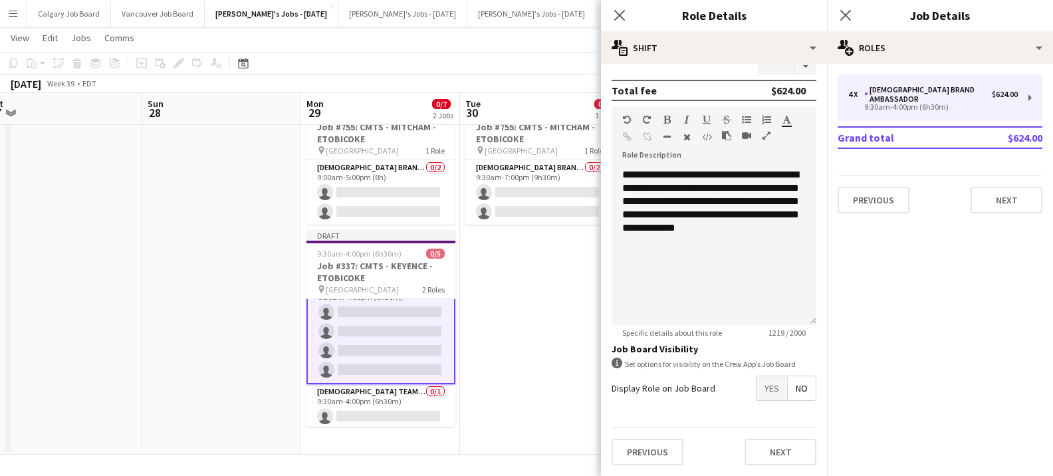
scroll to position [356, 0]
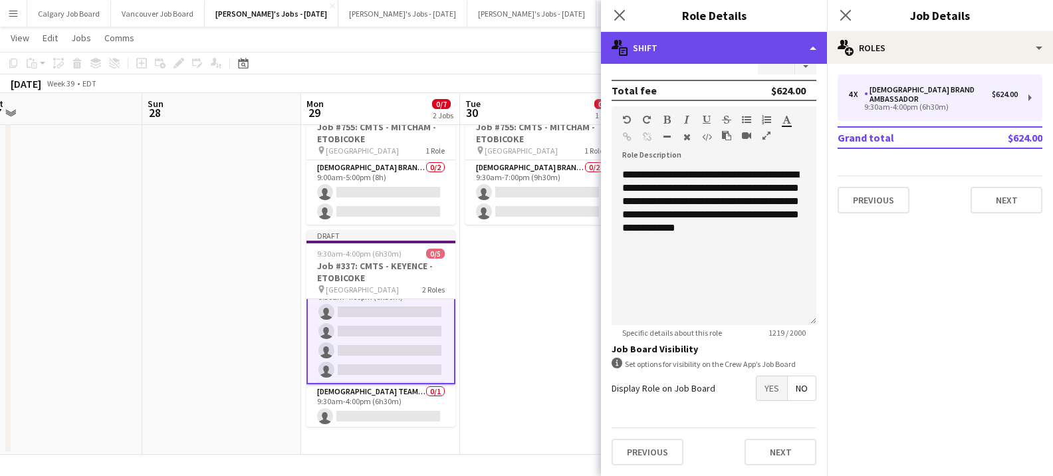
click at [695, 55] on div "multiple-actions-text Shift" at bounding box center [714, 48] width 226 height 32
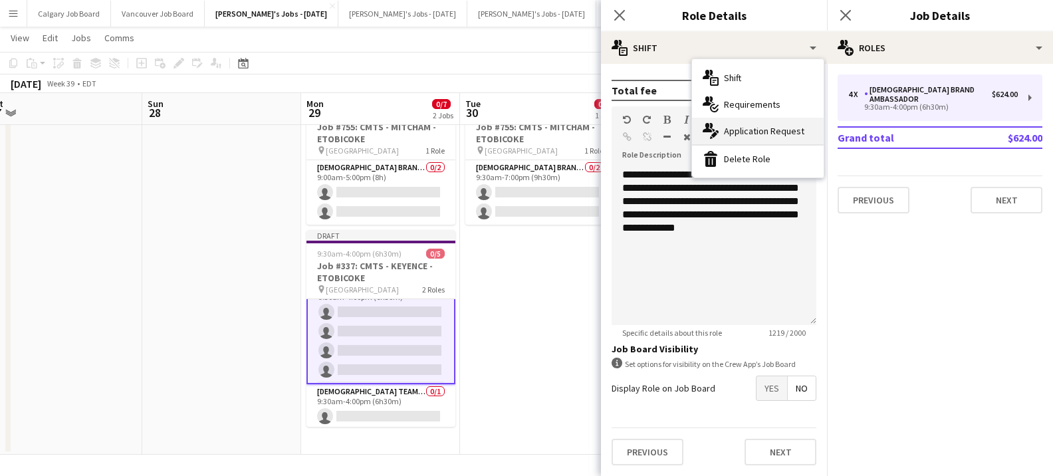
click at [731, 130] on div "multiple-actions-edit-1 Application Request" at bounding box center [758, 131] width 132 height 27
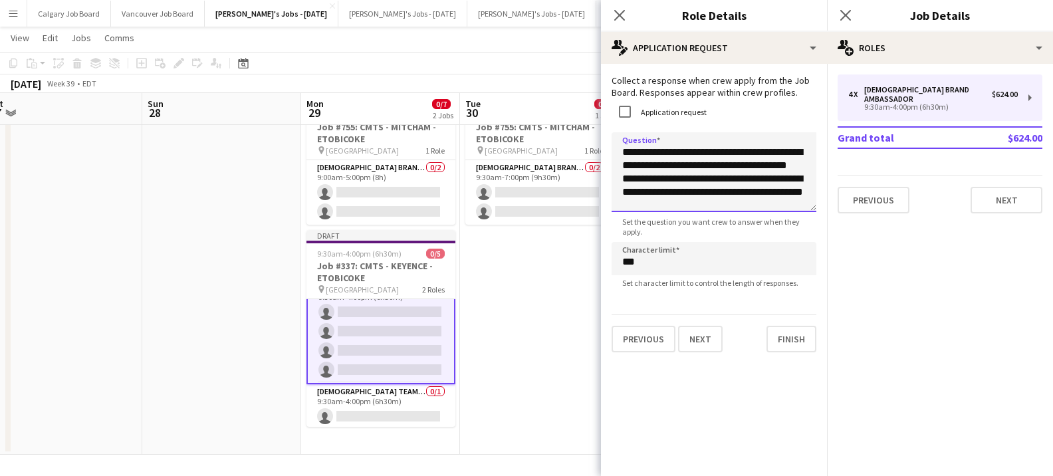
drag, startPoint x: 726, startPoint y: 166, endPoint x: 801, endPoint y: 165, distance: 74.5
click at [801, 165] on textarea "**********" at bounding box center [714, 172] width 205 height 80
click at [715, 161] on textarea "**********" at bounding box center [714, 172] width 205 height 80
click at [790, 165] on textarea "**********" at bounding box center [714, 172] width 205 height 80
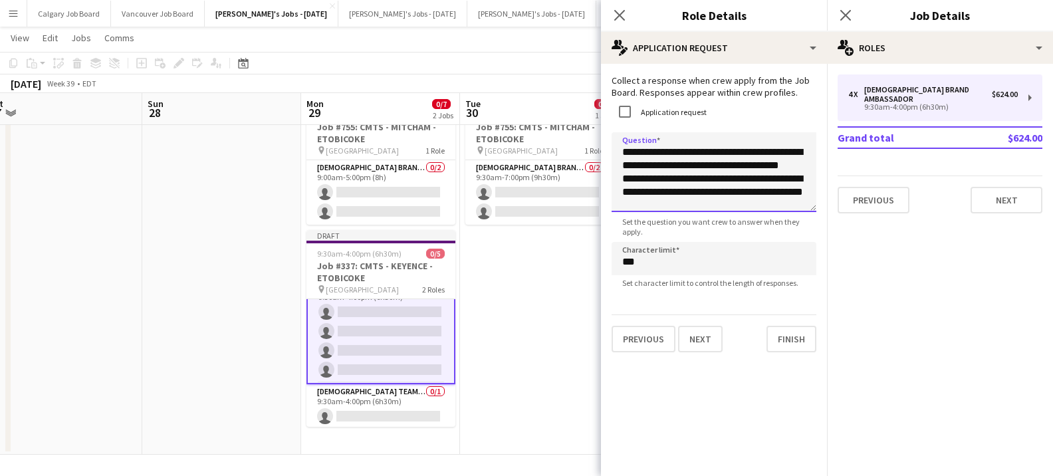
click at [805, 164] on textarea "**********" at bounding box center [714, 172] width 205 height 80
click at [777, 184] on textarea "**********" at bounding box center [714, 172] width 205 height 80
drag, startPoint x: 622, startPoint y: 172, endPoint x: 702, endPoint y: 199, distance: 85.2
click at [702, 199] on textarea "**********" at bounding box center [714, 172] width 205 height 80
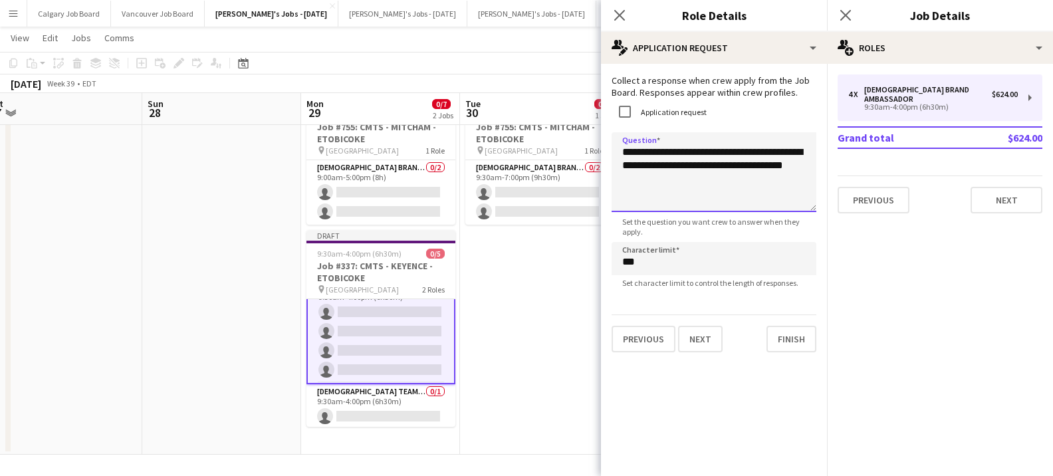
scroll to position [52, 0]
click at [693, 181] on textarea "**********" at bounding box center [714, 172] width 205 height 80
drag, startPoint x: 618, startPoint y: 151, endPoint x: 809, endPoint y: 163, distance: 191.2
click at [809, 163] on textarea "**********" at bounding box center [714, 172] width 205 height 80
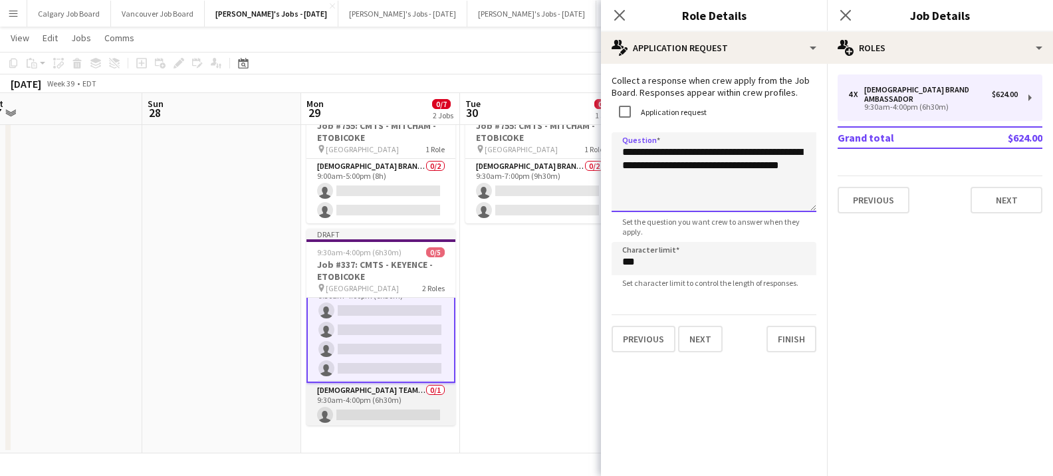
type textarea "**********"
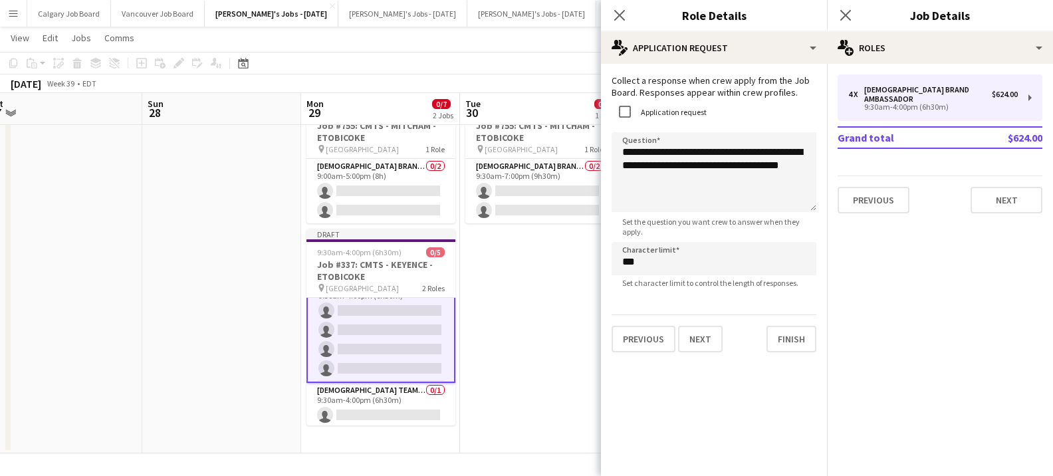
drag, startPoint x: 413, startPoint y: 395, endPoint x: 616, endPoint y: 257, distance: 245.5
click at [413, 395] on app-card-role "[DEMOGRAPHIC_DATA] Team Leader 0/1 9:30am-4:00pm (6h30m) single-neutral-actions" at bounding box center [381, 405] width 149 height 45
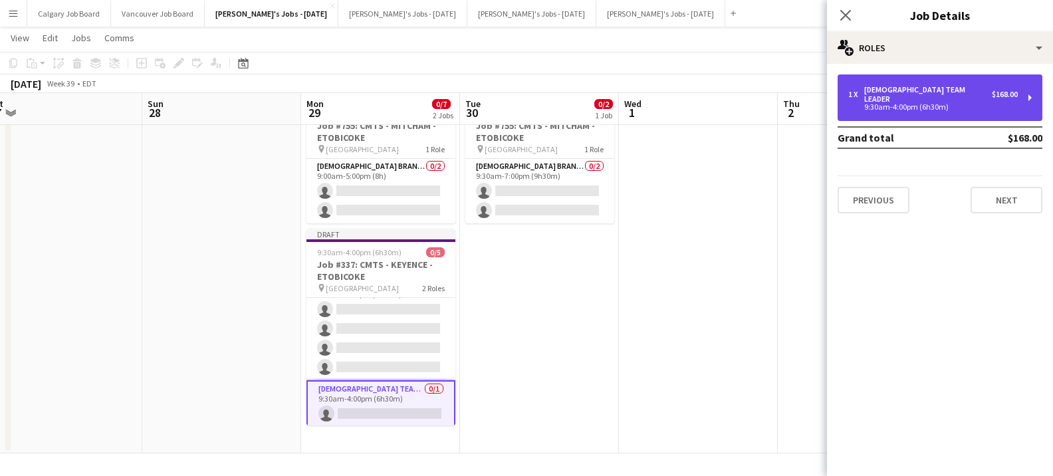
click at [871, 107] on div "1 x [DEMOGRAPHIC_DATA] Team Leader $168.00 9:30am-4:00pm (6h30m)" at bounding box center [940, 97] width 205 height 47
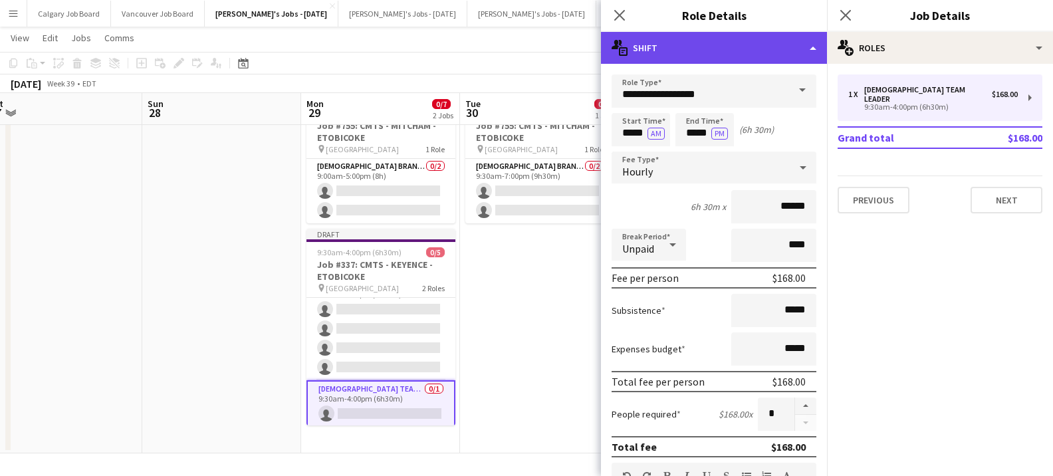
click at [717, 51] on div "multiple-actions-text Shift" at bounding box center [714, 48] width 226 height 32
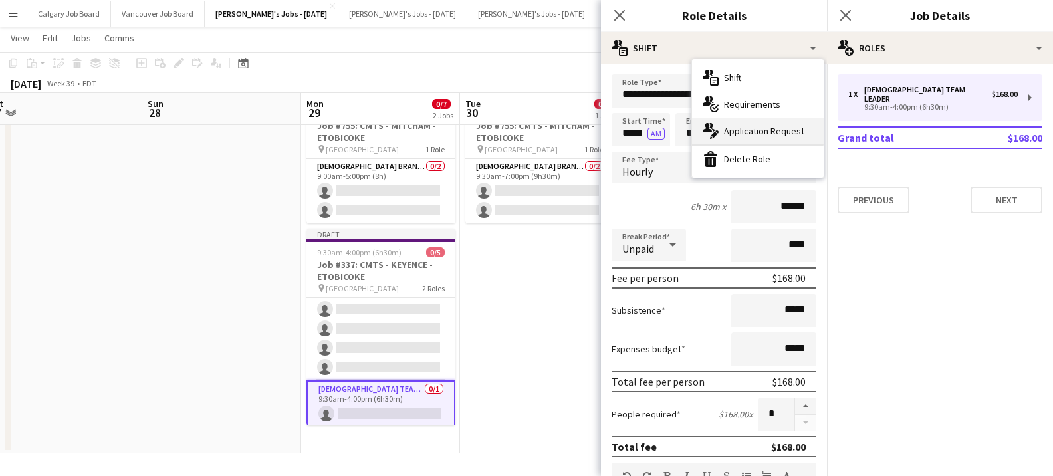
click at [755, 133] on div "multiple-actions-edit-1 Application Request" at bounding box center [758, 131] width 132 height 27
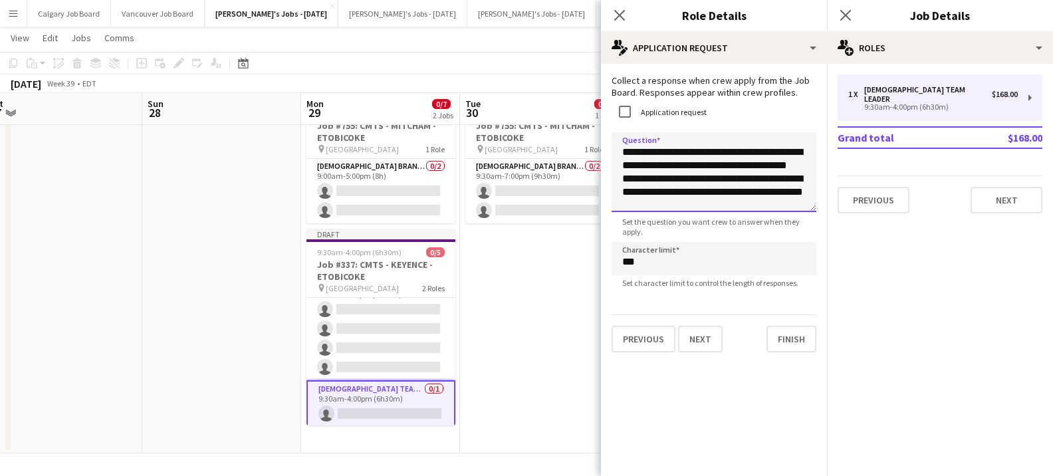
scroll to position [7, 0]
drag, startPoint x: 619, startPoint y: 152, endPoint x: 719, endPoint y: 218, distance: 119.9
click at [719, 218] on app-form-group "**********" at bounding box center [714, 184] width 205 height 104
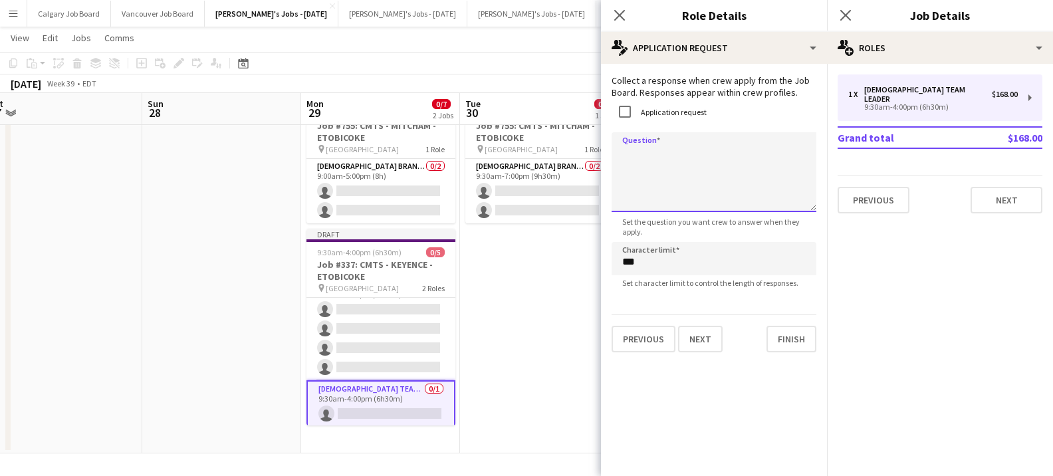
scroll to position [0, 0]
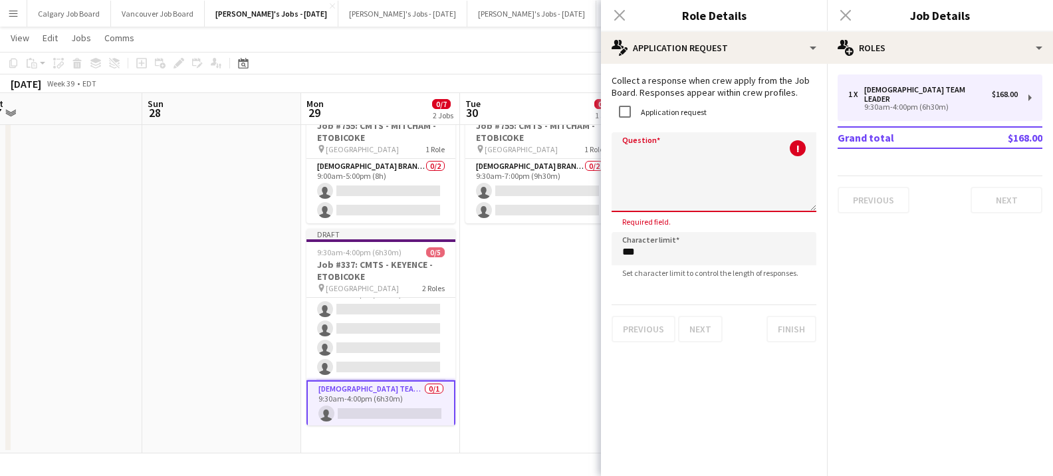
paste textarea "**********"
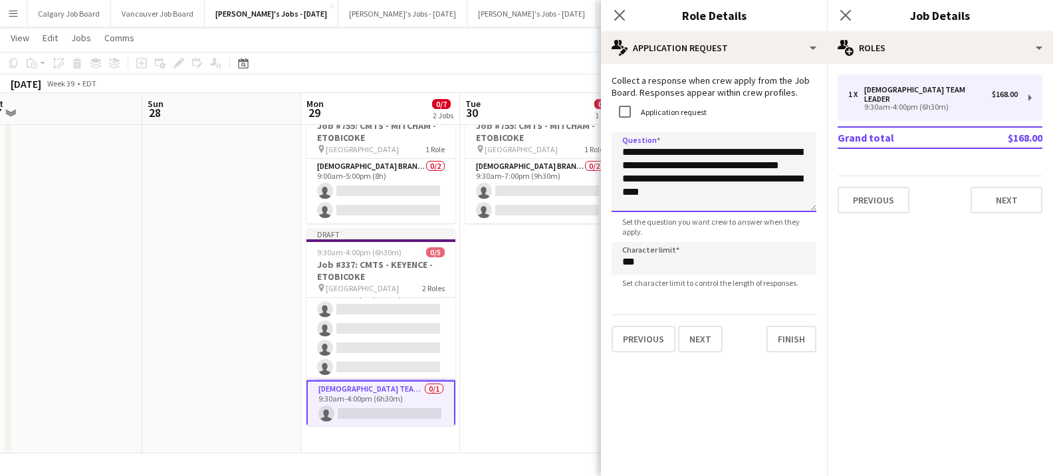
click at [713, 179] on textarea "**********" at bounding box center [714, 172] width 205 height 80
click at [713, 180] on textarea "**********" at bounding box center [714, 172] width 205 height 80
click at [714, 179] on textarea "**********" at bounding box center [714, 172] width 205 height 80
click at [758, 189] on textarea "**********" at bounding box center [714, 172] width 205 height 80
click at [622, 191] on textarea "**********" at bounding box center [714, 172] width 205 height 80
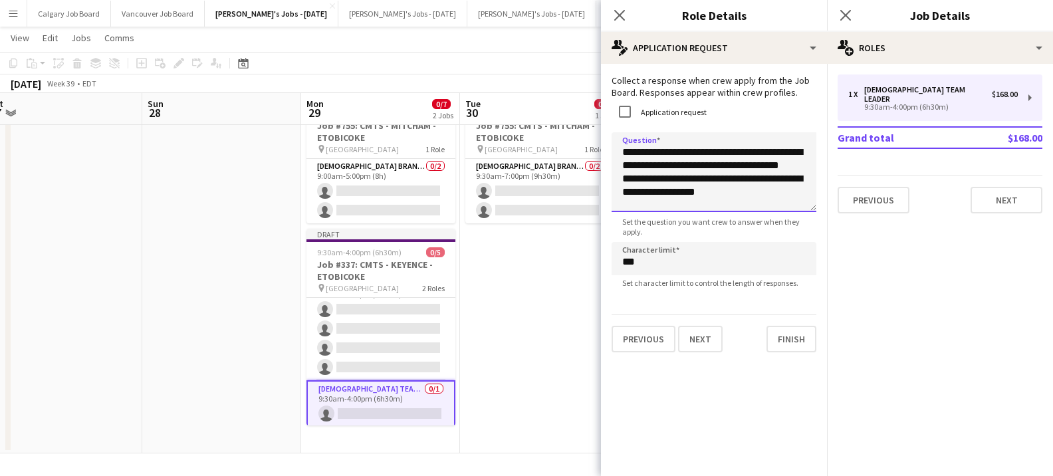
drag, startPoint x: 779, startPoint y: 180, endPoint x: 749, endPoint y: 181, distance: 29.9
click at [749, 181] on textarea "**********" at bounding box center [714, 172] width 205 height 80
type textarea "**********"
click at [513, 269] on app-date-cell "9:30am-7:00pm (9h30m) 0/2 Job #755: CMTS - MITCHAM - ETOBICOKE pin Toronto Cong…" at bounding box center [539, 274] width 159 height 358
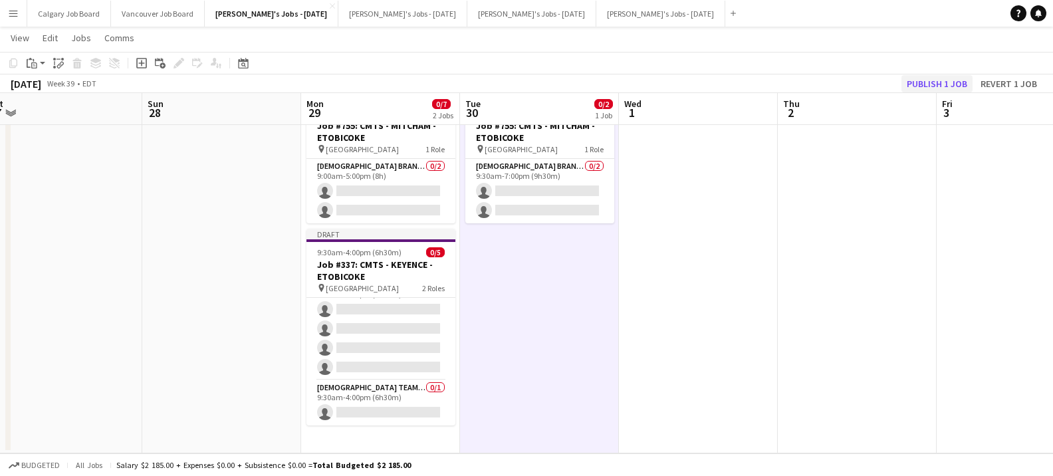
click at [913, 82] on button "Publish 1 job" at bounding box center [937, 83] width 71 height 17
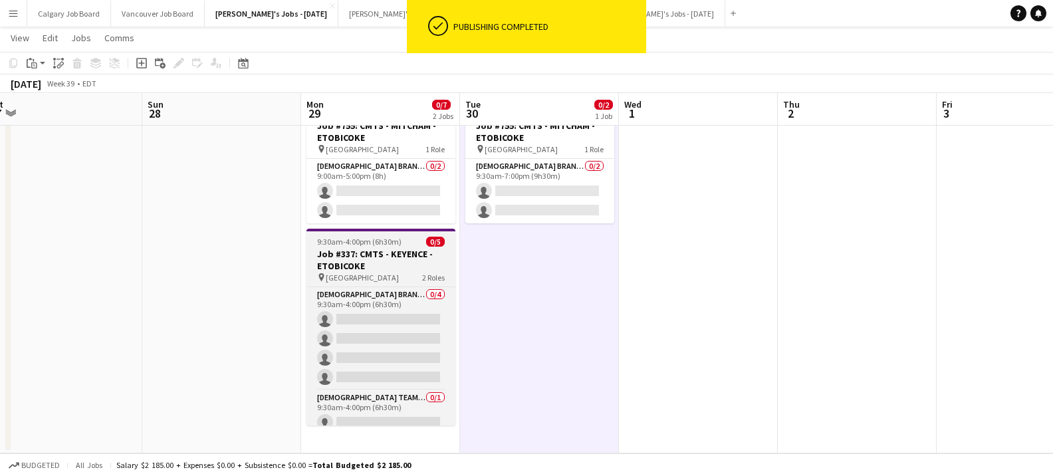
scroll to position [54, 0]
click at [372, 248] on h3 "Job #337: CMTS - KEYENCE - ETOBICOKE" at bounding box center [381, 260] width 149 height 24
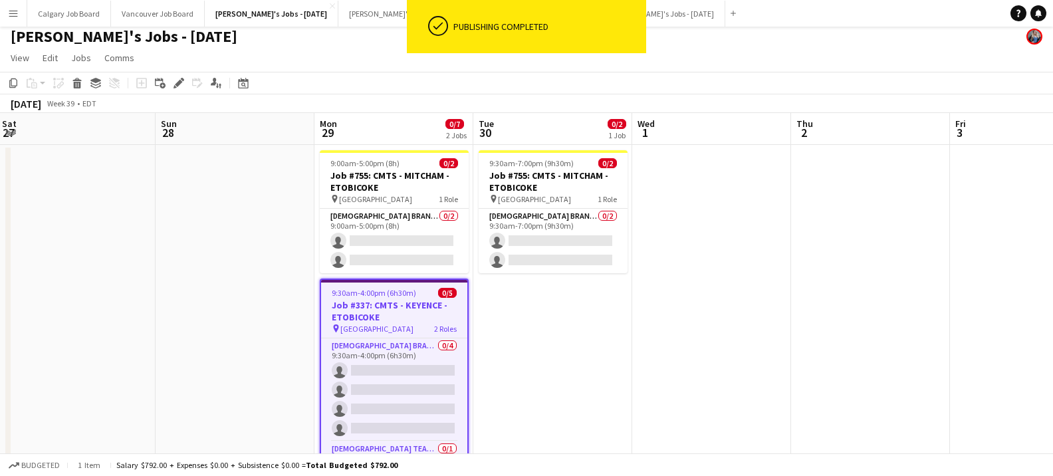
scroll to position [0, 0]
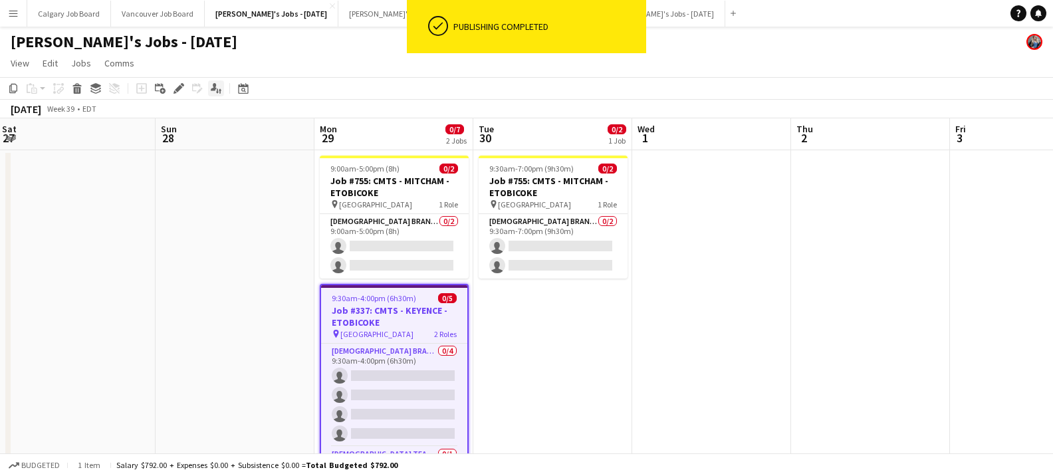
drag, startPoint x: 179, startPoint y: 89, endPoint x: 208, endPoint y: 92, distance: 29.4
click at [180, 90] on icon at bounding box center [178, 88] width 7 height 7
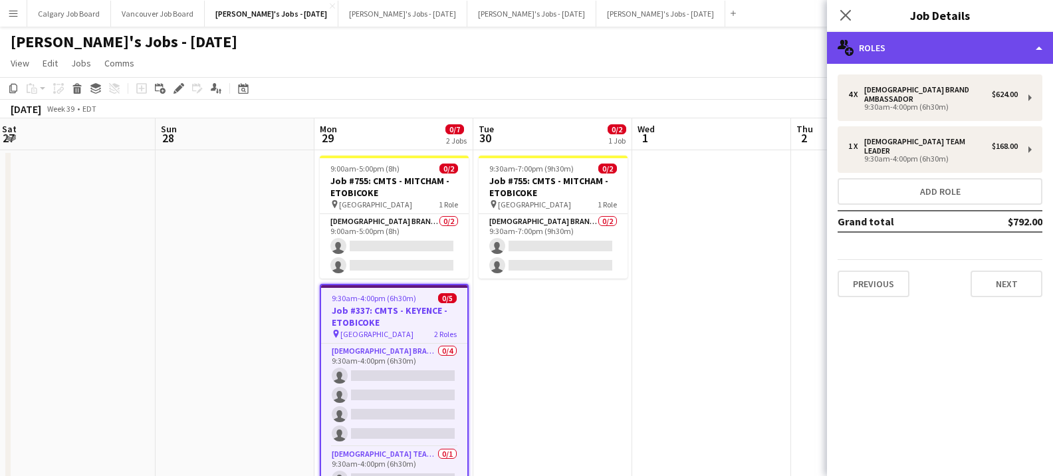
click at [929, 47] on div "multiple-users-add Roles" at bounding box center [940, 48] width 226 height 32
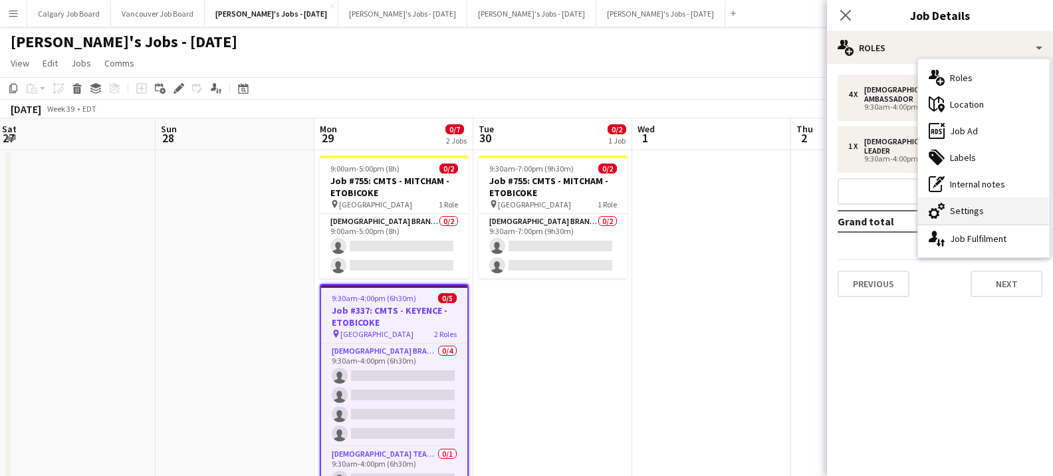
click at [978, 210] on div "cog-double-3 Settings" at bounding box center [984, 210] width 132 height 27
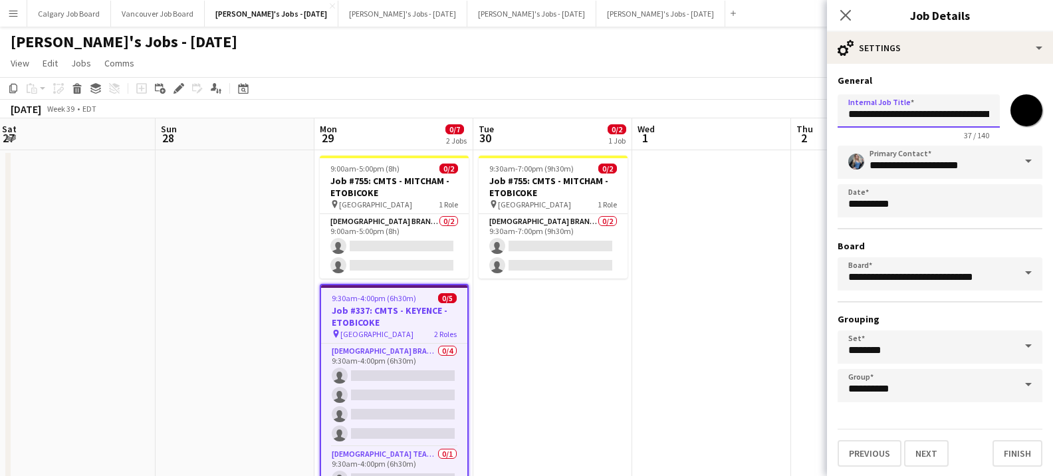
drag, startPoint x: 874, startPoint y: 116, endPoint x: 887, endPoint y: 115, distance: 12.7
click at [887, 115] on input "**********" at bounding box center [919, 110] width 162 height 33
type input "**********"
click at [791, 201] on app-date-cell at bounding box center [711, 329] width 159 height 358
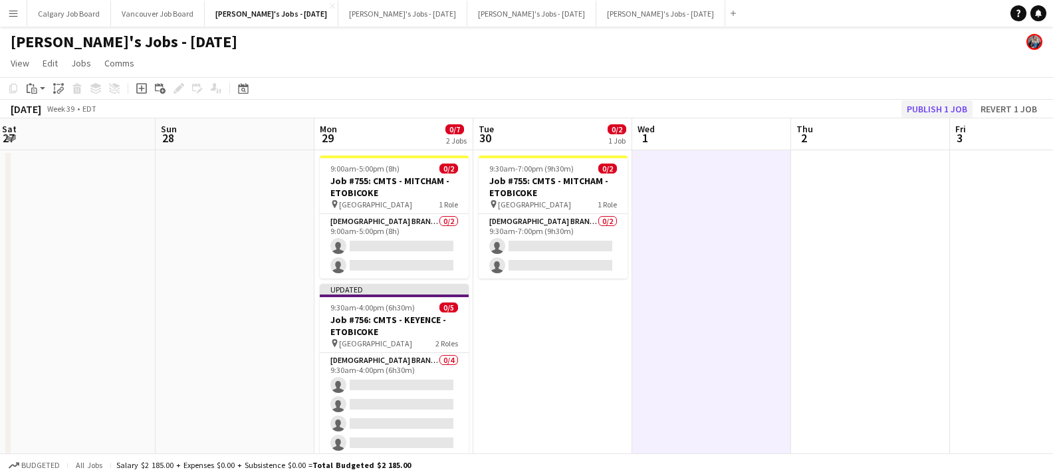
click at [938, 104] on button "Publish 1 job" at bounding box center [937, 108] width 71 height 17
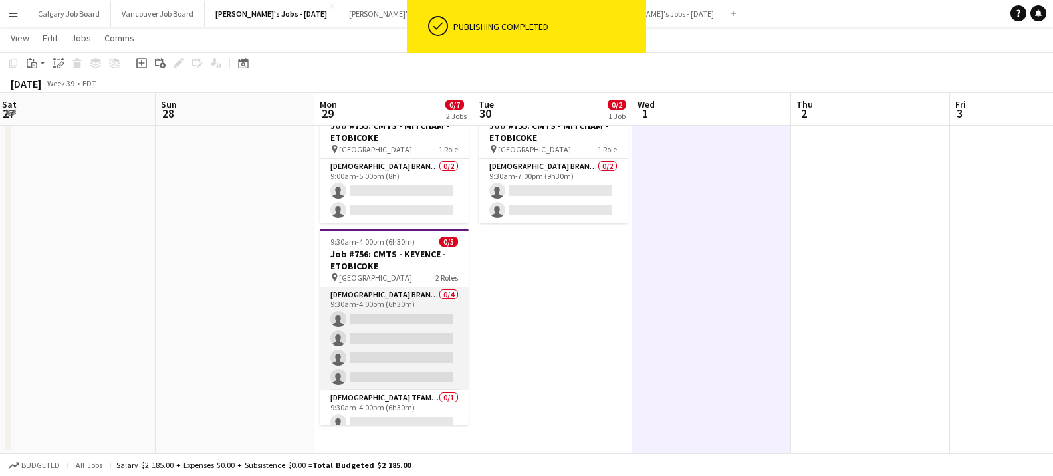
scroll to position [54, 0]
click at [354, 341] on app-card-role "[DEMOGRAPHIC_DATA] Brand Ambassador 0/4 9:30am-4:00pm (6h30m) single-neutral-ac…" at bounding box center [394, 338] width 149 height 103
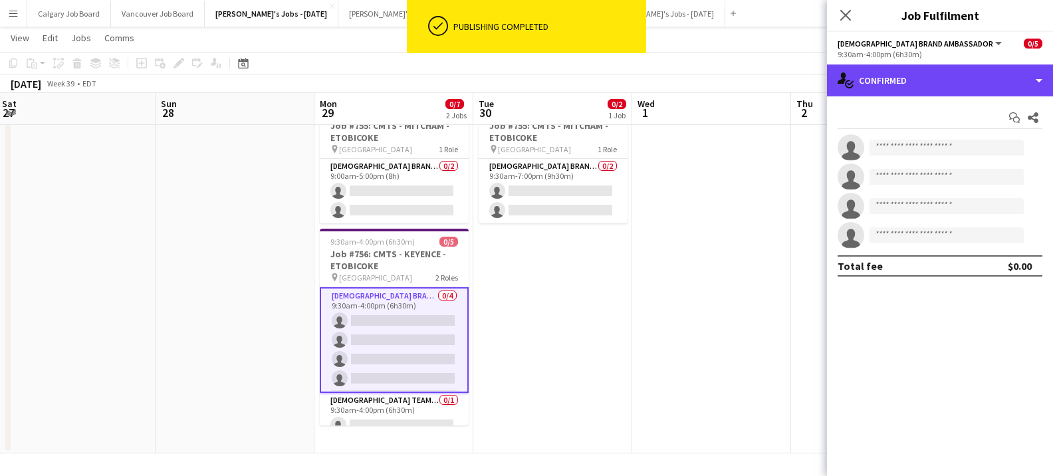
drag, startPoint x: 910, startPoint y: 75, endPoint x: 938, endPoint y: 114, distance: 48.0
click at [912, 76] on div "single-neutral-actions-check-2 Confirmed" at bounding box center [940, 80] width 226 height 32
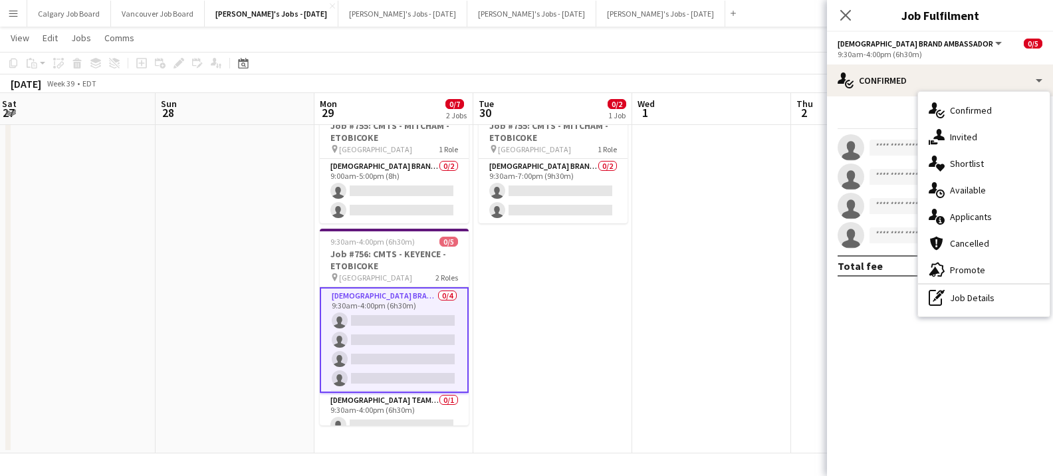
drag, startPoint x: 977, startPoint y: 297, endPoint x: 639, endPoint y: 156, distance: 366.0
click at [977, 297] on div "pen-write Job Details" at bounding box center [984, 298] width 132 height 27
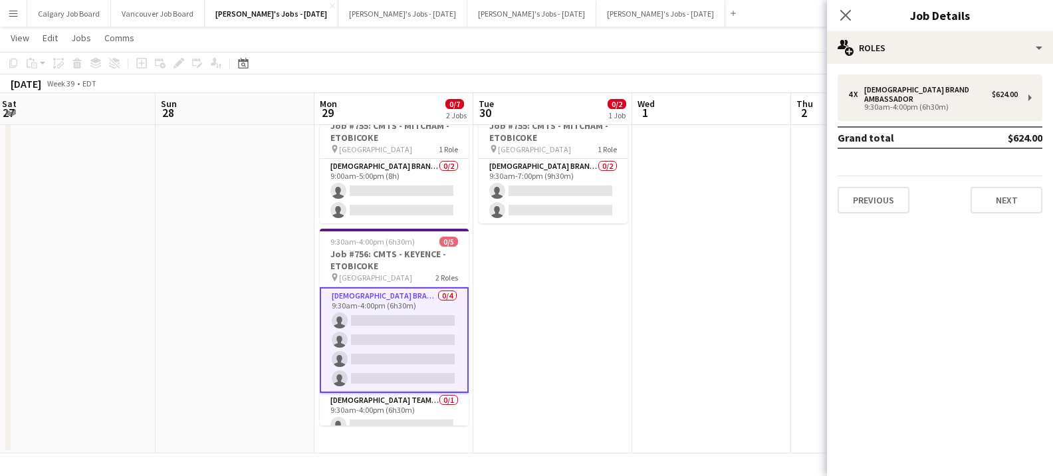
drag, startPoint x: 396, startPoint y: 257, endPoint x: 483, endPoint y: 249, distance: 88.2
click at [396, 257] on h3 "Job #756: CMTS - KEYENCE - ETOBICOKE" at bounding box center [394, 260] width 149 height 24
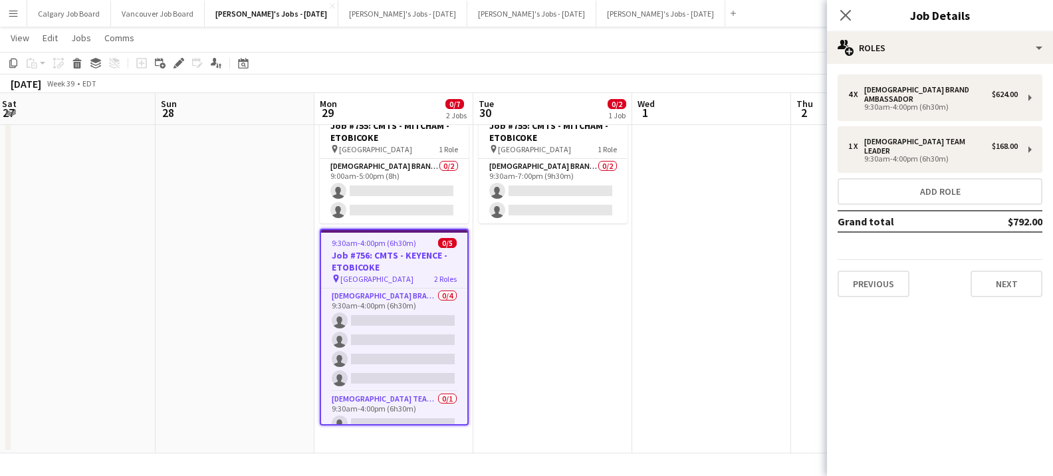
scroll to position [0, 479]
click at [983, 271] on button "Next" at bounding box center [1007, 284] width 72 height 27
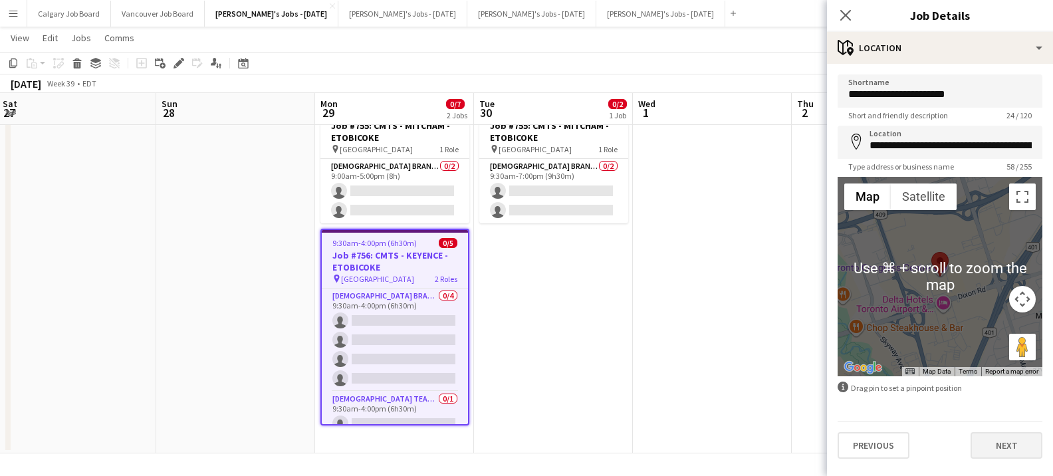
scroll to position [54, 0]
click at [991, 438] on button "Next" at bounding box center [1007, 445] width 72 height 27
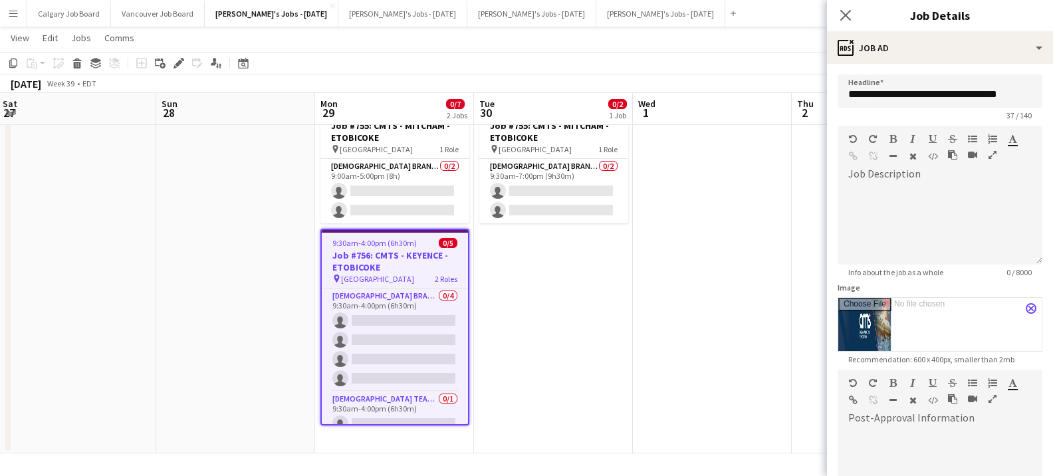
click at [1029, 307] on app-icon "close" at bounding box center [1031, 308] width 8 height 5
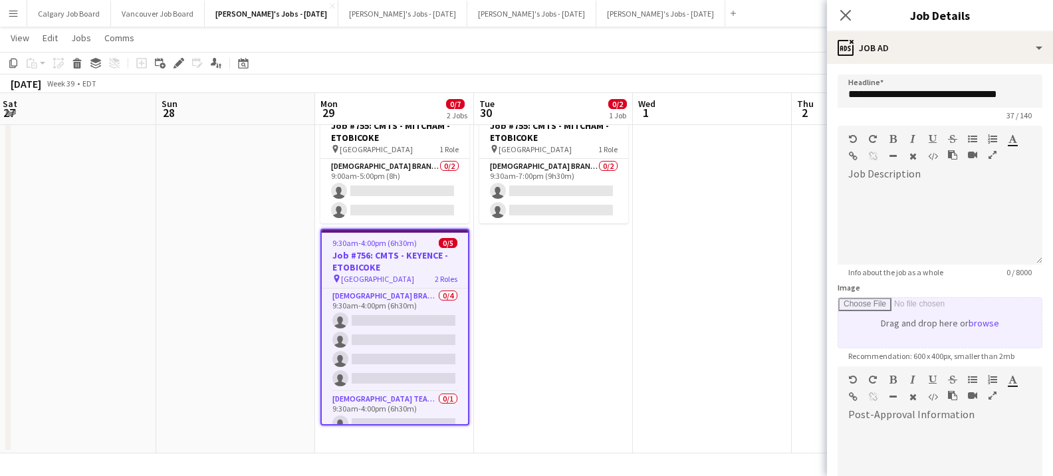
type input "**********"
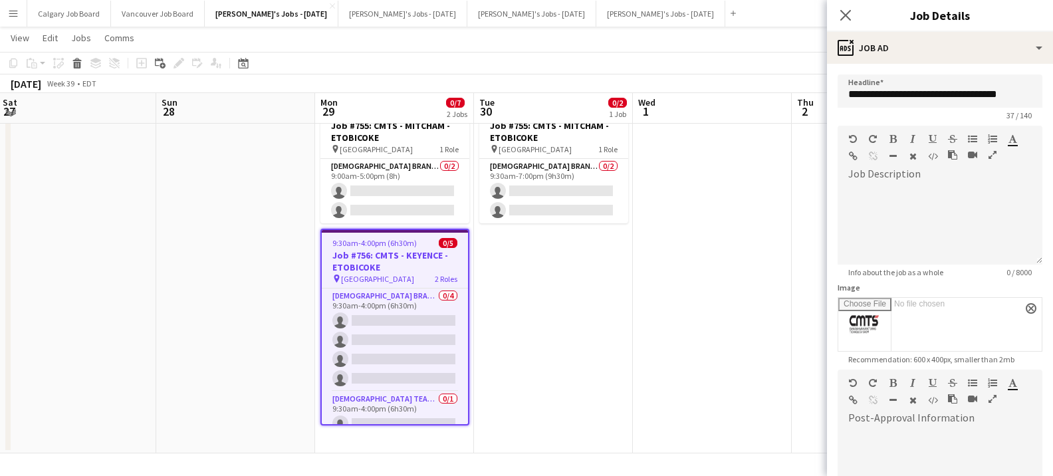
scroll to position [53, 0]
click at [715, 336] on app-date-cell at bounding box center [712, 275] width 159 height 358
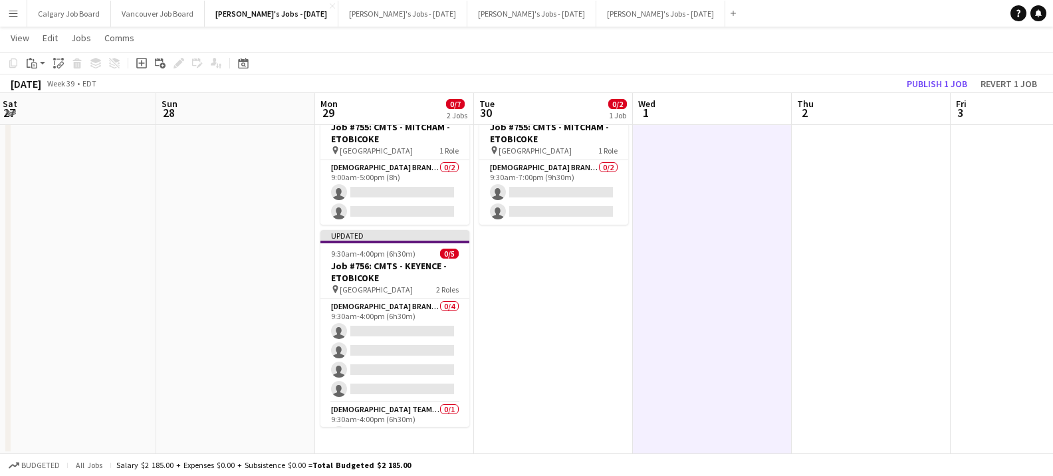
click at [933, 73] on app-toolbar "Copy Paste Paste Command V Paste with crew Command Shift V Paste linked Job [GE…" at bounding box center [526, 63] width 1053 height 23
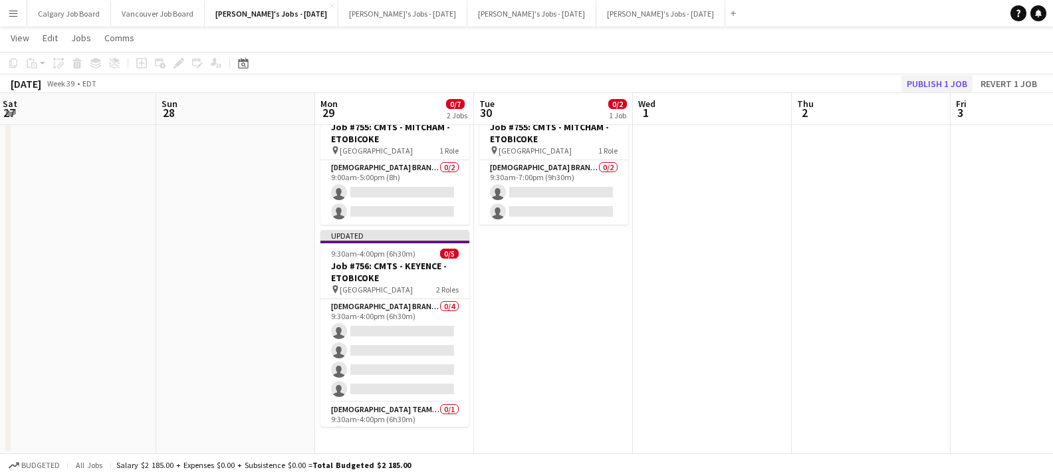
click at [928, 78] on button "Publish 1 job" at bounding box center [937, 83] width 71 height 17
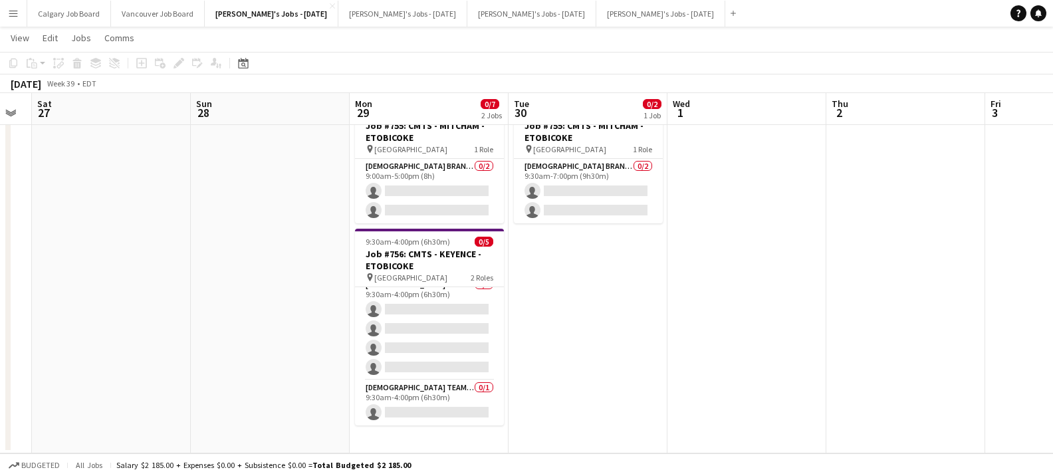
scroll to position [54, 0]
